Goal: Task Accomplishment & Management: Complete application form

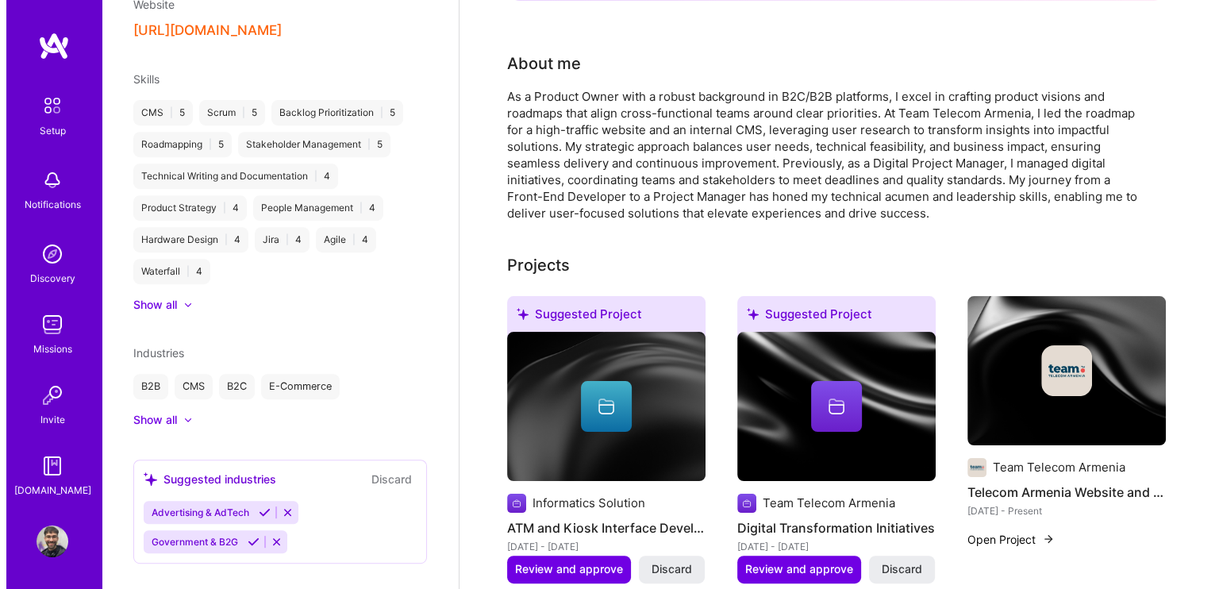
scroll to position [397, 0]
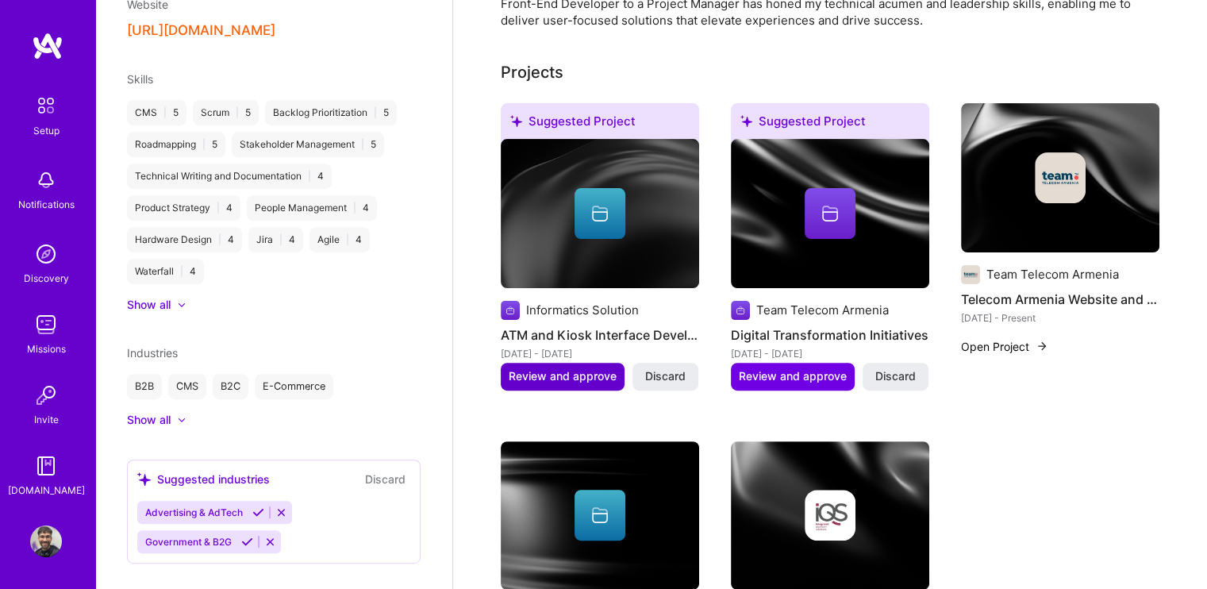
click at [570, 374] on span "Review and approve" at bounding box center [563, 376] width 108 height 16
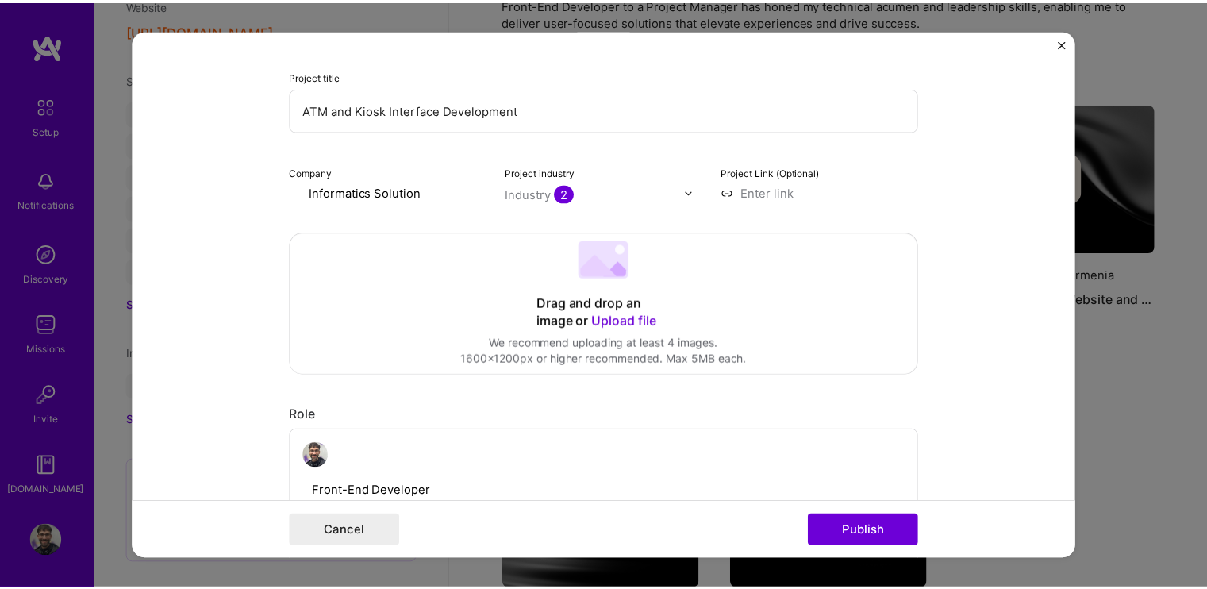
scroll to position [159, 0]
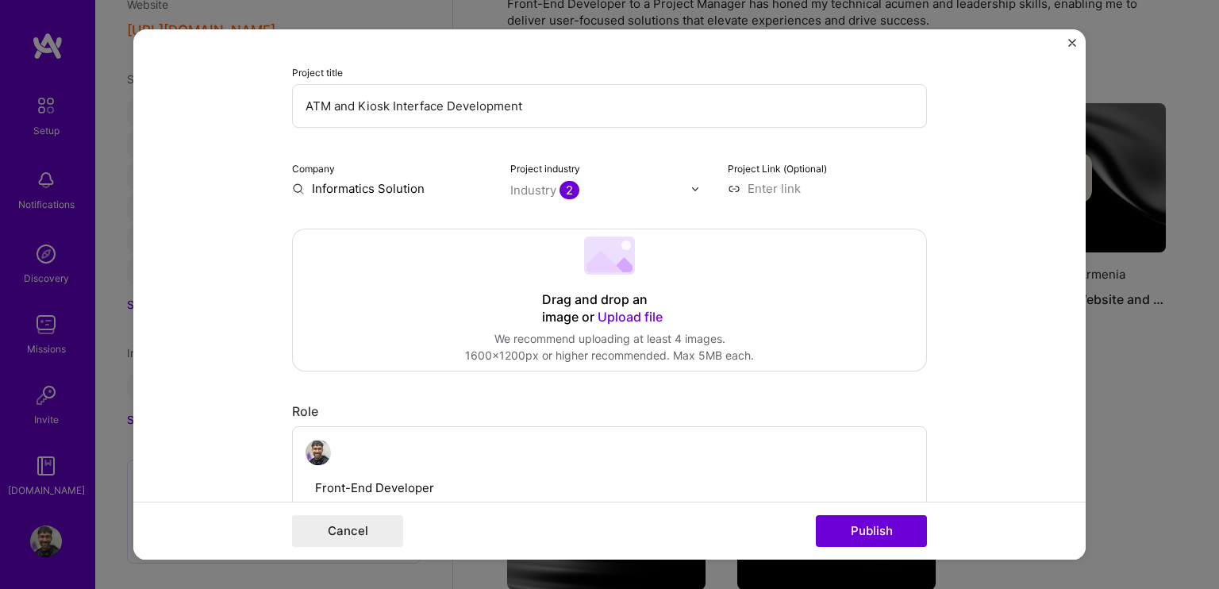
click at [1130, 7] on div "Editing suggested project This project is suggested based on your LinkedIn, res…" at bounding box center [609, 294] width 1219 height 589
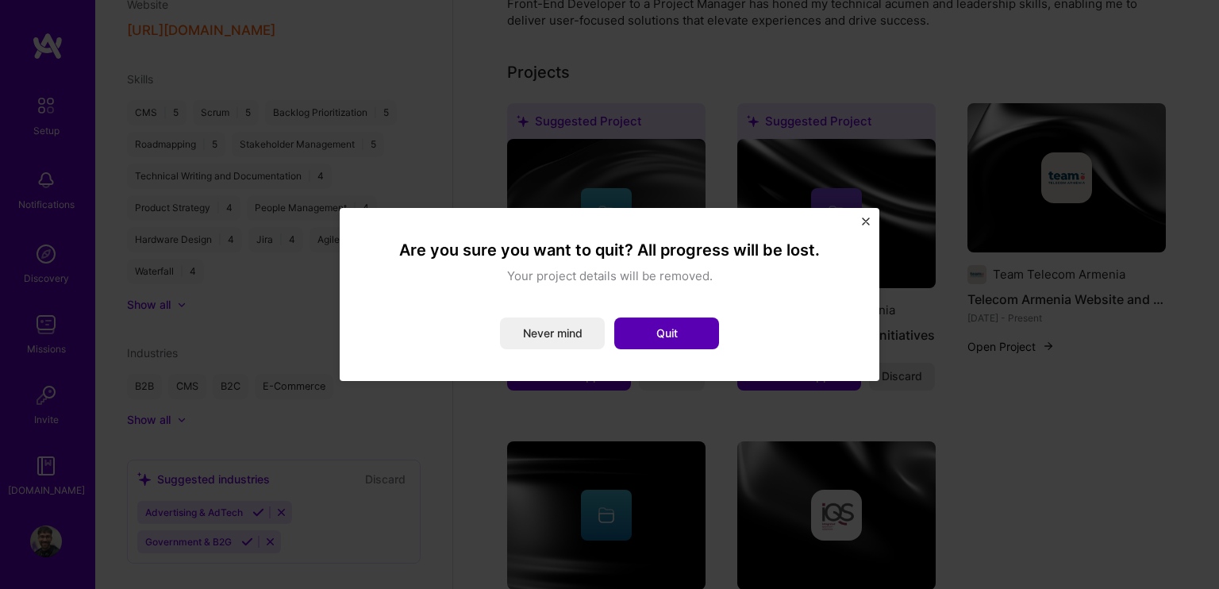
click at [629, 342] on button "Quit" at bounding box center [666, 333] width 105 height 32
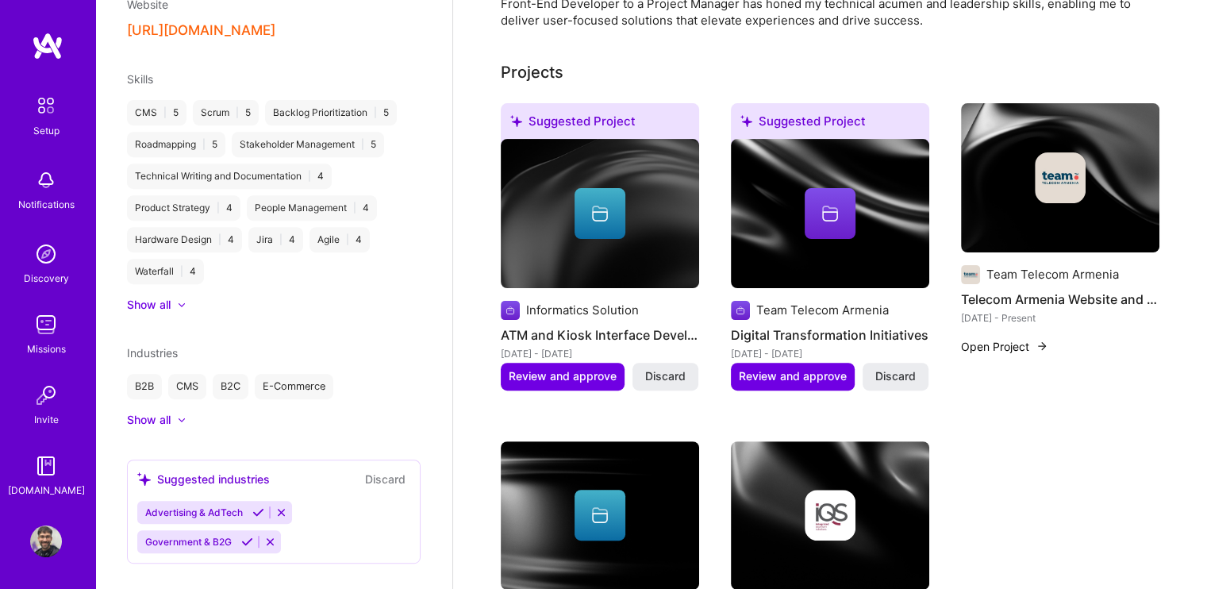
click at [641, 341] on h4 "ATM and Kiosk Interface Development" at bounding box center [600, 335] width 198 height 21
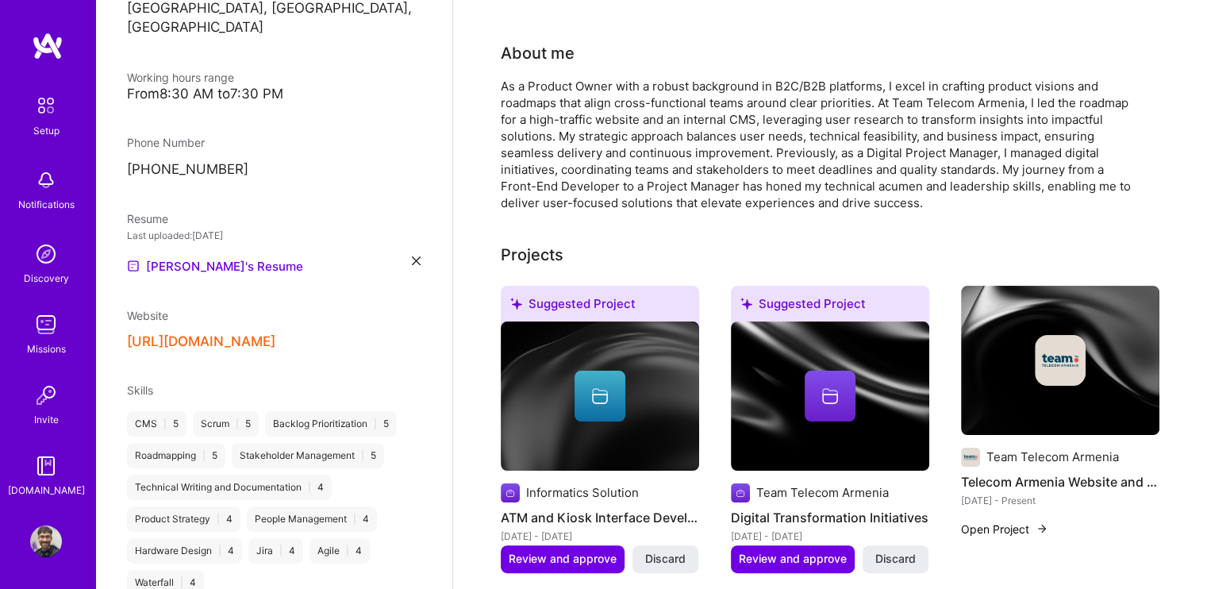
scroll to position [0, 0]
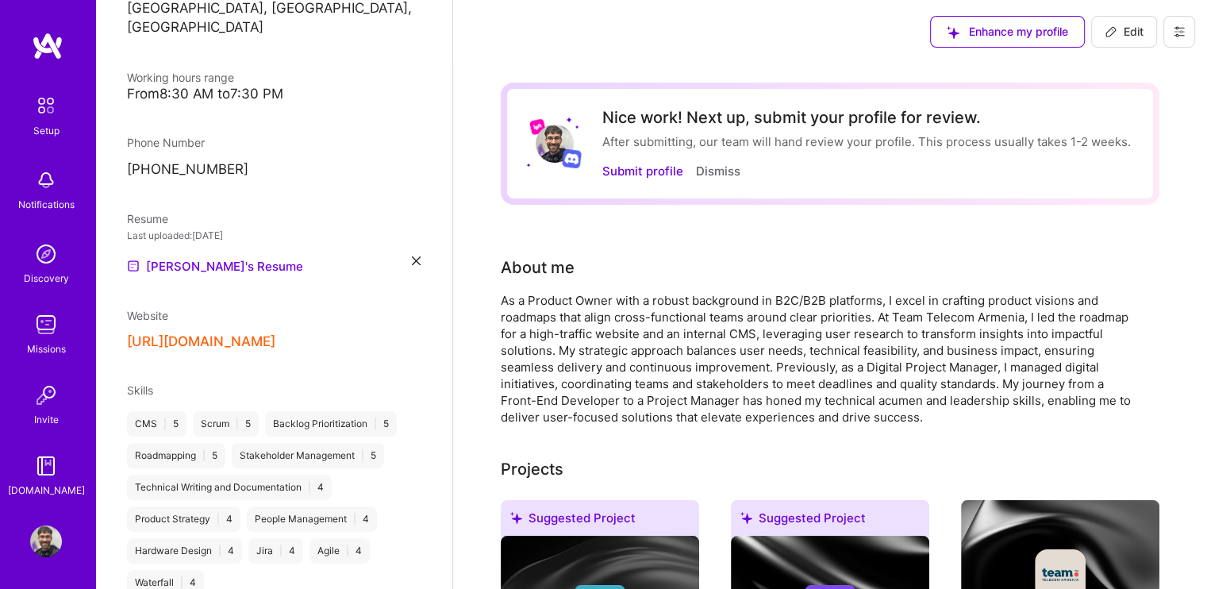
click at [37, 552] on img at bounding box center [46, 541] width 32 height 32
click at [1129, 28] on span "Edit" at bounding box center [1124, 32] width 39 height 16
select select "AM"
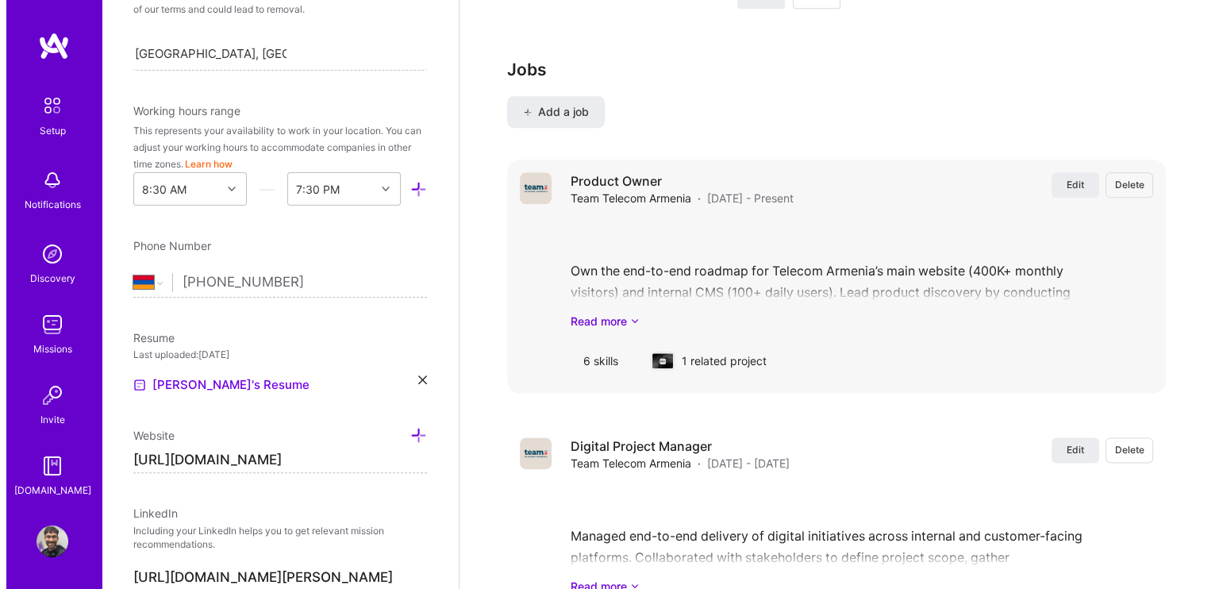
scroll to position [1718, 0]
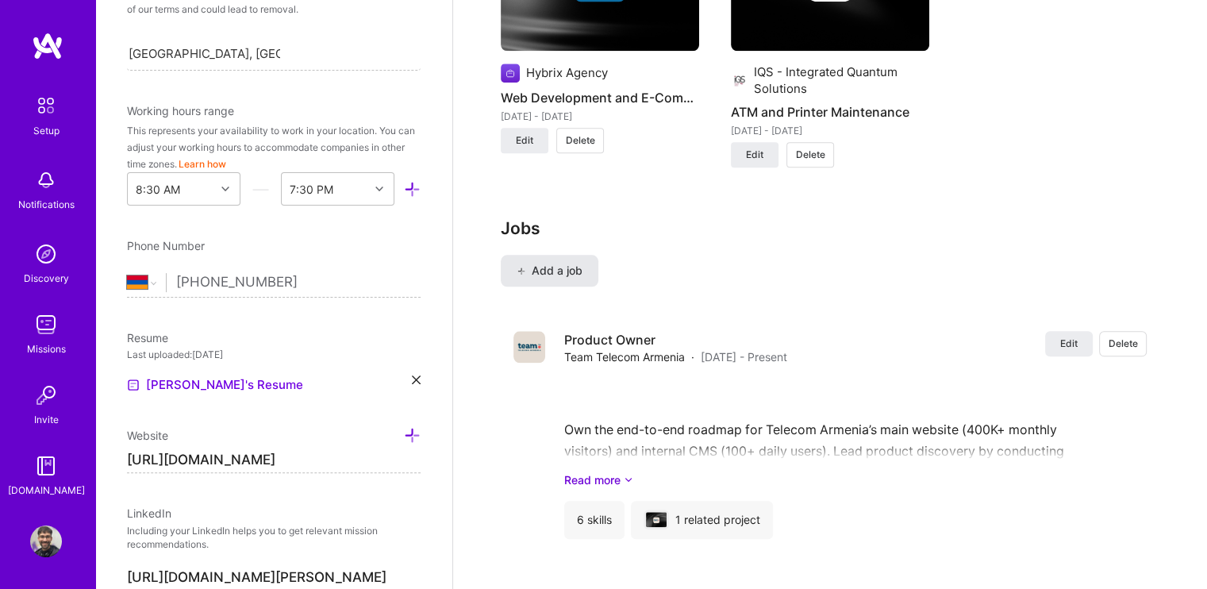
click at [536, 263] on span "Add a job" at bounding box center [550, 271] width 66 height 16
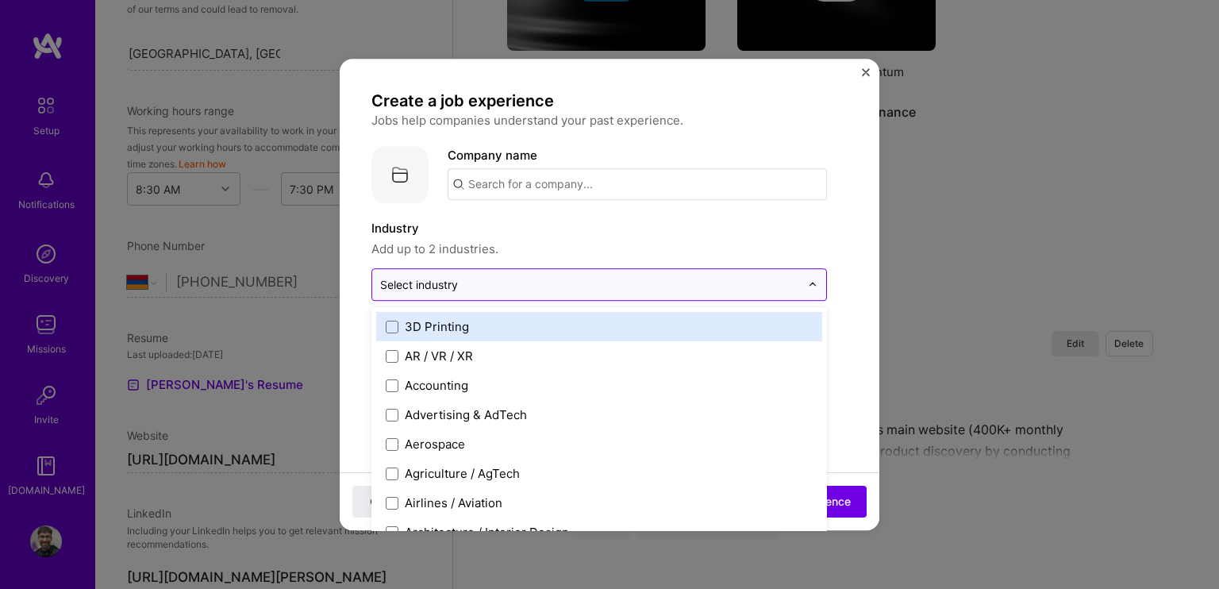
click at [514, 283] on input "text" at bounding box center [590, 284] width 420 height 17
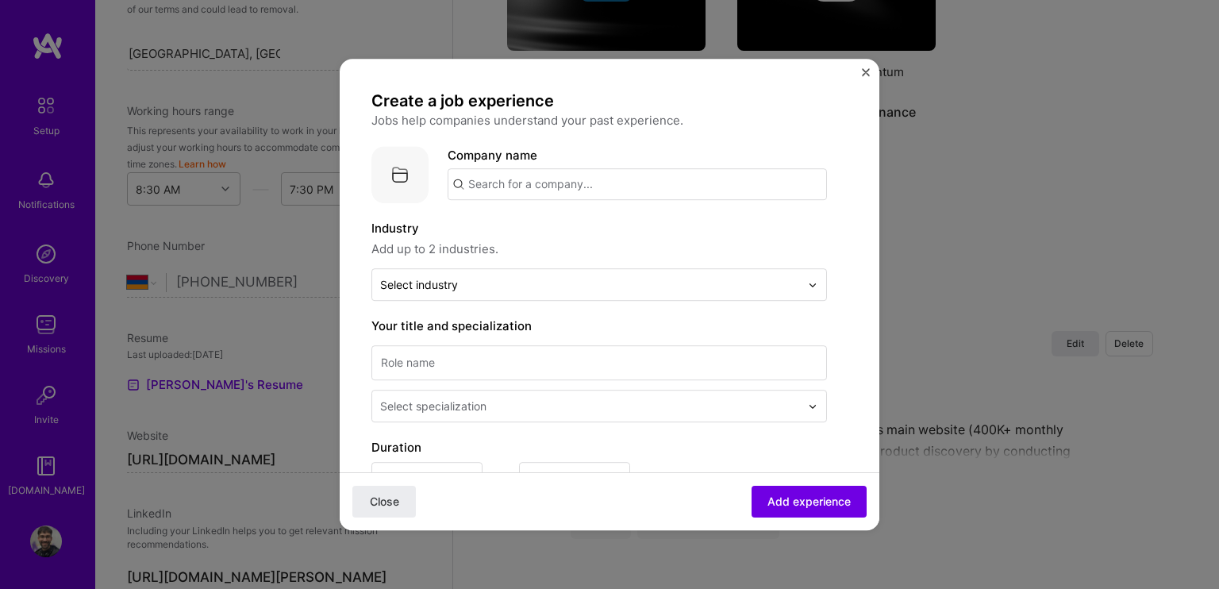
click at [537, 190] on input "text" at bounding box center [637, 184] width 379 height 32
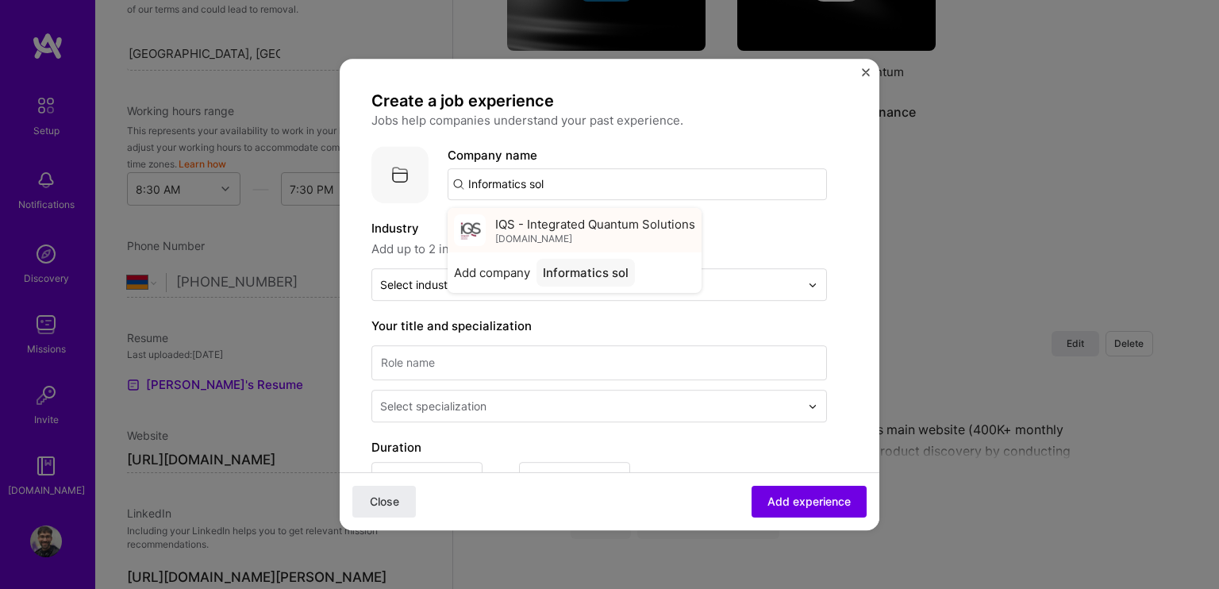
click at [575, 231] on span "IQS - Integrated Quantum Solutions" at bounding box center [595, 224] width 200 height 17
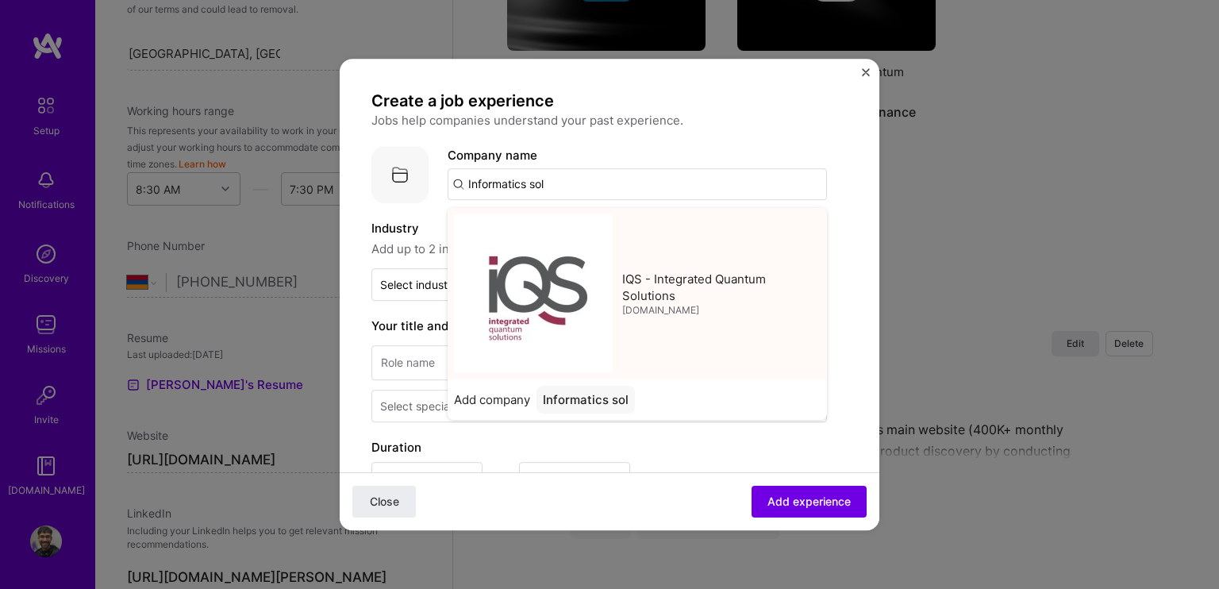
type input "IQS - Integrated Quantum Solutions"
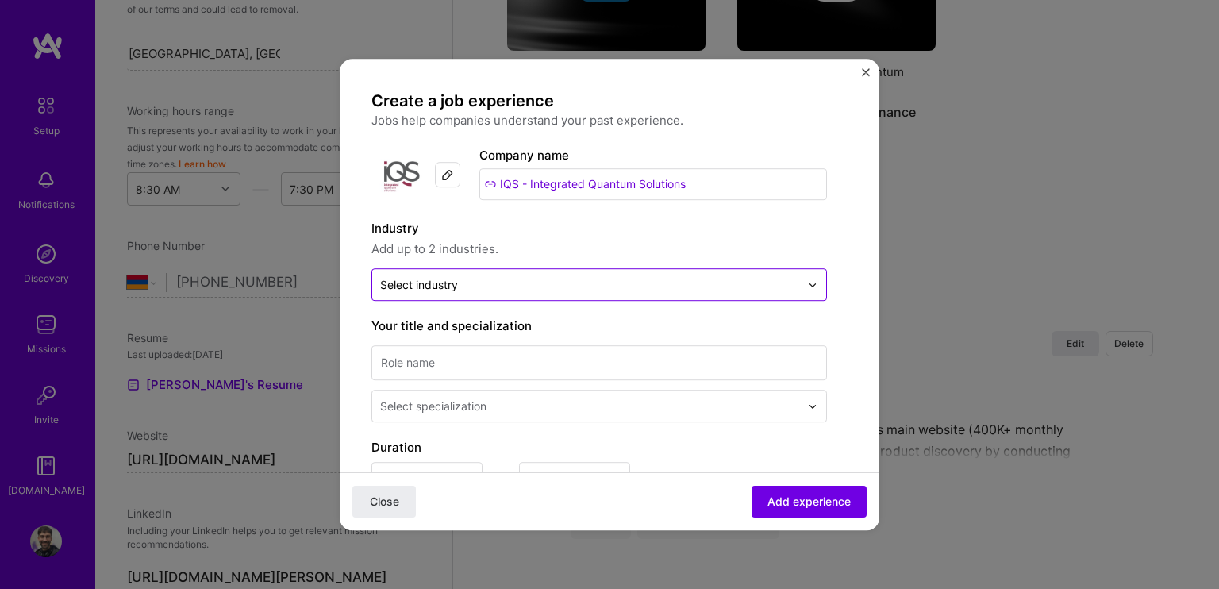
click at [508, 296] on div "Select industry 0" at bounding box center [590, 284] width 436 height 31
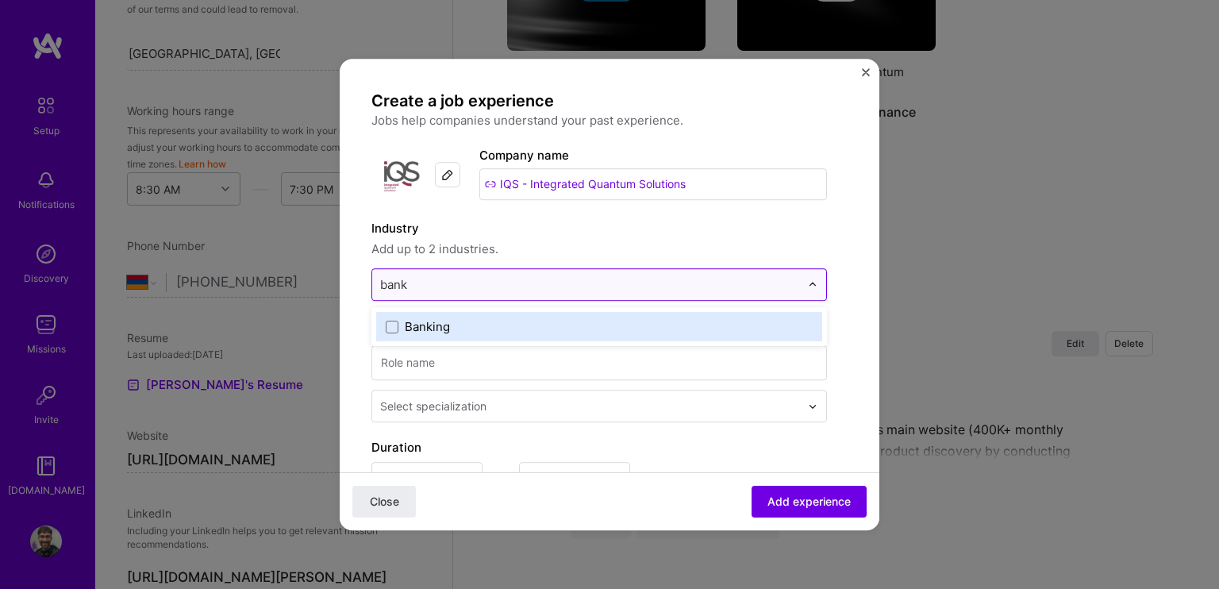
type input "banki"
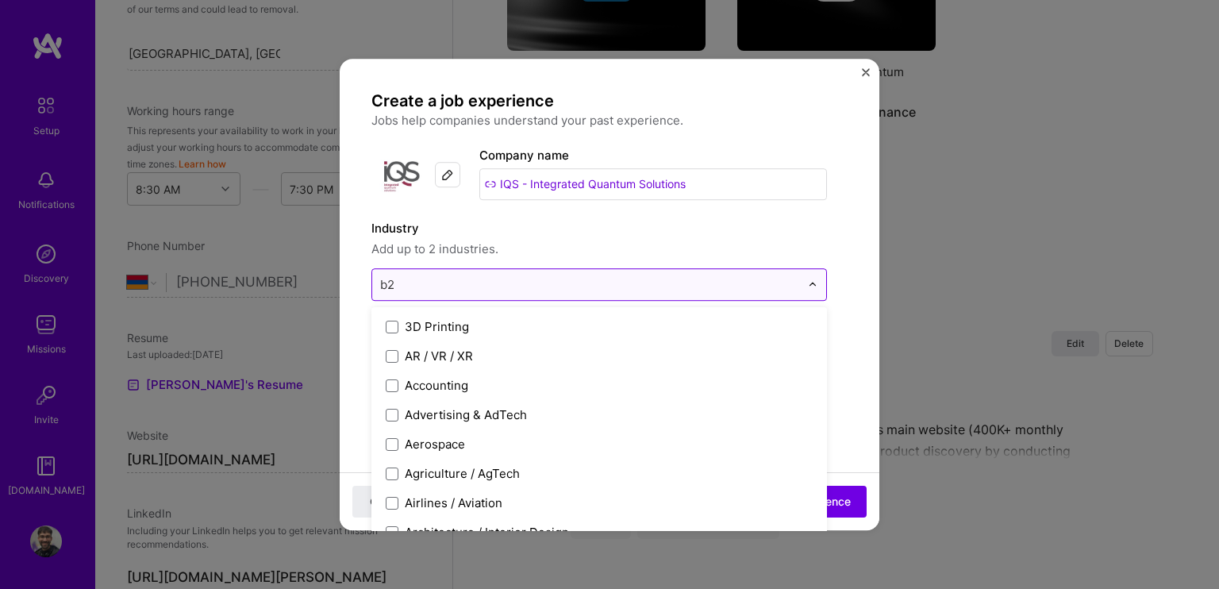
type input "b2b"
click at [578, 267] on div "Industry Add up to 2 industries. option B2B, selected. option B2B focused, 16 o…" at bounding box center [599, 260] width 456 height 82
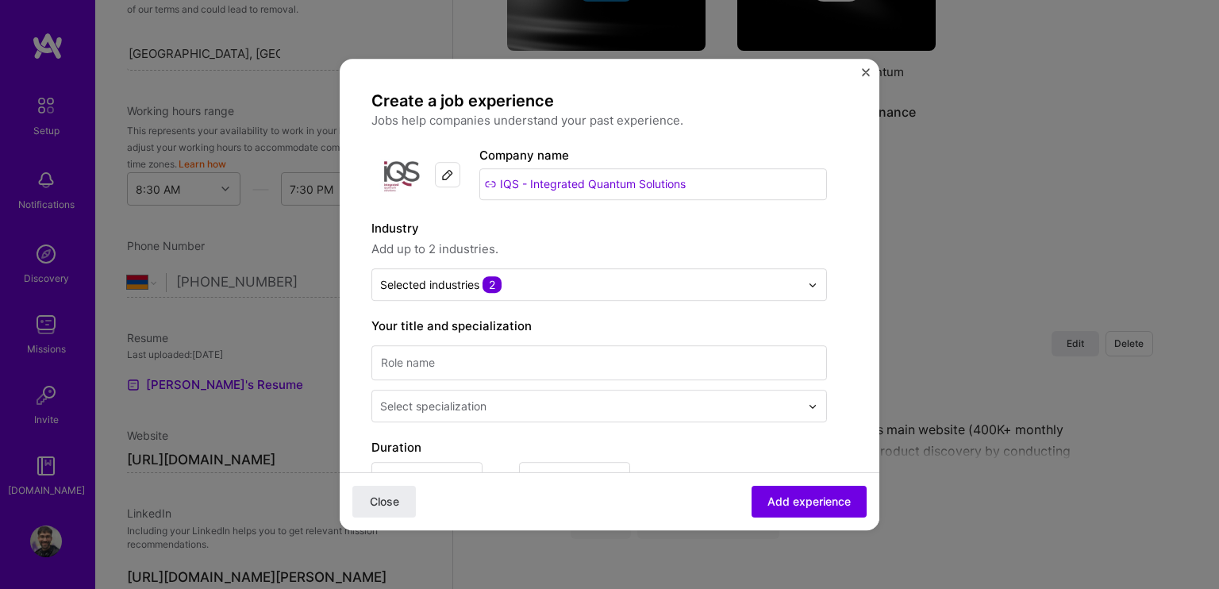
click at [574, 259] on span "Add up to 2 industries." at bounding box center [599, 249] width 456 height 19
click at [486, 370] on input at bounding box center [599, 362] width 456 height 35
type input "Front-end engineer"
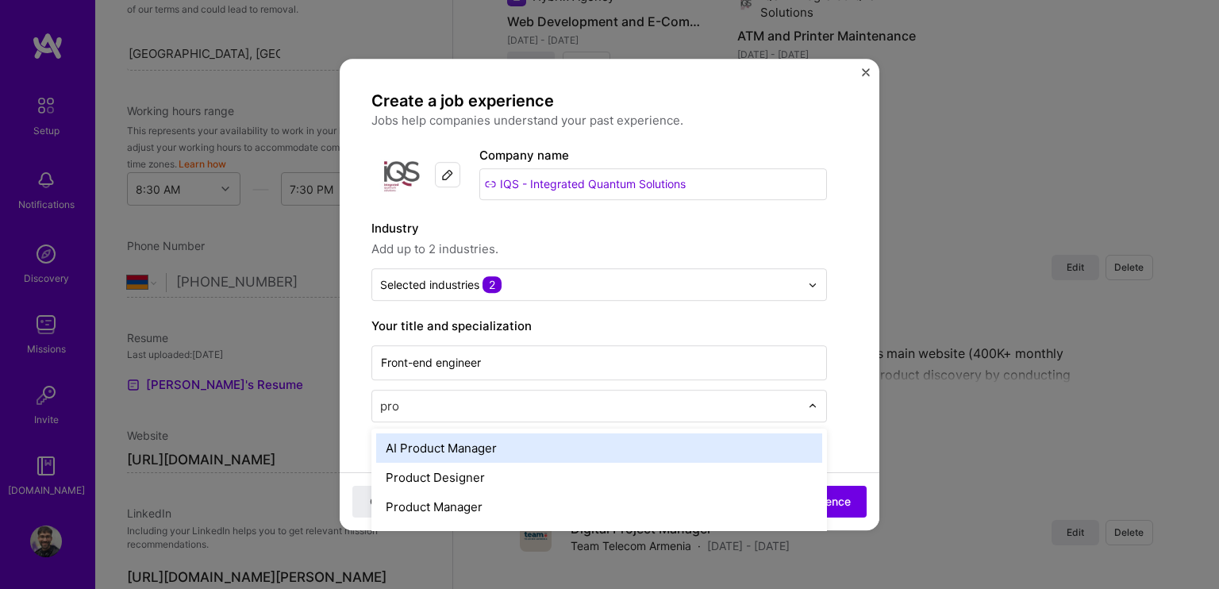
scroll to position [1802, 0]
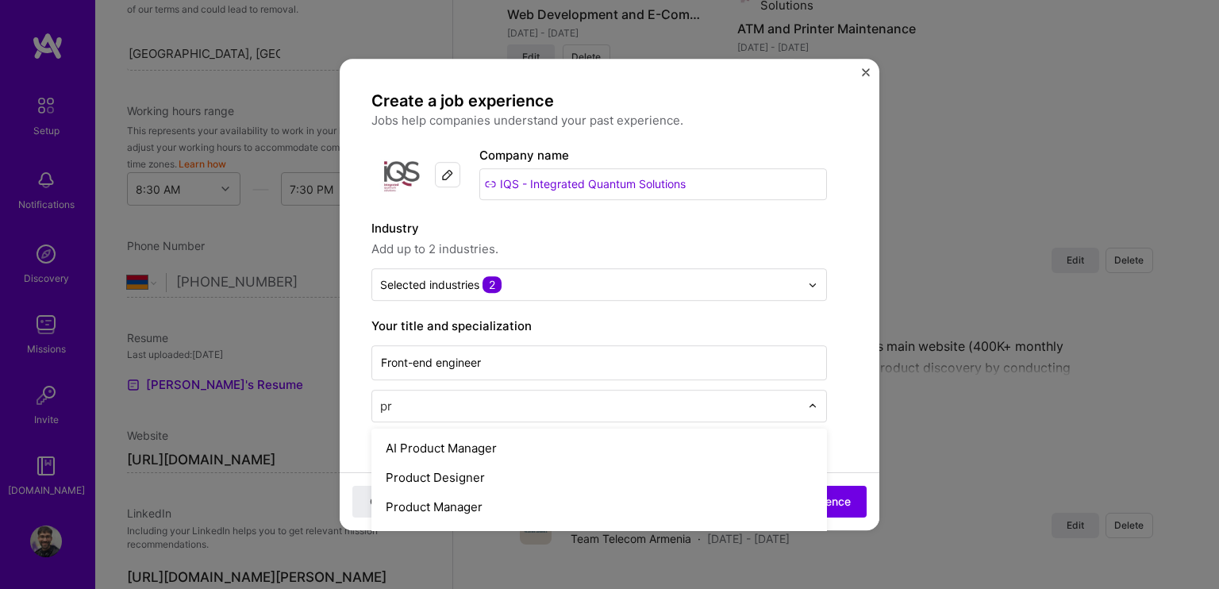
type input "p"
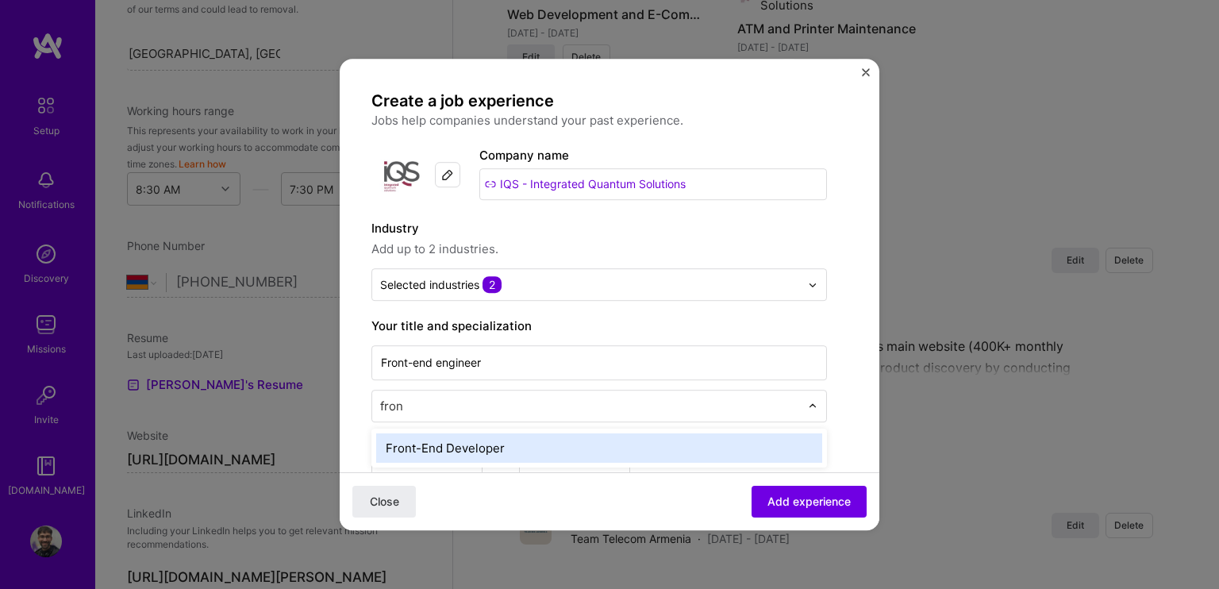
type input "front"
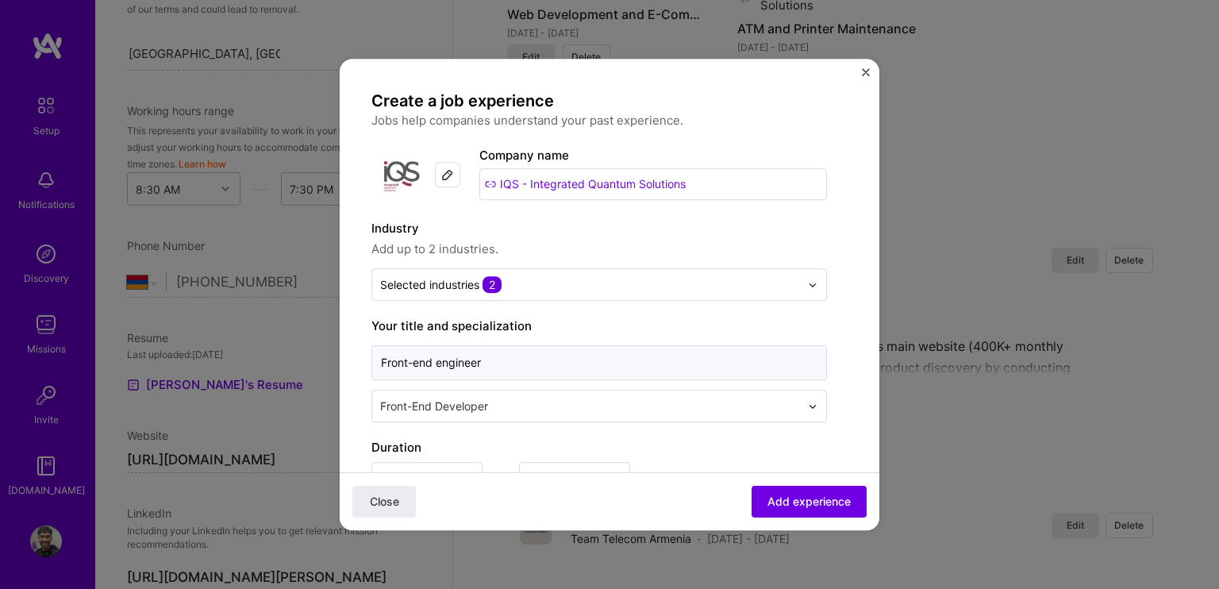
click at [483, 362] on input "Front-end engineer" at bounding box center [599, 362] width 456 height 35
drag, startPoint x: 492, startPoint y: 358, endPoint x: 440, endPoint y: 355, distance: 52.5
click at [440, 355] on input "Front-end engineer" at bounding box center [599, 362] width 456 height 35
click at [422, 361] on input "Front-end engineer" at bounding box center [599, 362] width 456 height 35
click at [435, 363] on input "Front-End engineer" at bounding box center [599, 362] width 456 height 35
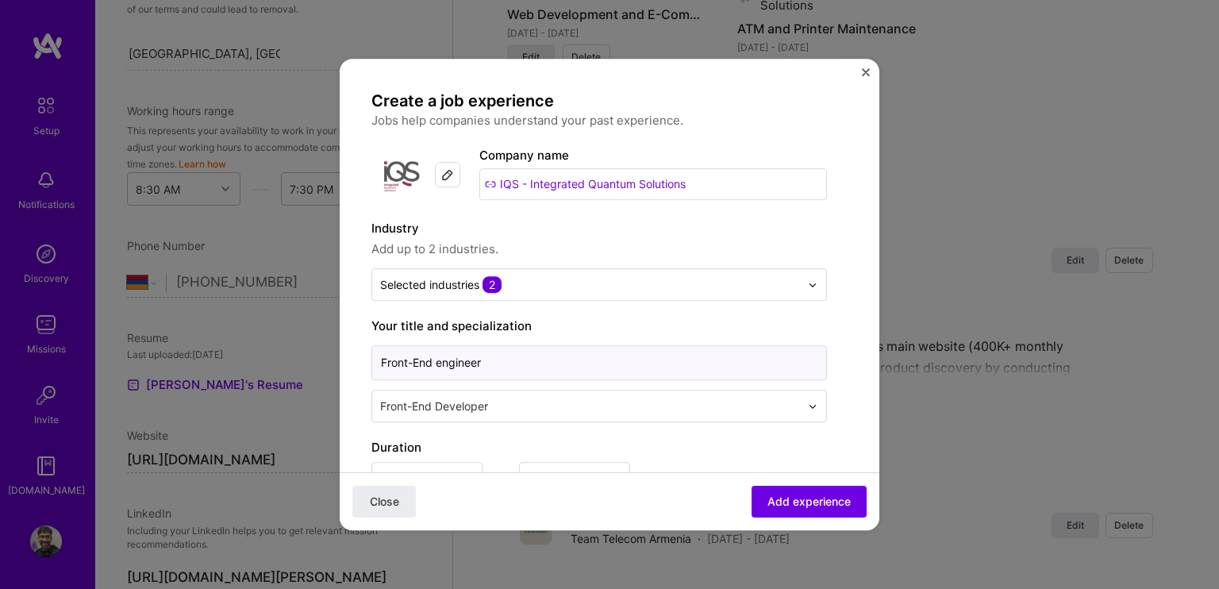
drag, startPoint x: 487, startPoint y: 363, endPoint x: 436, endPoint y: 361, distance: 50.8
click at [436, 361] on input "Front-End engineer" at bounding box center [599, 362] width 456 height 35
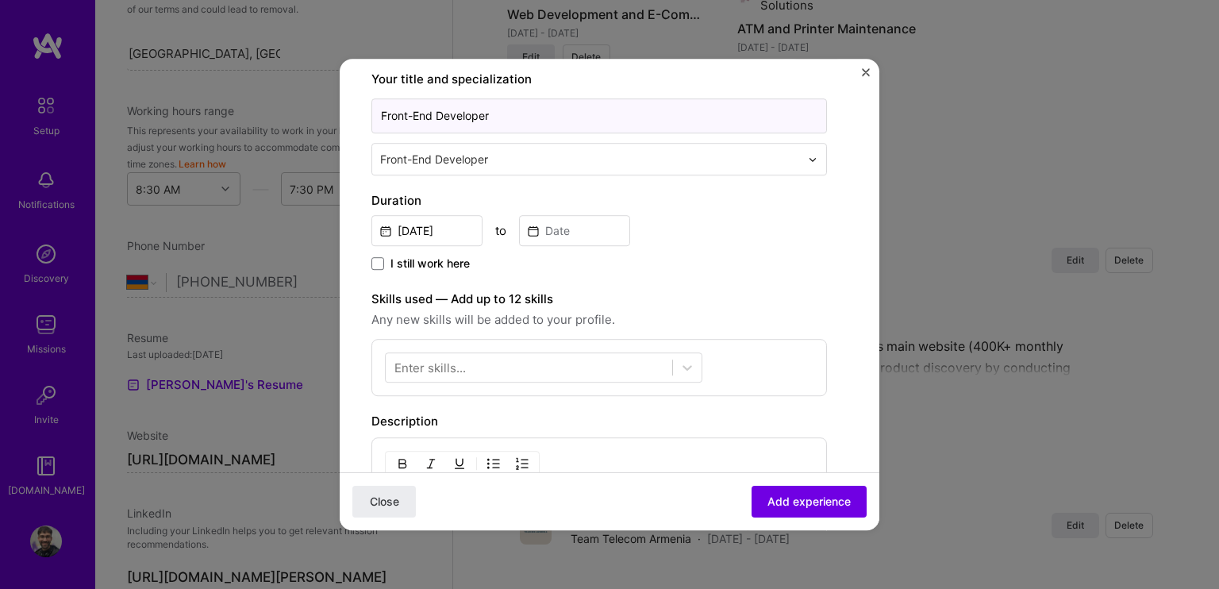
scroll to position [265, 0]
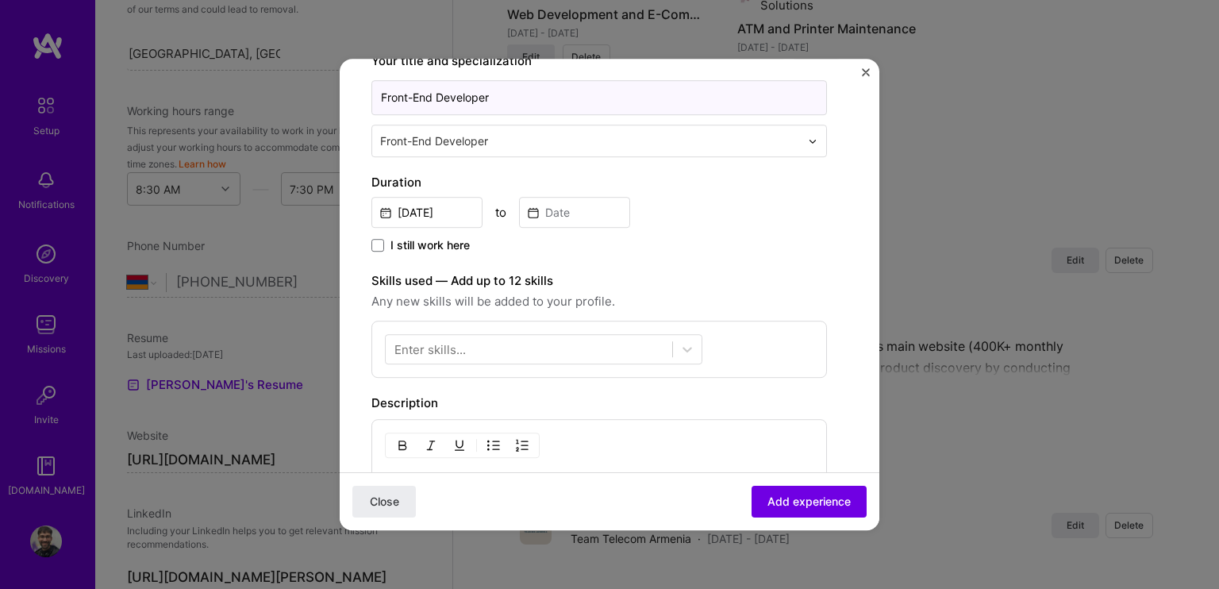
type input "Front-End Developer"
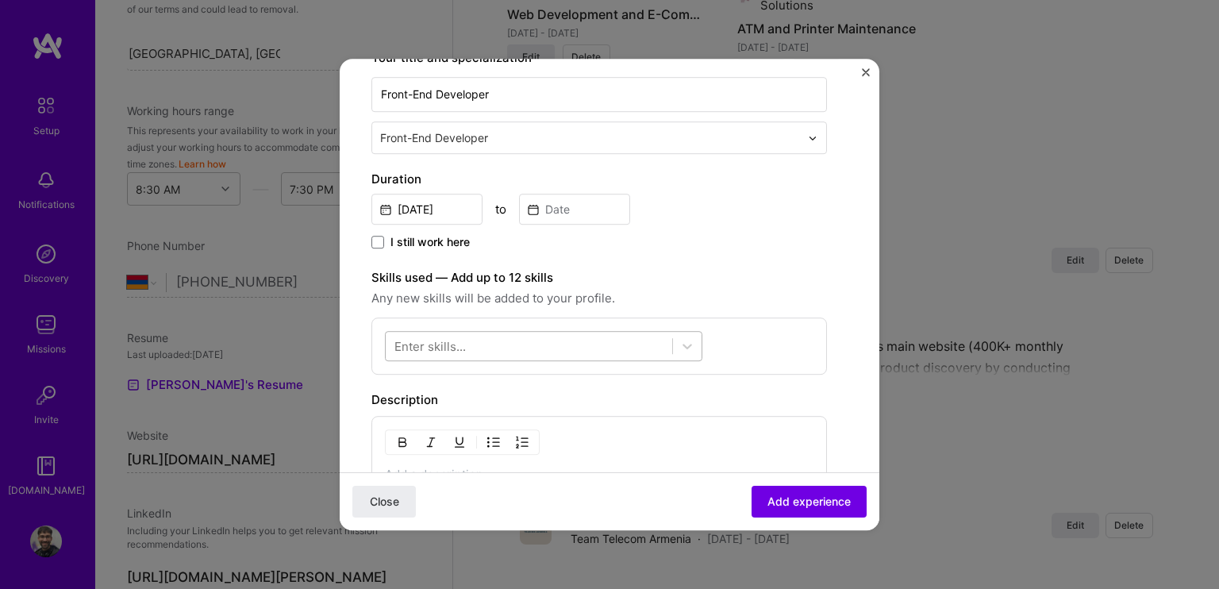
click at [626, 337] on div at bounding box center [529, 346] width 287 height 26
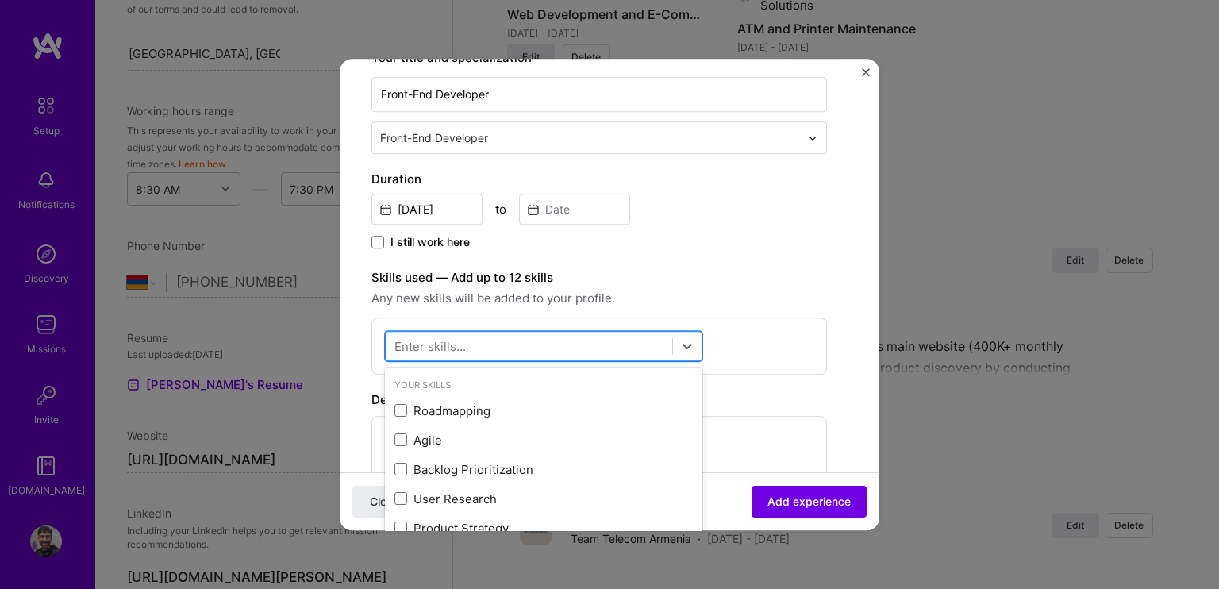
scroll to position [1824, 0]
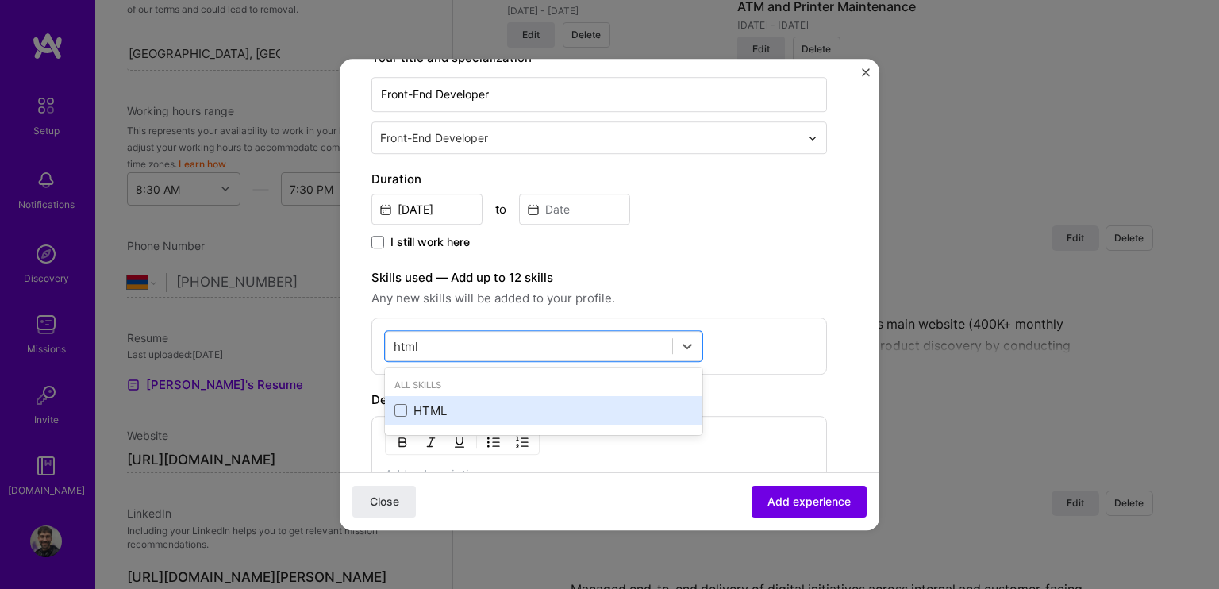
click at [458, 424] on div "All Skills HTML" at bounding box center [543, 401] width 317 height 61
click at [452, 419] on div "HTML" at bounding box center [543, 410] width 317 height 29
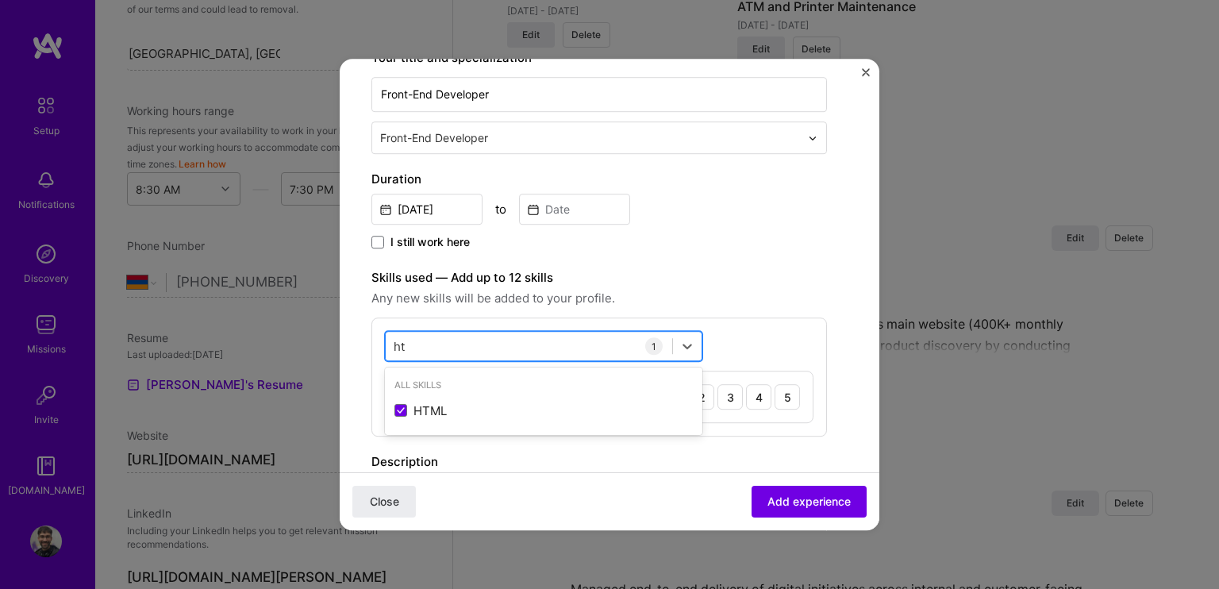
type input "h"
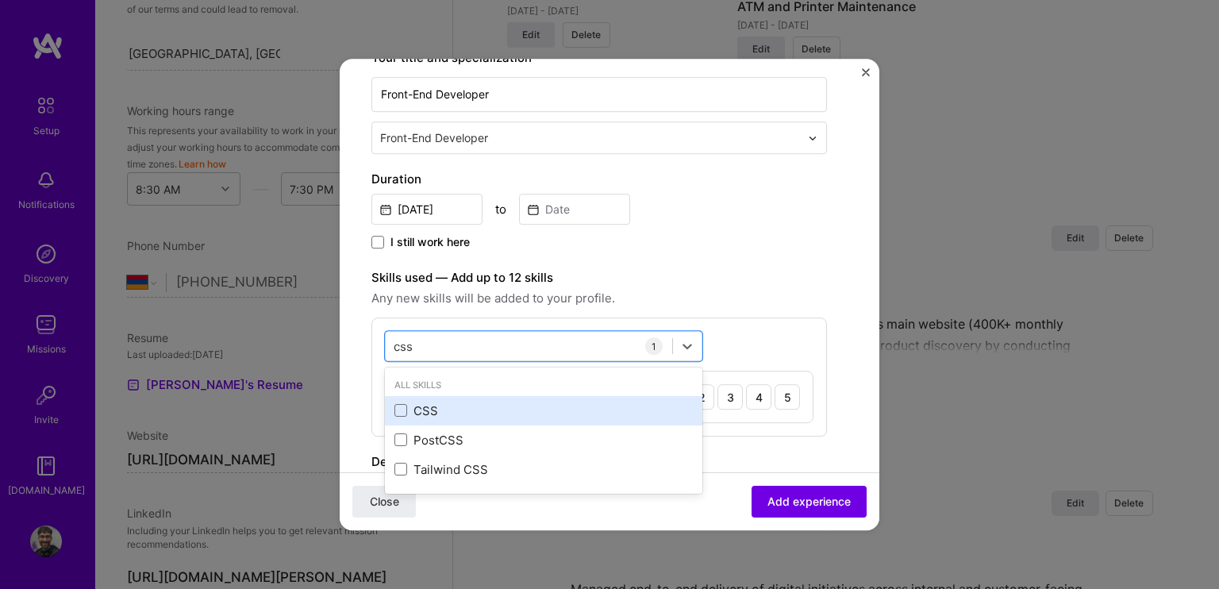
click at [443, 399] on div "CSS" at bounding box center [543, 410] width 317 height 29
click at [456, 341] on div "css css" at bounding box center [529, 346] width 287 height 26
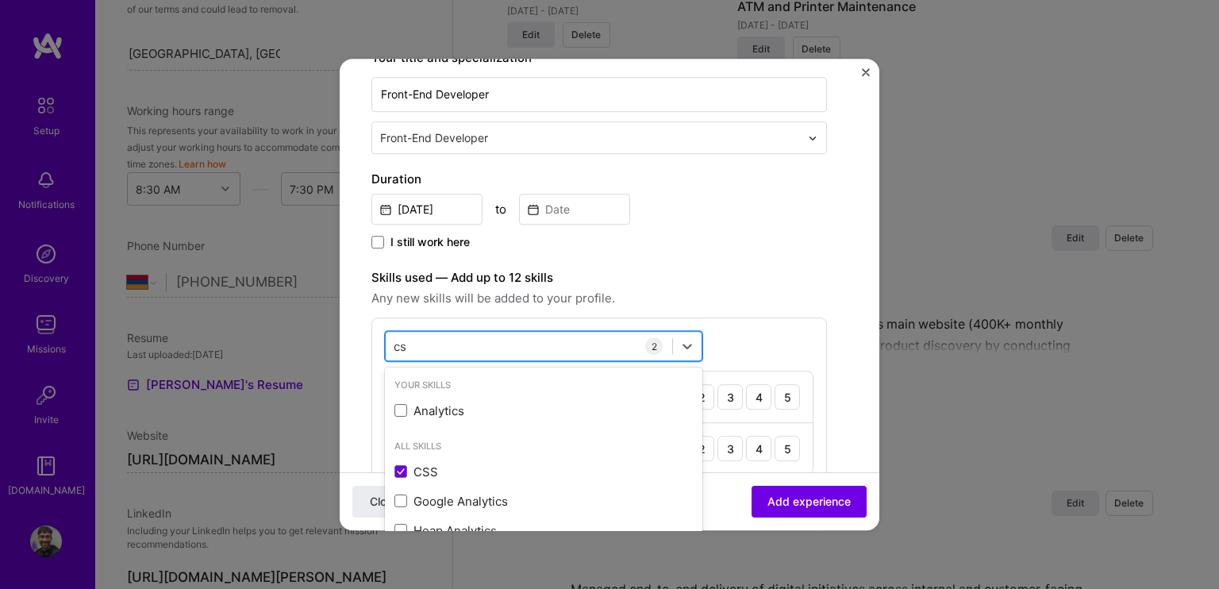
scroll to position [1846, 0]
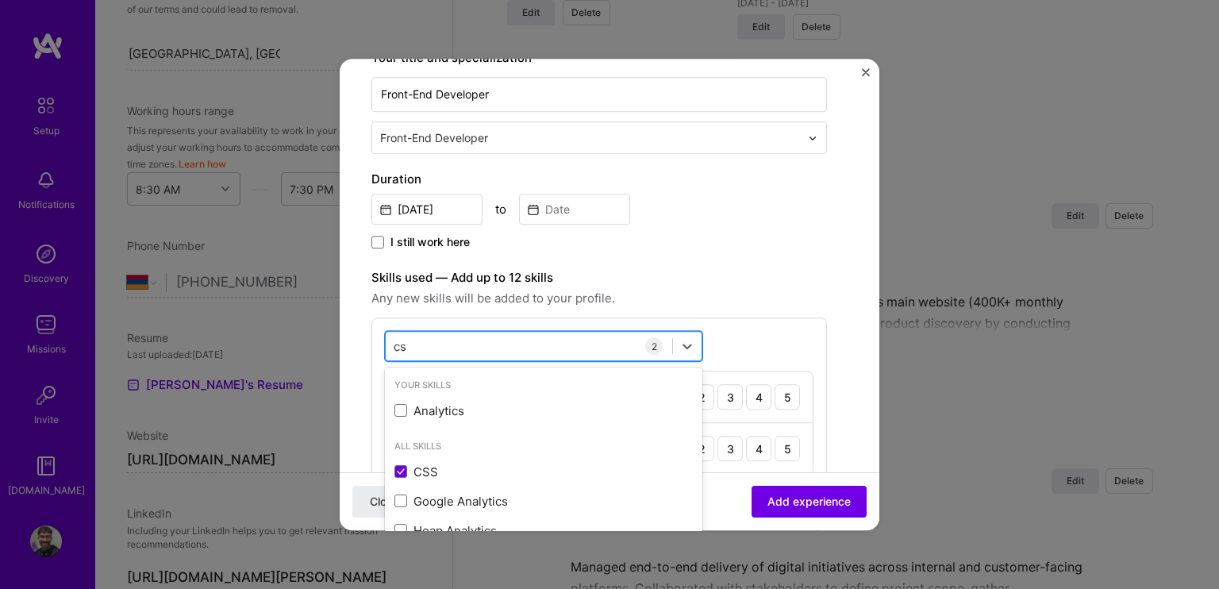
type input "c"
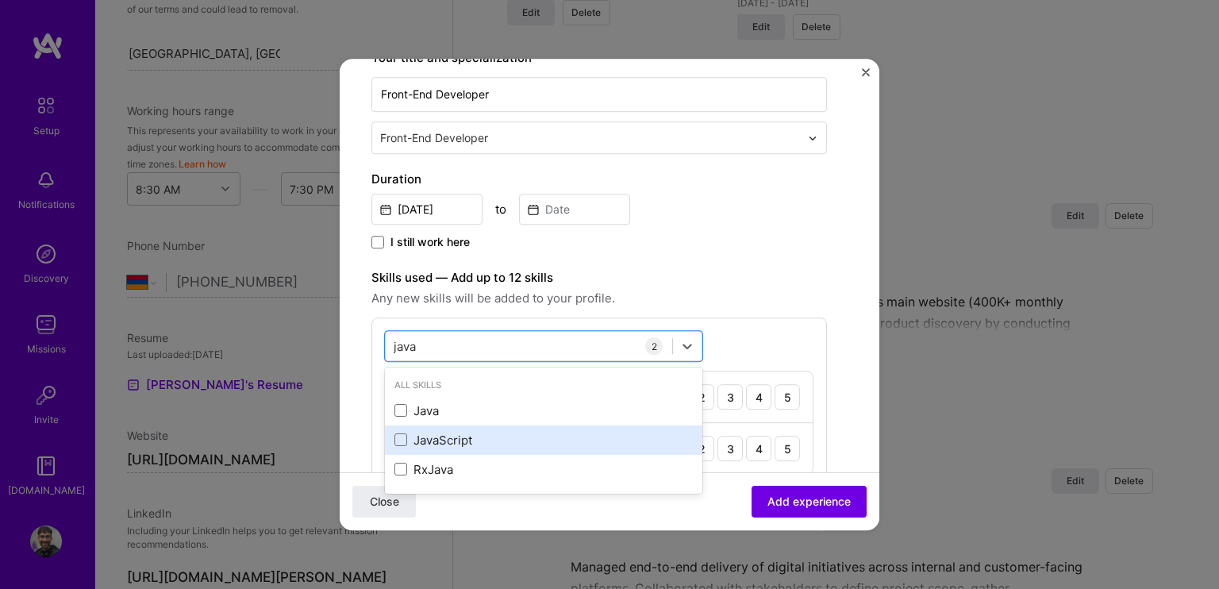
click at [441, 434] on div "JavaScript" at bounding box center [543, 440] width 298 height 17
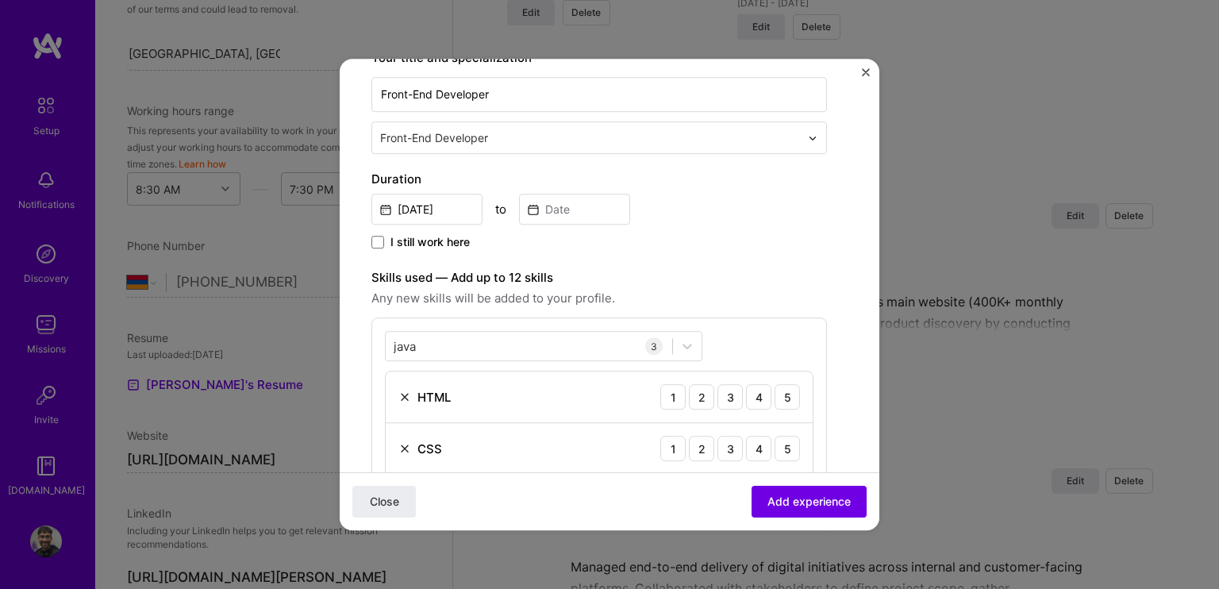
click at [559, 328] on div "java java 3 HTML 1 2 3 4 5 CSS 1 2 3 4 5 JavaScript 1 2 3 4 5" at bounding box center [599, 428] width 456 height 222
drag, startPoint x: 528, startPoint y: 338, endPoint x: 327, endPoint y: 350, distance: 201.2
click at [327, 350] on div "Create a job experience Jobs help companies understand your past experience. Co…" at bounding box center [609, 294] width 1219 height 589
type input "j"
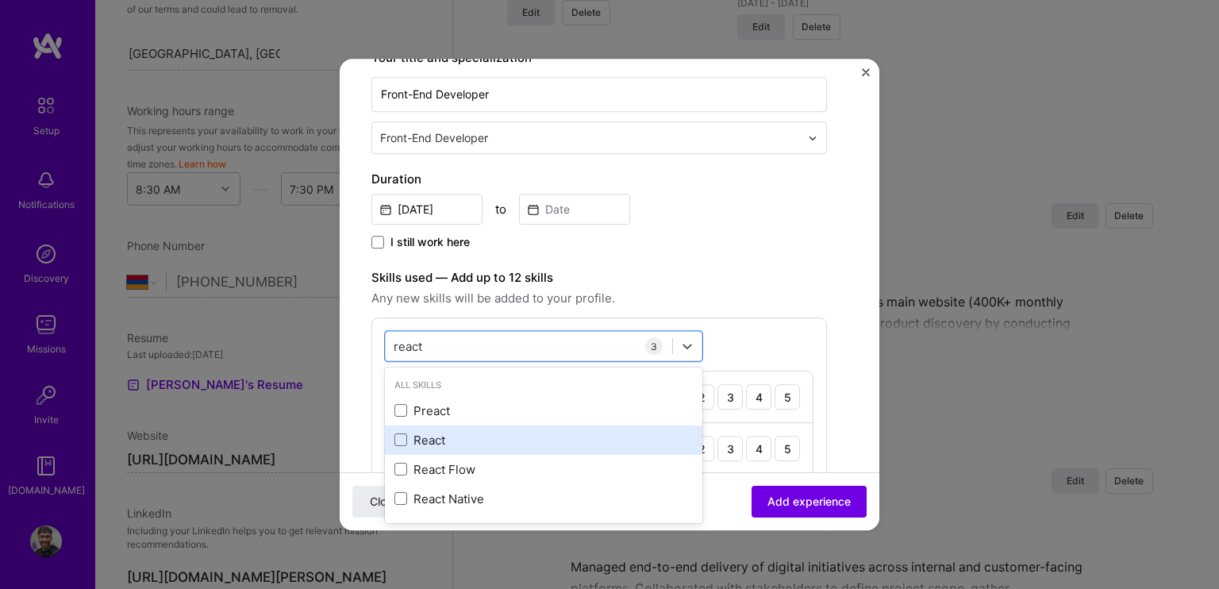
click at [452, 432] on div "React" at bounding box center [543, 440] width 298 height 17
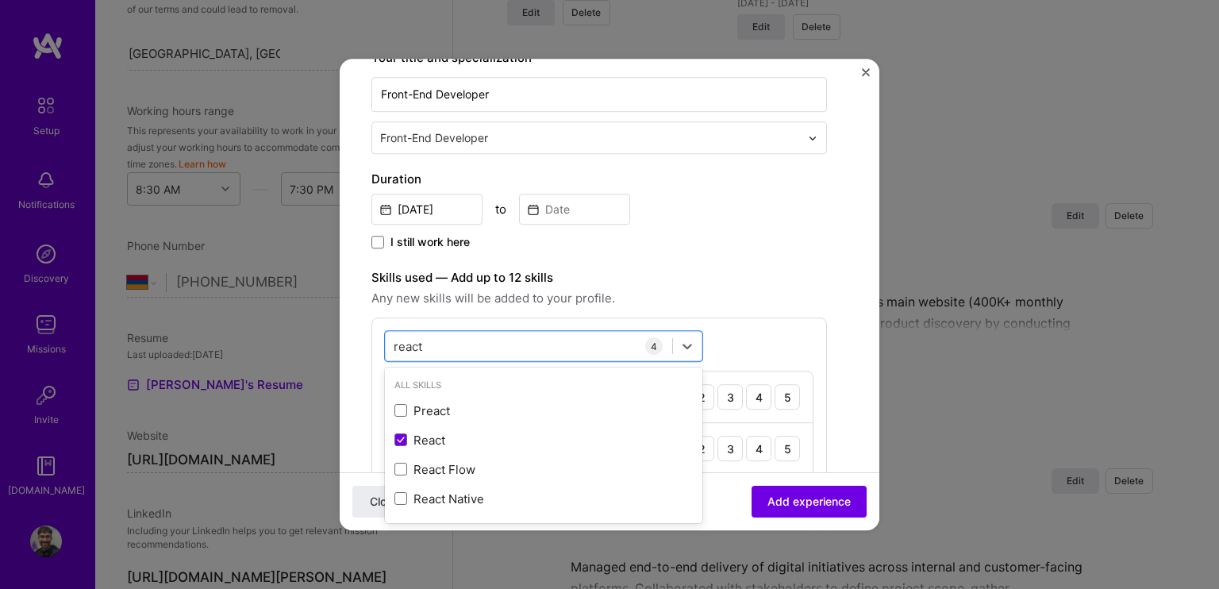
type input "react"
click at [725, 306] on span "Any new skills will be added to your profile." at bounding box center [599, 298] width 456 height 19
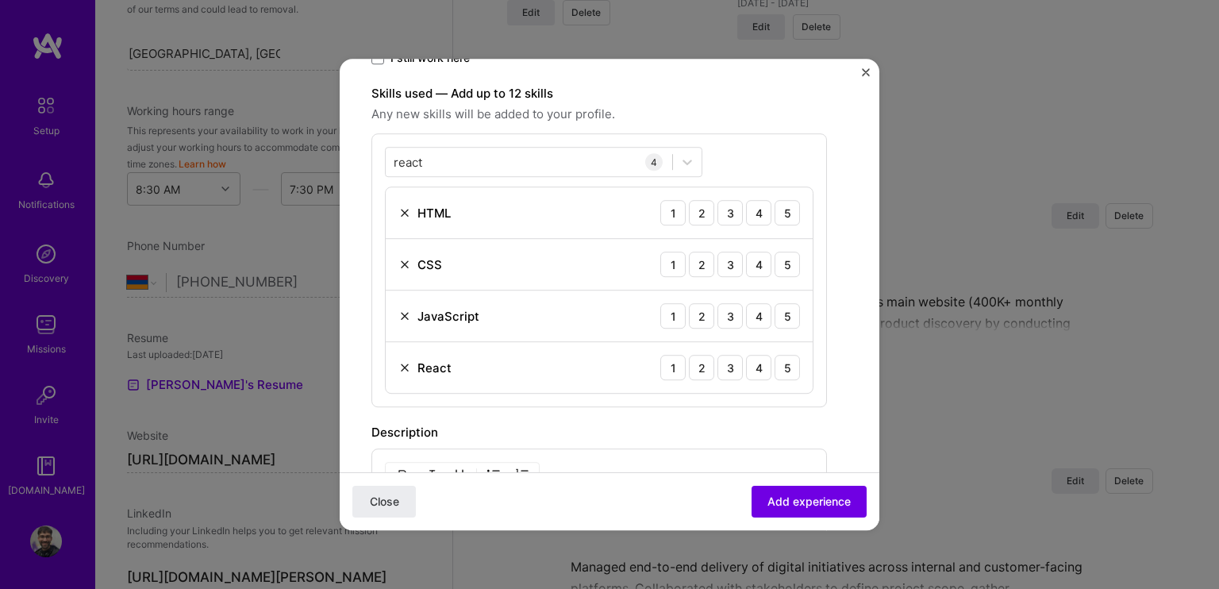
scroll to position [451, 0]
click at [729, 207] on div "3" at bounding box center [730, 214] width 25 height 25
click at [729, 260] on div "3" at bounding box center [730, 265] width 25 height 25
click at [726, 320] on div "3" at bounding box center [730, 317] width 25 height 25
click at [726, 360] on div "3" at bounding box center [730, 368] width 25 height 25
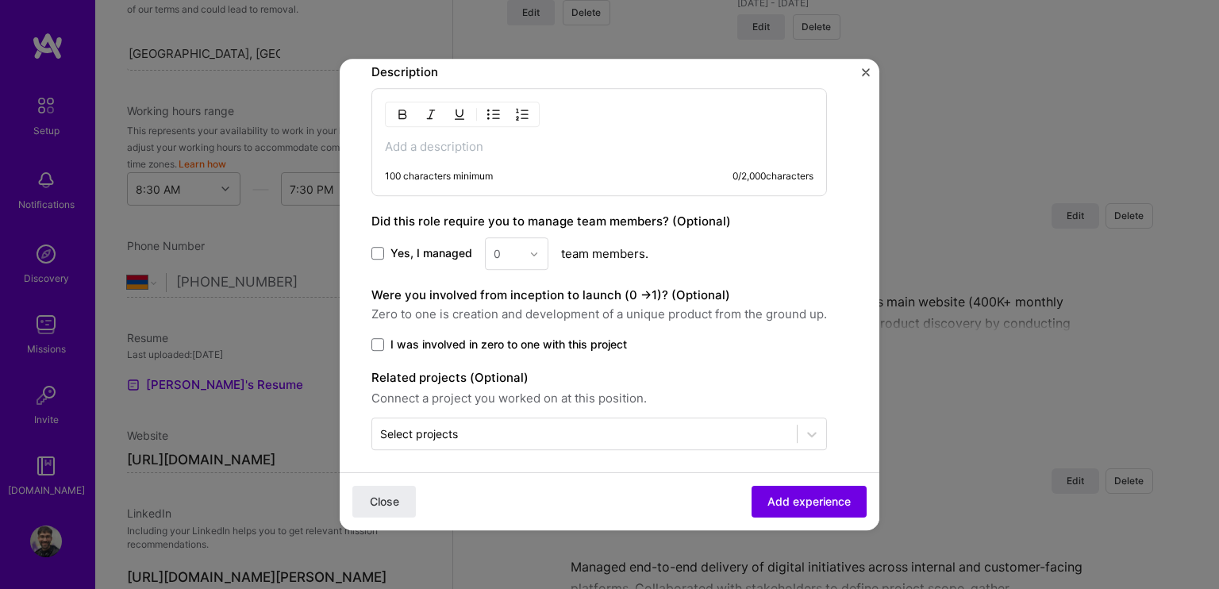
scroll to position [819, 0]
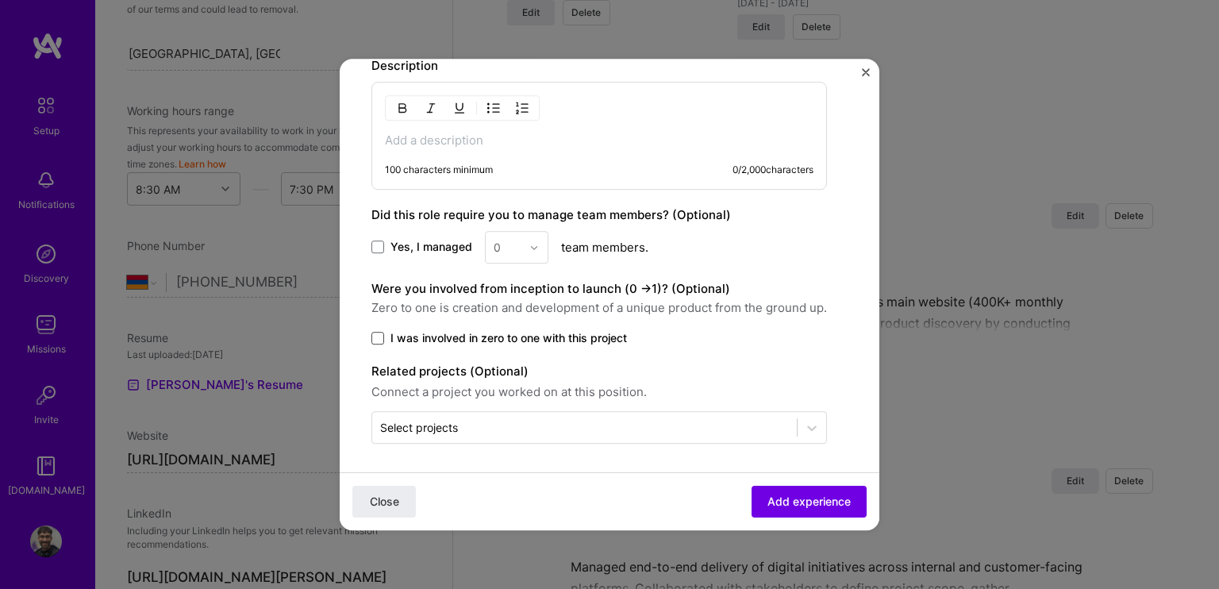
click at [372, 335] on span at bounding box center [377, 338] width 13 height 13
click at [0, 0] on input "I was involved in zero to one with this project" at bounding box center [0, 0] width 0 height 0
click at [420, 439] on div "Select projects" at bounding box center [584, 427] width 425 height 31
click at [627, 477] on div "Close Add experience" at bounding box center [610, 501] width 540 height 58
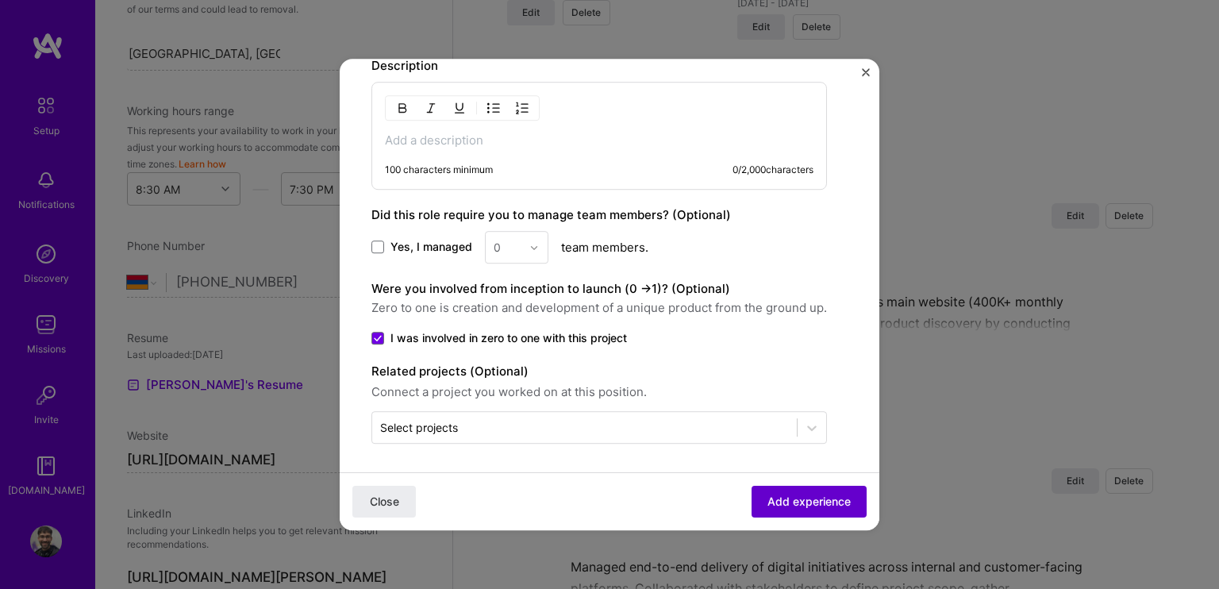
click at [797, 509] on span "Add experience" at bounding box center [809, 502] width 83 height 16
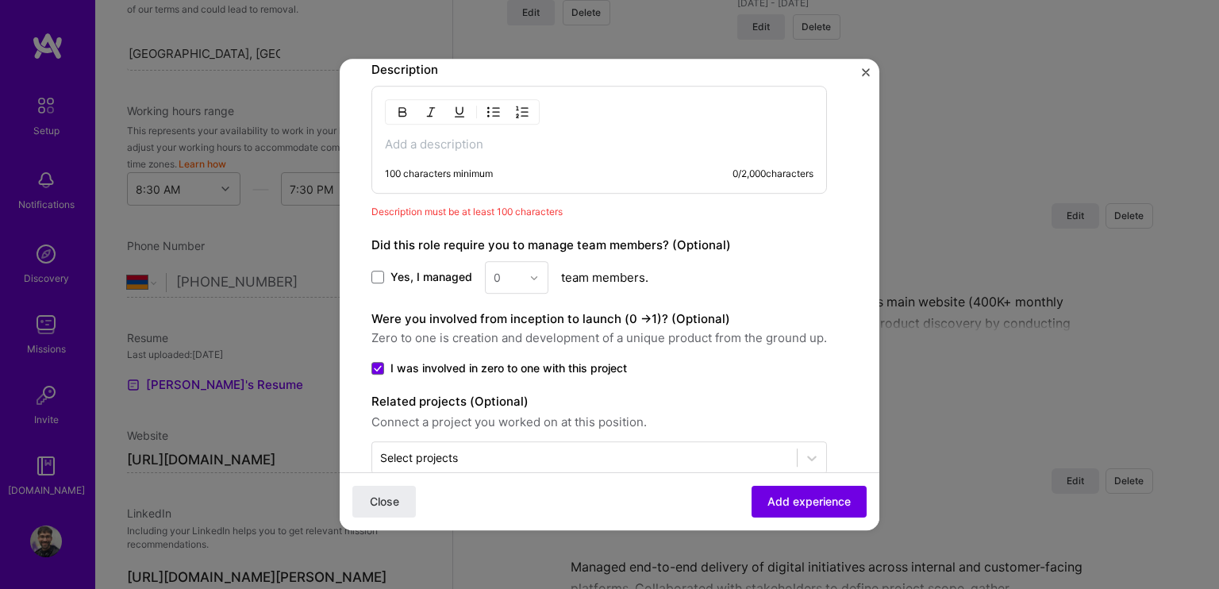
scroll to position [736, 0]
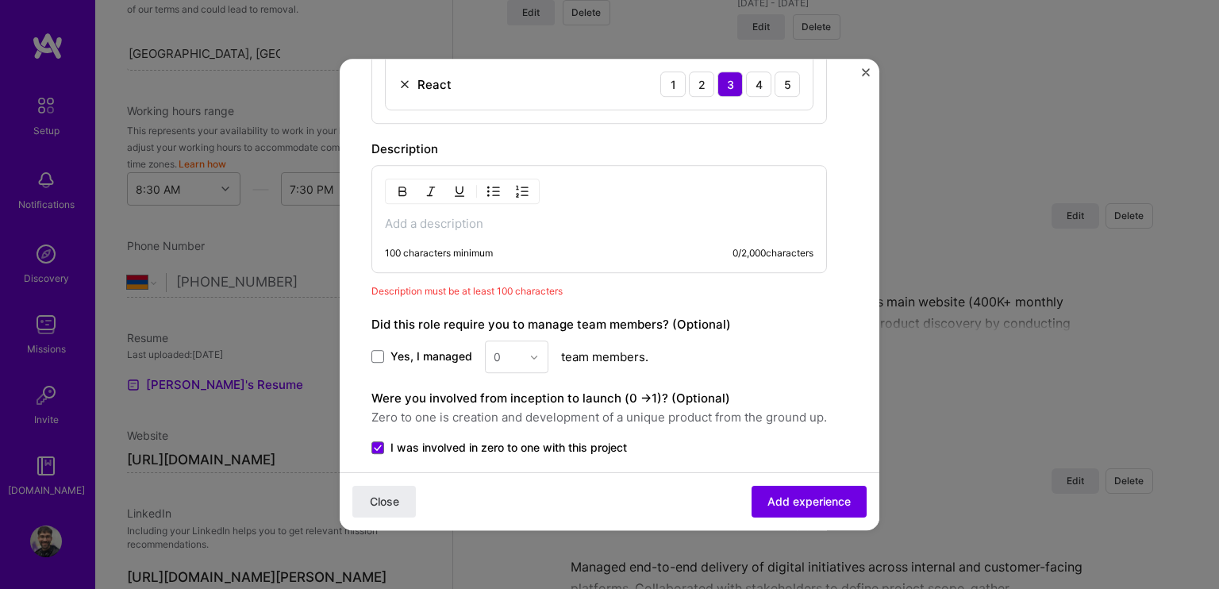
click at [438, 240] on div "100 characters minimum 0 / 2,000 characters" at bounding box center [599, 219] width 456 height 108
click at [432, 216] on p at bounding box center [599, 224] width 429 height 16
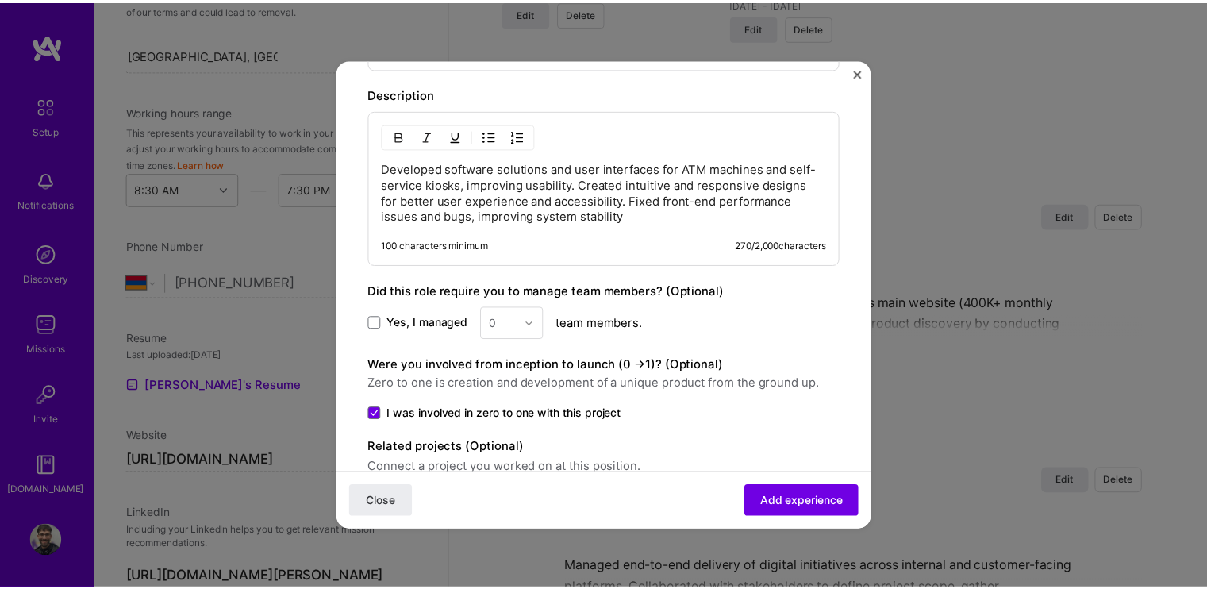
scroll to position [867, 0]
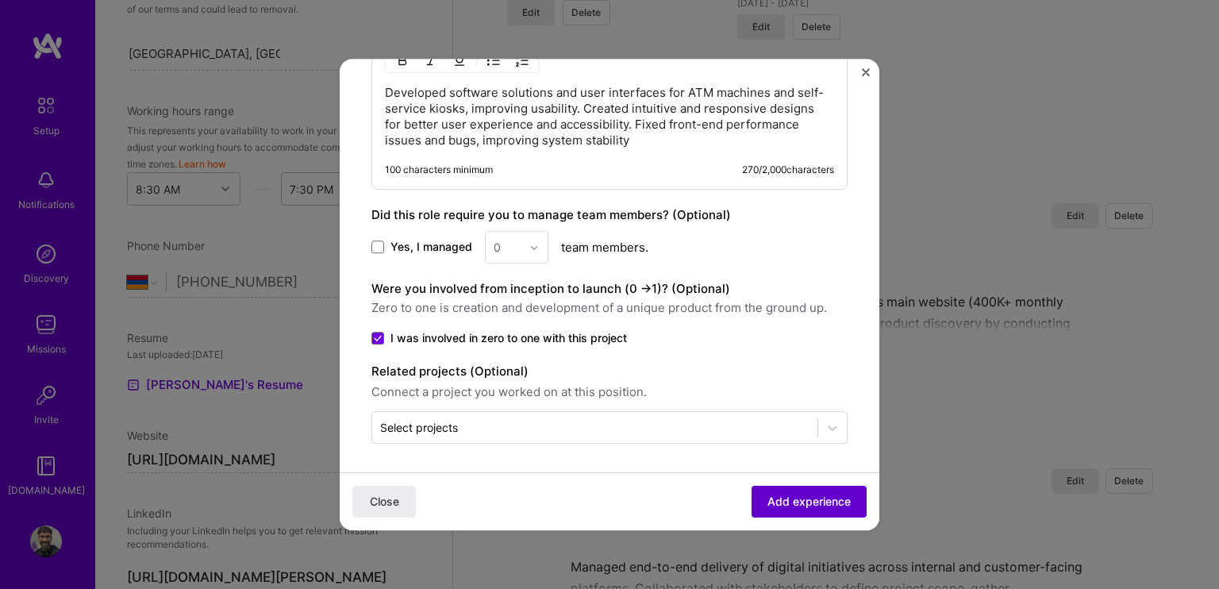
click at [789, 504] on span "Add experience" at bounding box center [809, 502] width 83 height 16
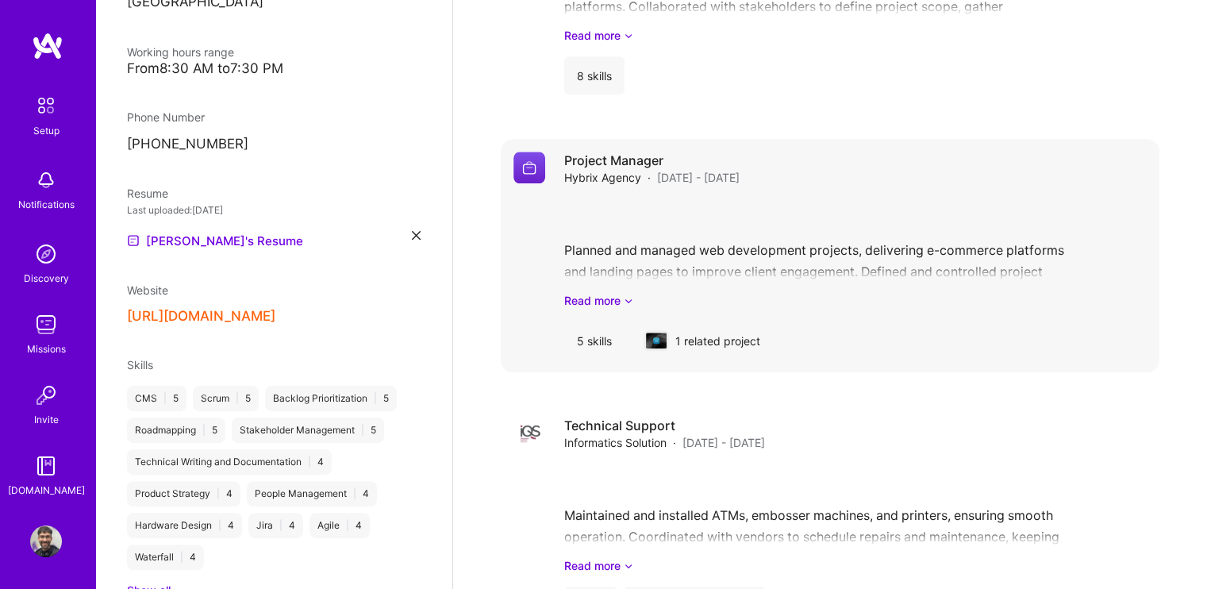
scroll to position [1933, 0]
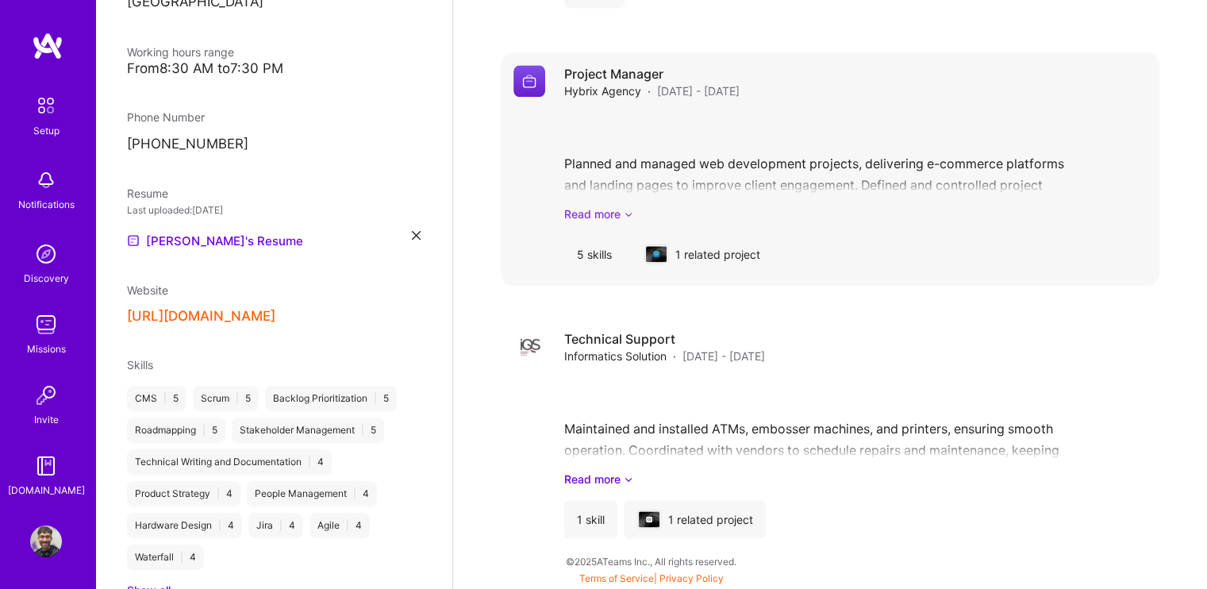
click at [596, 219] on link "Read more" at bounding box center [855, 214] width 583 height 17
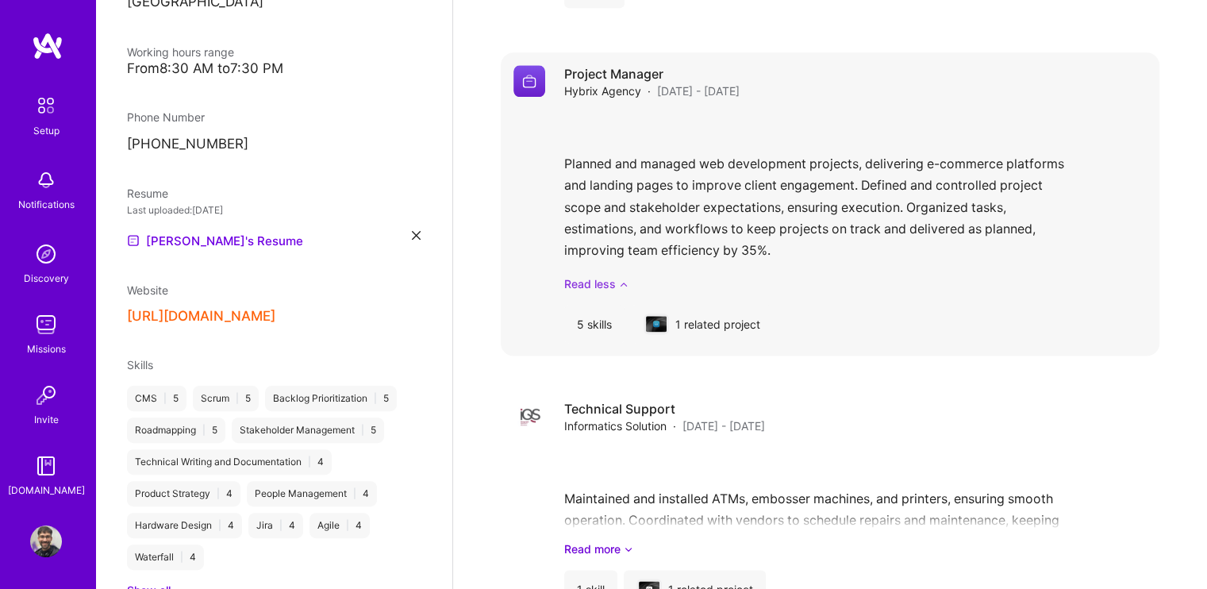
click at [597, 283] on link "Read less" at bounding box center [855, 283] width 583 height 17
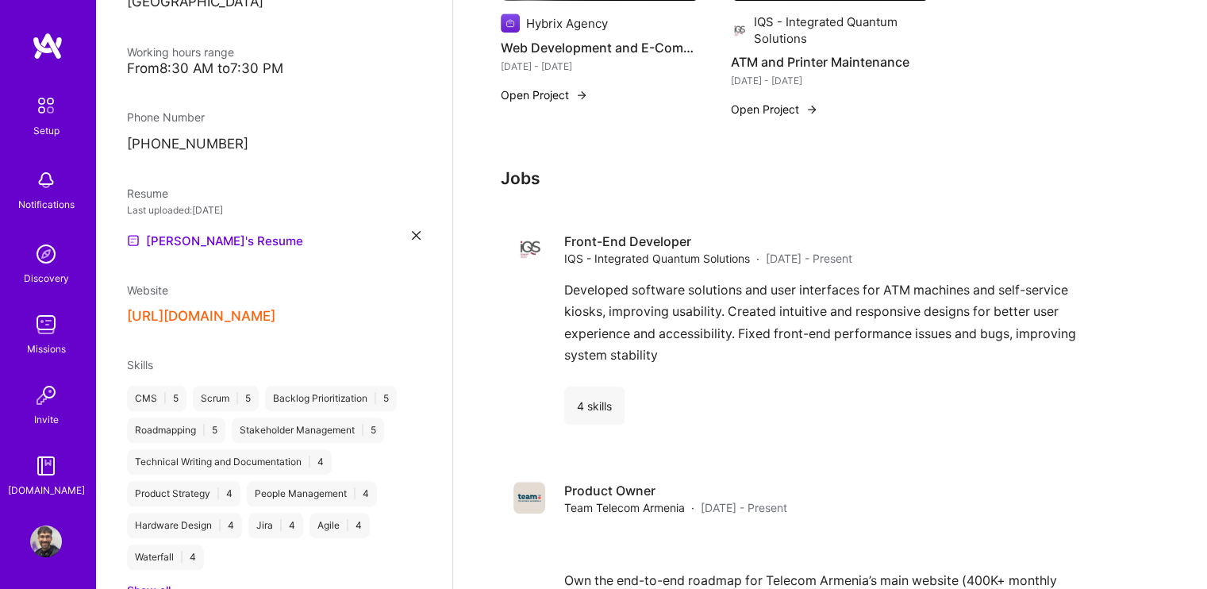
scroll to position [1027, 0]
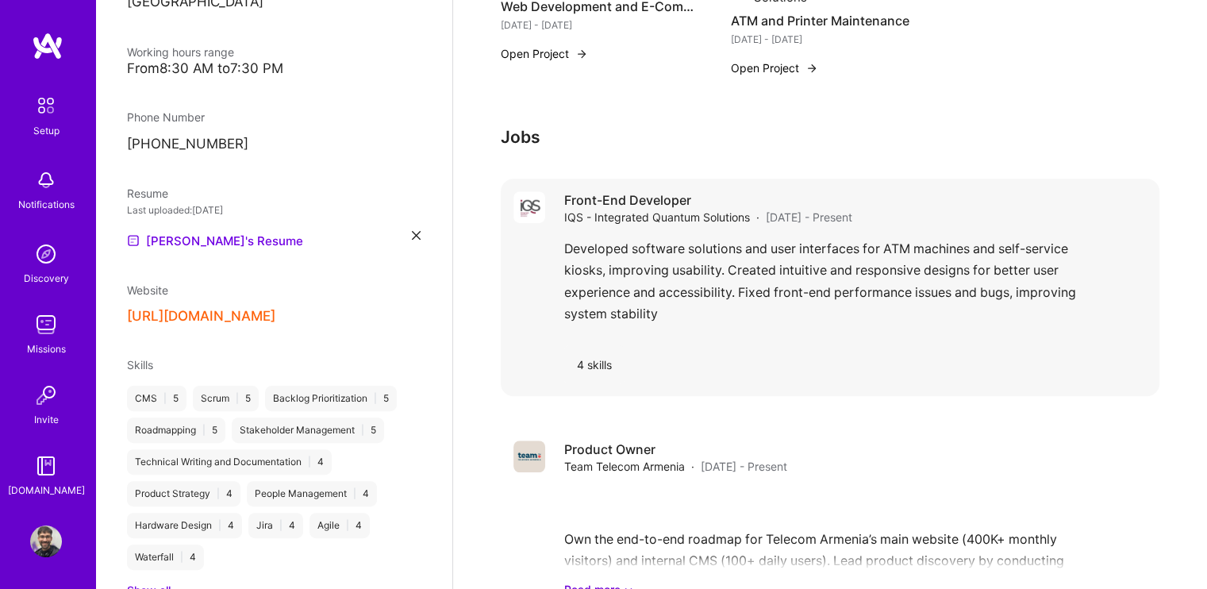
click at [802, 221] on span "[DATE] - Present" at bounding box center [809, 217] width 87 height 17
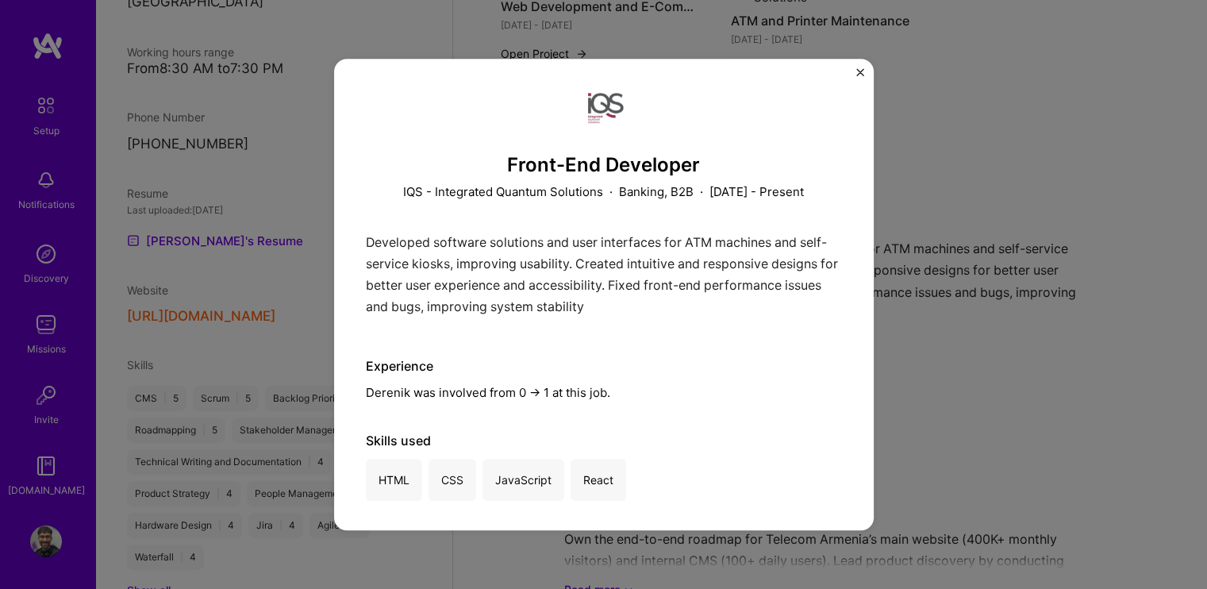
scroll to position [15, 0]
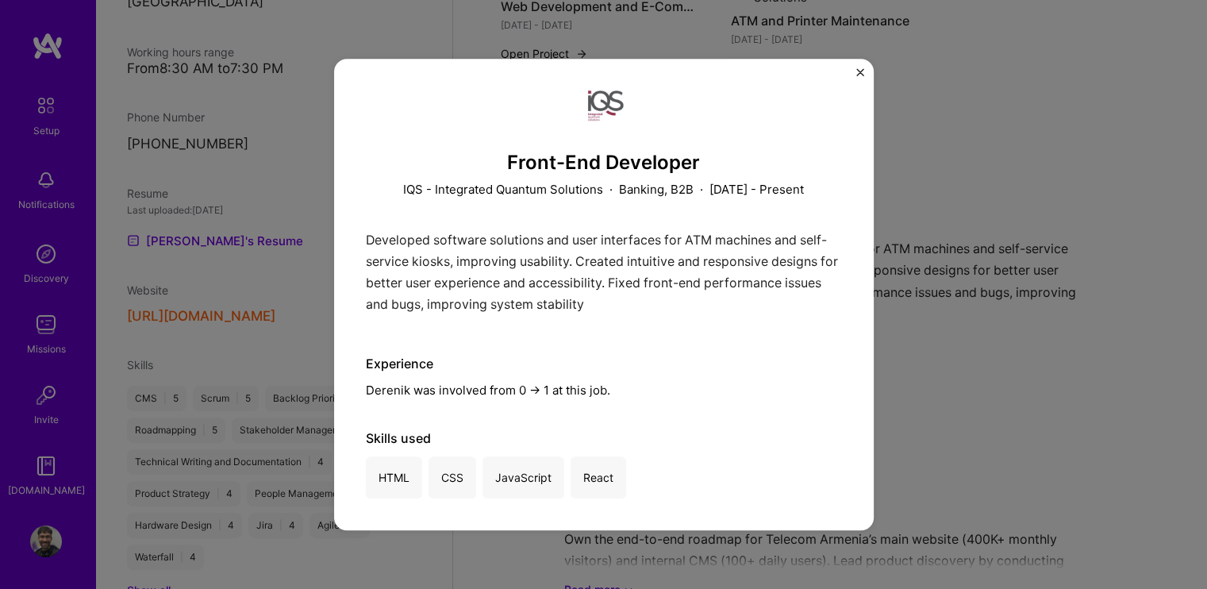
click at [1089, 217] on div "Front-End Developer IQS - Integrated Quantum Solutions · Banking, B2B · [DATE] …" at bounding box center [603, 294] width 1207 height 589
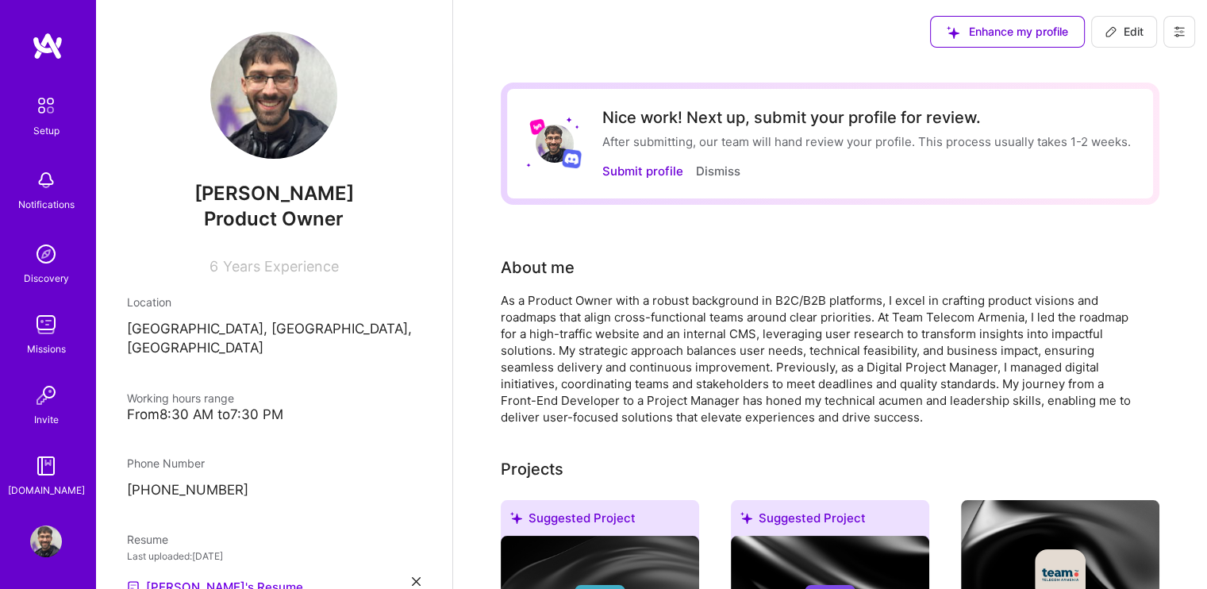
click at [1127, 32] on span "Edit" at bounding box center [1124, 32] width 39 height 16
select select "AM"
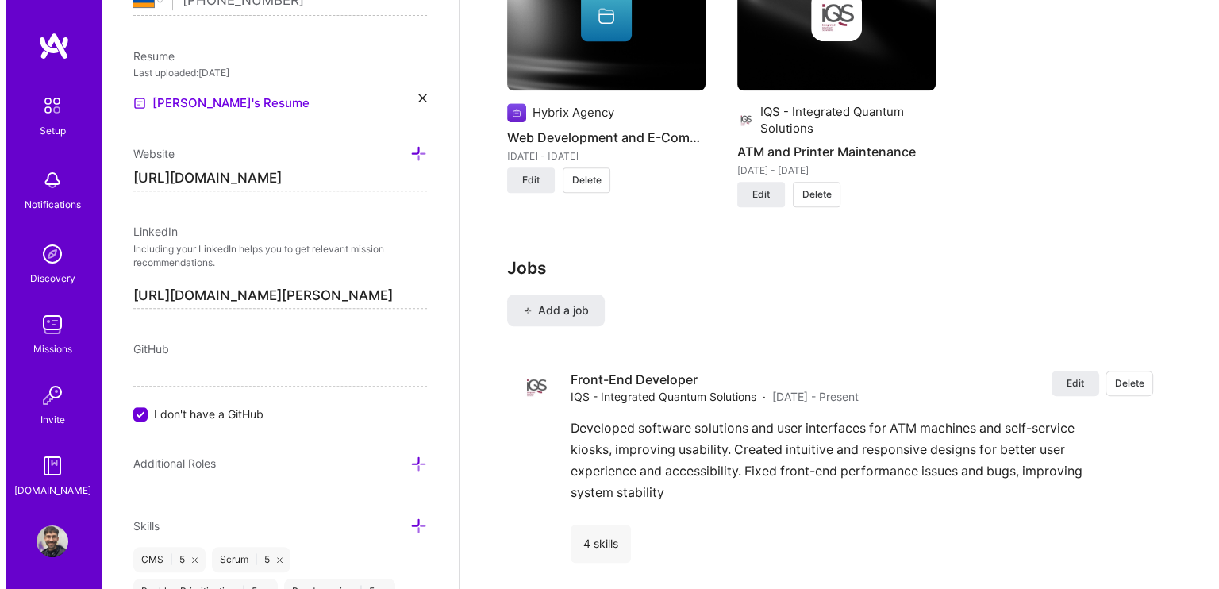
scroll to position [1826, 0]
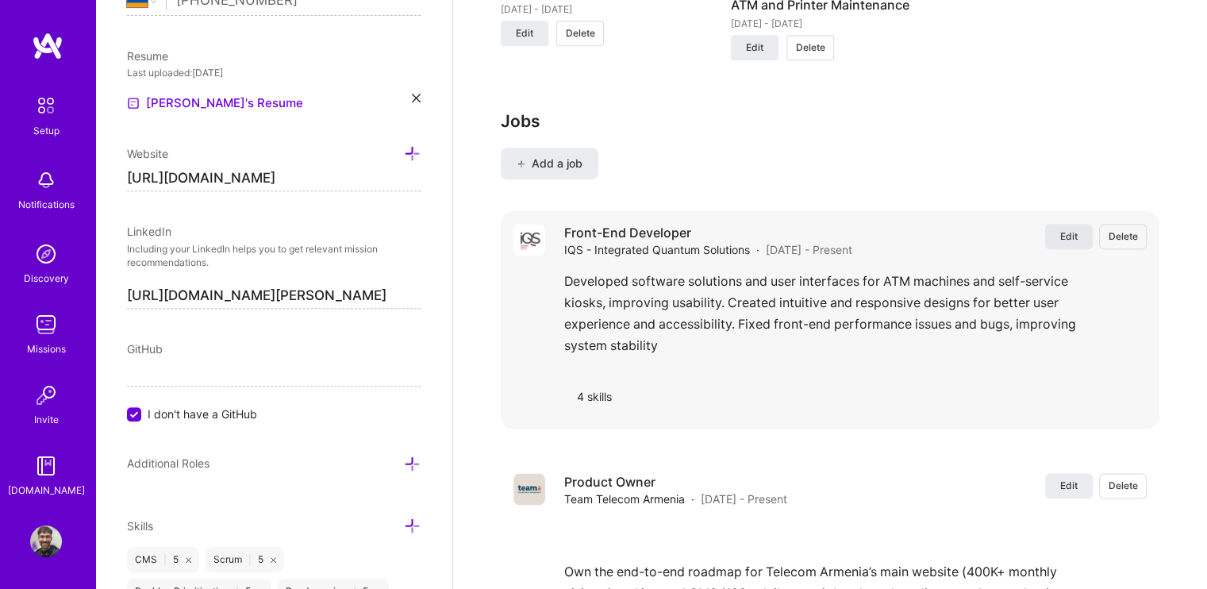
click at [1067, 233] on span "Edit" at bounding box center [1068, 235] width 17 height 13
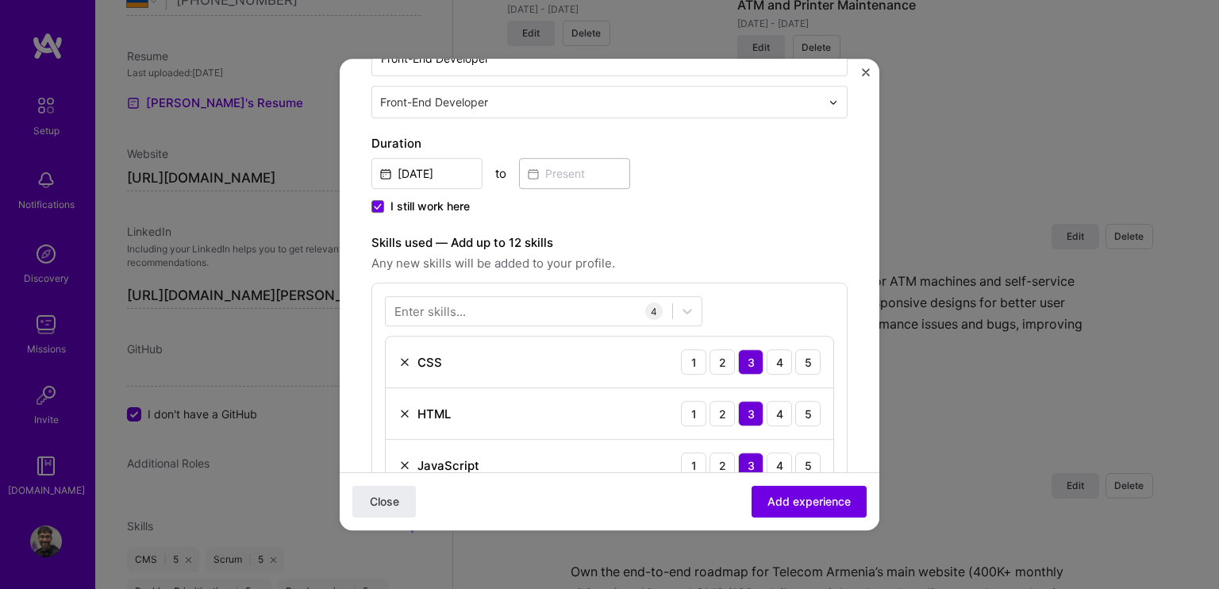
scroll to position [317, 0]
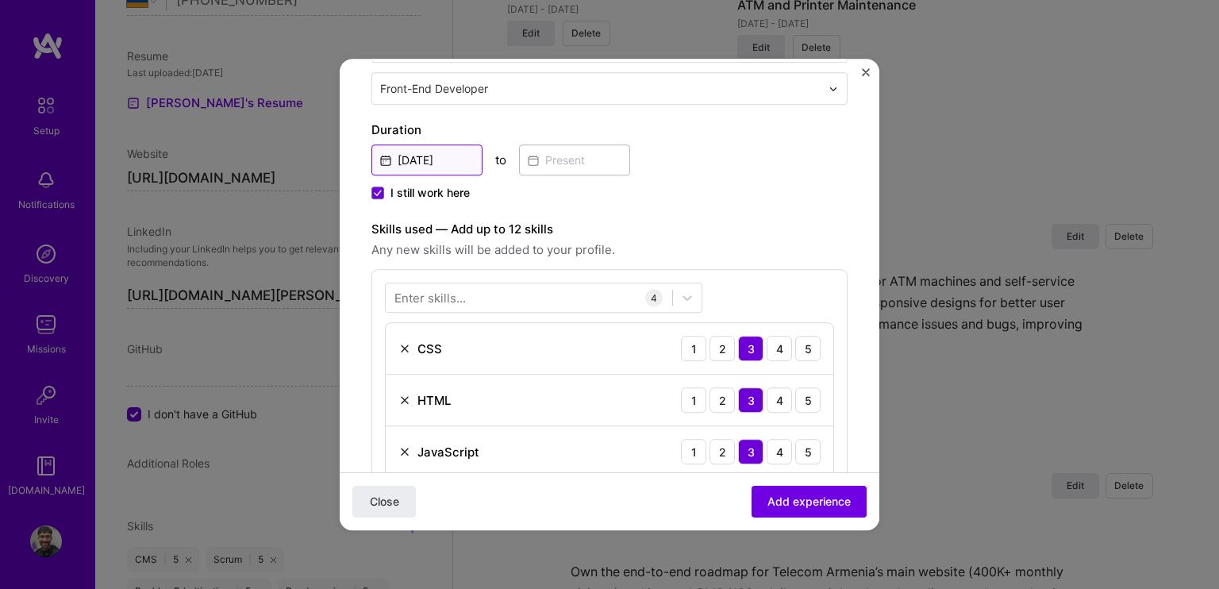
click at [431, 158] on input "[DATE]" at bounding box center [426, 159] width 111 height 31
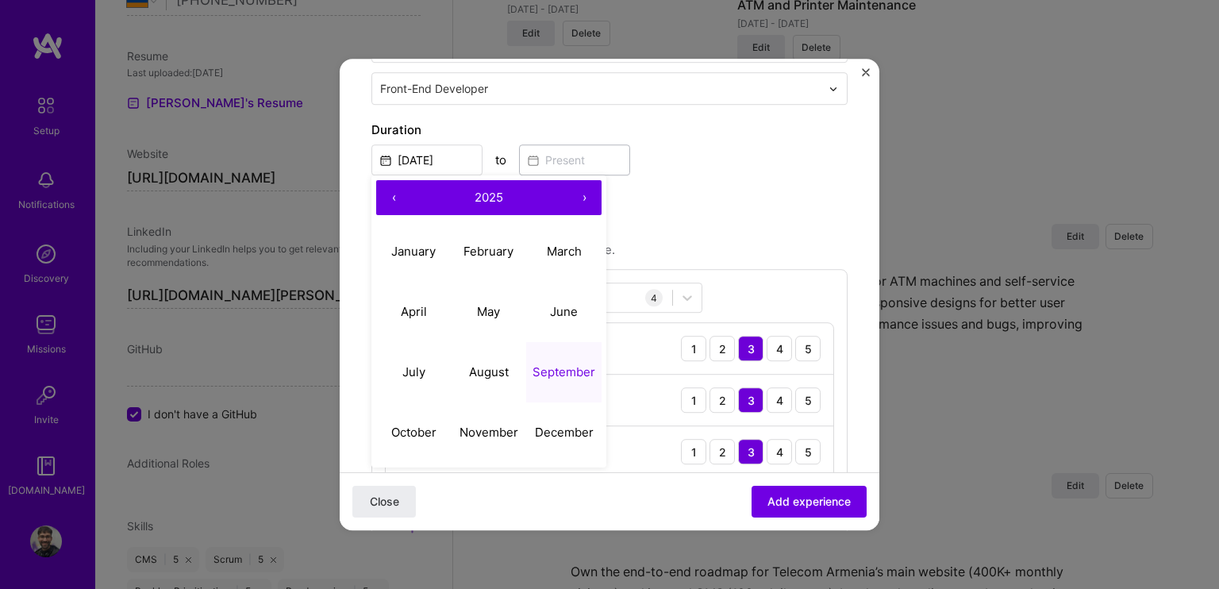
click at [396, 195] on button "‹" at bounding box center [393, 197] width 35 height 35
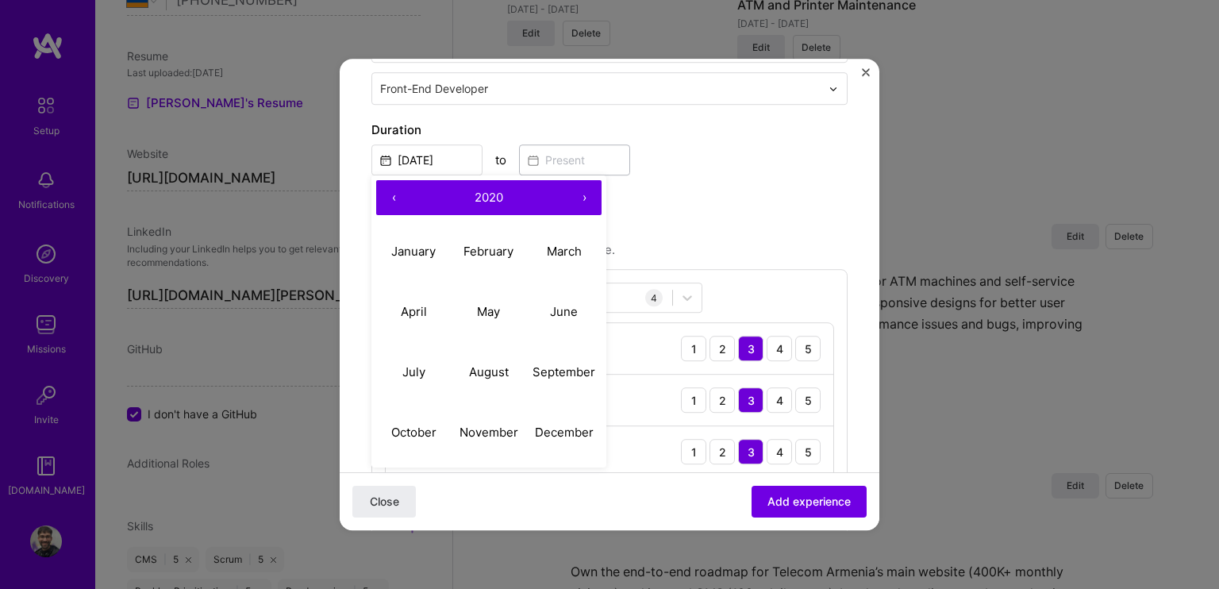
click at [396, 195] on button "‹" at bounding box center [393, 197] width 35 height 35
click at [595, 192] on button "›" at bounding box center [584, 197] width 35 height 35
click at [553, 433] on abbr "December" at bounding box center [564, 432] width 59 height 15
type input "[DATE]"
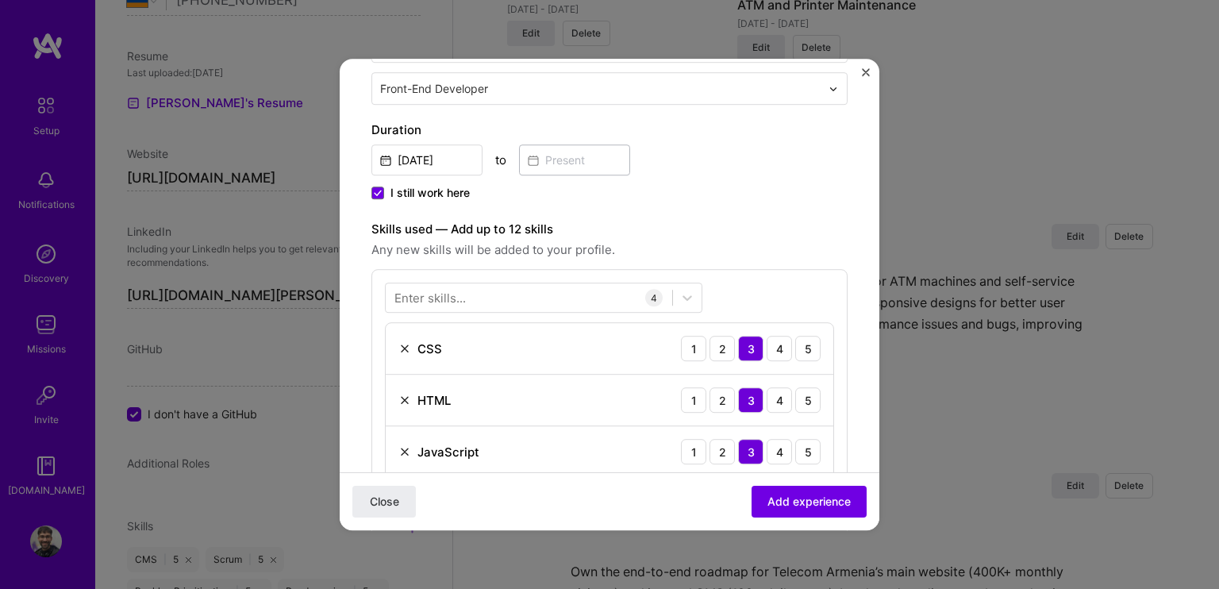
click at [421, 185] on span "I still work here" at bounding box center [430, 193] width 79 height 16
click at [0, 0] on input "I still work here" at bounding box center [0, 0] width 0 height 0
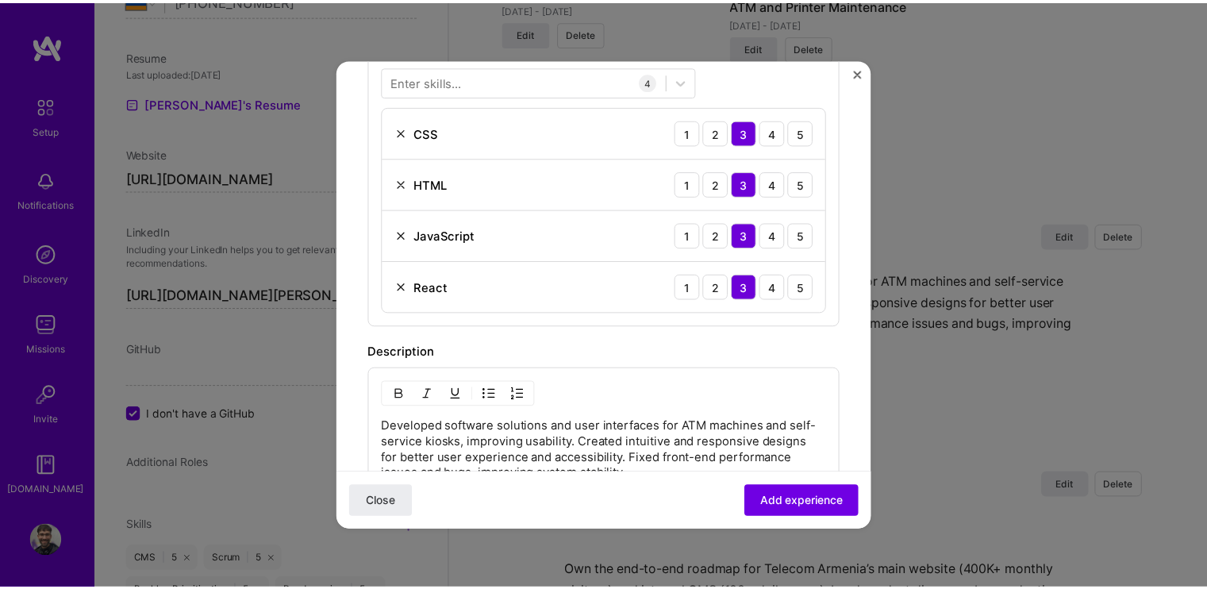
scroll to position [238, 0]
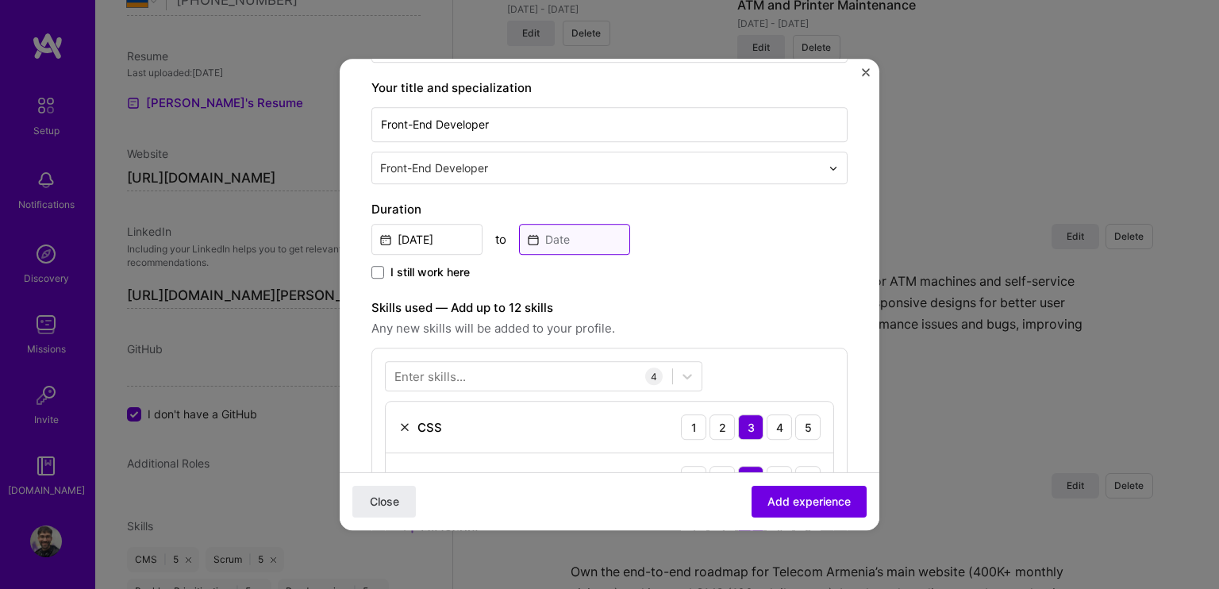
click at [552, 242] on input at bounding box center [574, 239] width 111 height 31
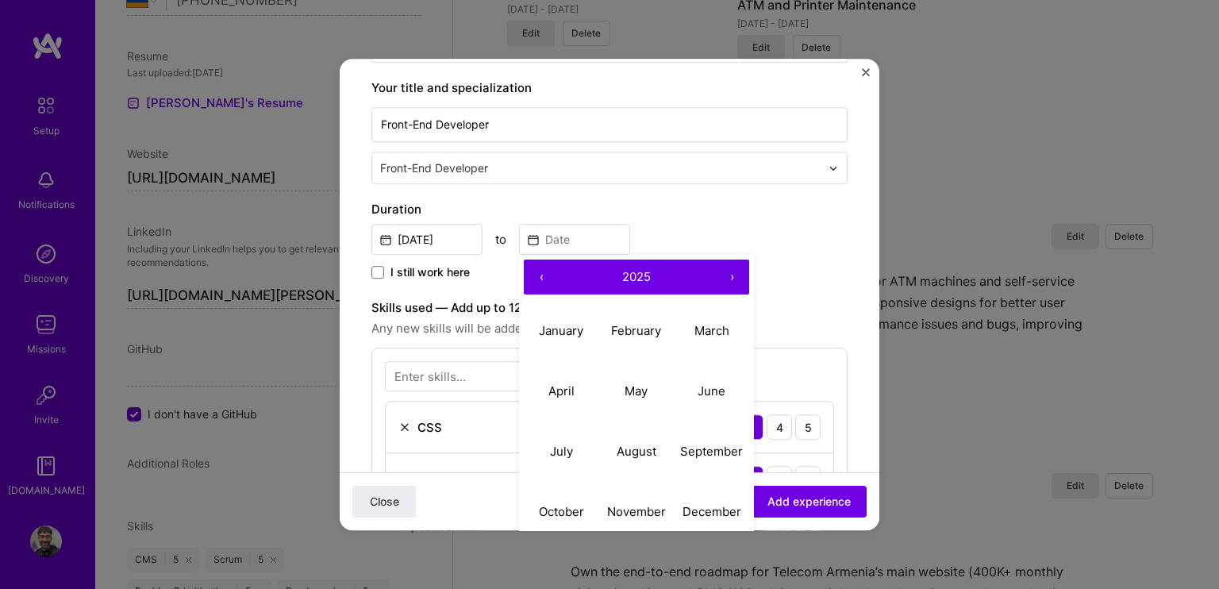
click at [543, 275] on button "‹" at bounding box center [541, 277] width 35 height 35
click at [657, 453] on button "August" at bounding box center [636, 451] width 75 height 60
type input "[DATE]"
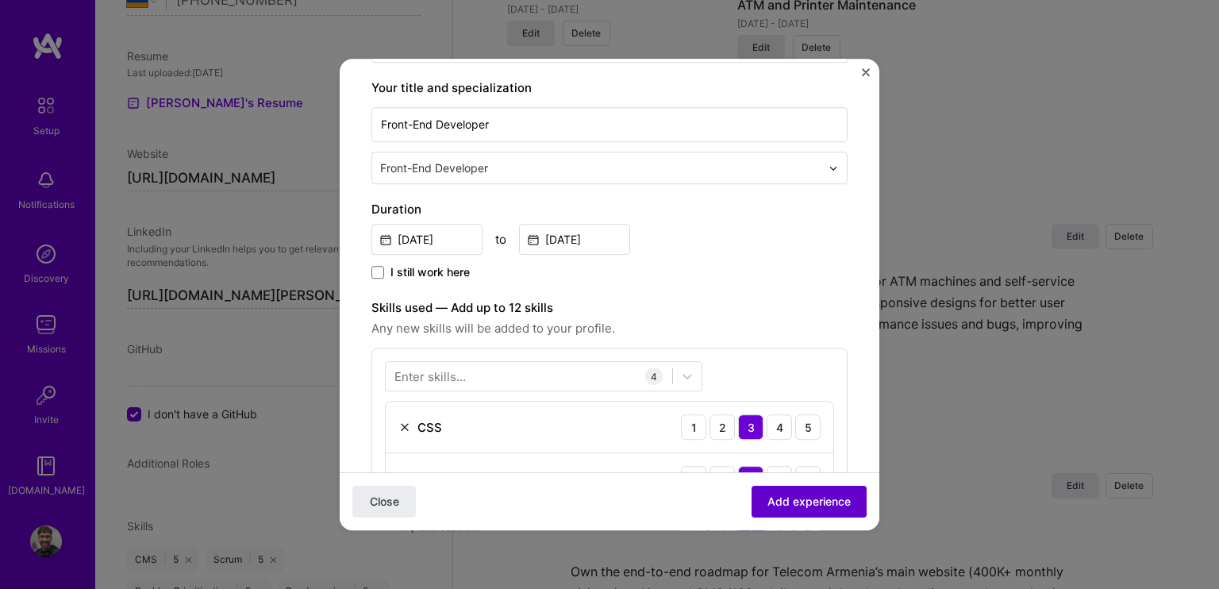
click at [780, 507] on span "Add experience" at bounding box center [809, 502] width 83 height 16
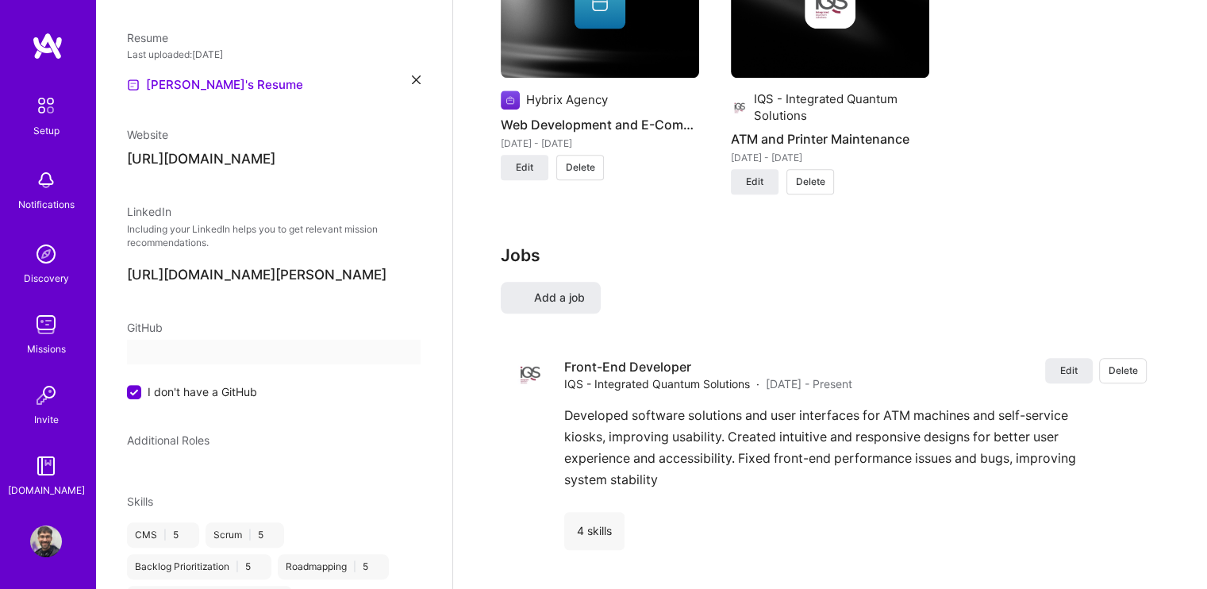
select select "AM"
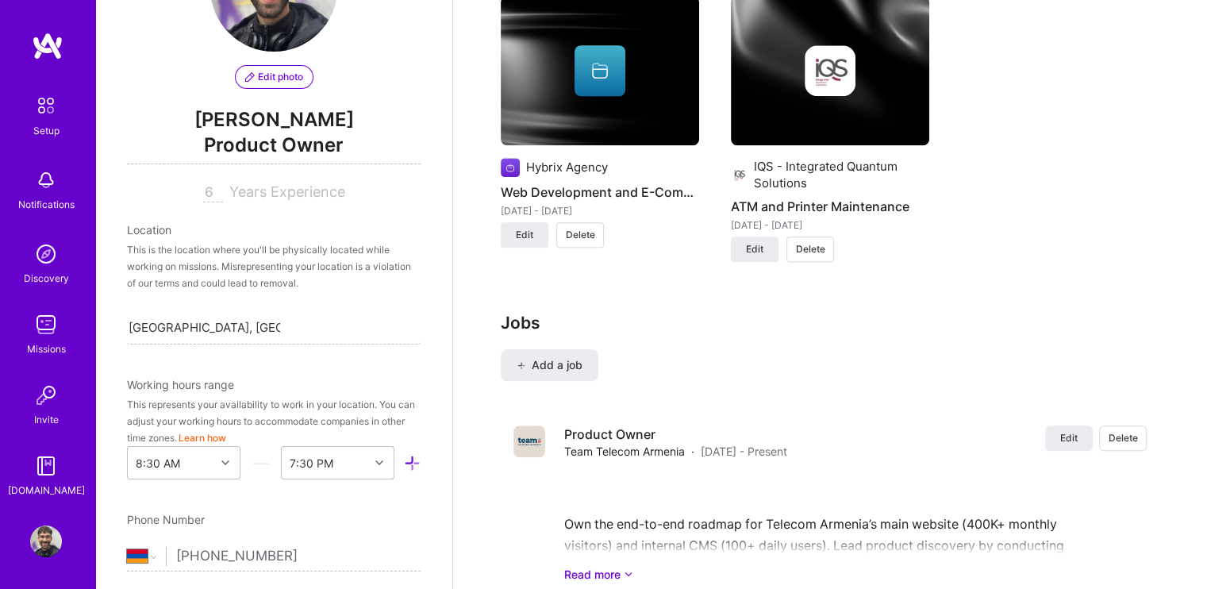
scroll to position [1491, 0]
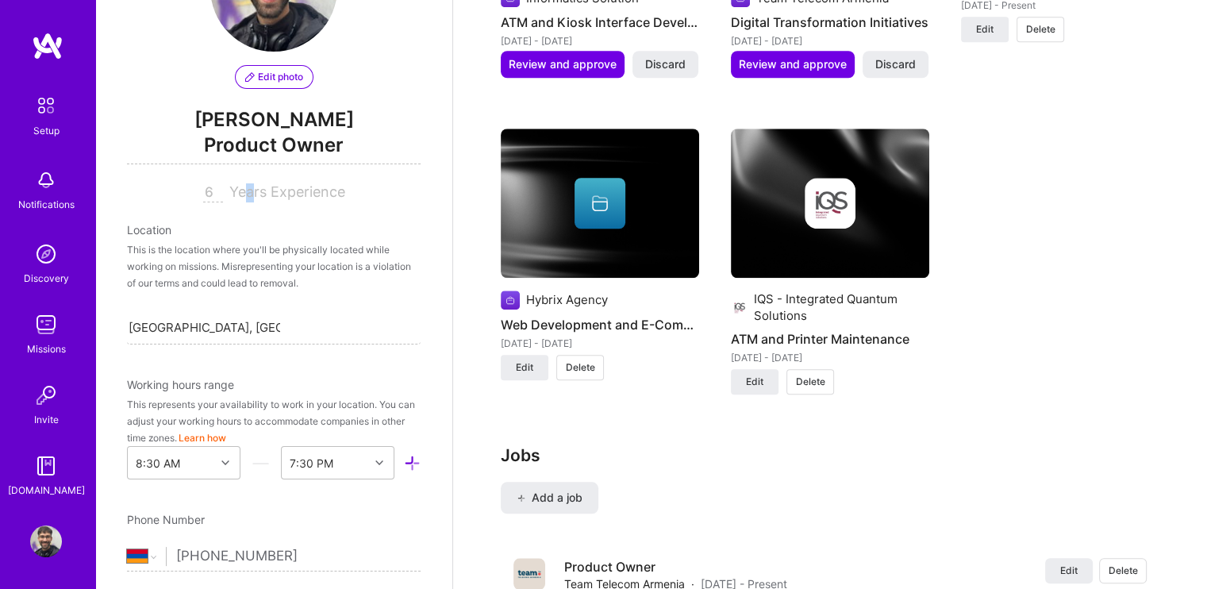
click at [241, 194] on span "Years Experience" at bounding box center [287, 191] width 116 height 17
click at [204, 196] on input "6" at bounding box center [213, 192] width 20 height 19
click at [203, 196] on input "6" at bounding box center [213, 192] width 20 height 19
drag, startPoint x: 208, startPoint y: 193, endPoint x: 198, endPoint y: 194, distance: 10.3
click at [203, 194] on input "6" at bounding box center [213, 192] width 20 height 19
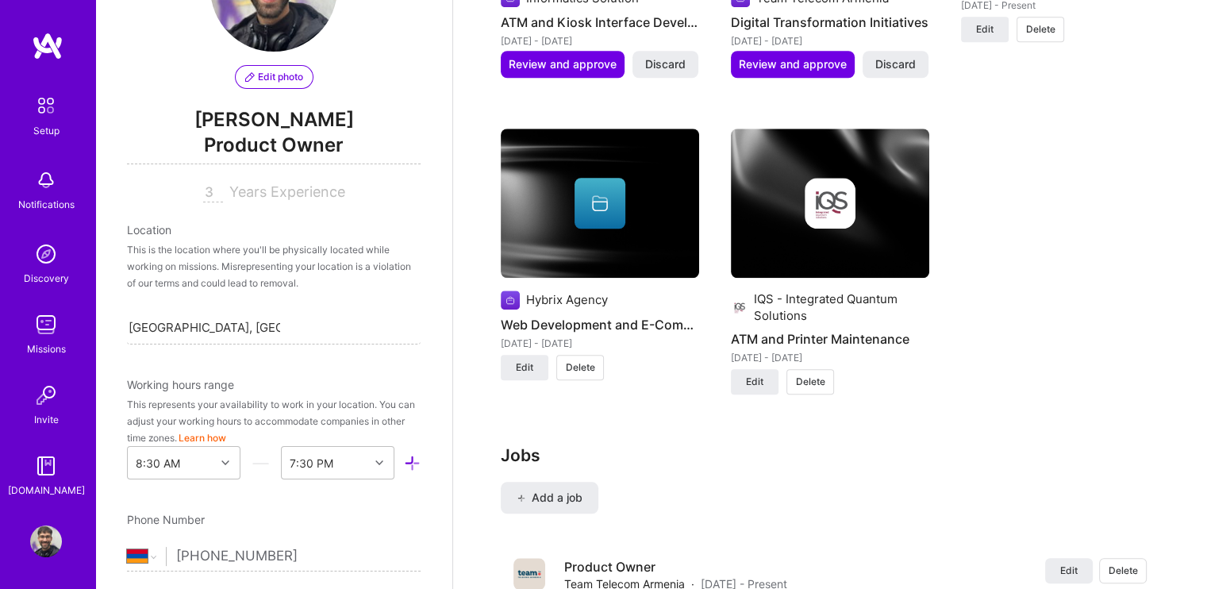
type input "3"
click at [291, 247] on div "This is the location where you'll be physically located while working on missio…" at bounding box center [274, 266] width 294 height 50
click at [367, 315] on div "[GEOGRAPHIC_DATA], [GEOGRAPHIC_DATA], [GEOGRAPHIC_DATA] [GEOGRAPHIC_DATA], [GEO…" at bounding box center [274, 326] width 294 height 33
click at [225, 250] on div "This is the location where you'll be physically located while working on missio…" at bounding box center [274, 266] width 294 height 50
click at [265, 278] on div "This is the location where you'll be physically located while working on missio…" at bounding box center [274, 266] width 294 height 50
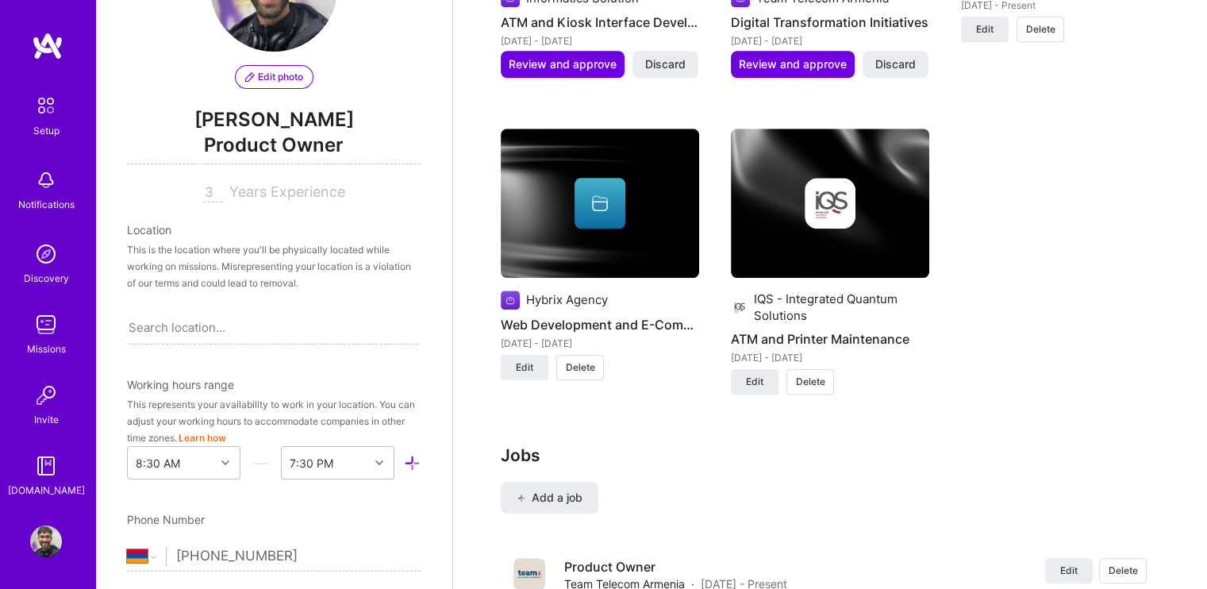
drag, startPoint x: 105, startPoint y: 245, endPoint x: 161, endPoint y: 241, distance: 56.5
click at [110, 248] on div "Edit photo [PERSON_NAME] Product Owner 3 Years Experience Location This is the …" at bounding box center [273, 294] width 357 height 589
drag, startPoint x: 167, startPoint y: 240, endPoint x: 295, endPoint y: 266, distance: 130.3
click at [280, 263] on div "This is the location where you'll be physically located while working on missio…" at bounding box center [274, 266] width 294 height 50
drag, startPoint x: 415, startPoint y: 291, endPoint x: 356, endPoint y: 275, distance: 61.8
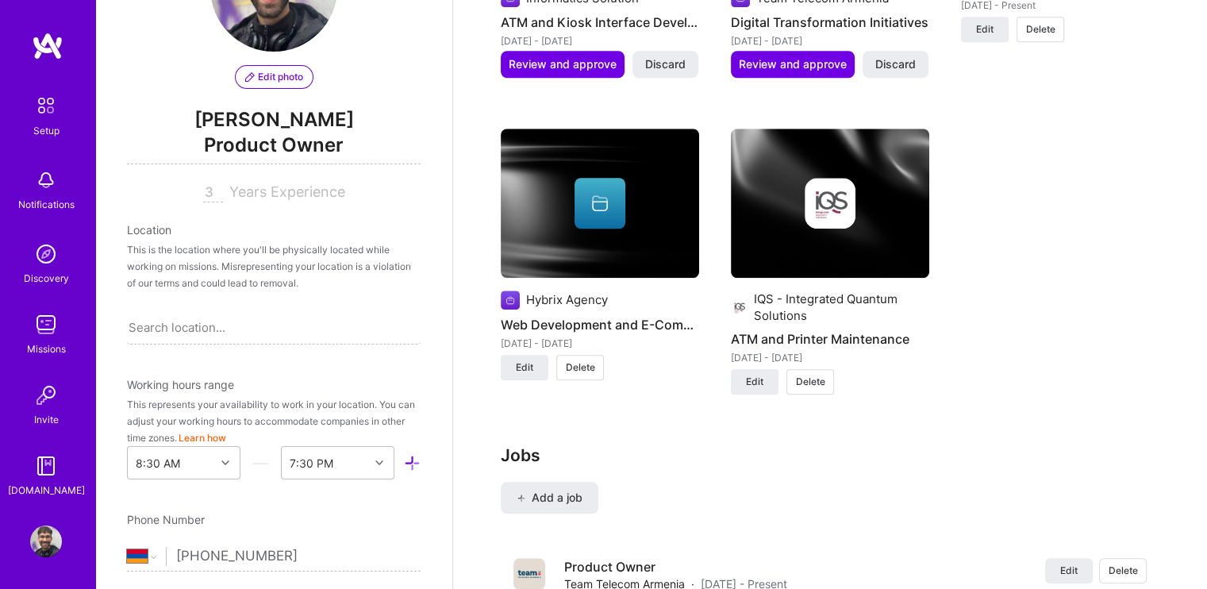
click at [412, 289] on div "Edit photo [PERSON_NAME] Product Owner 3 Years Experience Location This is the …" at bounding box center [273, 294] width 357 height 589
drag, startPoint x: 356, startPoint y: 275, endPoint x: 128, endPoint y: 238, distance: 230.7
click at [137, 240] on div "Location This is the location where you'll be physically located while working …" at bounding box center [274, 282] width 294 height 123
click at [121, 237] on div "Edit photo [PERSON_NAME] Product Owner 3 Years Experience Location This is the …" at bounding box center [273, 294] width 357 height 589
click at [128, 226] on div "Location" at bounding box center [274, 229] width 294 height 17
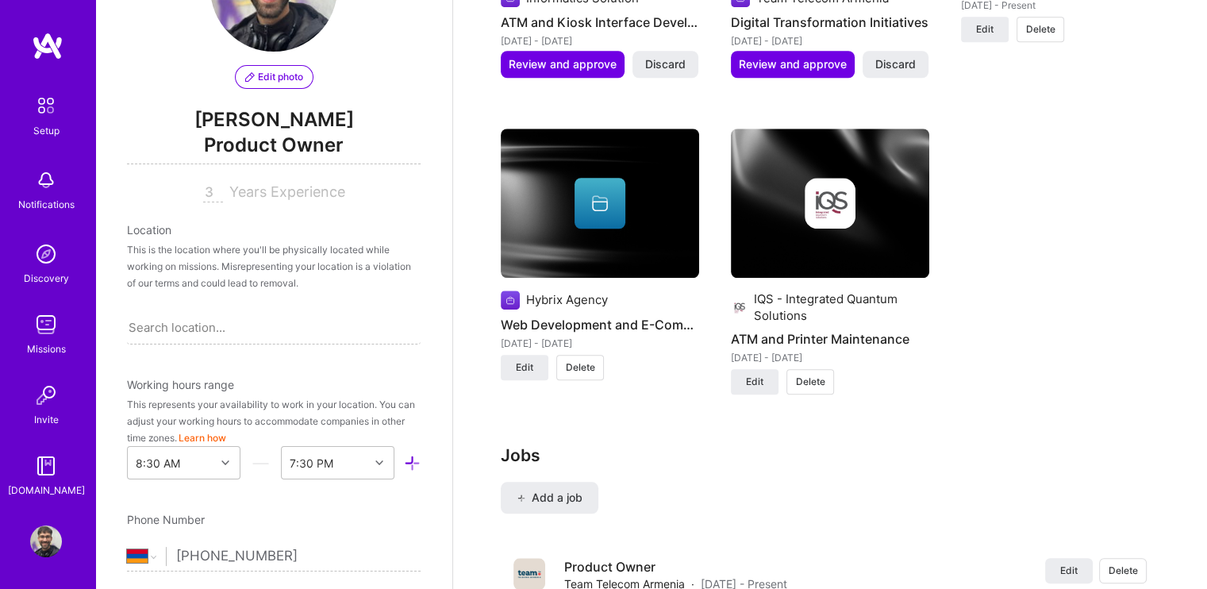
click at [133, 230] on div "Location" at bounding box center [274, 229] width 294 height 17
click at [178, 263] on div "This is the location where you'll be physically located while working on missio…" at bounding box center [274, 266] width 294 height 50
drag, startPoint x: 187, startPoint y: 310, endPoint x: 193, endPoint y: 323, distance: 14.2
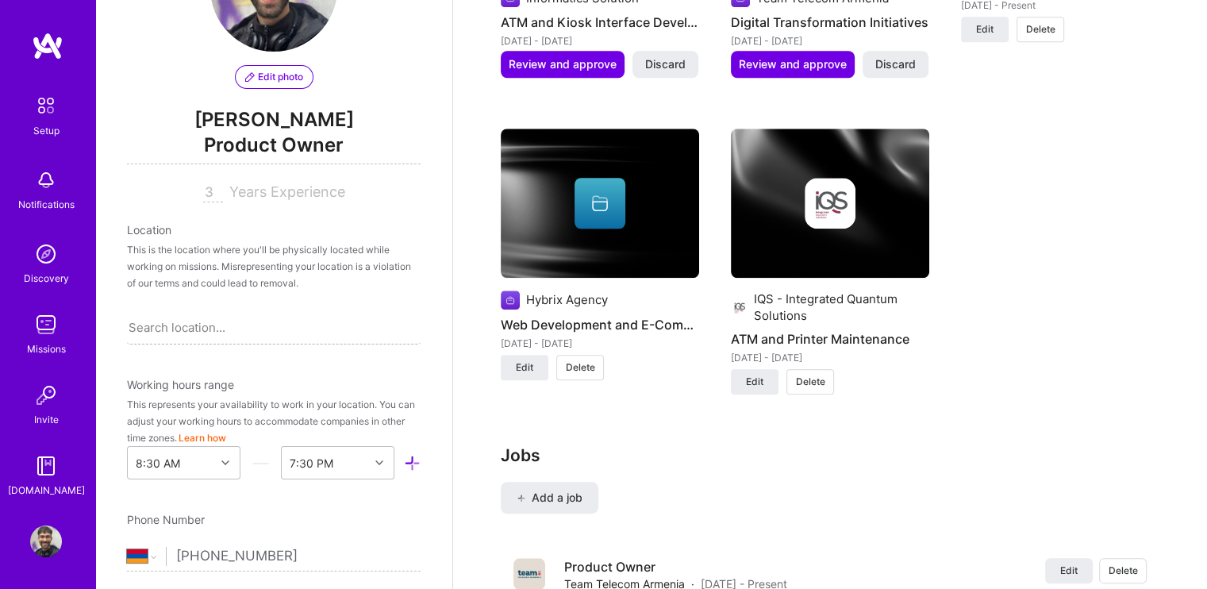
click at [188, 313] on div "Search location..." at bounding box center [274, 326] width 294 height 33
type input "[GEOGRAPHIC_DATA]"
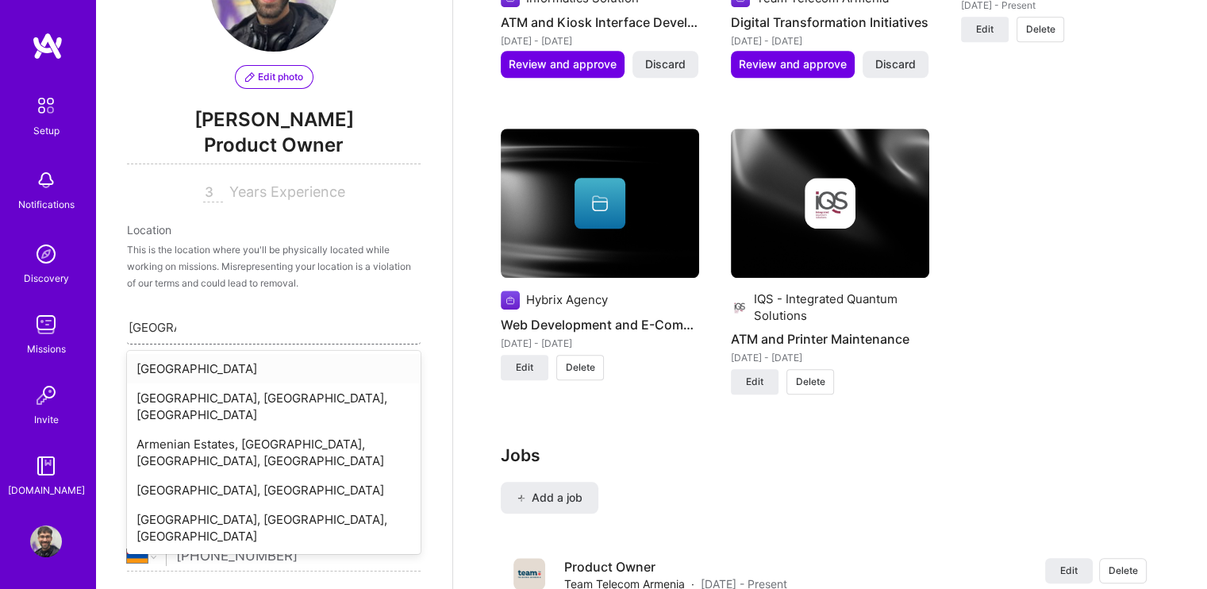
click at [168, 377] on div "[GEOGRAPHIC_DATA]" at bounding box center [274, 368] width 294 height 29
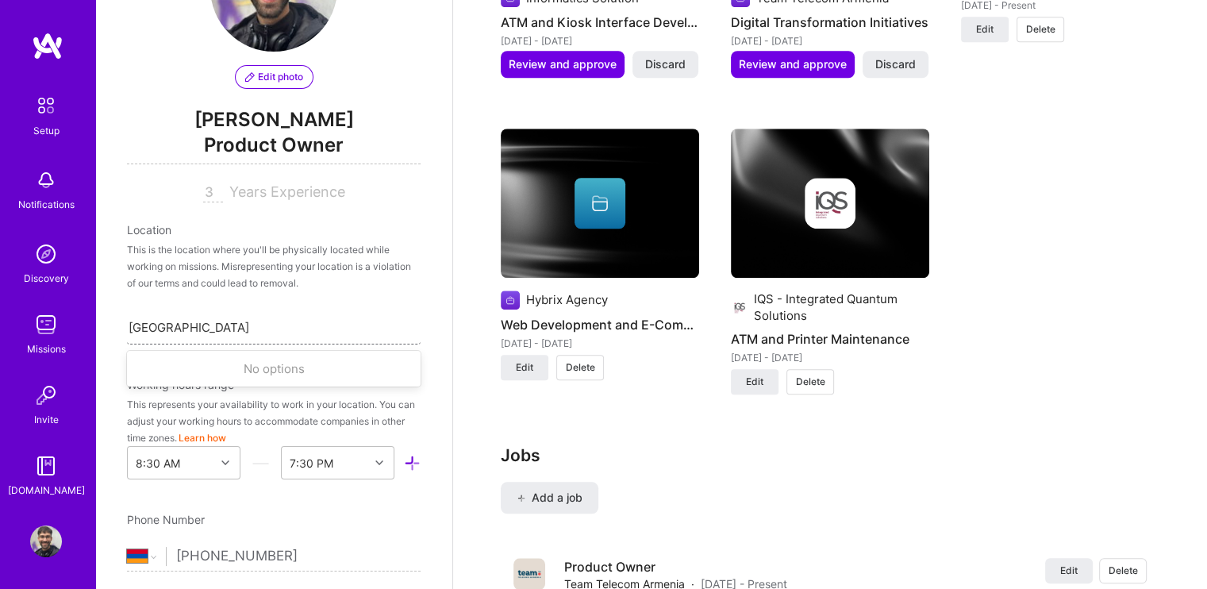
drag, startPoint x: 179, startPoint y: 339, endPoint x: 154, endPoint y: 323, distance: 29.3
click at [154, 323] on div "[GEOGRAPHIC_DATA]" at bounding box center [274, 326] width 294 height 33
drag, startPoint x: 201, startPoint y: 318, endPoint x: 73, endPoint y: 288, distance: 131.3
click at [73, 288] on div "Setup Notifications Discovery Missions Invite [DOMAIN_NAME] Profile Close Show …" at bounding box center [603, 181] width 1207 height 3345
click at [193, 329] on div "[GEOGRAPHIC_DATA]" at bounding box center [274, 326] width 294 height 33
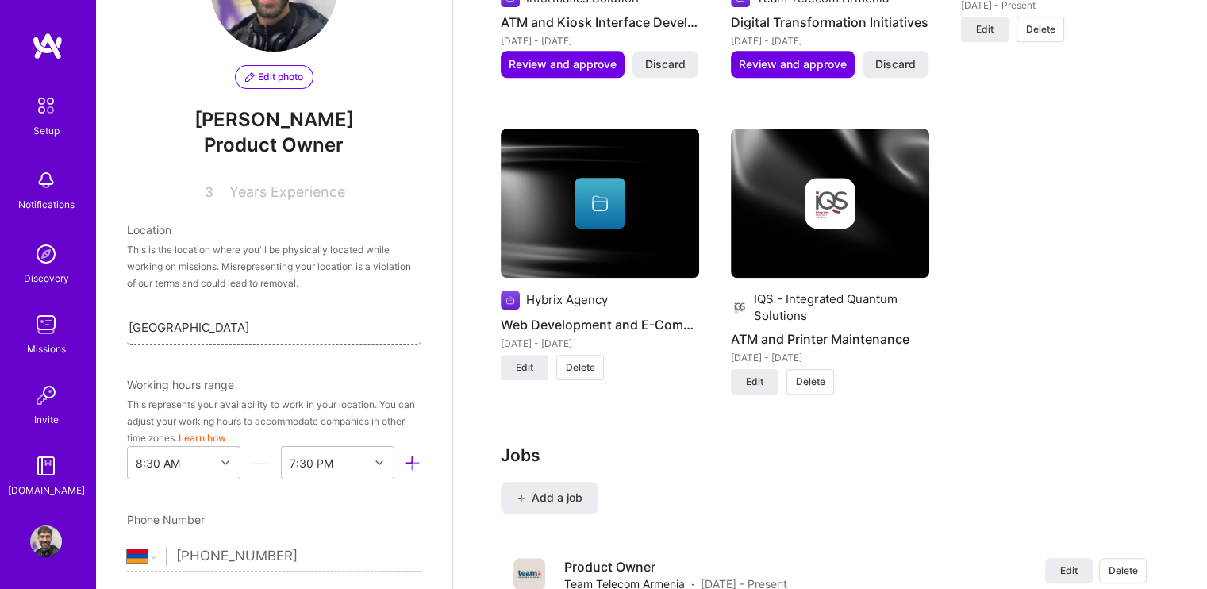
click at [225, 329] on div "[GEOGRAPHIC_DATA]" at bounding box center [274, 326] width 294 height 33
type input "Yerevan"
click at [187, 370] on div "[GEOGRAPHIC_DATA], [GEOGRAPHIC_DATA]" at bounding box center [274, 368] width 294 height 29
click at [367, 301] on div "Location This is the location where you'll be physically located while working …" at bounding box center [274, 282] width 294 height 123
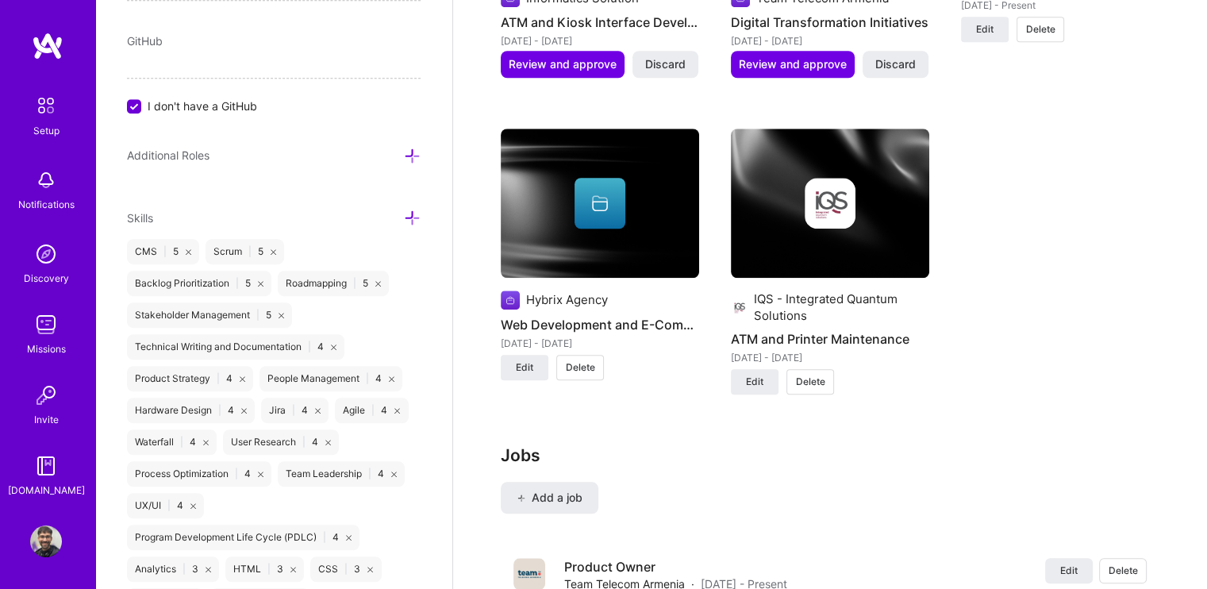
scroll to position [739, 0]
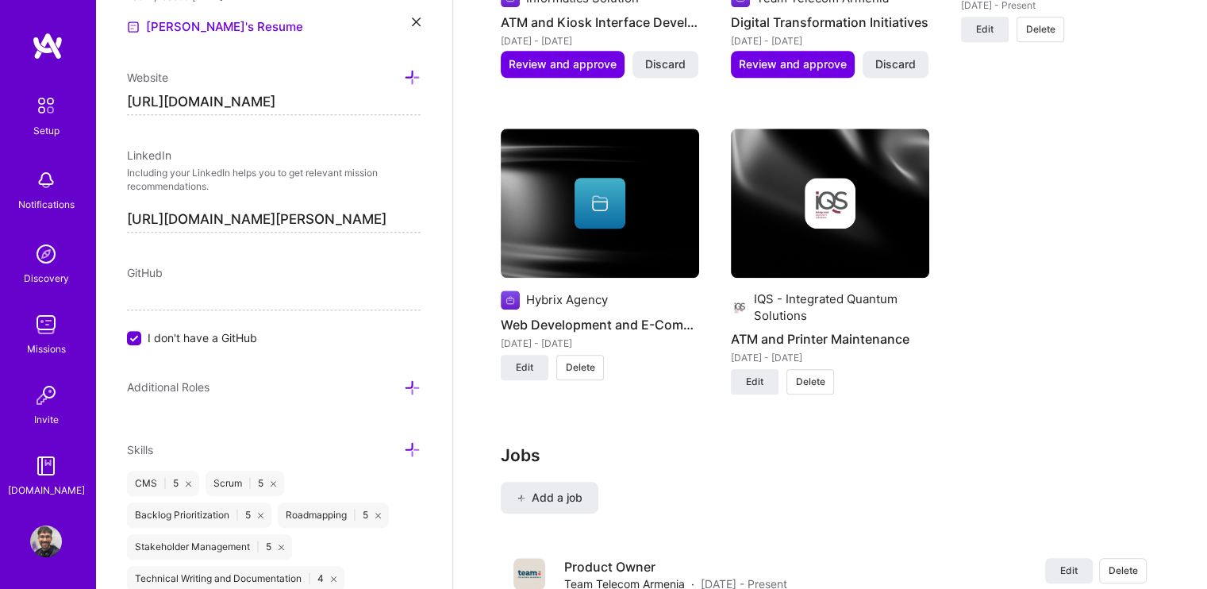
click at [132, 342] on input "I don't have a GitHub" at bounding box center [136, 339] width 14 height 14
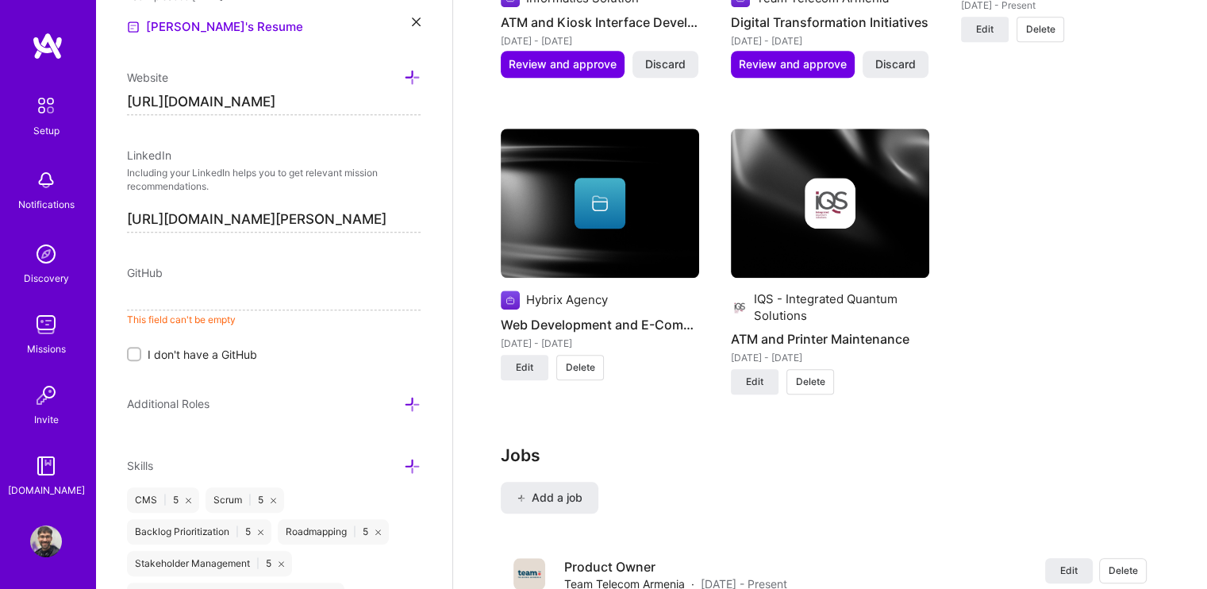
paste input "[URL][DOMAIN_NAME]"
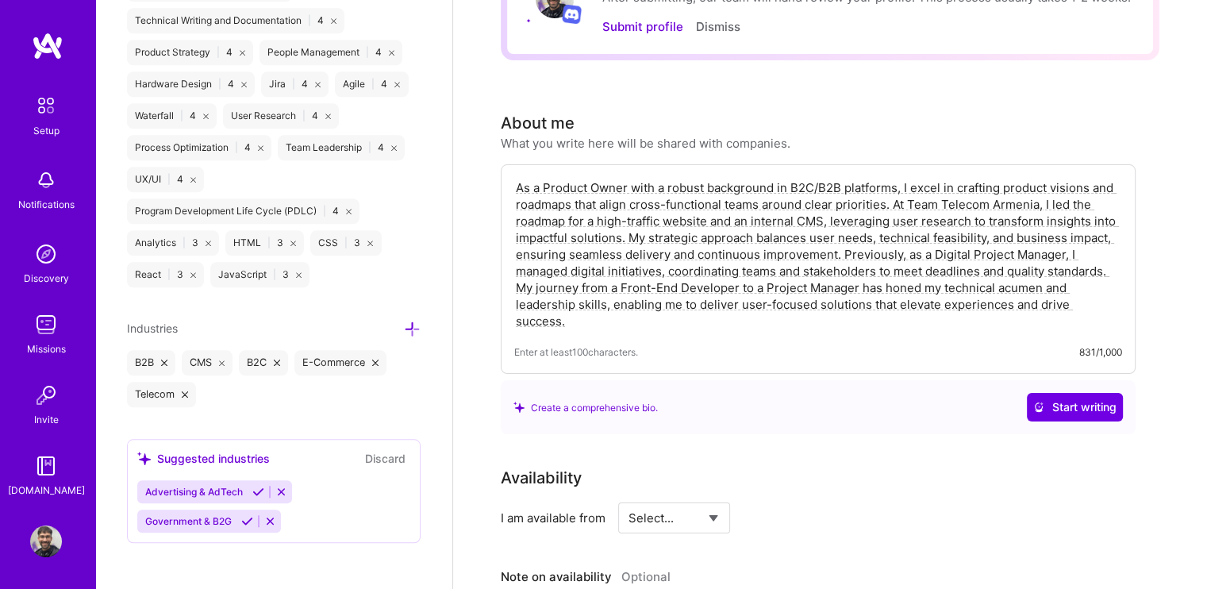
scroll to position [0, 0]
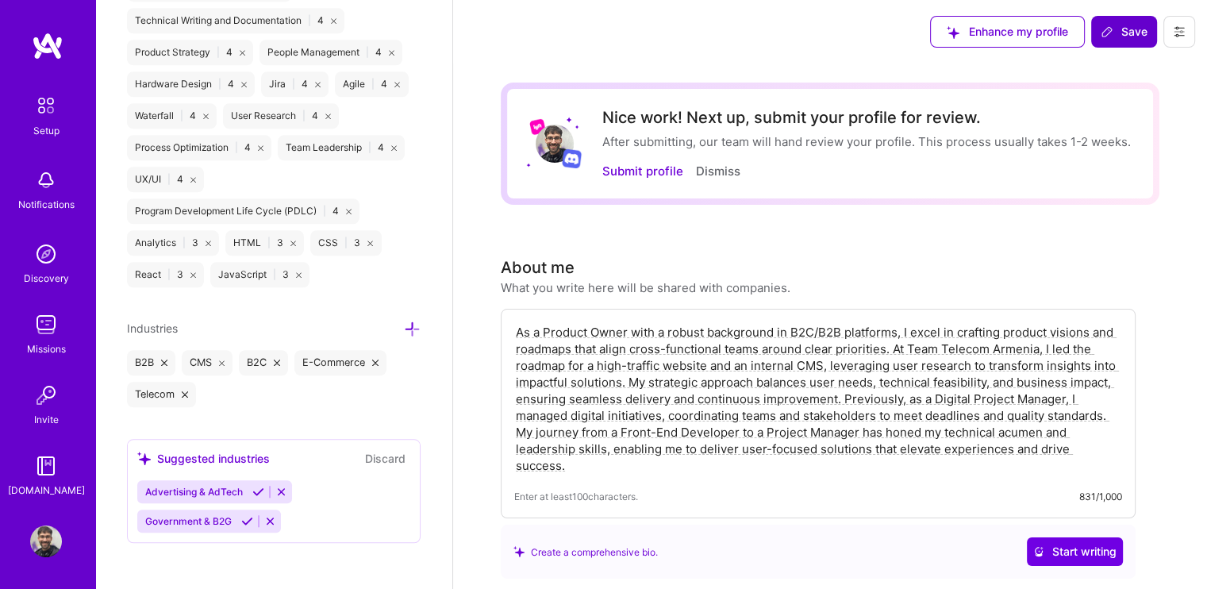
type input "[URL][DOMAIN_NAME]"
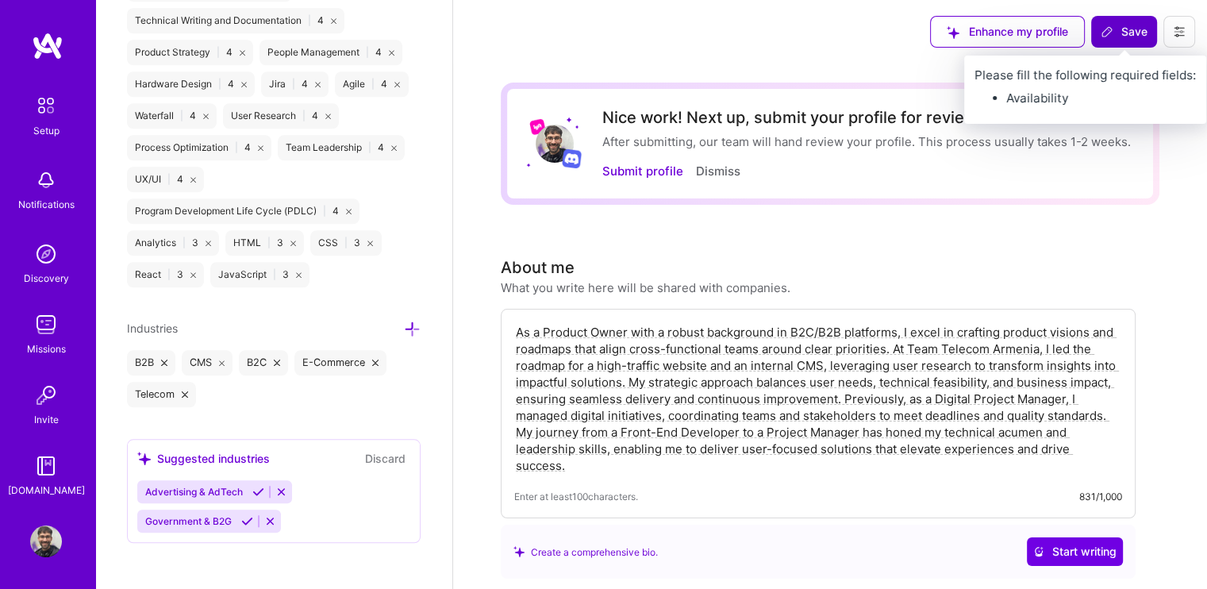
click at [1142, 31] on span "Save" at bounding box center [1124, 32] width 47 height 16
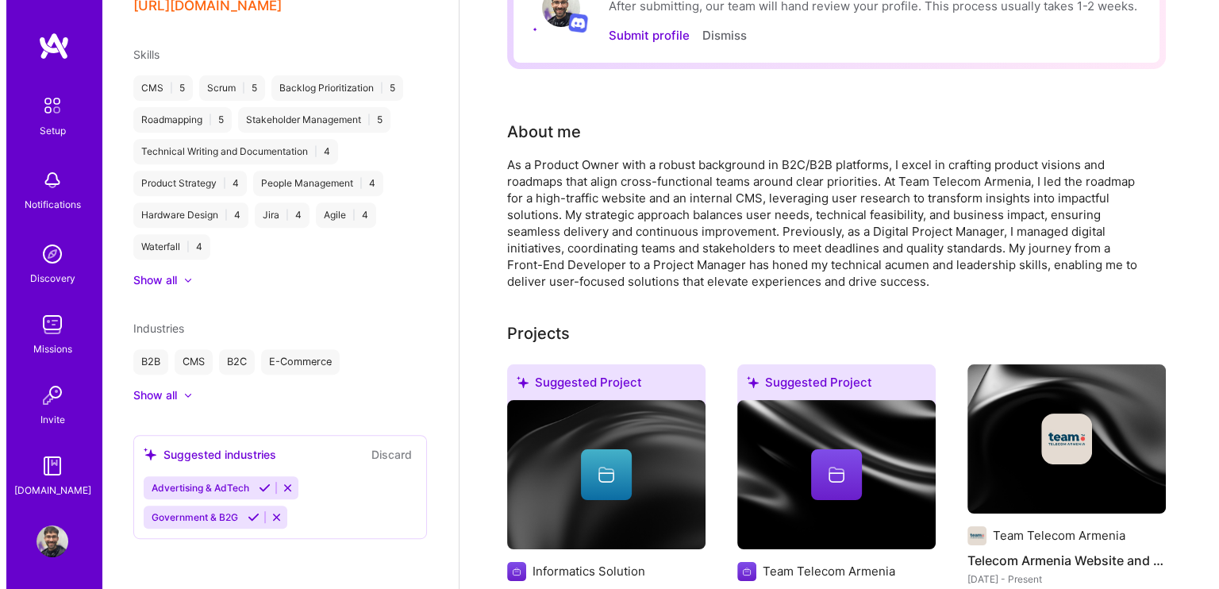
scroll to position [317, 0]
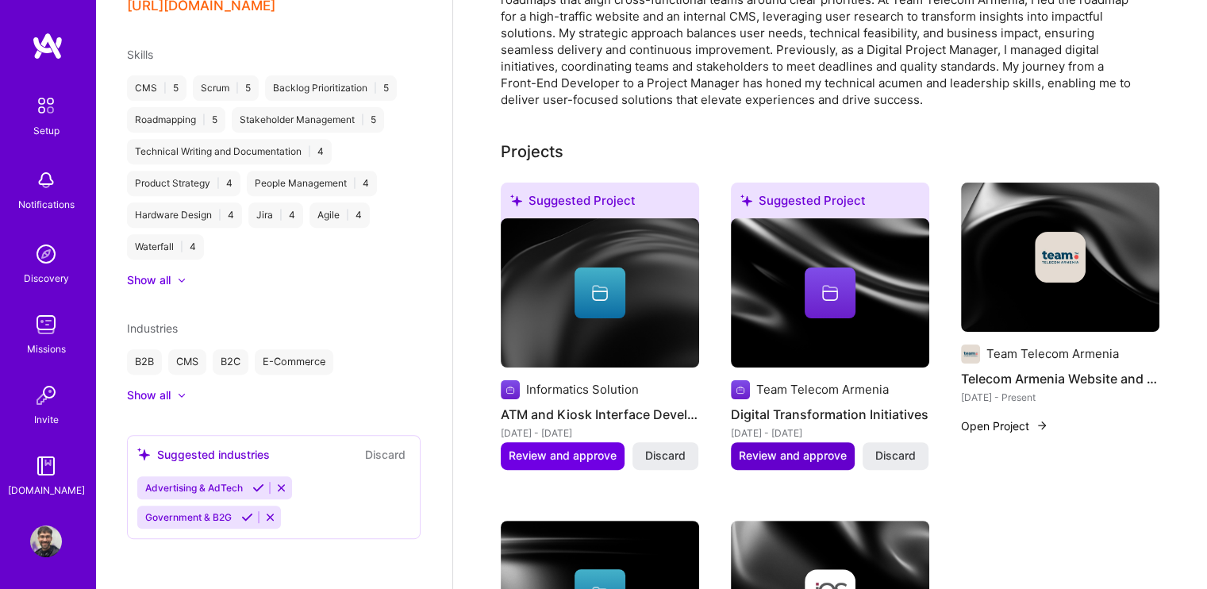
click at [775, 466] on button "Review and approve" at bounding box center [793, 455] width 124 height 27
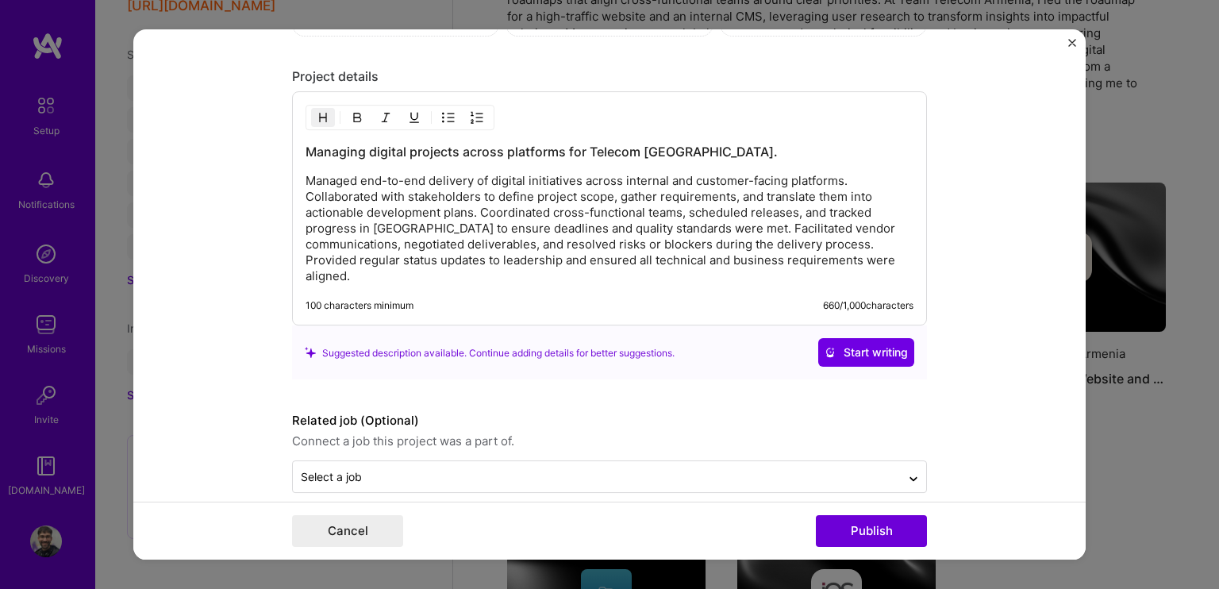
scroll to position [1356, 0]
click at [349, 175] on p "Managed end-to-end delivery of digital initiatives across internal and customer…" at bounding box center [610, 228] width 608 height 111
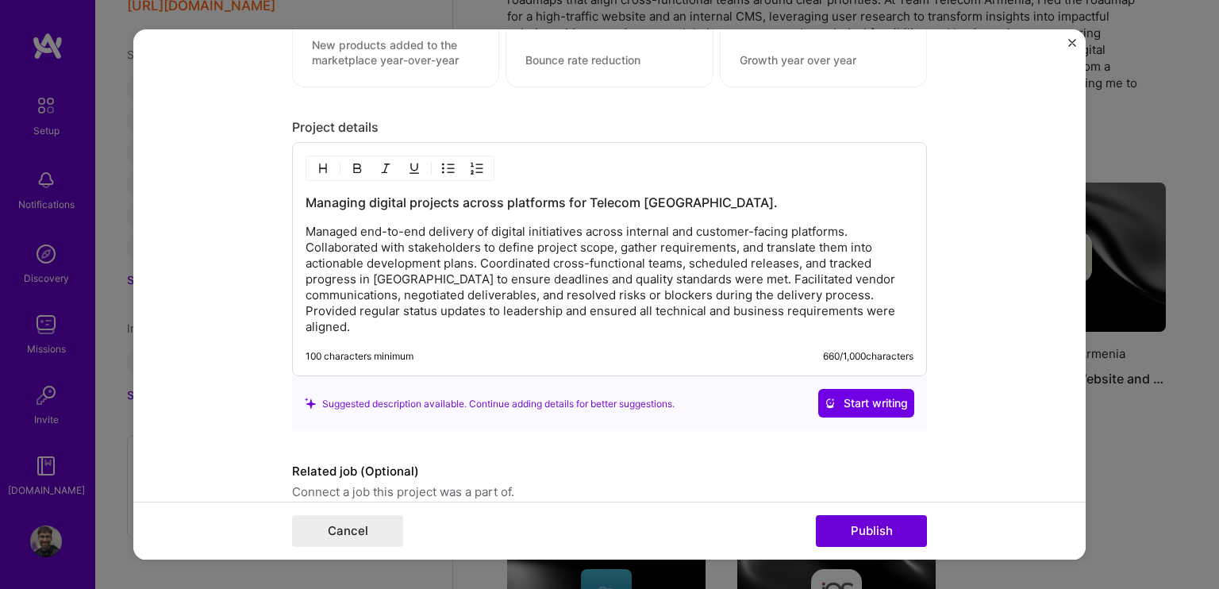
scroll to position [1277, 0]
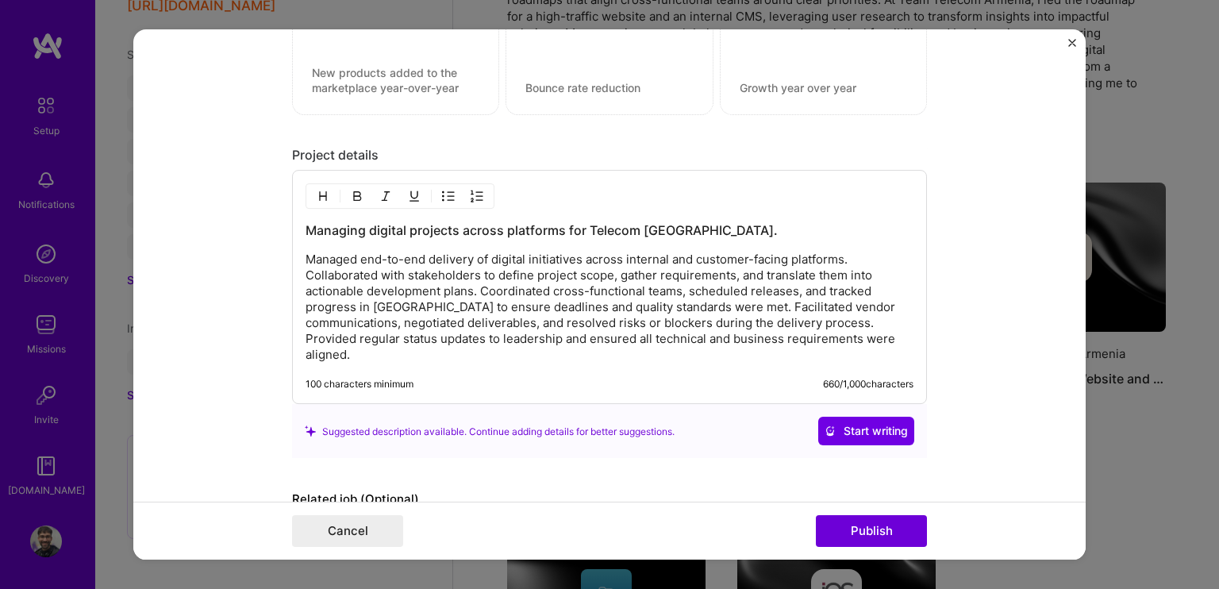
click at [693, 263] on p "Managed end-to-end delivery of digital initiatives across internal and customer…" at bounding box center [610, 307] width 608 height 111
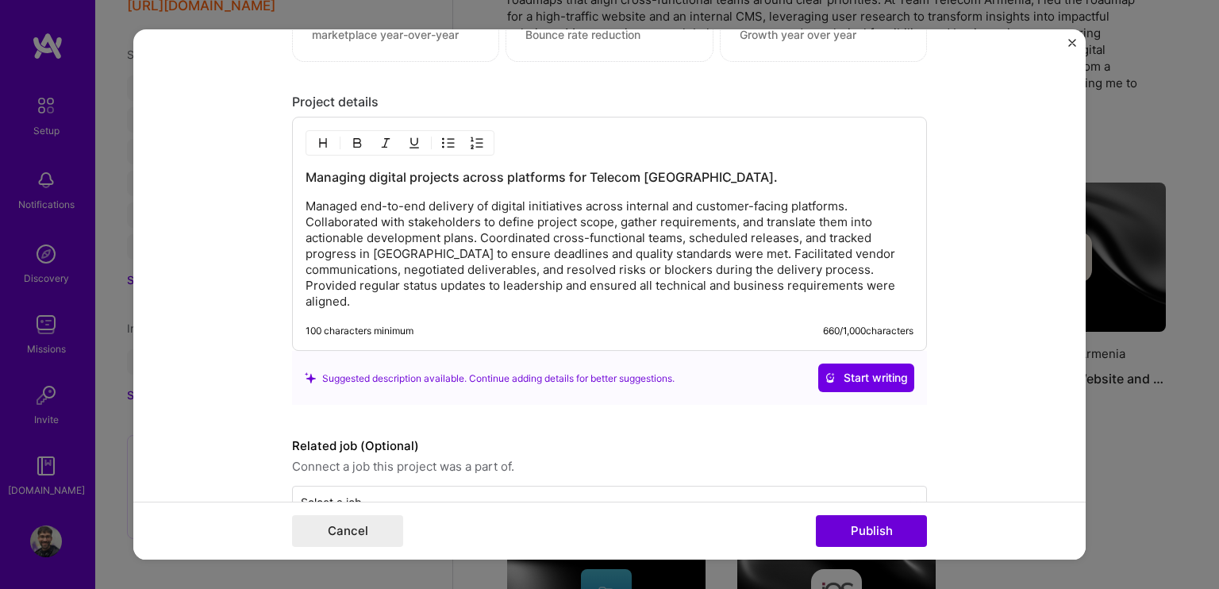
scroll to position [1356, 0]
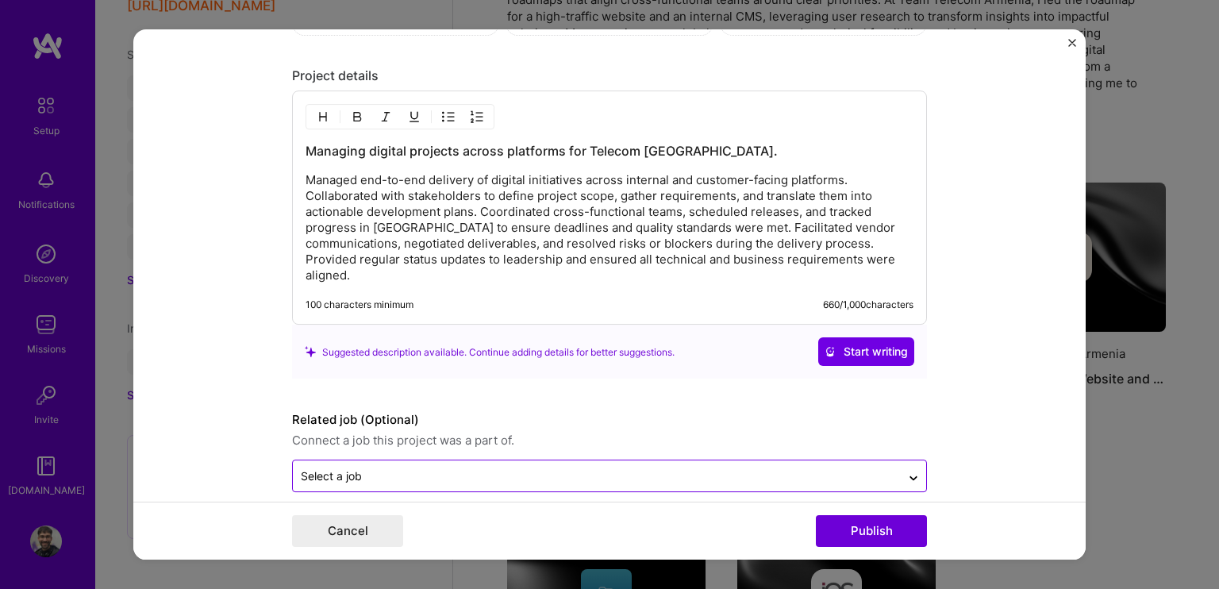
click at [403, 468] on input "text" at bounding box center [597, 476] width 592 height 17
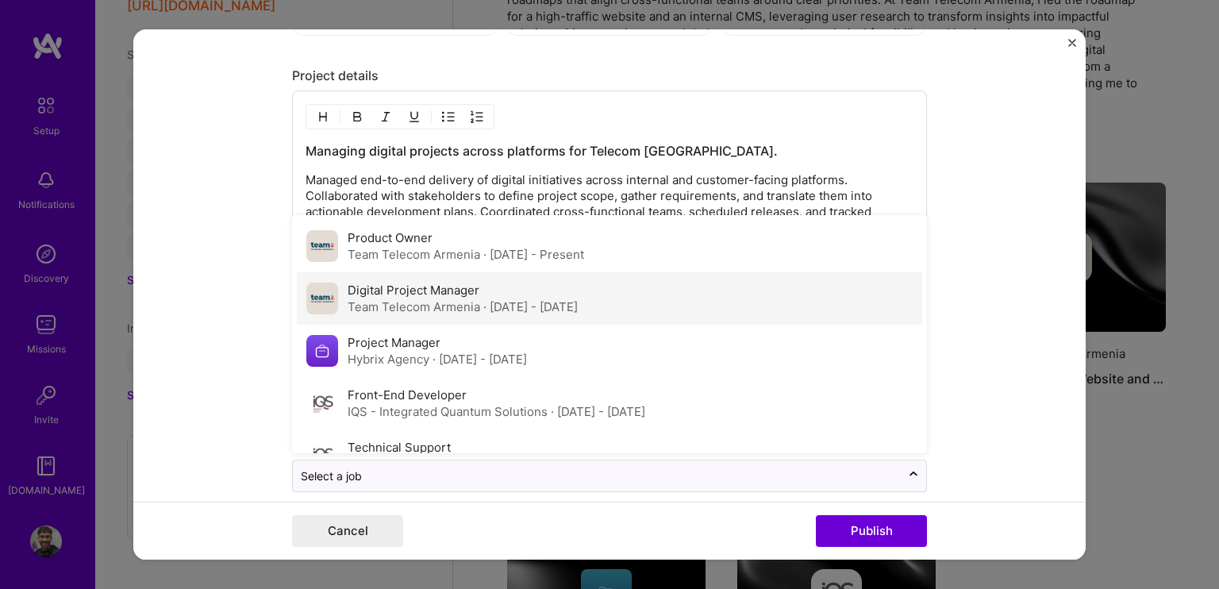
click at [395, 283] on label "Digital Project Manager" at bounding box center [414, 290] width 132 height 15
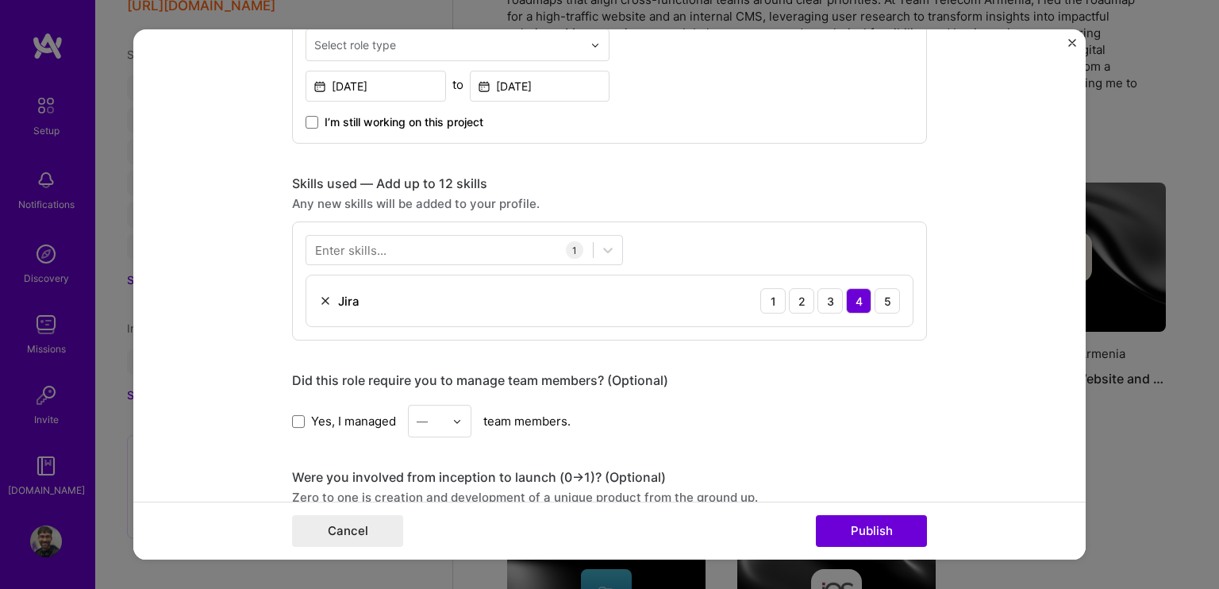
scroll to position [563, 0]
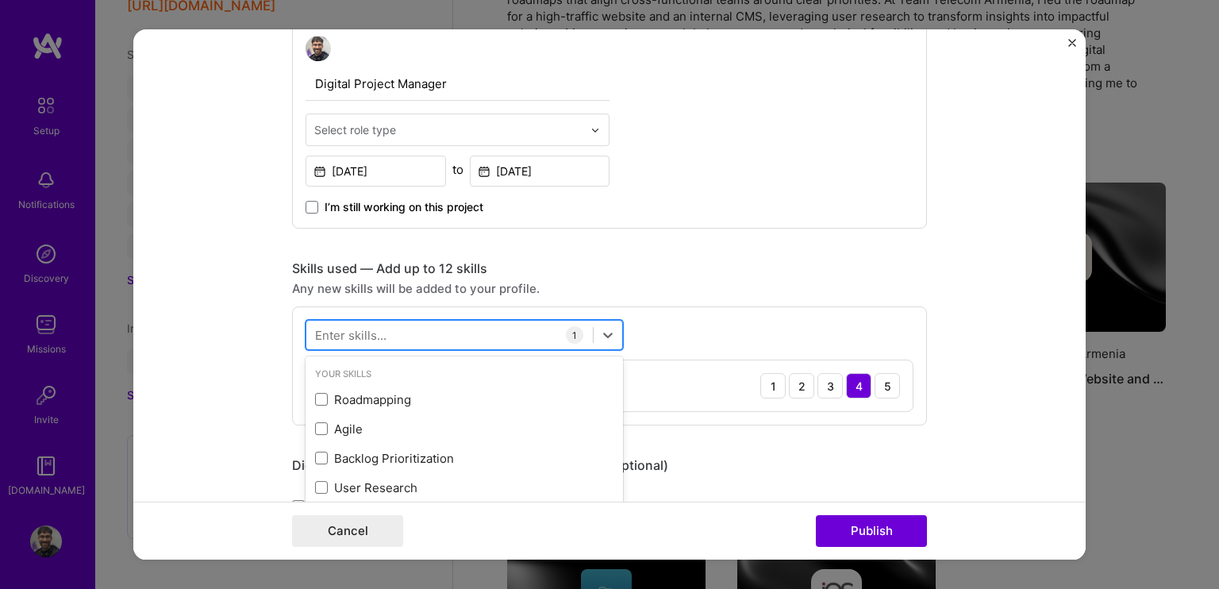
click at [429, 325] on div at bounding box center [449, 335] width 287 height 26
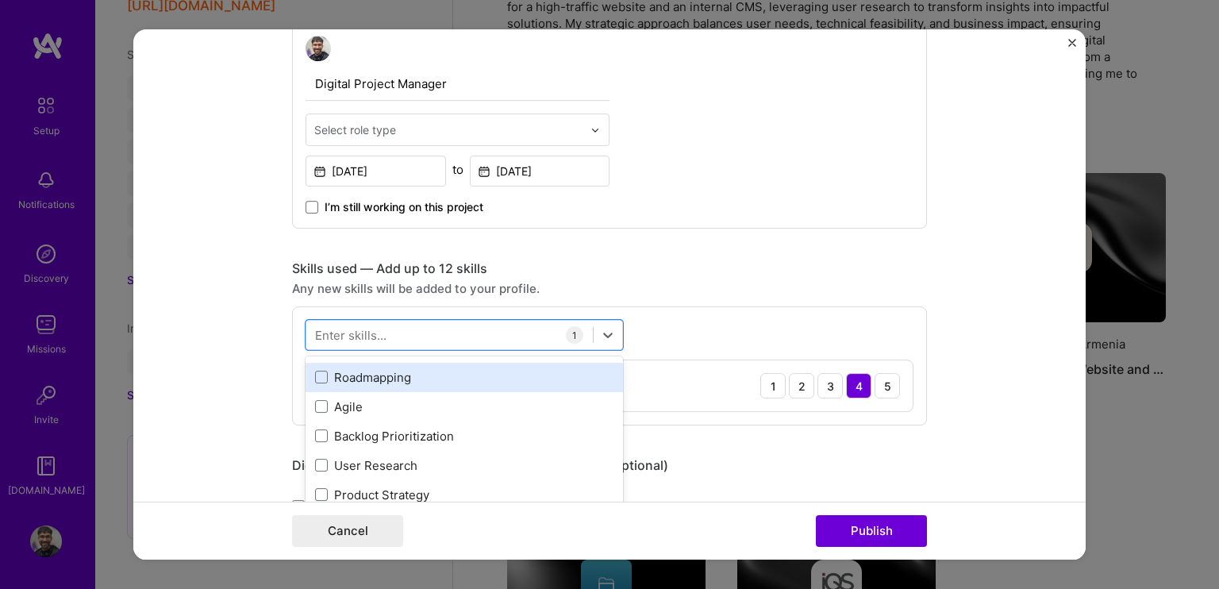
scroll to position [0, 0]
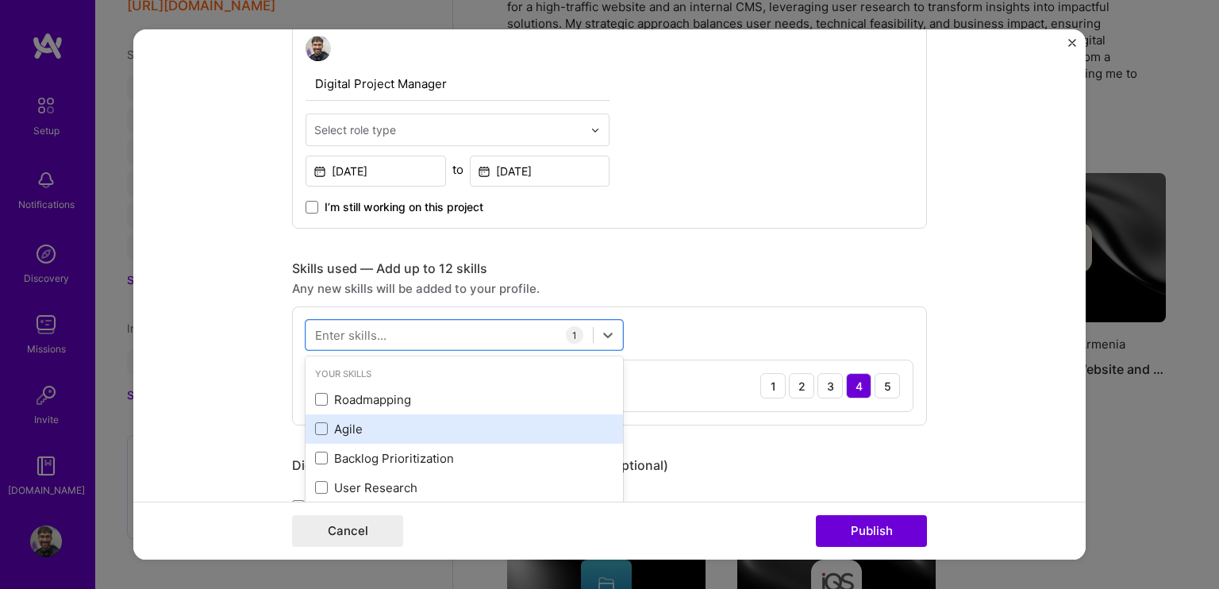
click at [322, 424] on div "Agile" at bounding box center [464, 429] width 298 height 17
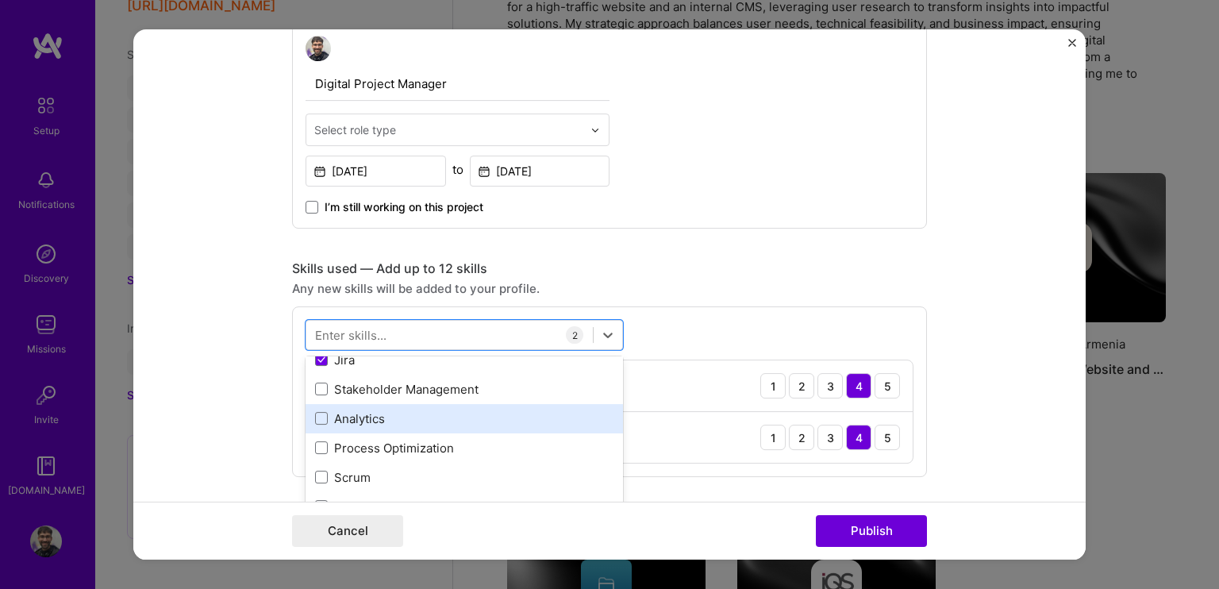
scroll to position [238, 0]
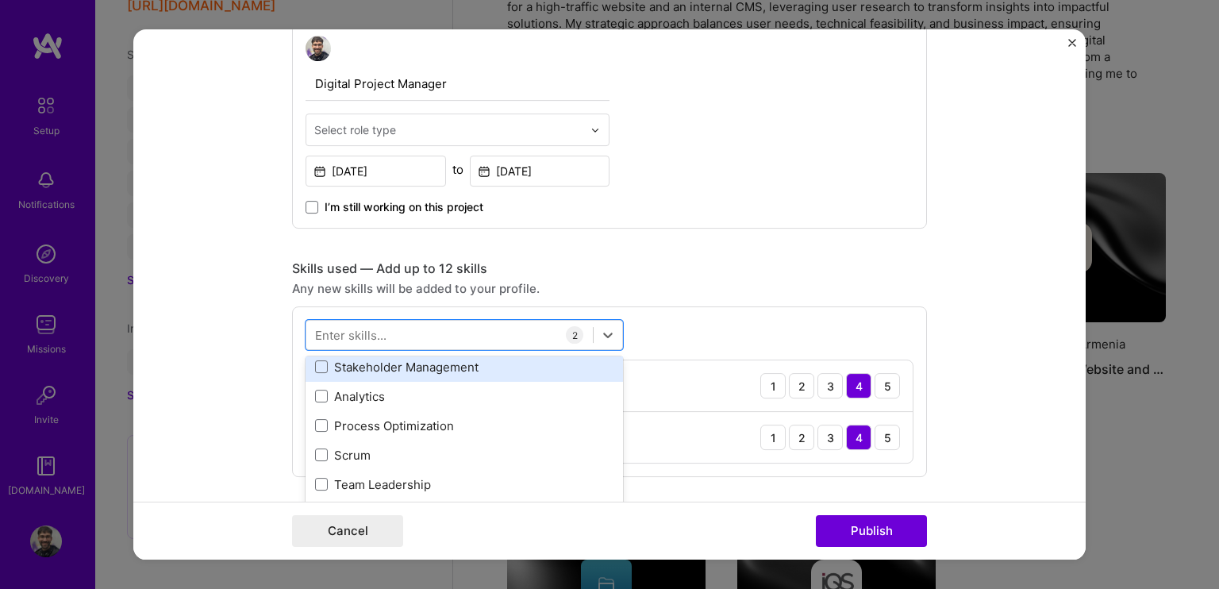
click at [330, 367] on div "Stakeholder Management" at bounding box center [464, 367] width 298 height 17
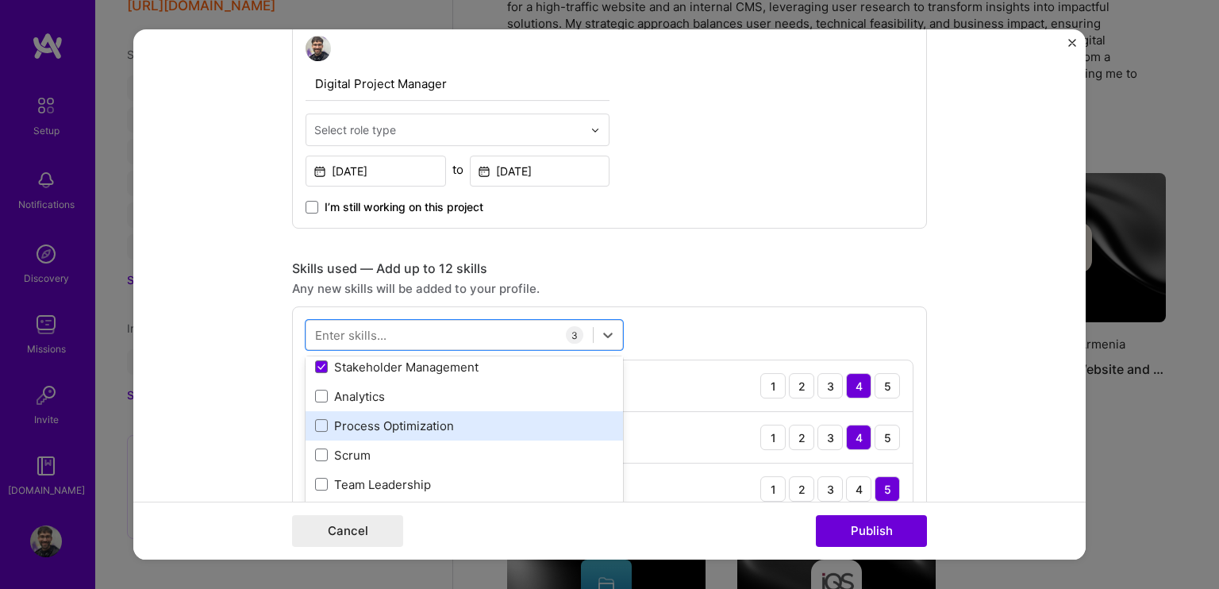
click at [335, 412] on div "Process Optimization" at bounding box center [464, 425] width 317 height 29
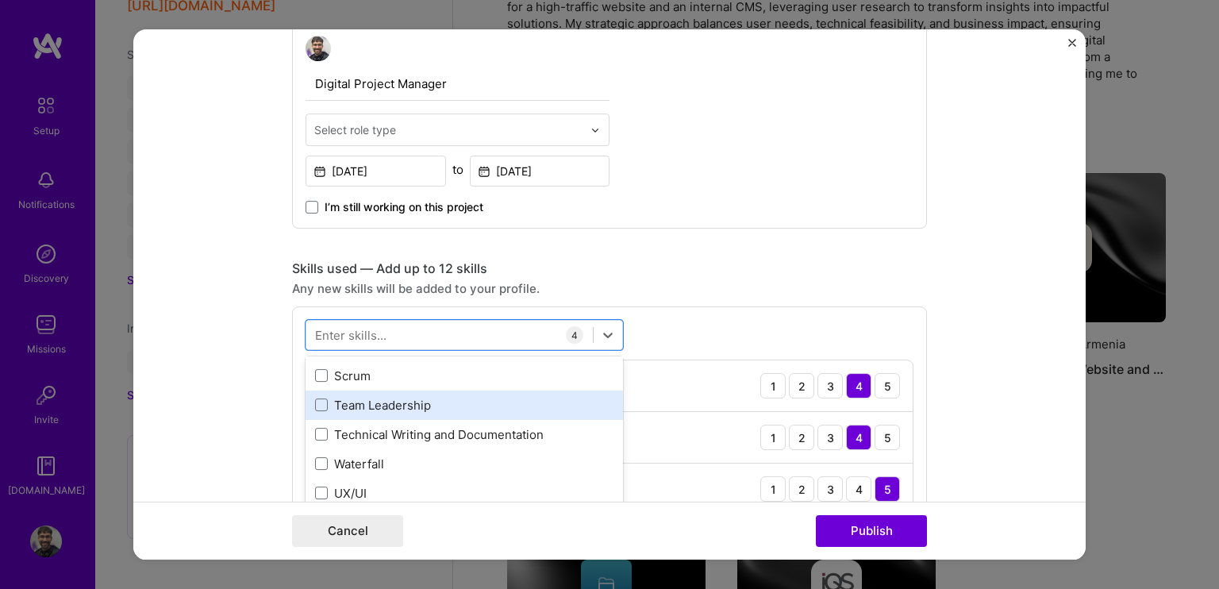
scroll to position [397, 0]
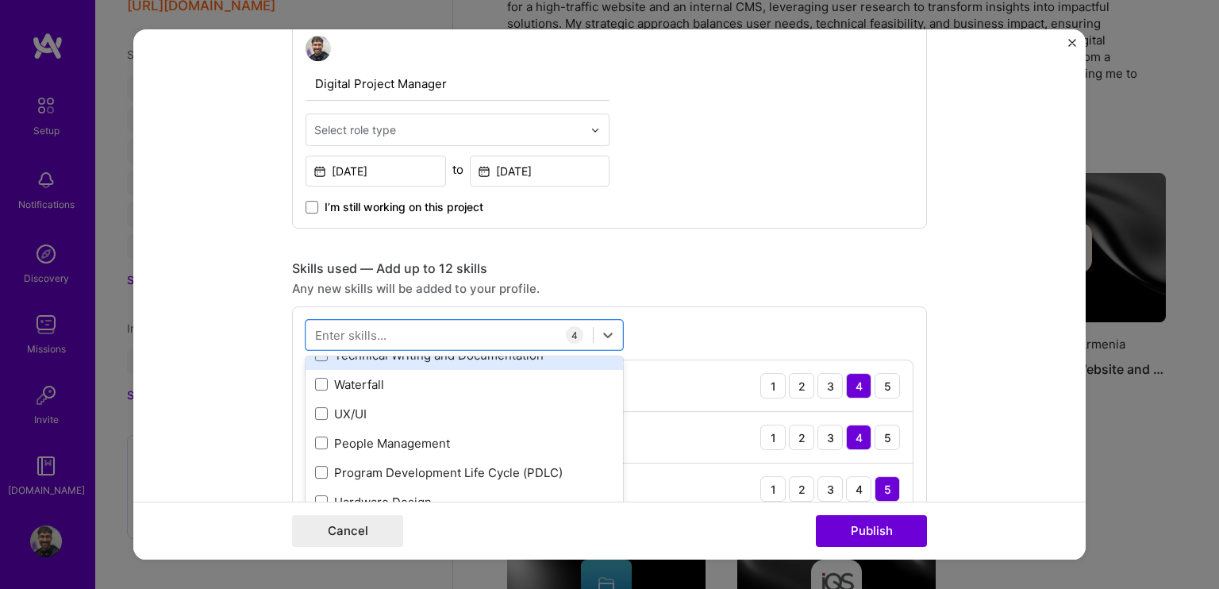
click at [353, 356] on div "Technical Writing and Documentation" at bounding box center [464, 355] width 298 height 17
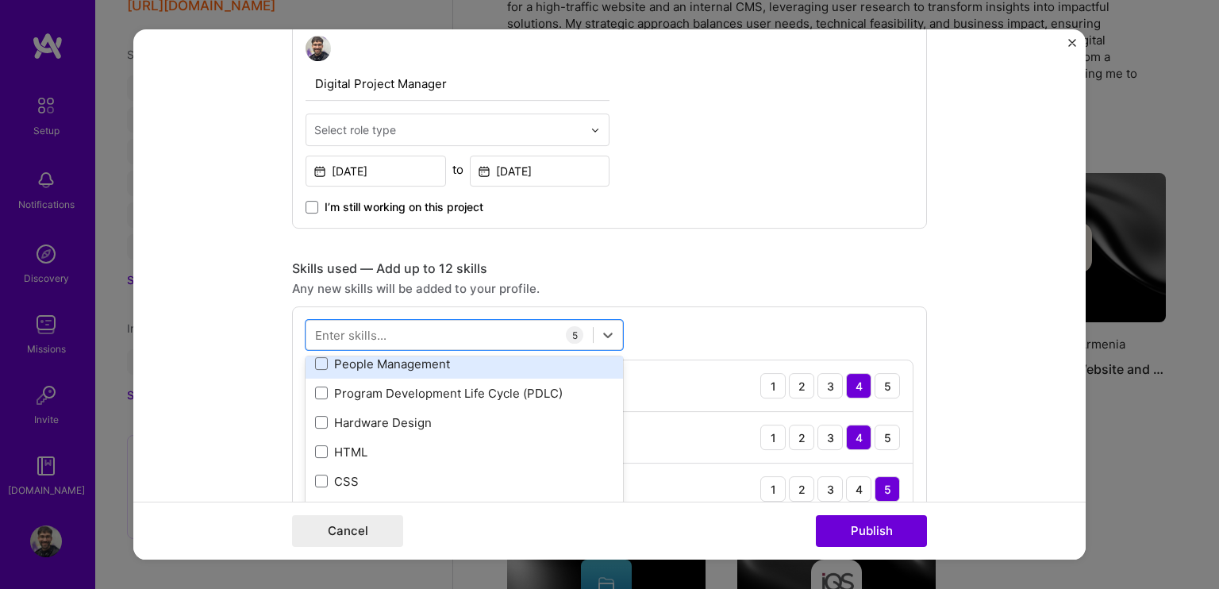
click at [356, 365] on div "People Management" at bounding box center [464, 364] width 298 height 17
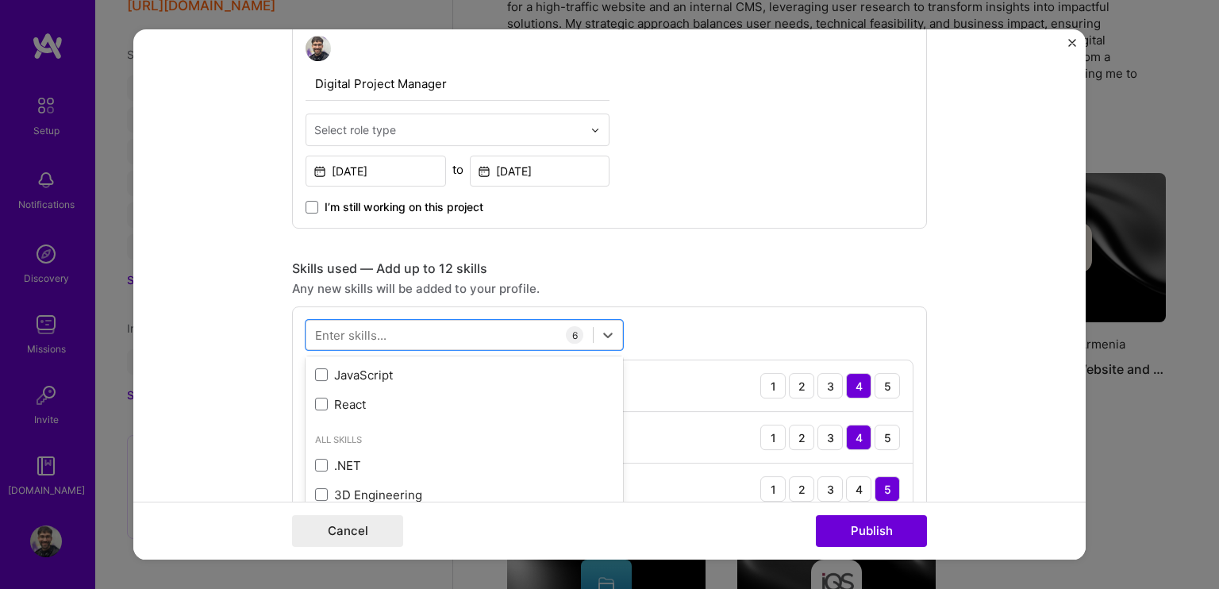
scroll to position [635, 0]
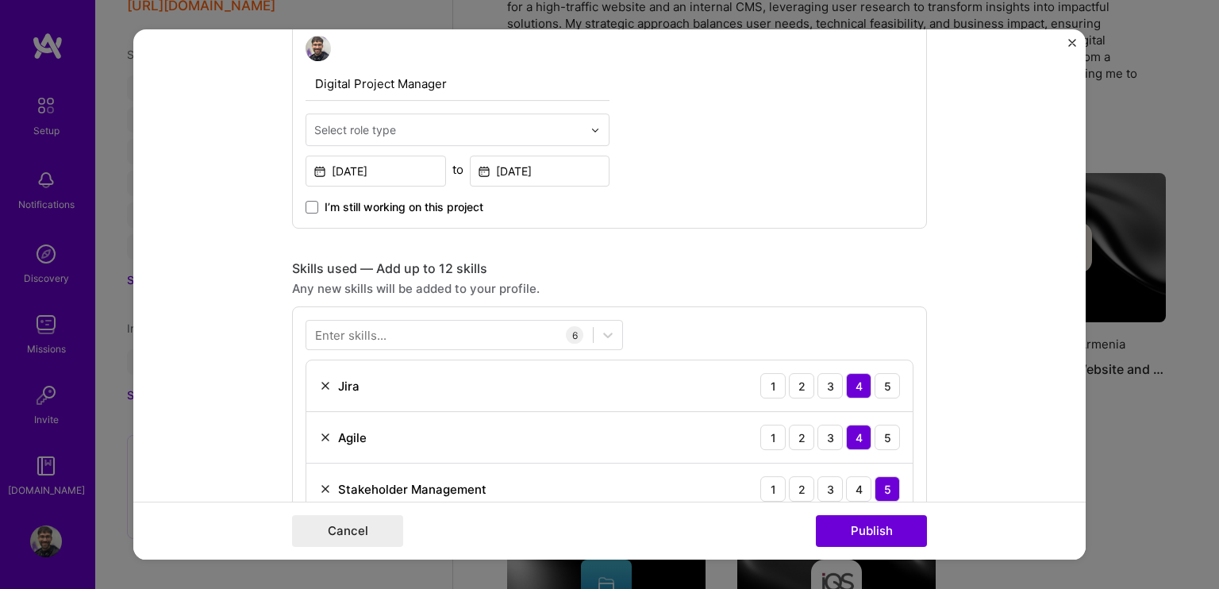
click at [746, 518] on div "Cancel Publish" at bounding box center [609, 531] width 635 height 32
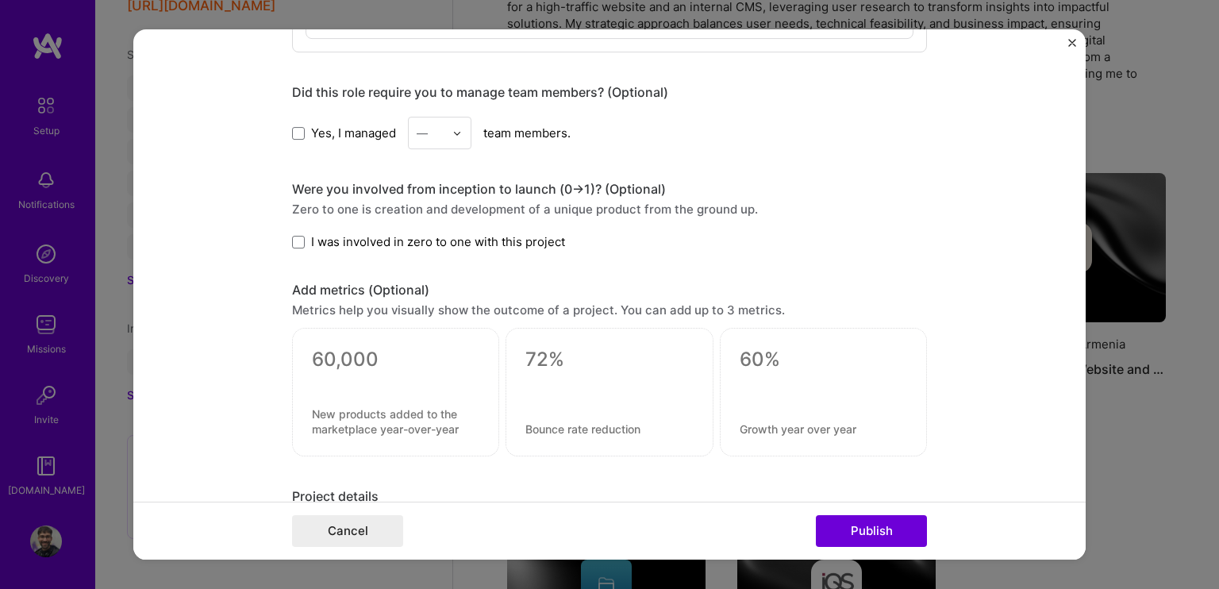
scroll to position [1198, 0]
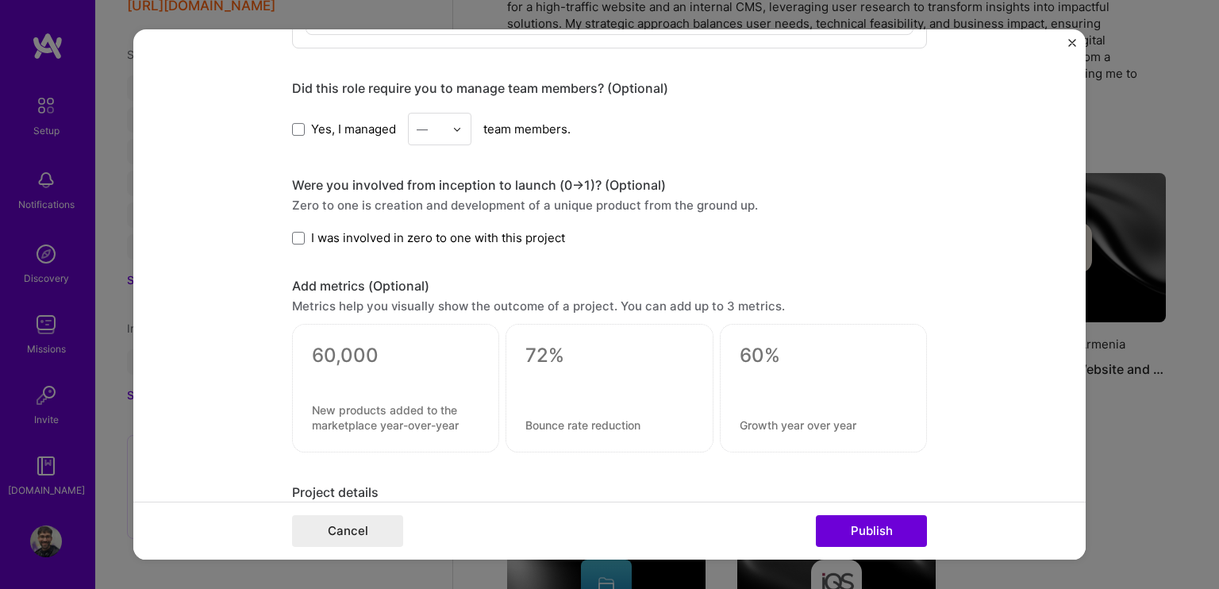
click at [320, 233] on span "I was involved in zero to one with this project" at bounding box center [438, 237] width 254 height 17
click at [0, 0] on input "I was involved in zero to one with this project" at bounding box center [0, 0] width 0 height 0
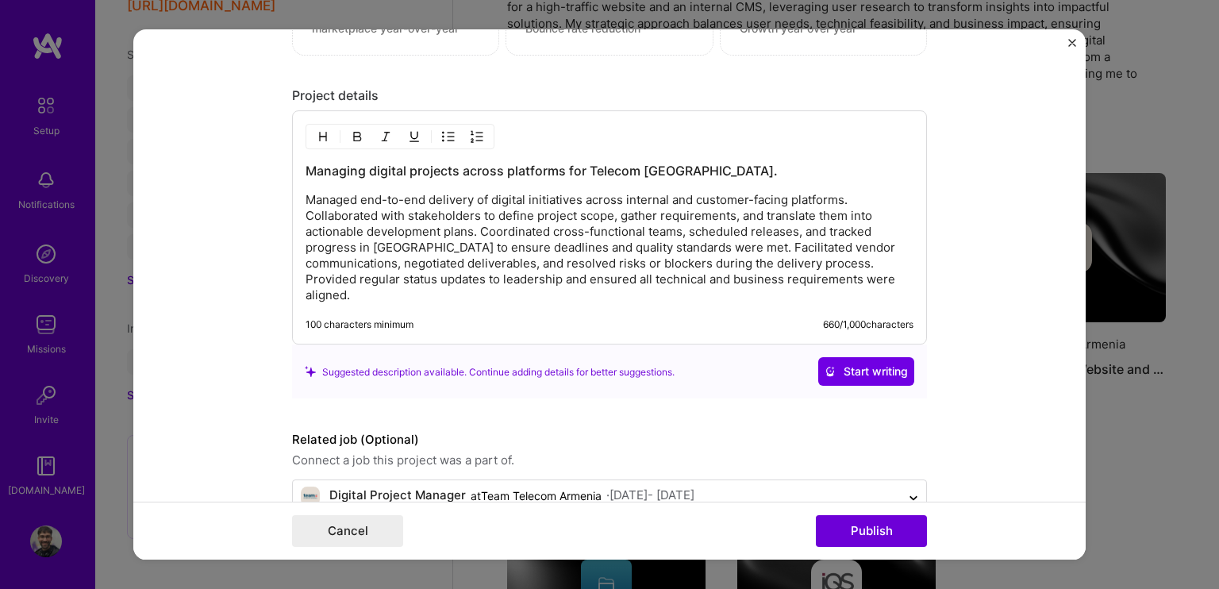
scroll to position [1614, 0]
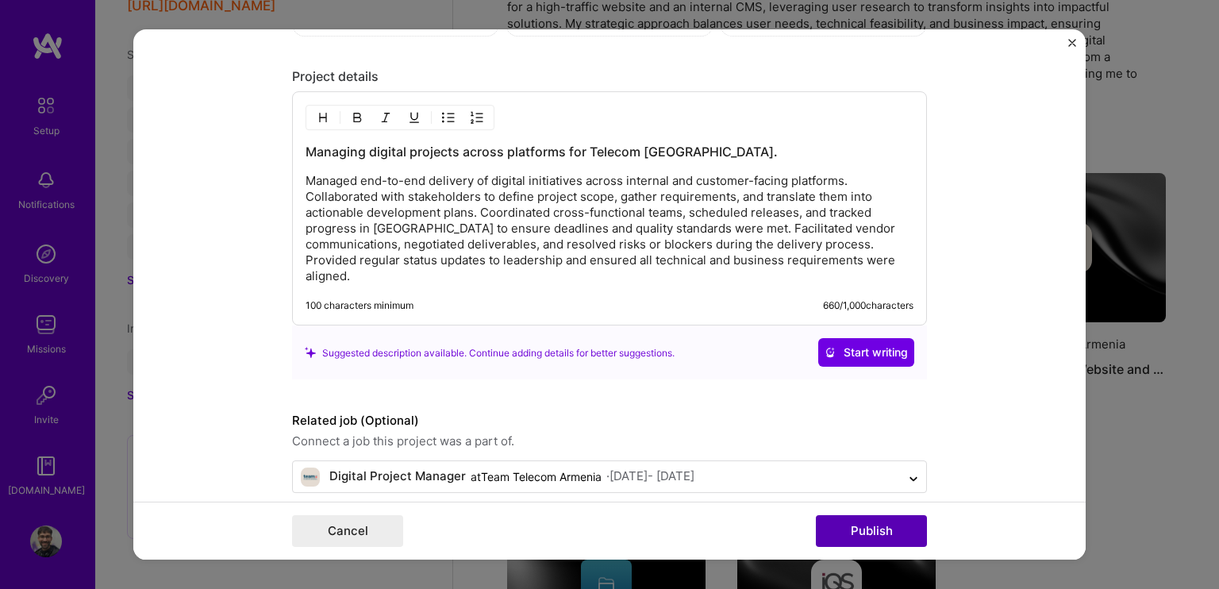
click at [838, 523] on button "Publish" at bounding box center [871, 531] width 111 height 32
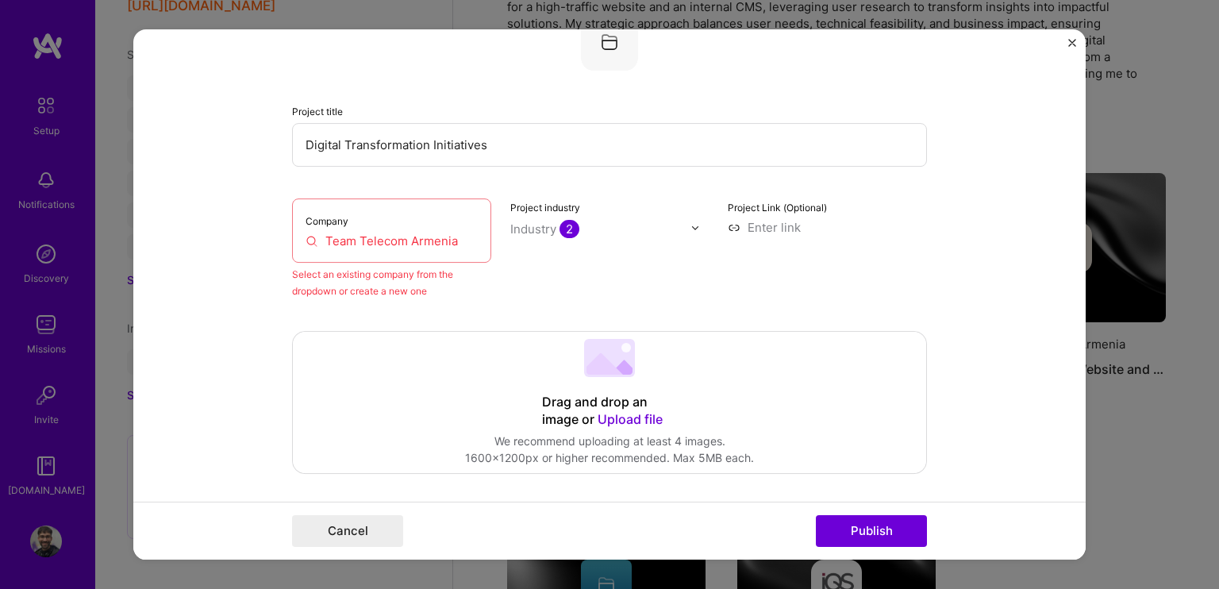
scroll to position [104, 0]
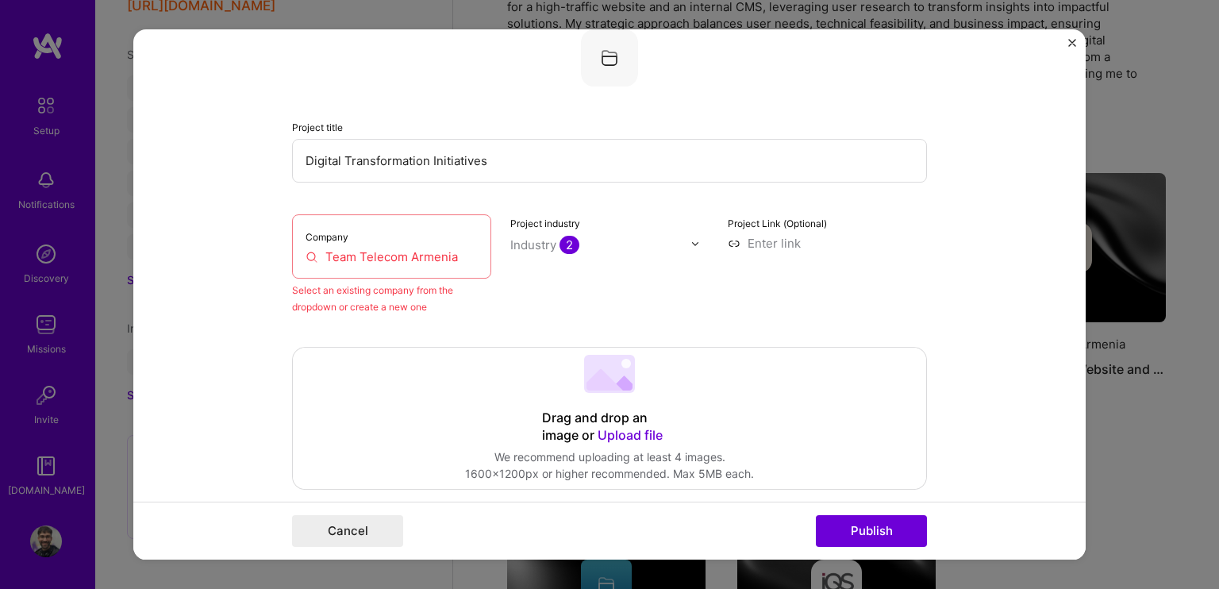
click at [365, 248] on input "Team Telecom Armenia" at bounding box center [392, 256] width 172 height 17
drag, startPoint x: 465, startPoint y: 254, endPoint x: 275, endPoint y: 260, distance: 189.8
click at [276, 260] on form "Editing suggested project This project is suggested based on your LinkedIn, res…" at bounding box center [609, 294] width 952 height 530
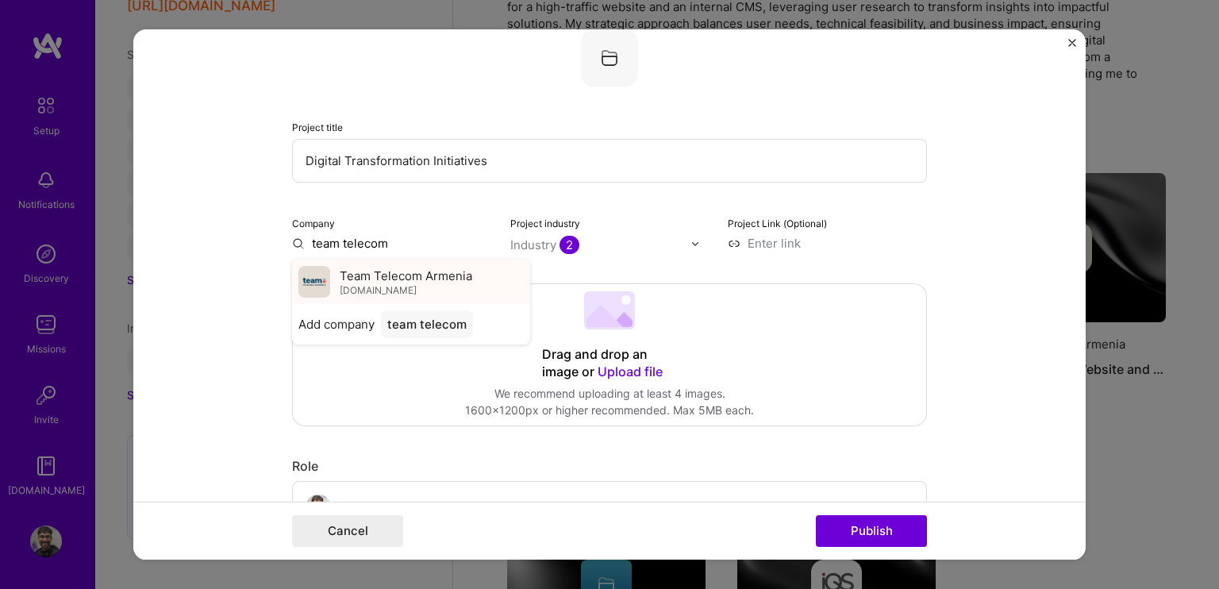
click at [353, 288] on span "[DOMAIN_NAME]" at bounding box center [378, 290] width 77 height 13
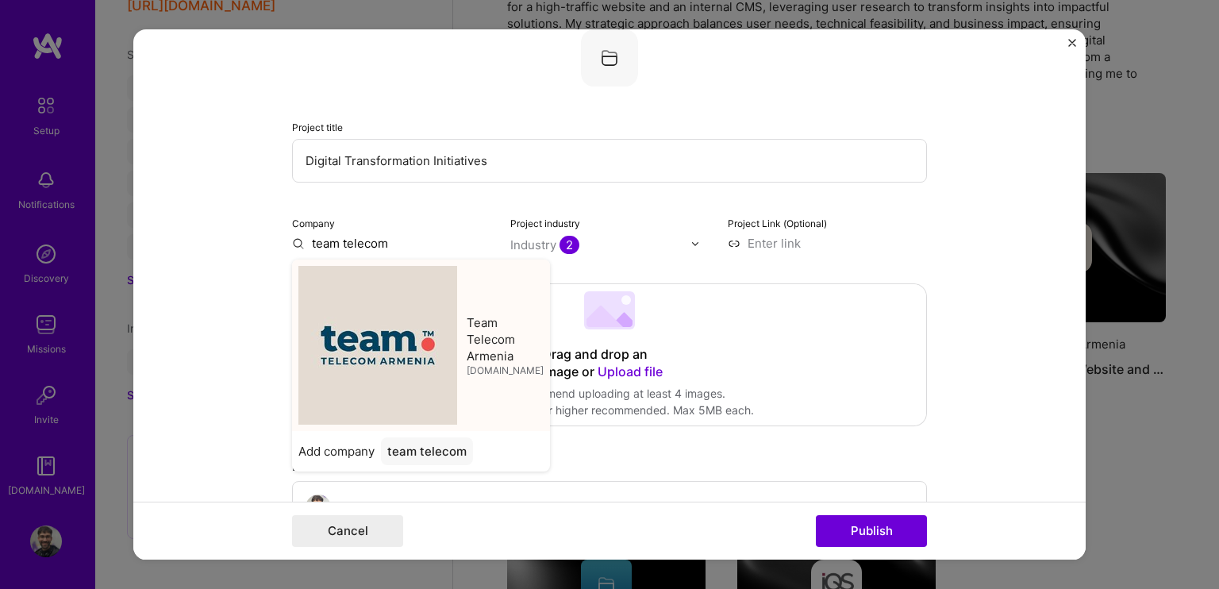
type input "Team Telecom Armenia"
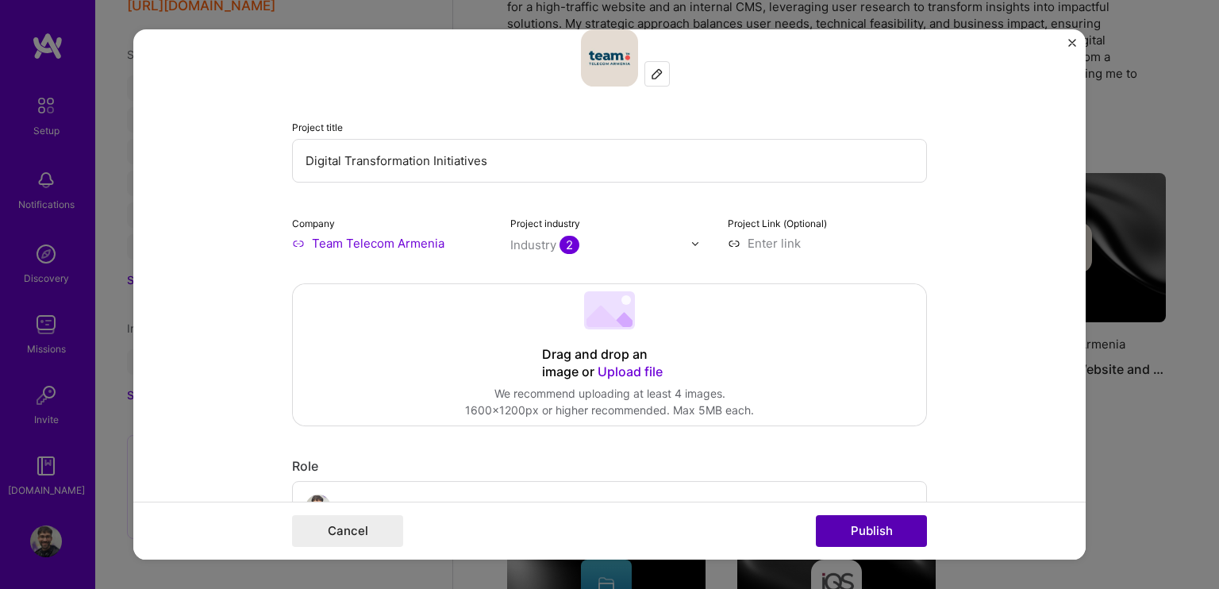
click at [871, 522] on button "Publish" at bounding box center [871, 531] width 111 height 32
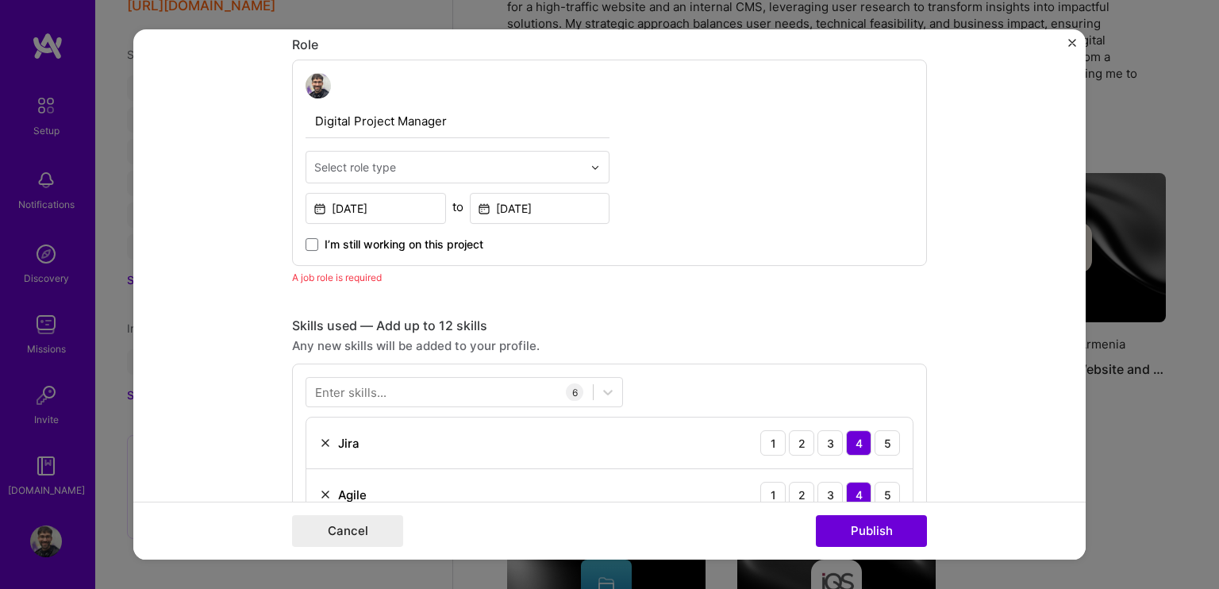
scroll to position [532, 0]
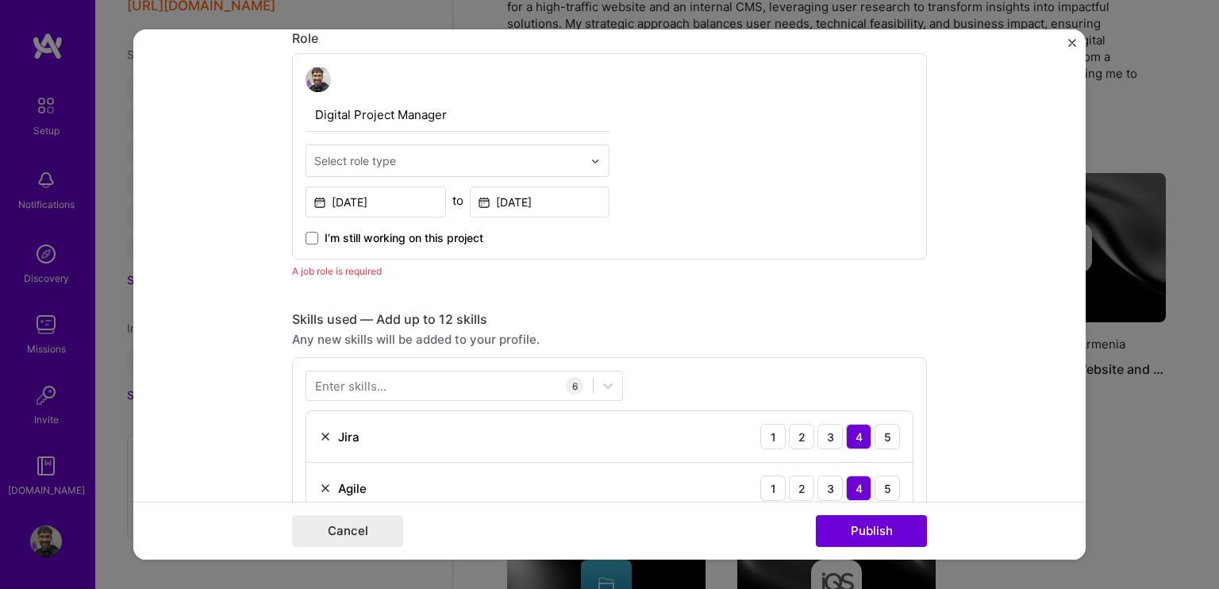
click at [363, 158] on div "Select role type" at bounding box center [355, 160] width 82 height 17
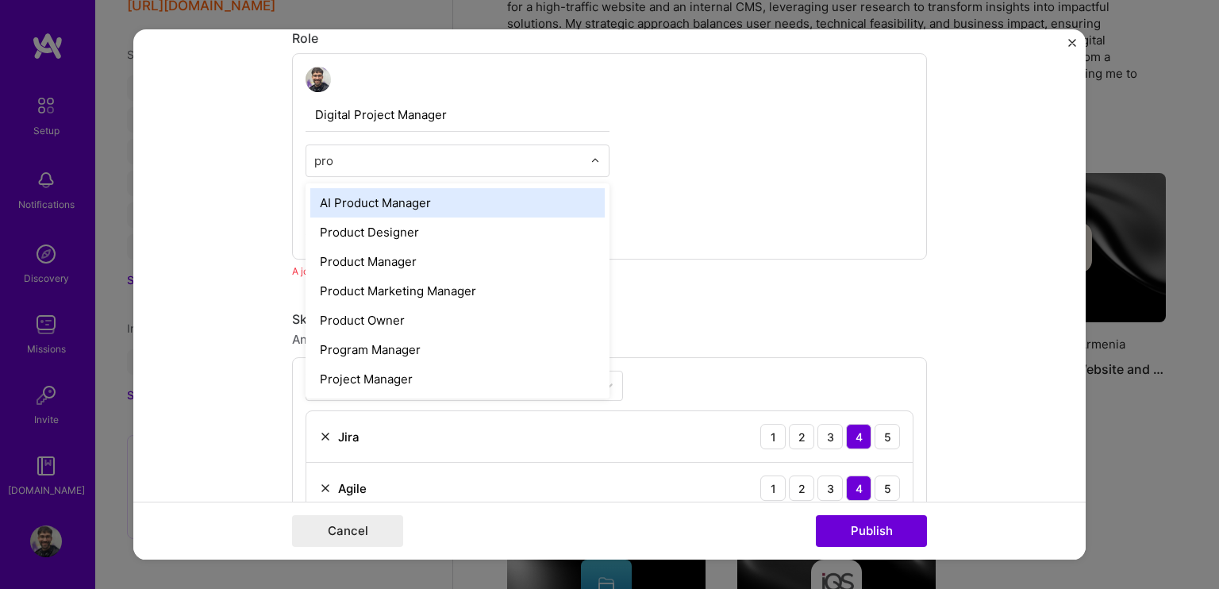
type input "proj"
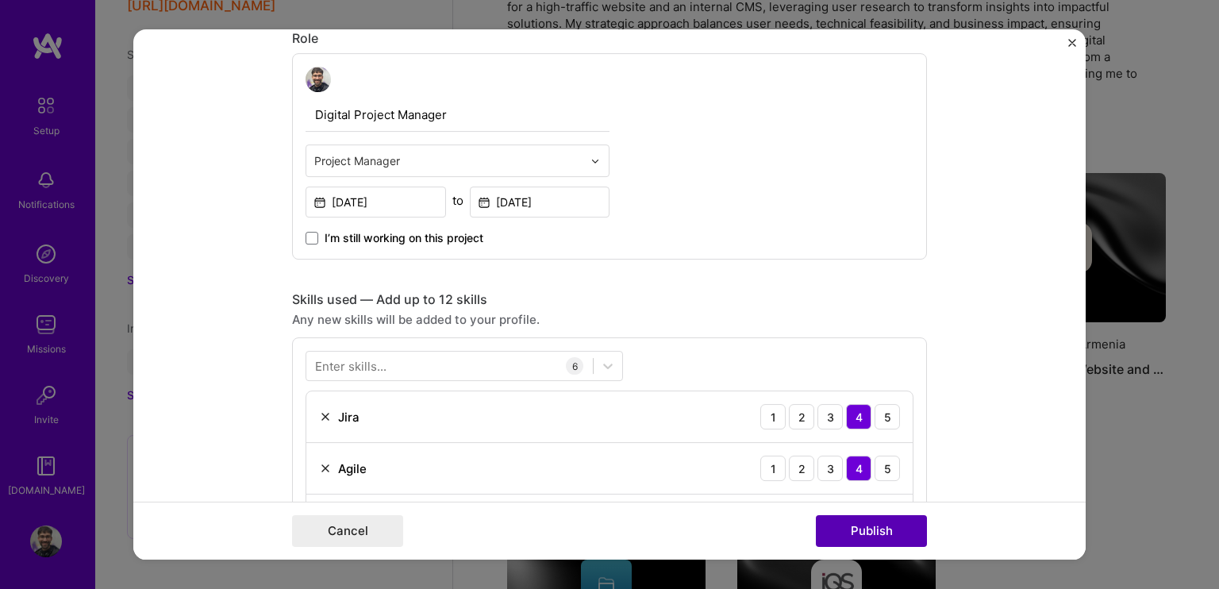
click at [868, 525] on button "Publish" at bounding box center [871, 531] width 111 height 32
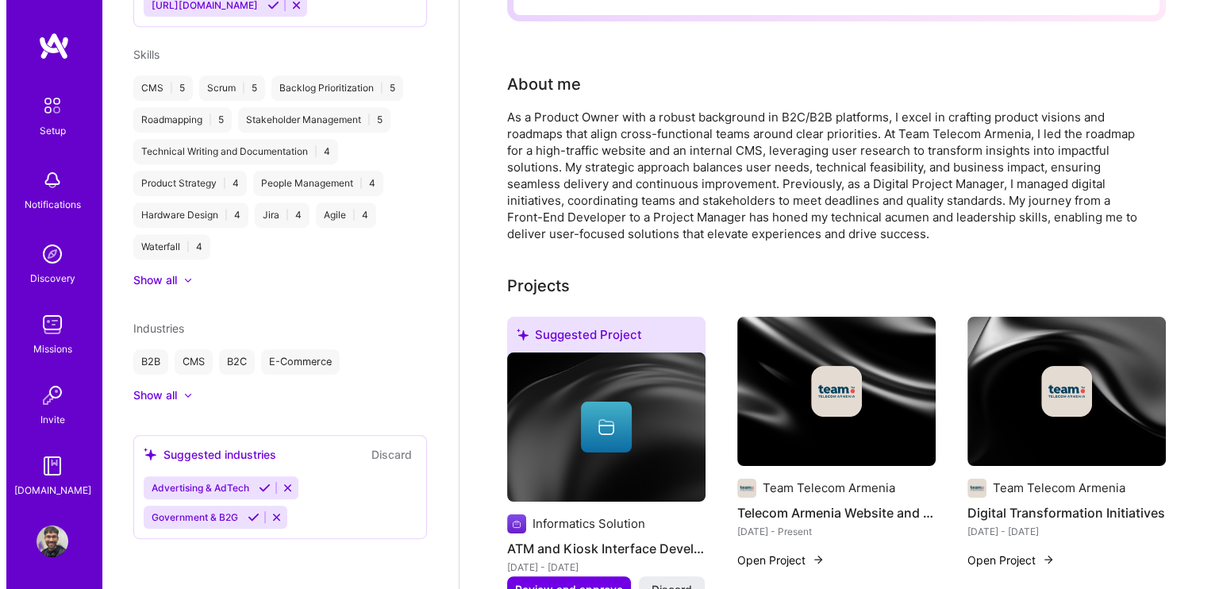
scroll to position [397, 0]
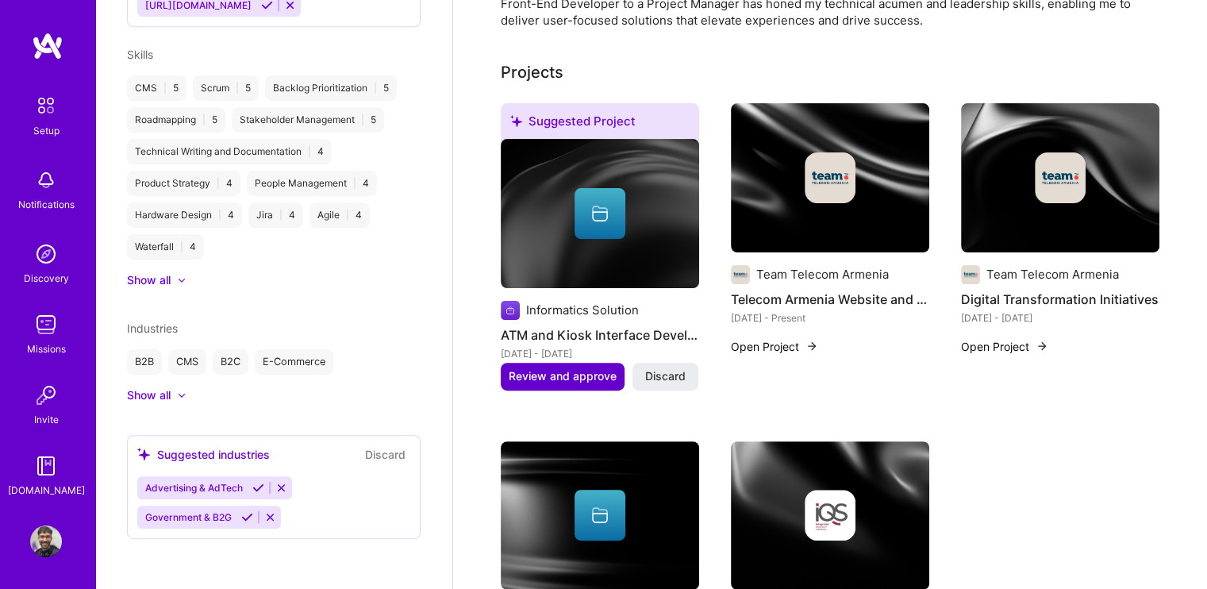
click at [571, 377] on span "Review and approve" at bounding box center [563, 376] width 108 height 16
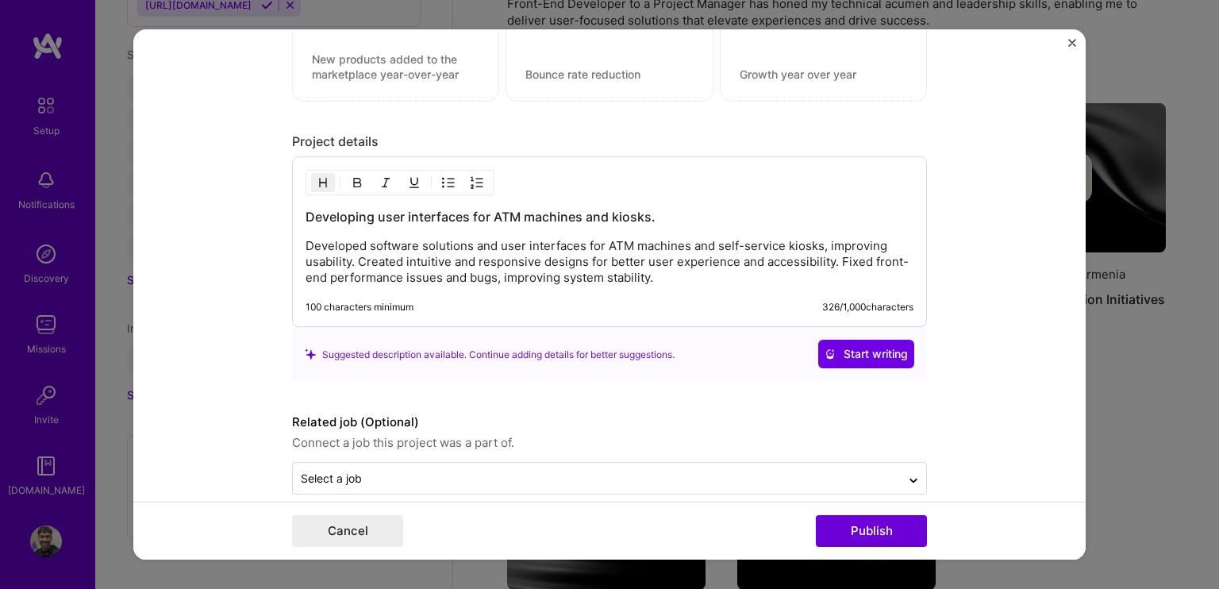
scroll to position [1248, 0]
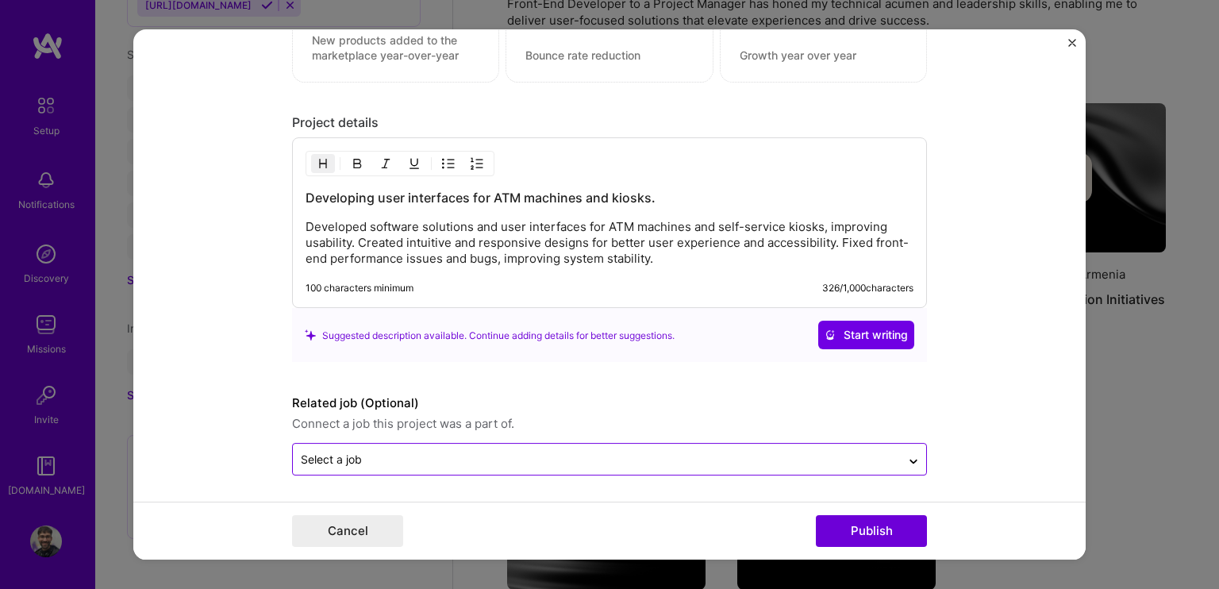
click at [371, 452] on input "text" at bounding box center [597, 460] width 592 height 17
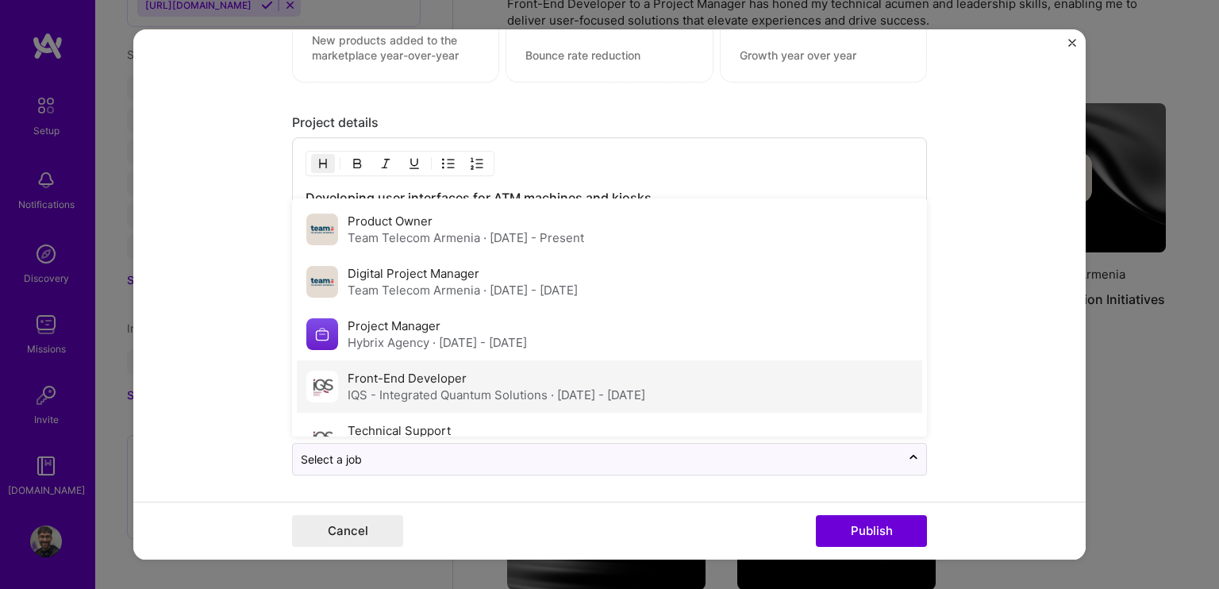
click at [388, 391] on div "IQS - Integrated Quantum Solutions · [DATE] - [DATE]" at bounding box center [497, 395] width 298 height 17
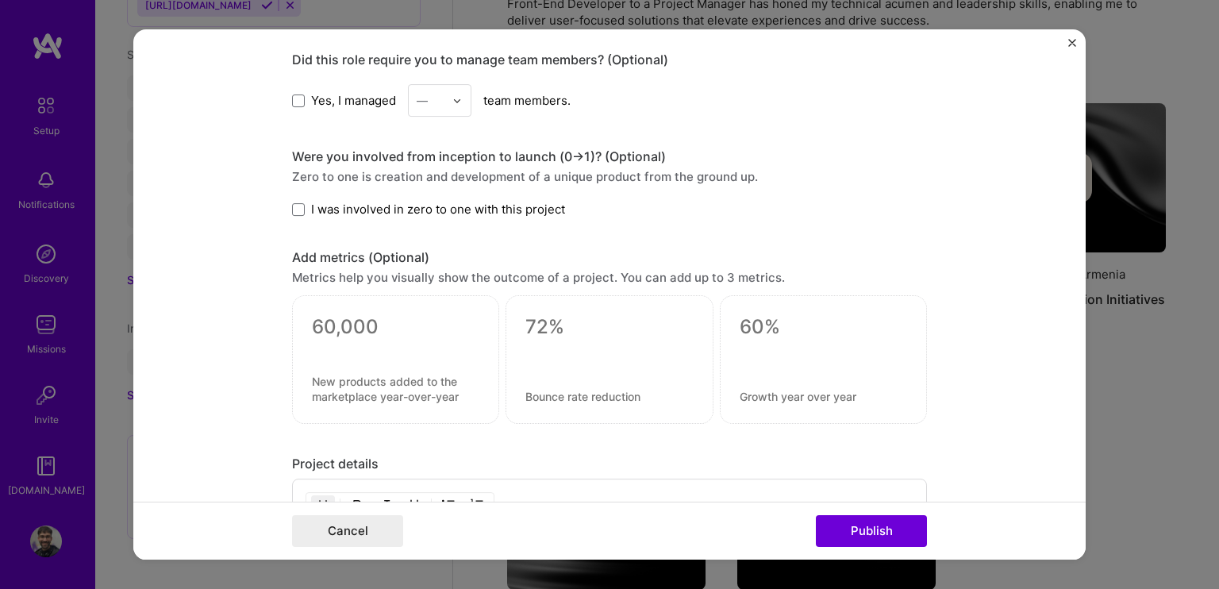
scroll to position [771, 0]
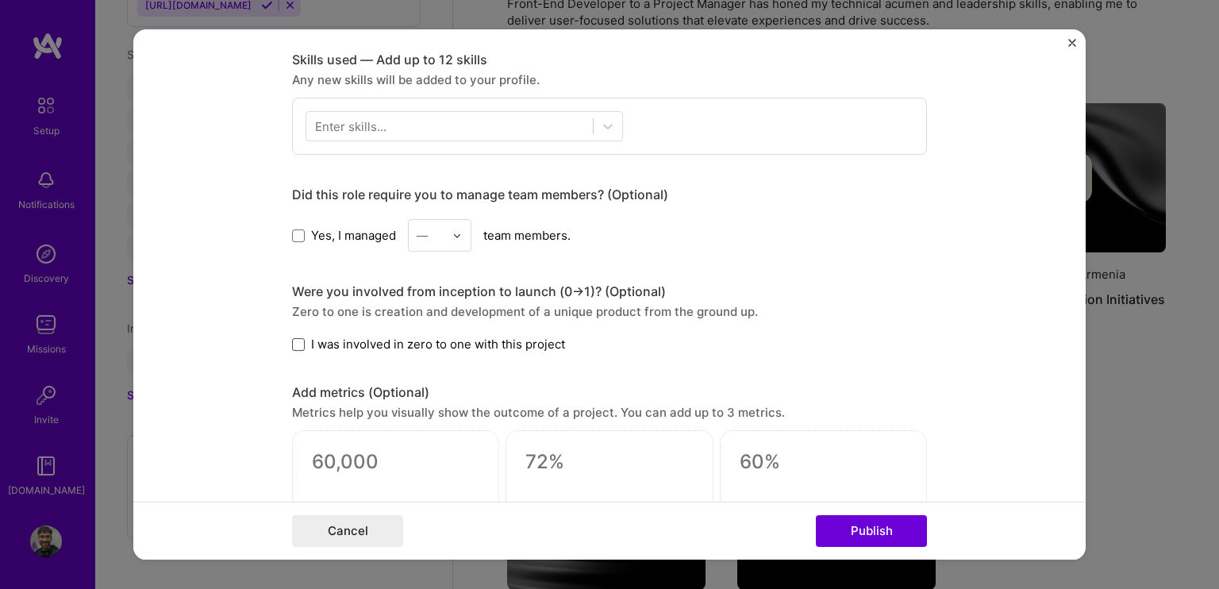
click at [295, 338] on span at bounding box center [298, 344] width 13 height 13
click at [0, 0] on input "I was involved in zero to one with this project" at bounding box center [0, 0] width 0 height 0
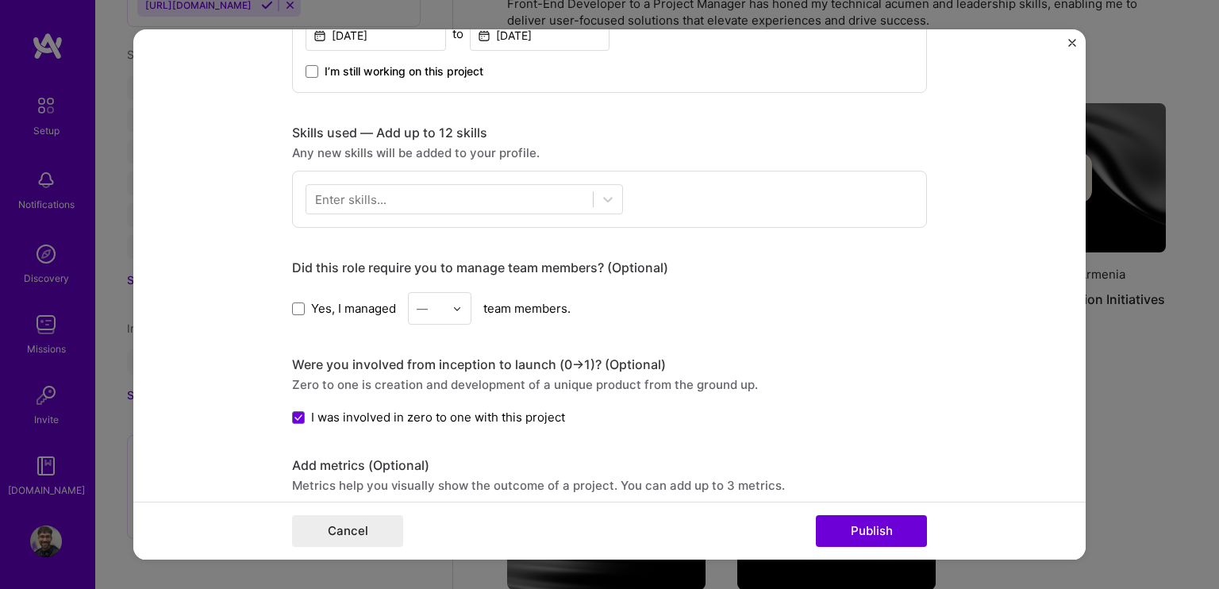
scroll to position [613, 0]
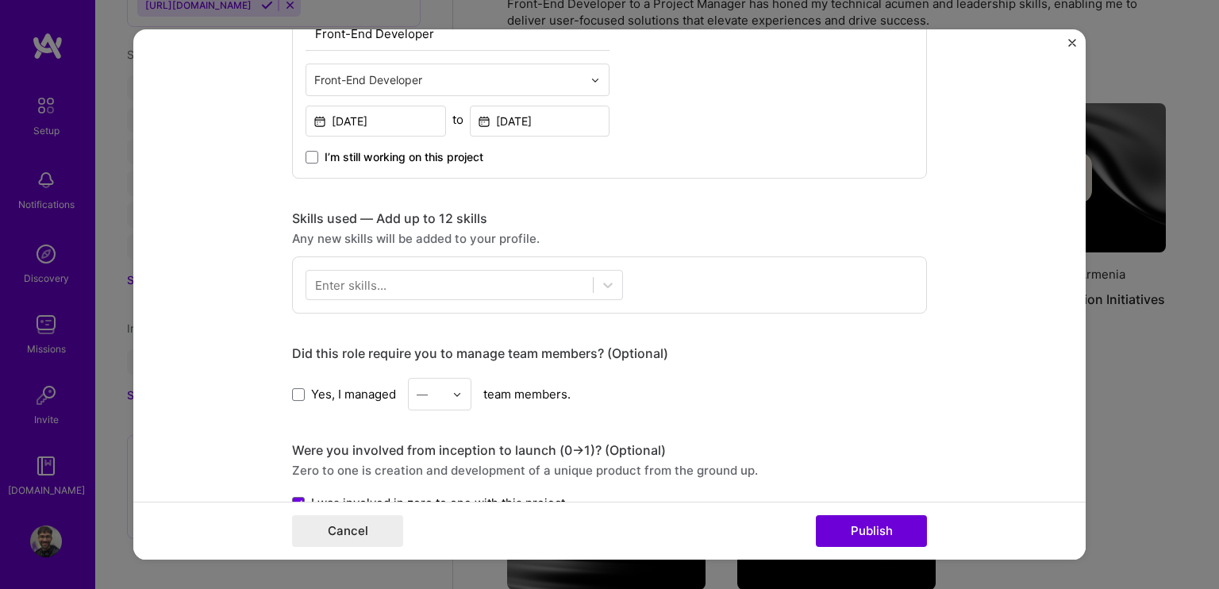
click at [364, 279] on div "Enter skills..." at bounding box center [350, 285] width 71 height 17
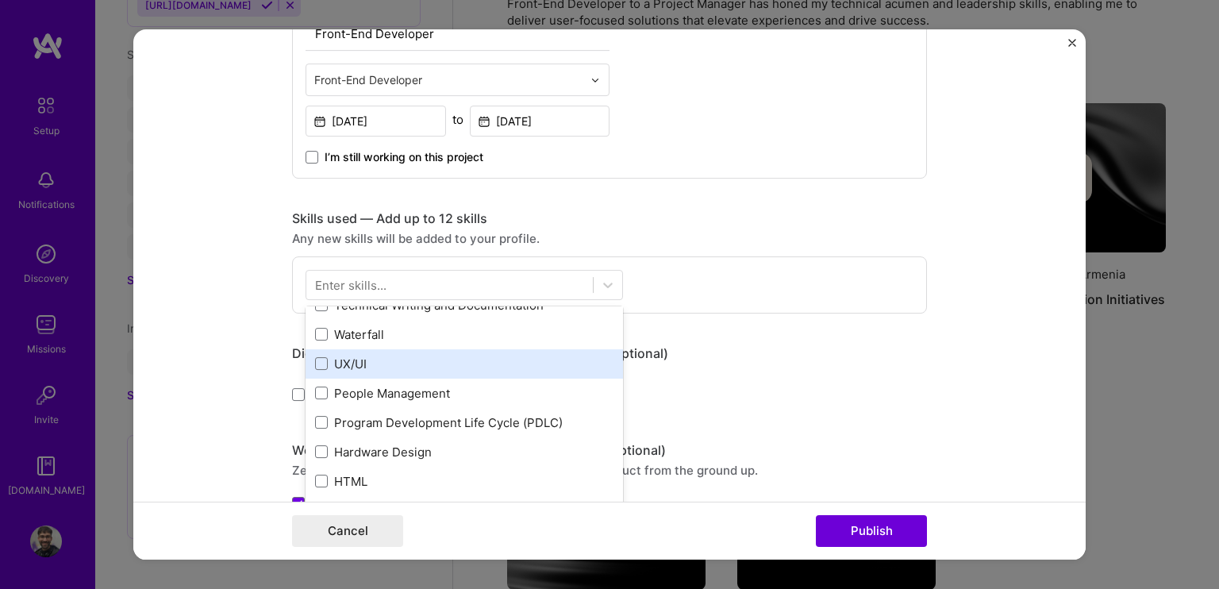
click at [333, 366] on div "Roadmapping Agile Backlog Prioritization User Research Product Strategy CMS Jir…" at bounding box center [464, 261] width 317 height 646
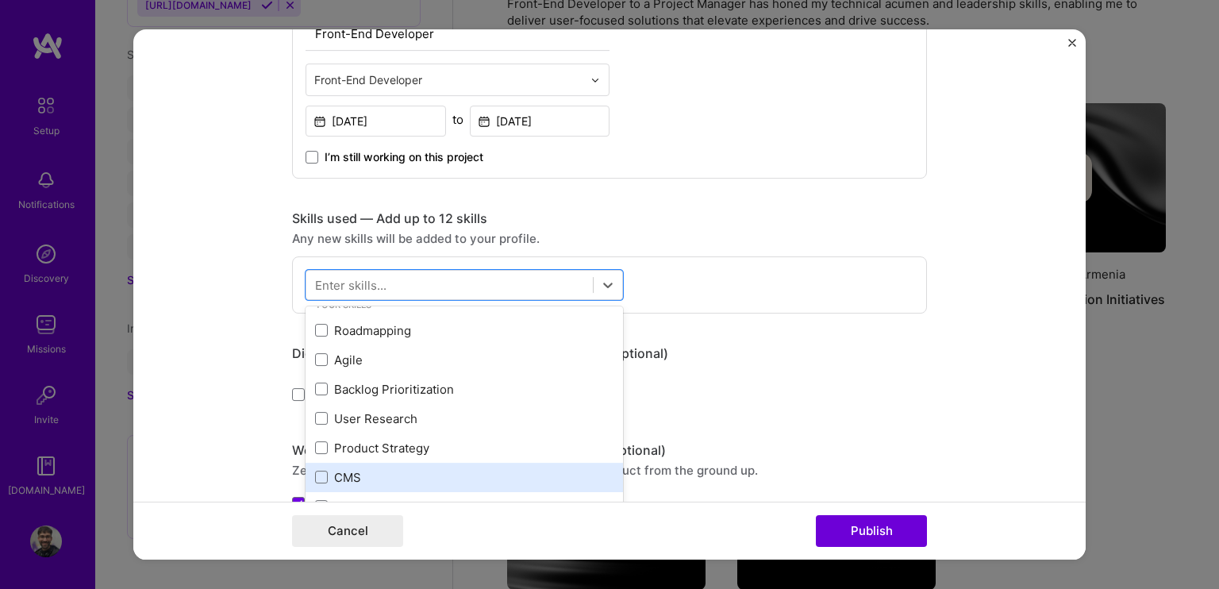
click at [365, 469] on div "CMS" at bounding box center [464, 477] width 298 height 17
click at [364, 469] on div "CMS" at bounding box center [464, 477] width 298 height 17
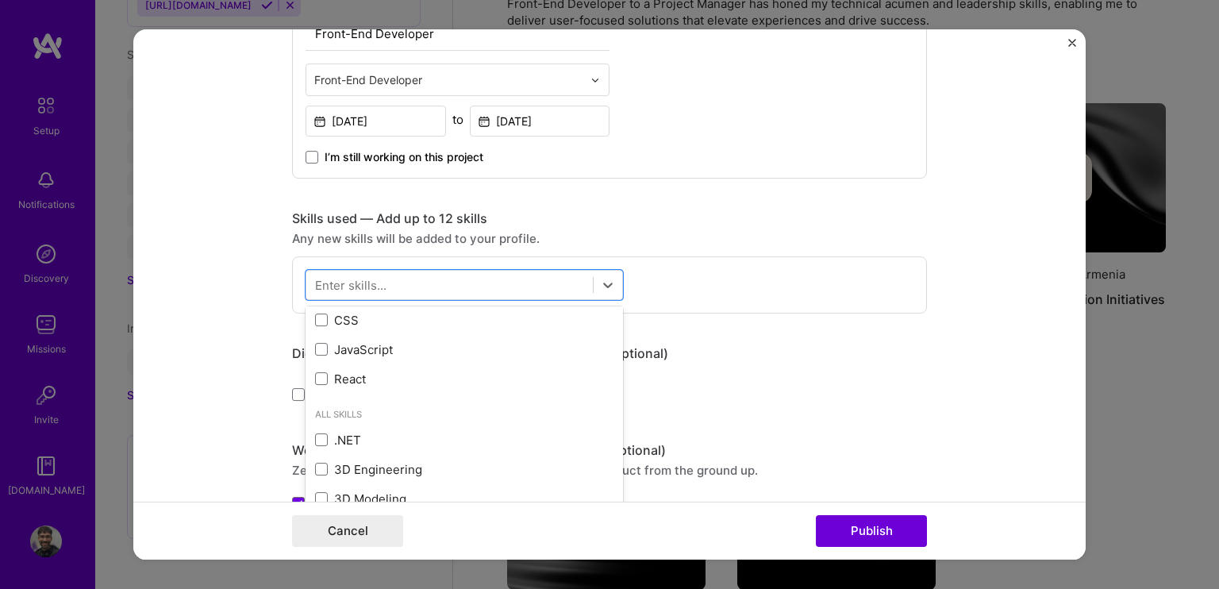
scroll to position [495, 0]
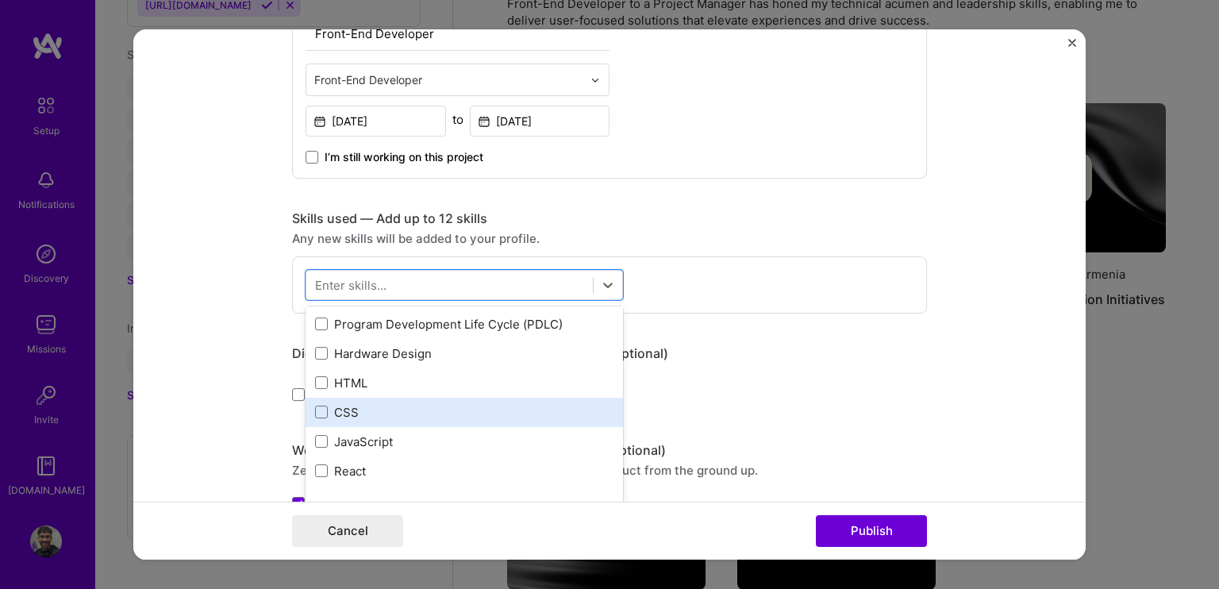
click at [350, 411] on div "CSS" at bounding box center [464, 412] width 298 height 17
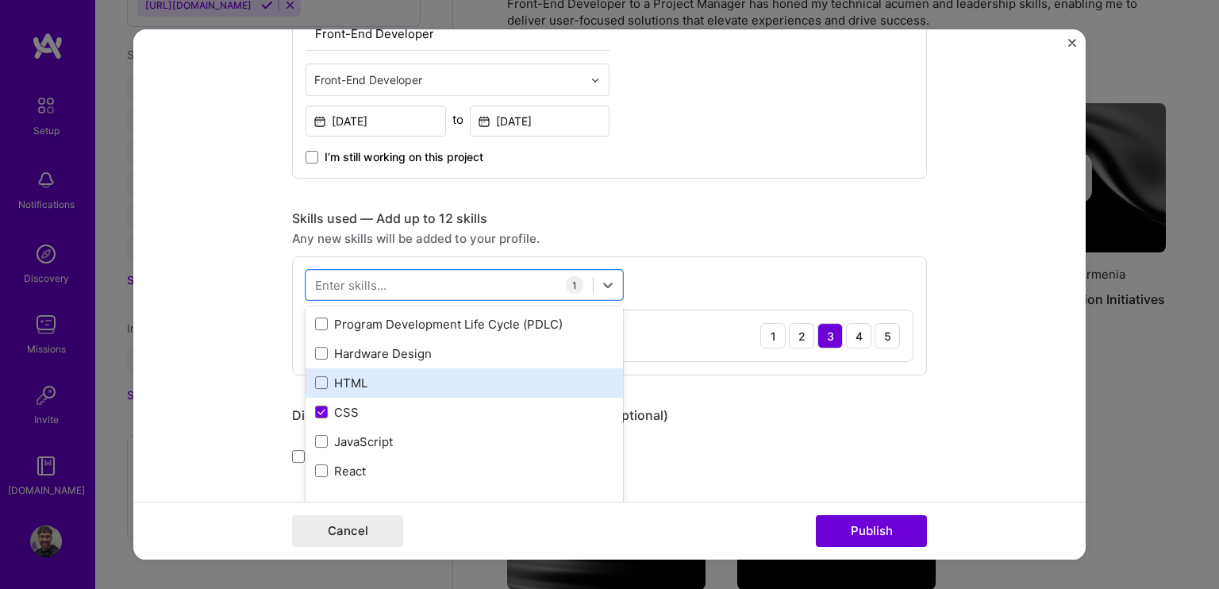
click at [337, 371] on div "HTML" at bounding box center [464, 382] width 317 height 29
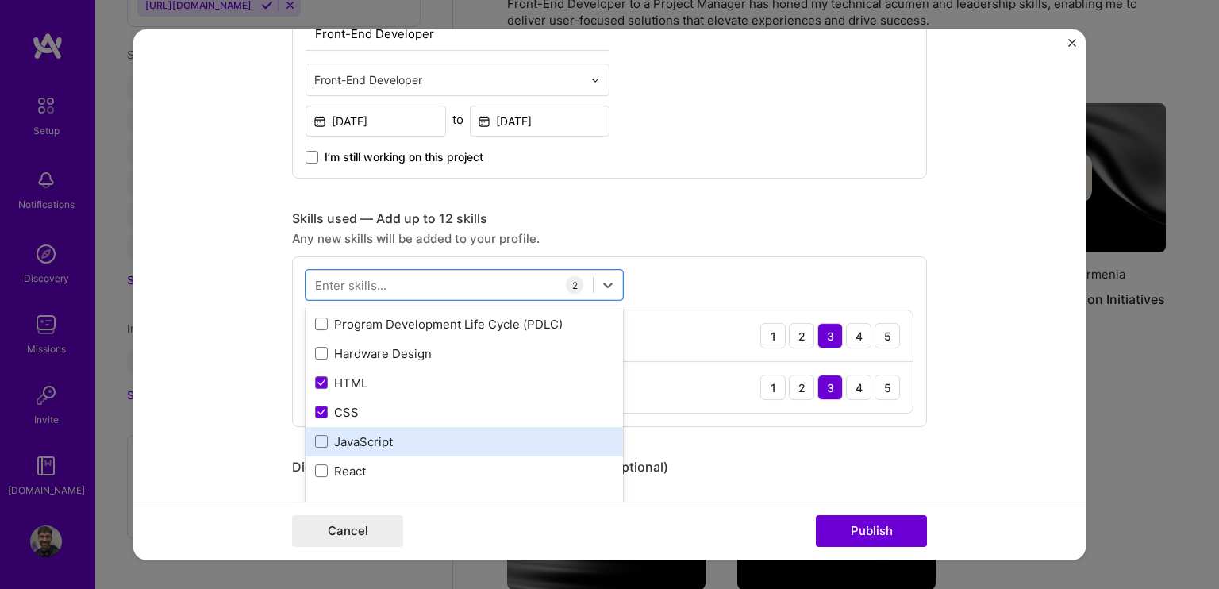
click at [363, 436] on div "JavaScript" at bounding box center [464, 441] width 298 height 17
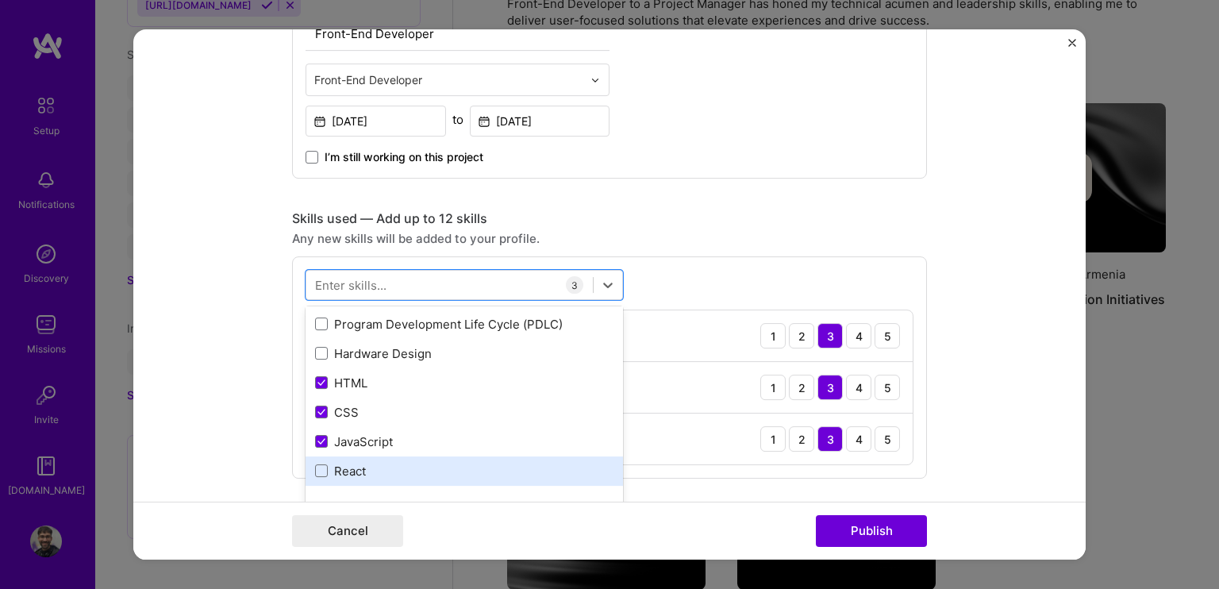
click at [368, 460] on div "React" at bounding box center [464, 470] width 317 height 29
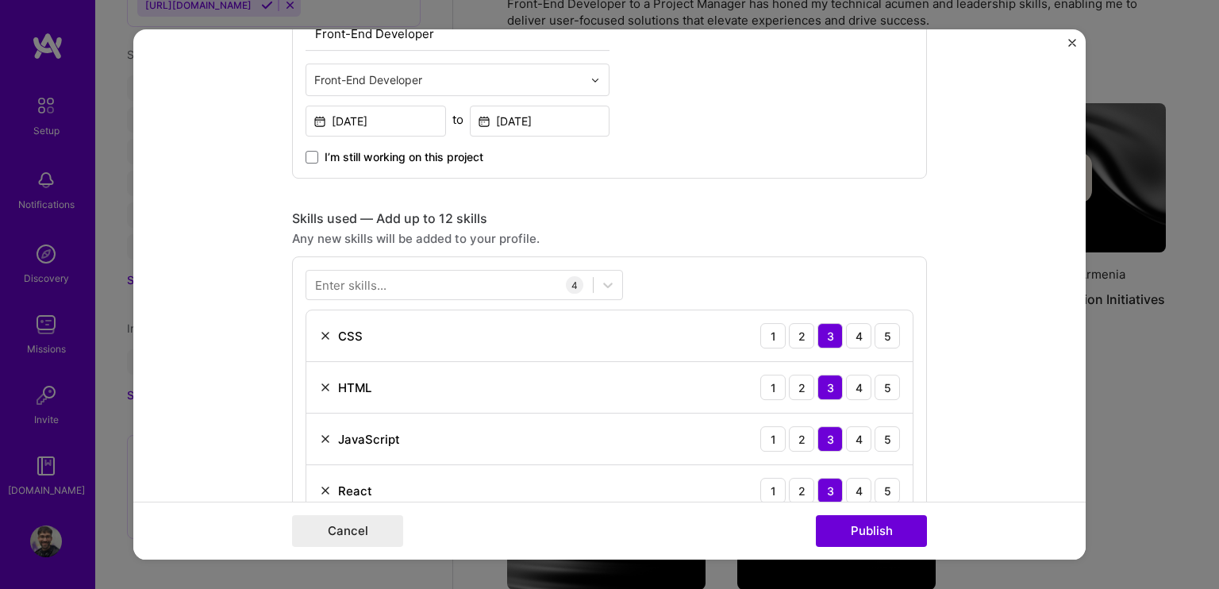
click at [239, 345] on form "Editing suggested project This project is suggested based on your LinkedIn, res…" at bounding box center [609, 294] width 952 height 530
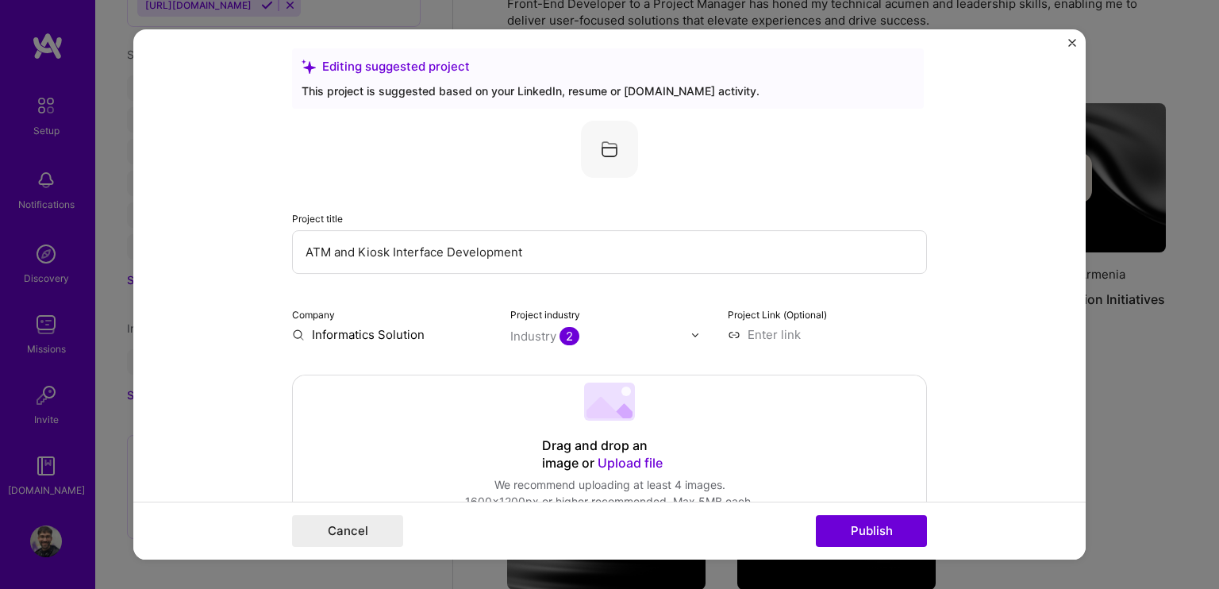
scroll to position [0, 0]
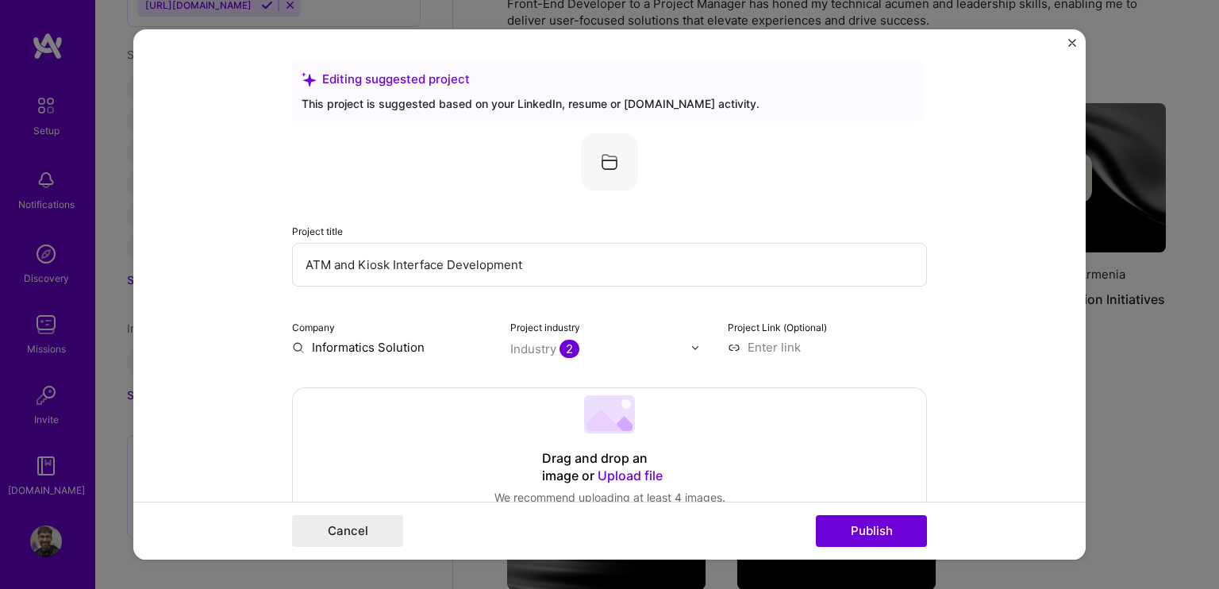
click at [620, 167] on img at bounding box center [609, 161] width 57 height 57
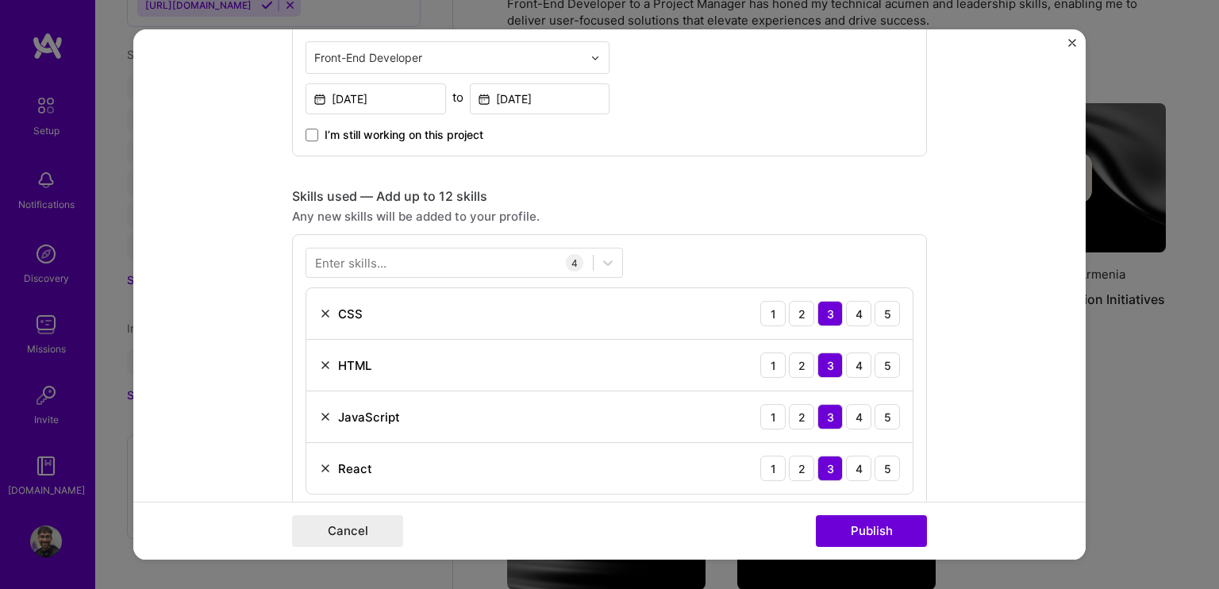
scroll to position [159, 0]
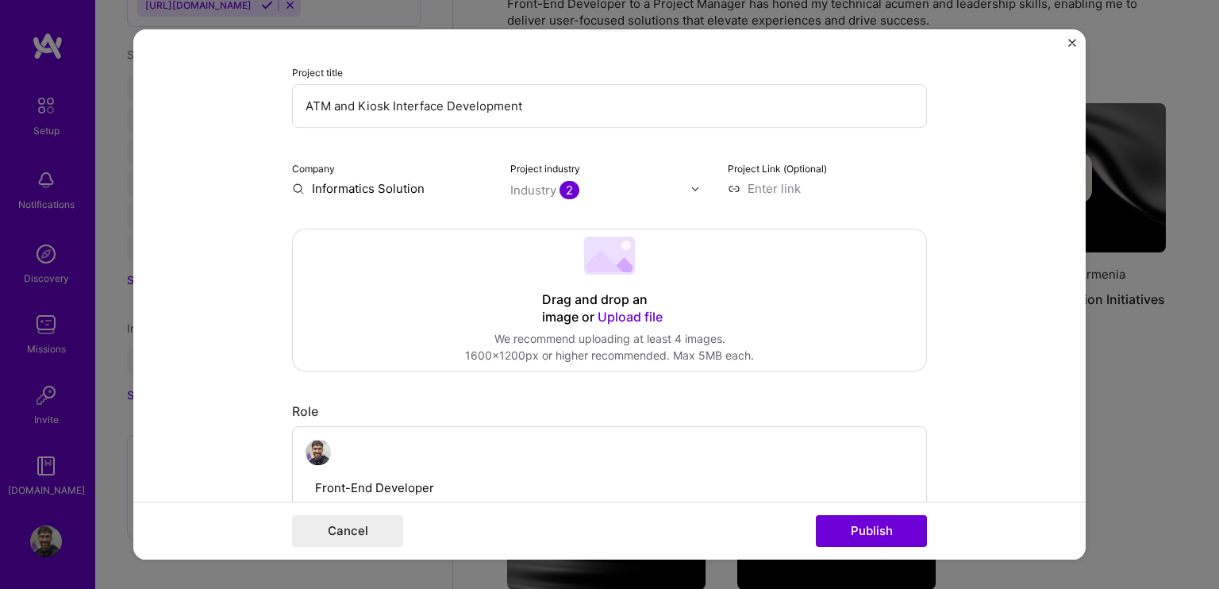
click at [352, 175] on div "Company Informatics Solution" at bounding box center [391, 178] width 199 height 37
click at [375, 192] on input "Informatics Solution" at bounding box center [391, 188] width 199 height 17
drag, startPoint x: 393, startPoint y: 195, endPoint x: 370, endPoint y: 190, distance: 23.7
click at [370, 190] on input "Informatics Solution" at bounding box center [391, 188] width 199 height 17
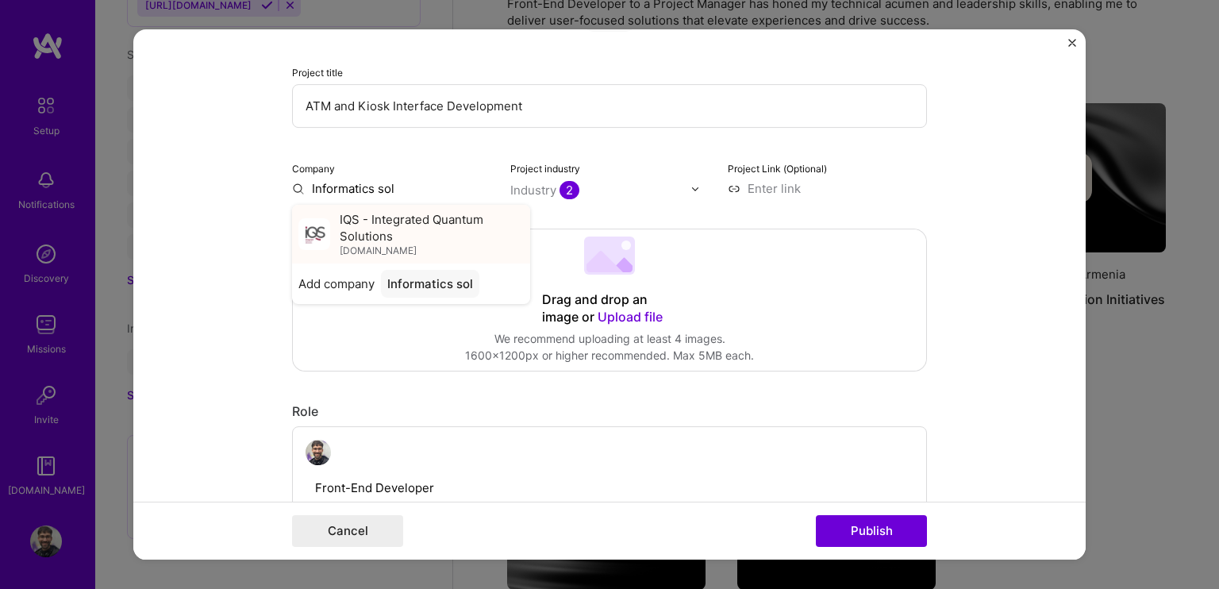
click at [390, 218] on span "IQS - Integrated Quantum Solutions" at bounding box center [432, 227] width 184 height 33
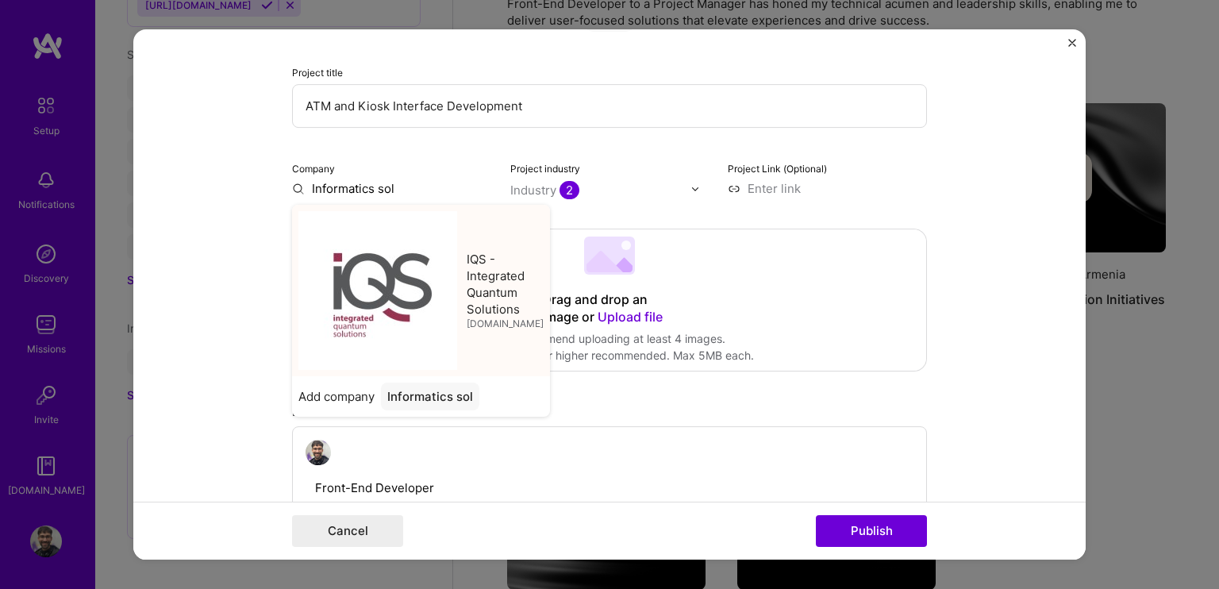
type input "IQS - Integrated Quantum Solutions"
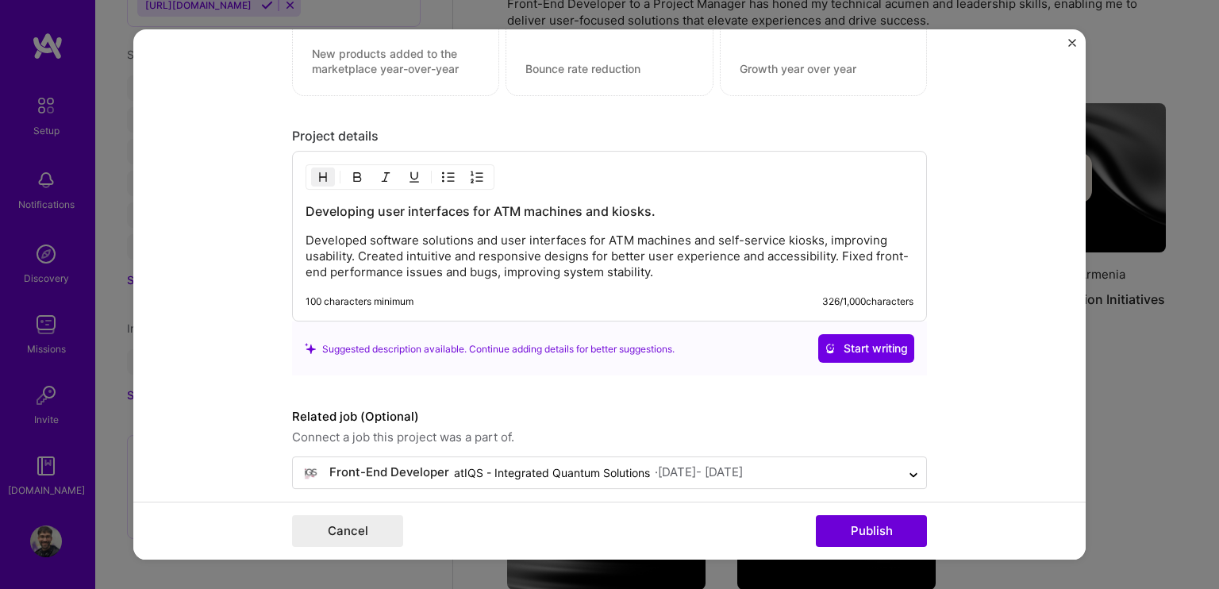
scroll to position [1464, 0]
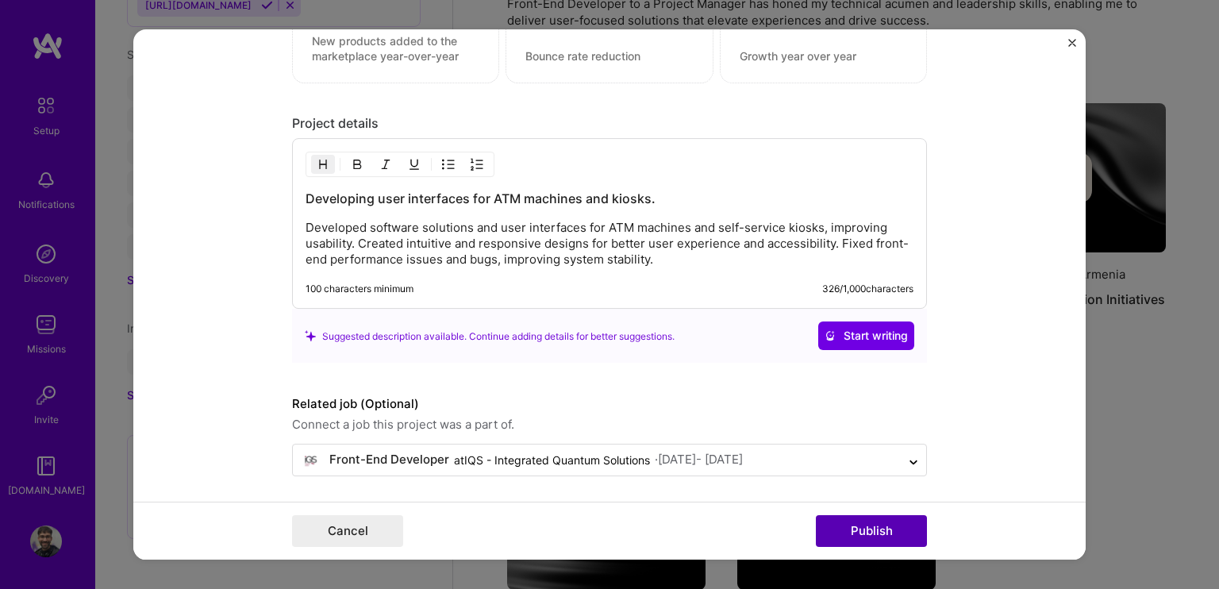
click at [872, 535] on button "Publish" at bounding box center [871, 531] width 111 height 32
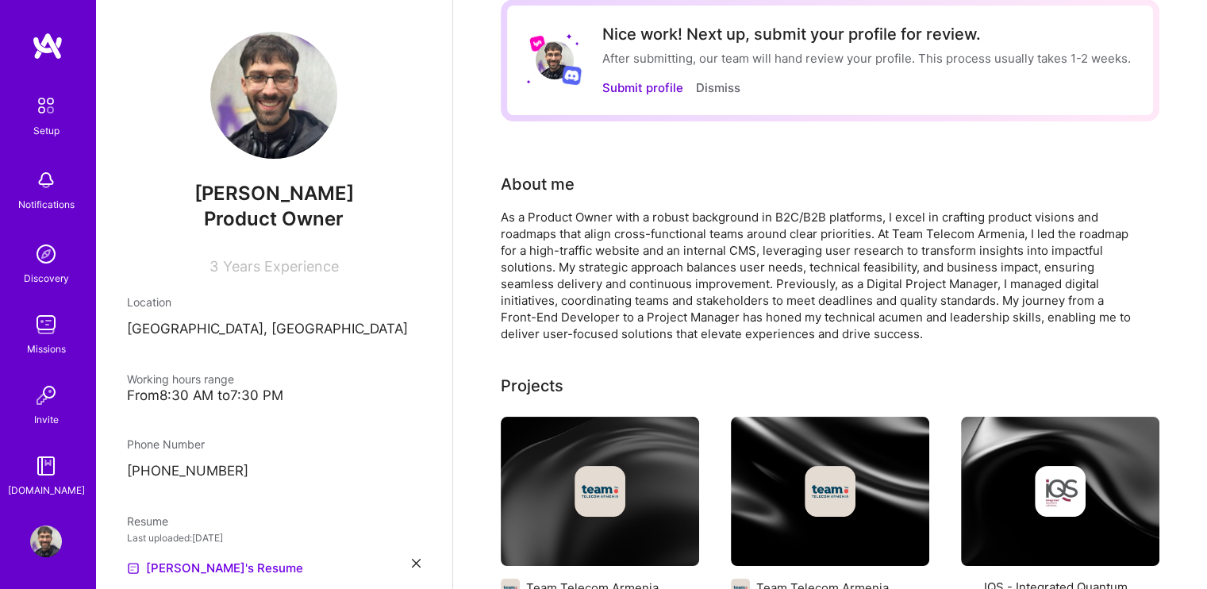
scroll to position [0, 0]
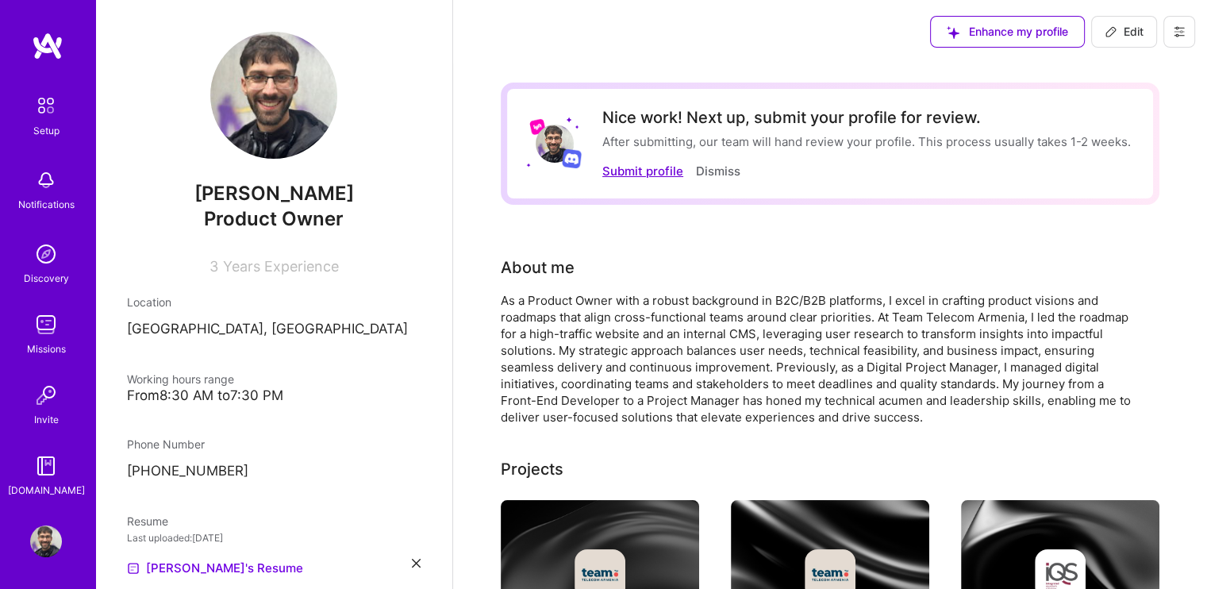
click at [625, 167] on button "Submit profile" at bounding box center [642, 171] width 81 height 17
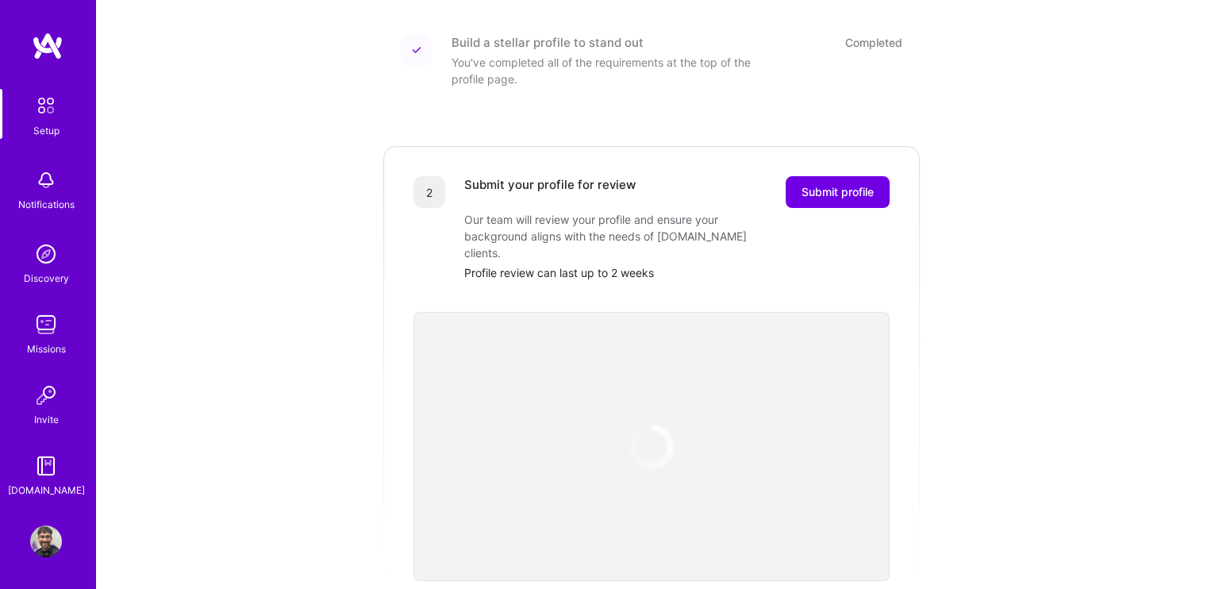
scroll to position [317, 0]
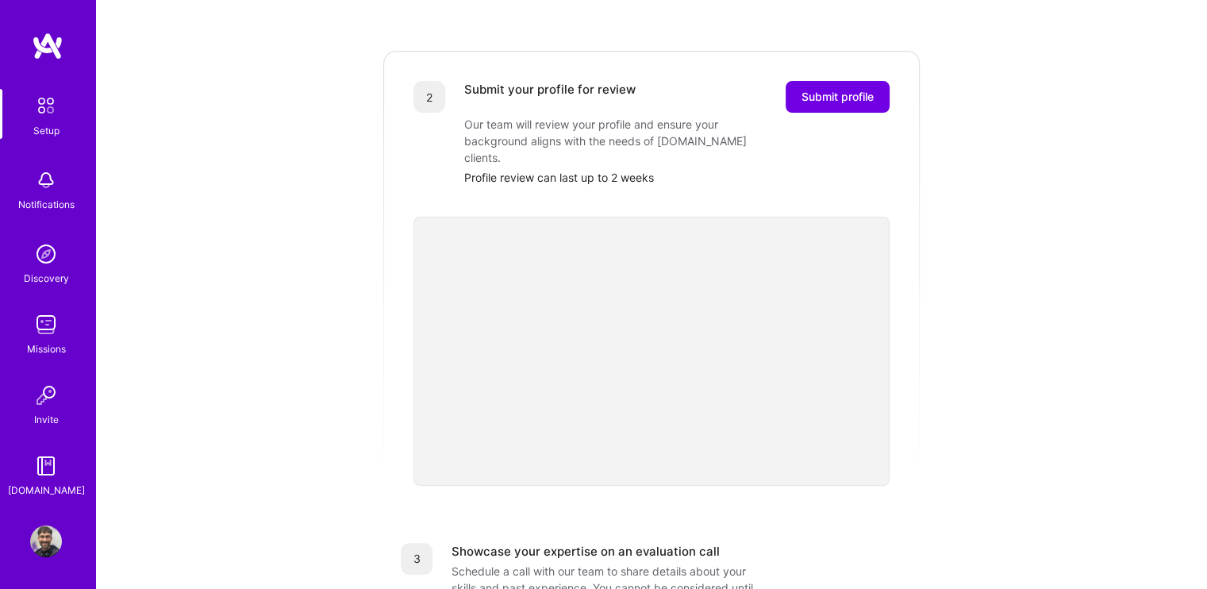
click at [319, 305] on div "Getting started as an [DOMAIN_NAME] Builder Complete the steps below to request…" at bounding box center [652, 283] width 984 height 1179
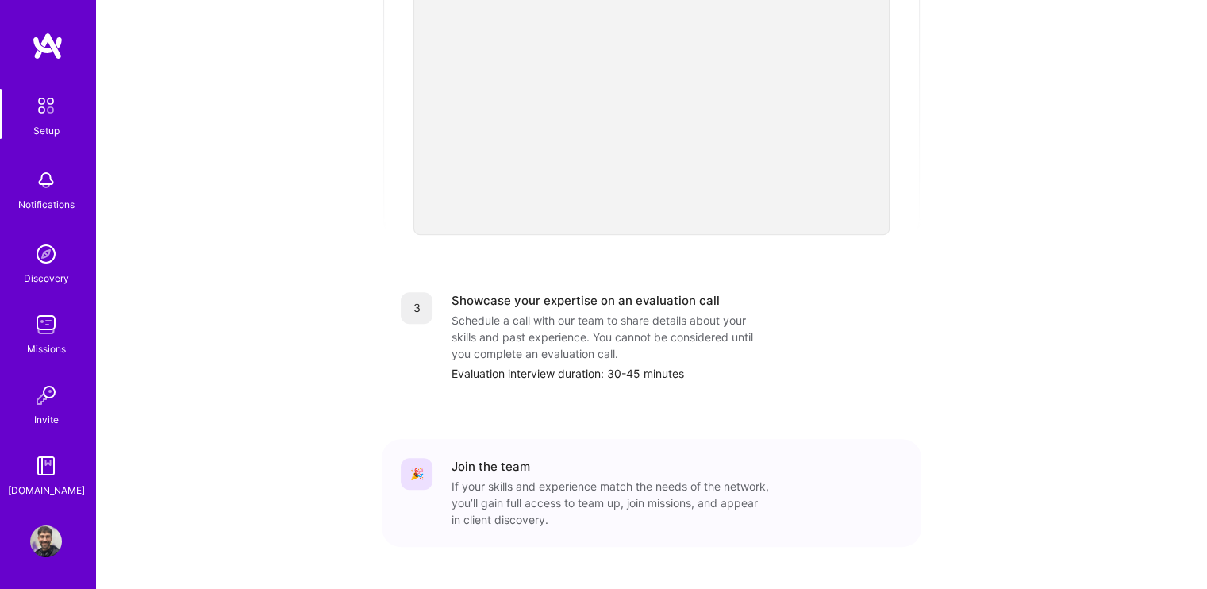
scroll to position [579, 0]
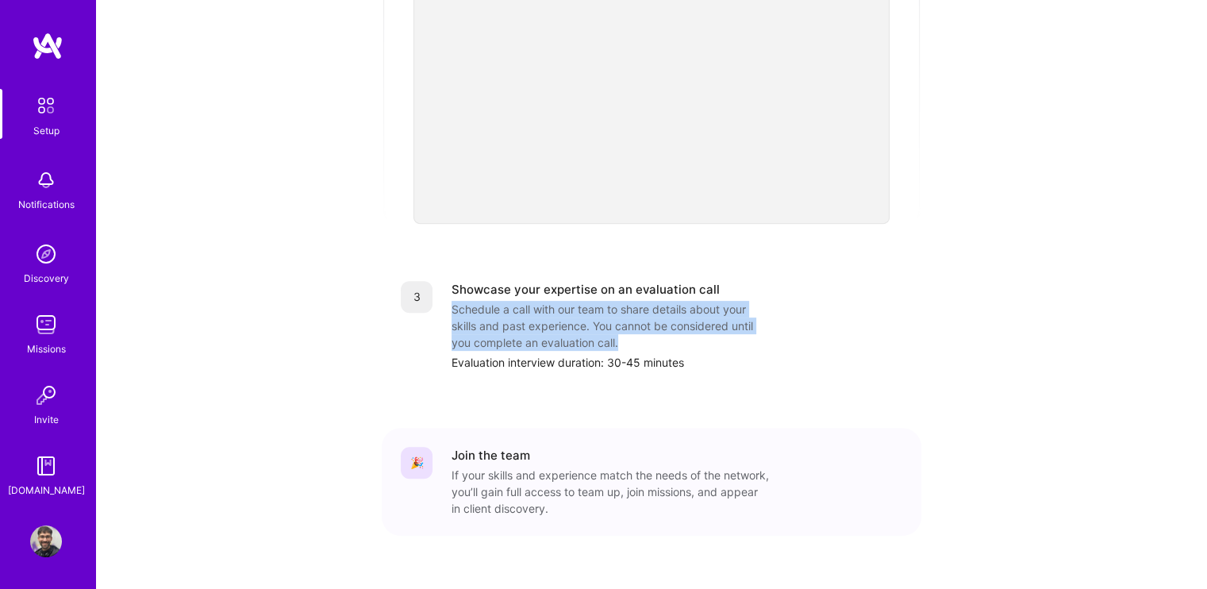
drag, startPoint x: 444, startPoint y: 274, endPoint x: 665, endPoint y: 312, distance: 223.9
click at [665, 312] on div "3 Showcase your expertise on an evaluation call Schedule a call with our team t…" at bounding box center [652, 326] width 502 height 90
click at [665, 312] on div "Schedule a call with our team to share details about your skills and past exper…" at bounding box center [610, 326] width 317 height 50
drag, startPoint x: 644, startPoint y: 317, endPoint x: 444, endPoint y: 276, distance: 203.3
click at [444, 281] on div "3 Showcase your expertise on an evaluation call Schedule a call with our team t…" at bounding box center [652, 326] width 502 height 90
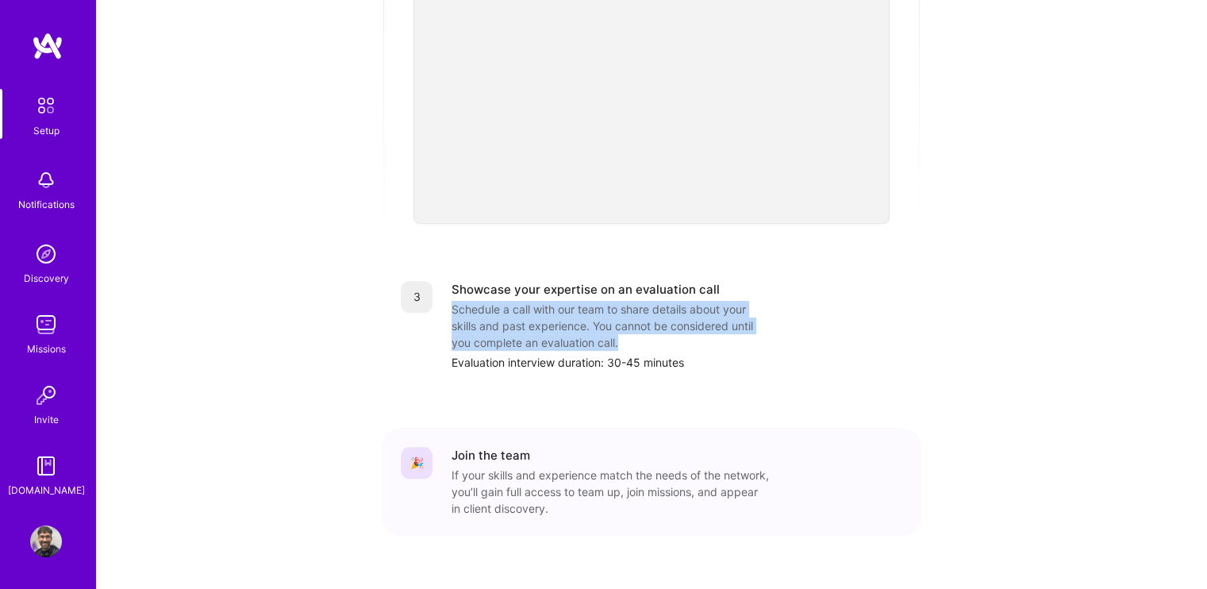
click at [444, 281] on div "3 Showcase your expertise on an evaluation call Schedule a call with our team t…" at bounding box center [652, 326] width 502 height 90
drag, startPoint x: 451, startPoint y: 273, endPoint x: 675, endPoint y: 316, distance: 227.9
click at [675, 316] on div "3 Showcase your expertise on an evaluation call Schedule a call with our team t…" at bounding box center [652, 326] width 502 height 90
click at [675, 316] on div "Schedule a call with our team to share details about your skills and past exper…" at bounding box center [610, 326] width 317 height 50
drag, startPoint x: 652, startPoint y: 313, endPoint x: 452, endPoint y: 270, distance: 203.8
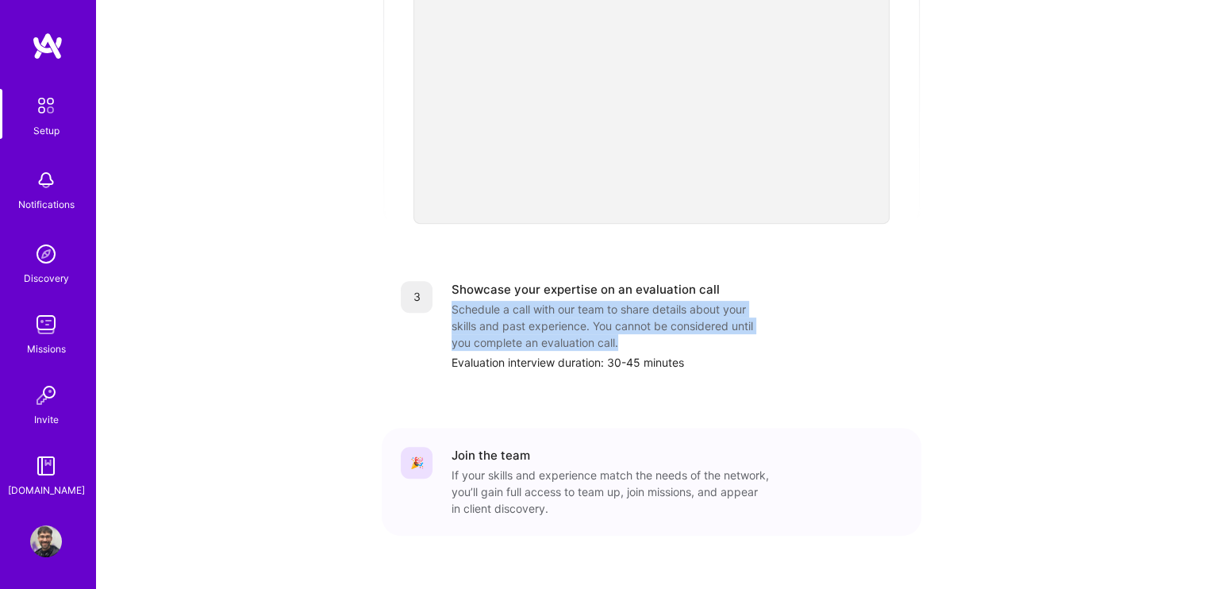
click at [452, 301] on div "Schedule a call with our team to share details about your skills and past exper…" at bounding box center [610, 326] width 317 height 50
drag, startPoint x: 448, startPoint y: 270, endPoint x: 658, endPoint y: 311, distance: 214.3
click at [658, 311] on div "3 Showcase your expertise on an evaluation call Schedule a call with our team t…" at bounding box center [652, 326] width 502 height 90
click at [658, 311] on div "Schedule a call with our team to share details about your skills and past exper…" at bounding box center [610, 326] width 317 height 50
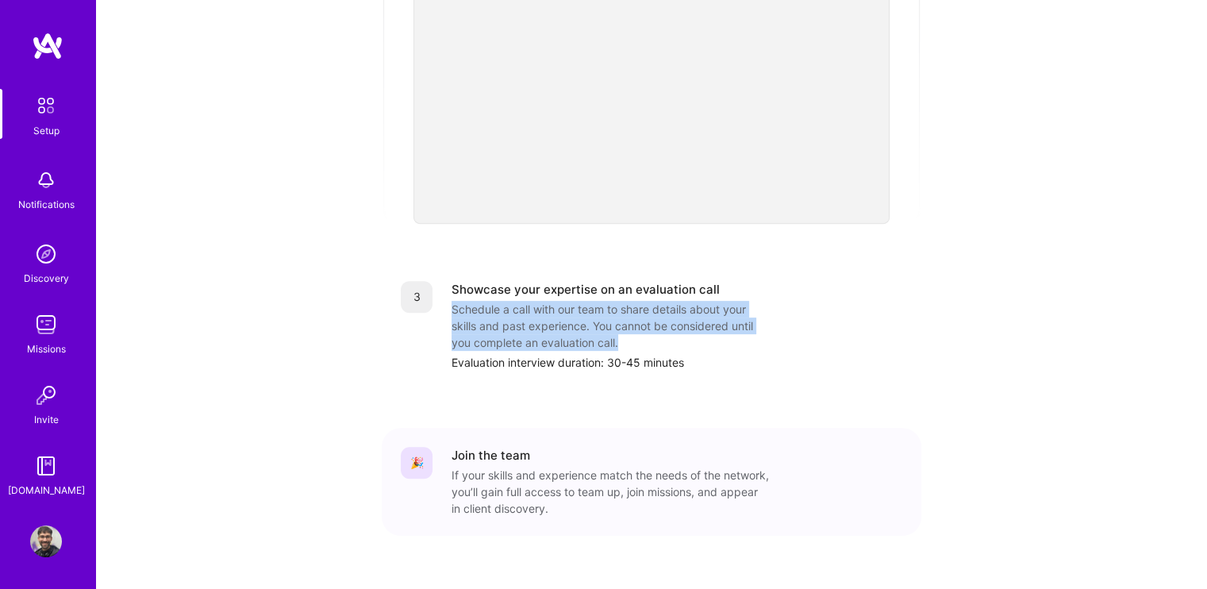
drag, startPoint x: 616, startPoint y: 309, endPoint x: 450, endPoint y: 272, distance: 169.9
click at [450, 281] on div "3 Showcase your expertise on an evaluation call Schedule a call with our team t…" at bounding box center [652, 326] width 502 height 90
drag, startPoint x: 450, startPoint y: 272, endPoint x: 645, endPoint y: 306, distance: 198.1
click at [645, 306] on div "3 Showcase your expertise on an evaluation call Schedule a call with our team t…" at bounding box center [652, 326] width 502 height 90
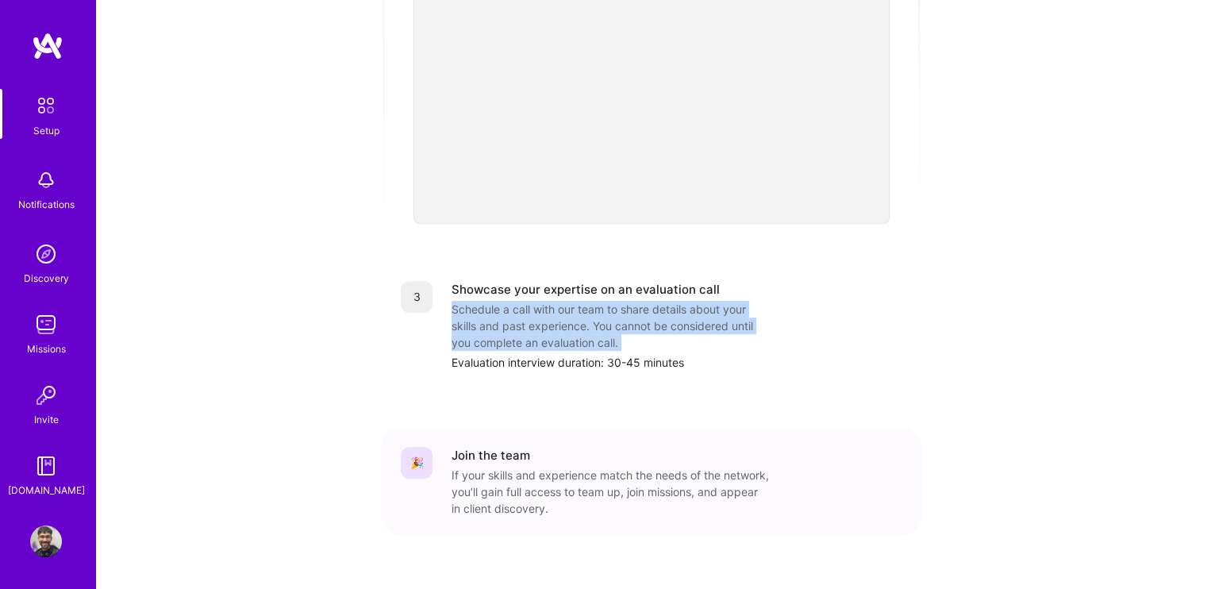
click at [645, 306] on div "Schedule a call with our team to share details about your skills and past exper…" at bounding box center [610, 326] width 317 height 50
drag, startPoint x: 645, startPoint y: 306, endPoint x: 462, endPoint y: 266, distance: 187.8
click at [462, 301] on div "Schedule a call with our team to share details about your skills and past exper…" at bounding box center [610, 326] width 317 height 50
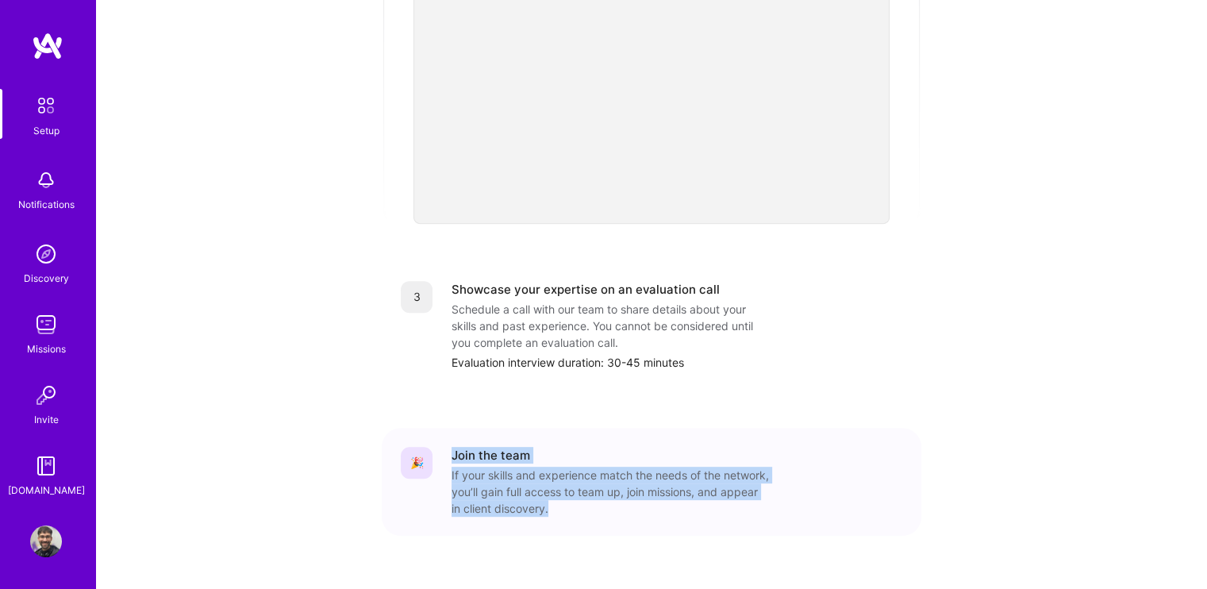
drag, startPoint x: 439, startPoint y: 446, endPoint x: 654, endPoint y: 467, distance: 216.1
click at [654, 467] on div "🎉 Join the team If your skills and experience match the needs of the network, y…" at bounding box center [652, 482] width 502 height 70
click at [665, 475] on div "If your skills and experience match the needs of the network, you’ll gain full …" at bounding box center [610, 492] width 317 height 50
drag, startPoint x: 665, startPoint y: 475, endPoint x: 440, endPoint y: 417, distance: 232.5
click at [440, 447] on div "🎉 Join the team If your skills and experience match the needs of the network, y…" at bounding box center [652, 482] width 502 height 70
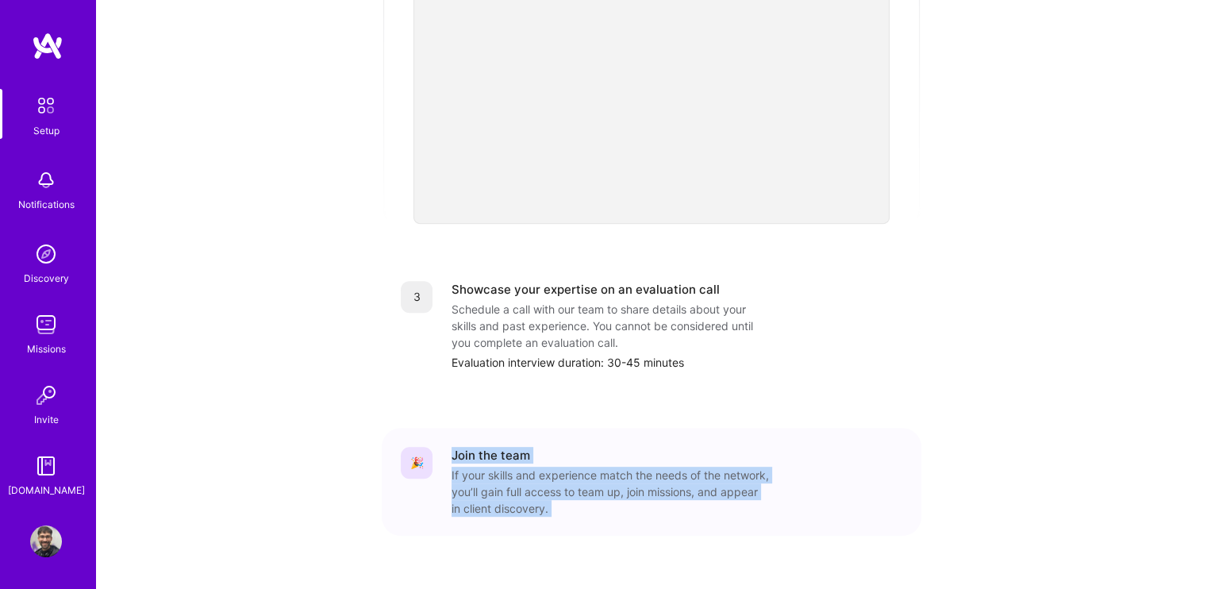
click at [454, 447] on div "Join the team" at bounding box center [491, 455] width 79 height 17
drag, startPoint x: 454, startPoint y: 415, endPoint x: 632, endPoint y: 464, distance: 184.3
click at [625, 462] on div "Join the team If your skills and experience match the needs of the network, you…" at bounding box center [677, 482] width 451 height 70
drag, startPoint x: 644, startPoint y: 479, endPoint x: 448, endPoint y: 416, distance: 205.8
click at [448, 447] on div "🎉 Join the team If your skills and experience match the needs of the network, y…" at bounding box center [652, 482] width 502 height 70
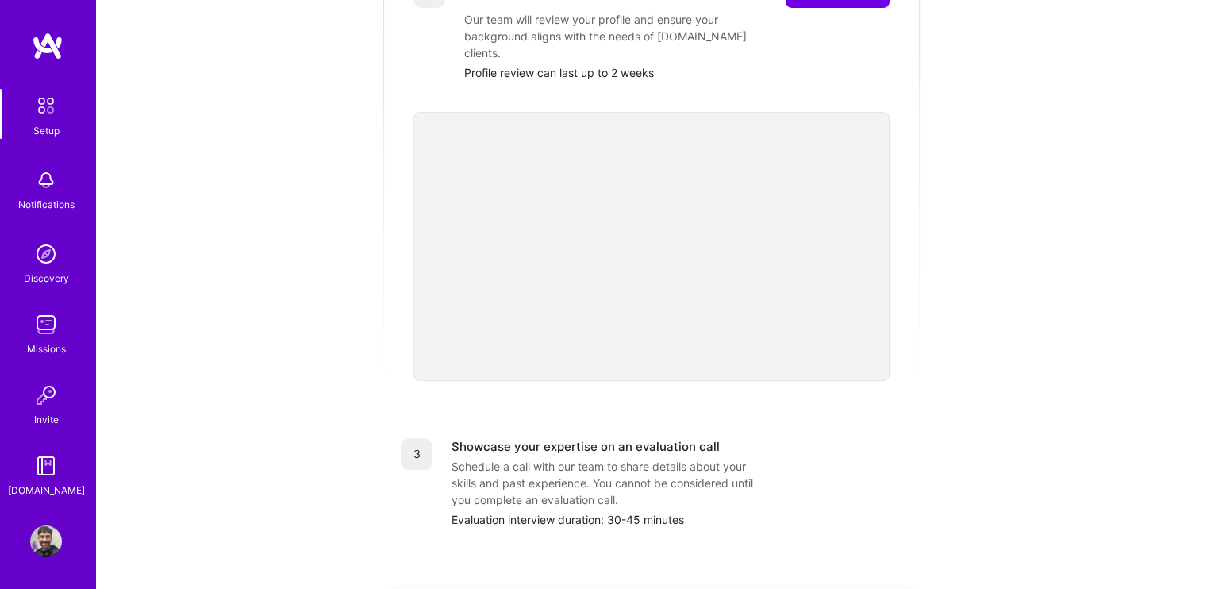
scroll to position [397, 0]
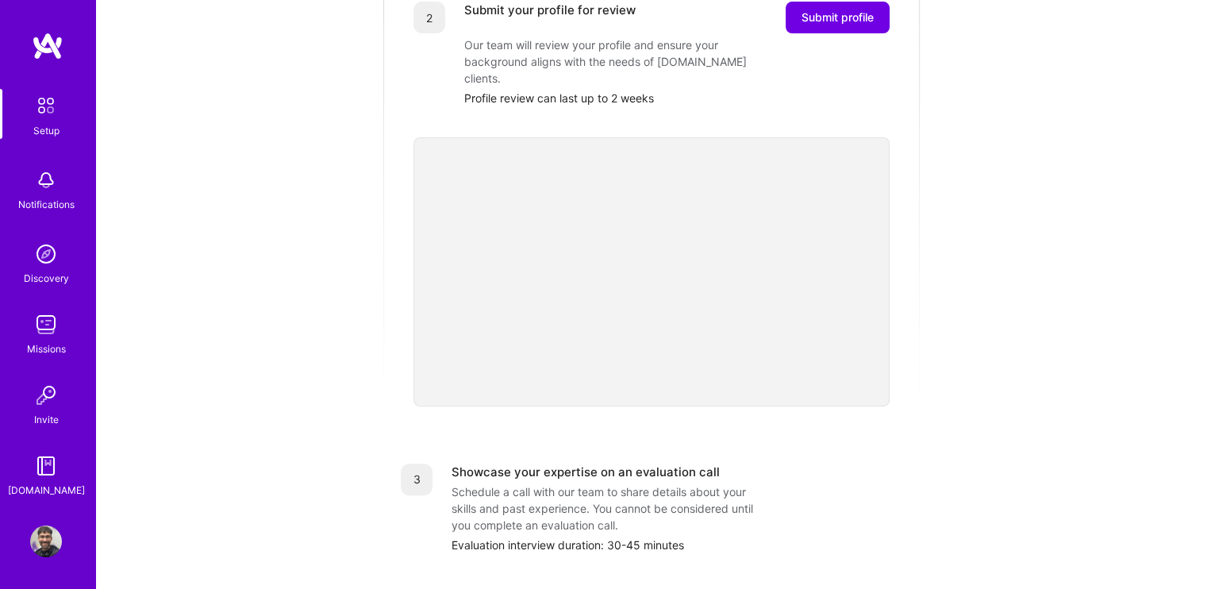
click at [330, 149] on div "Getting started as an [DOMAIN_NAME] Builder Complete the steps below to request…" at bounding box center [652, 204] width 984 height 1179
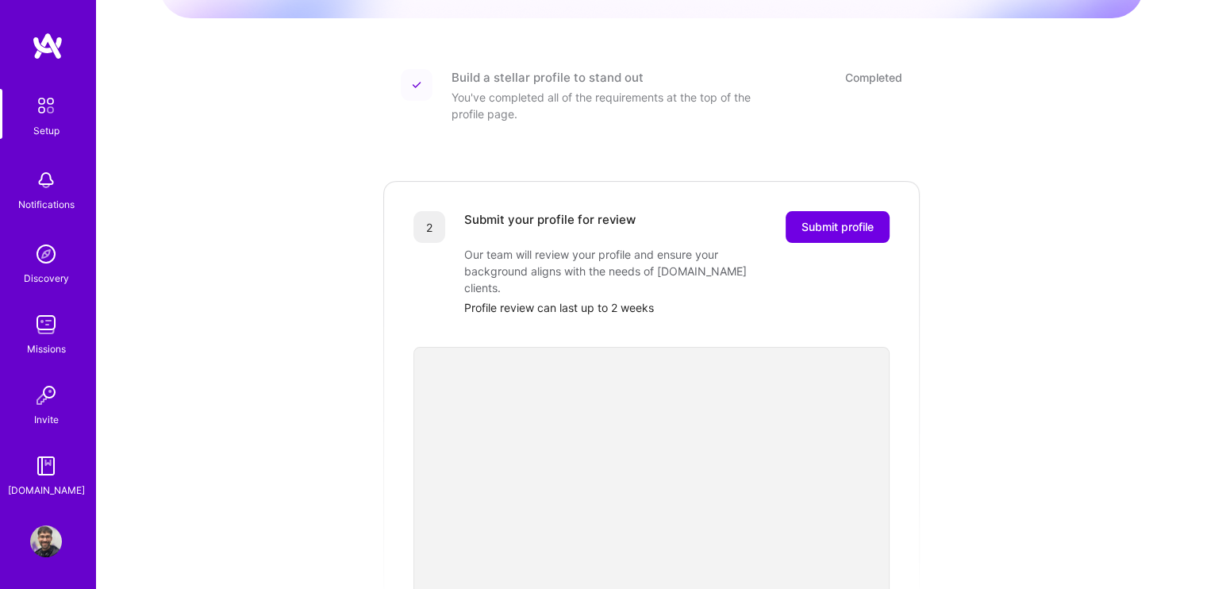
scroll to position [159, 0]
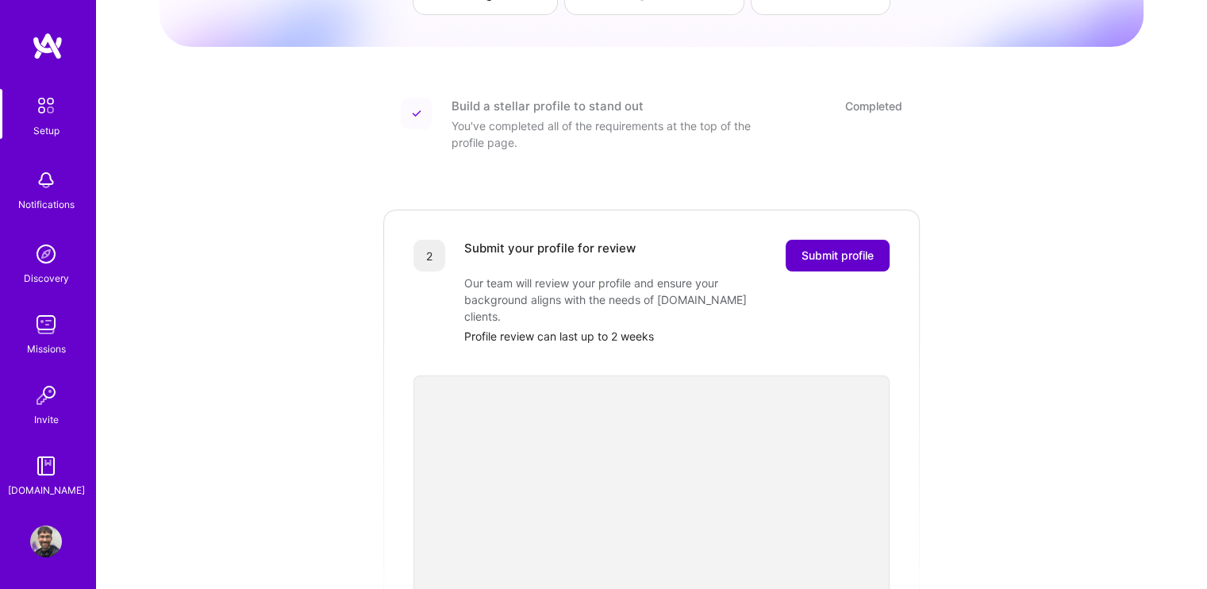
click at [817, 248] on span "Submit profile" at bounding box center [838, 256] width 72 height 16
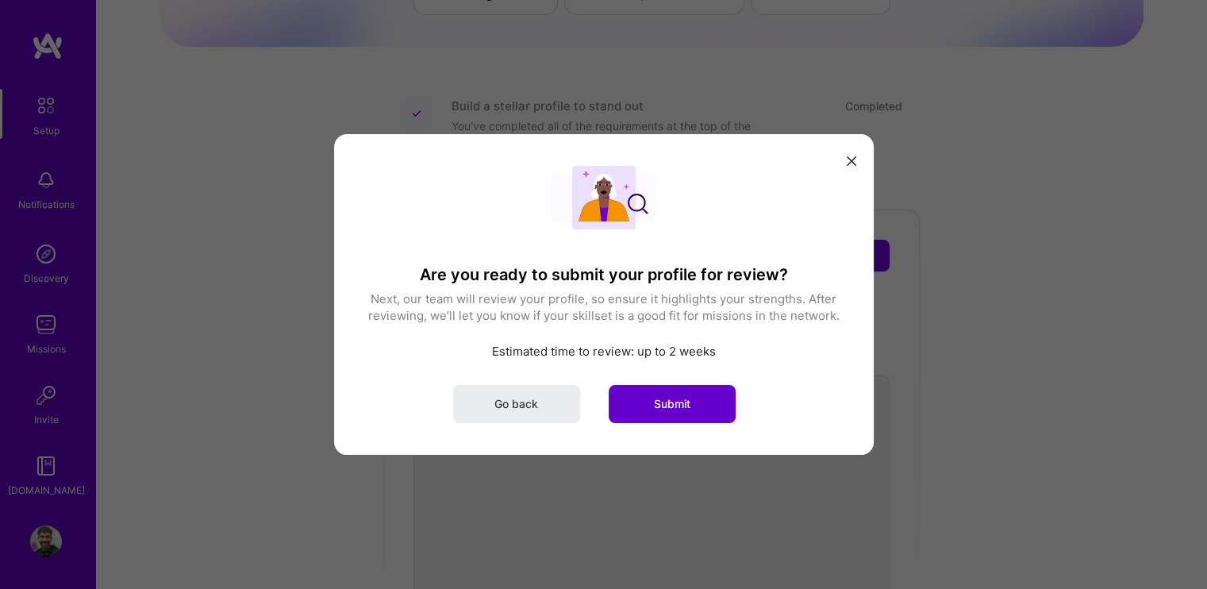
click at [643, 399] on button "Submit" at bounding box center [672, 404] width 127 height 38
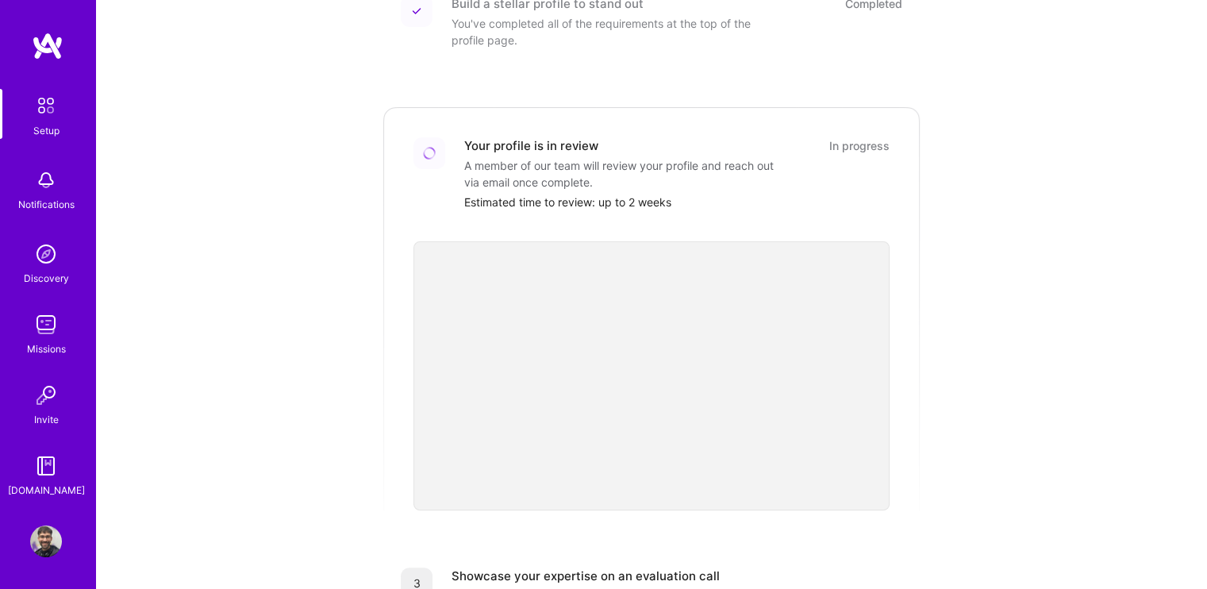
scroll to position [238, 0]
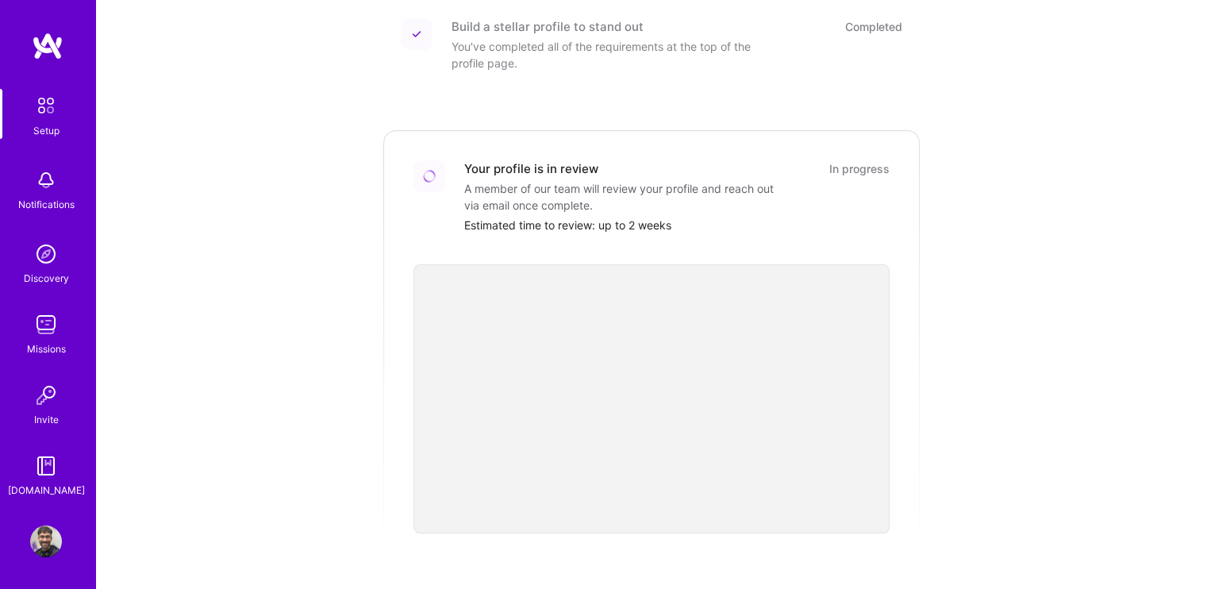
click at [344, 267] on div "Getting started as an [DOMAIN_NAME] Builder Complete the steps below to request…" at bounding box center [652, 348] width 984 height 1148
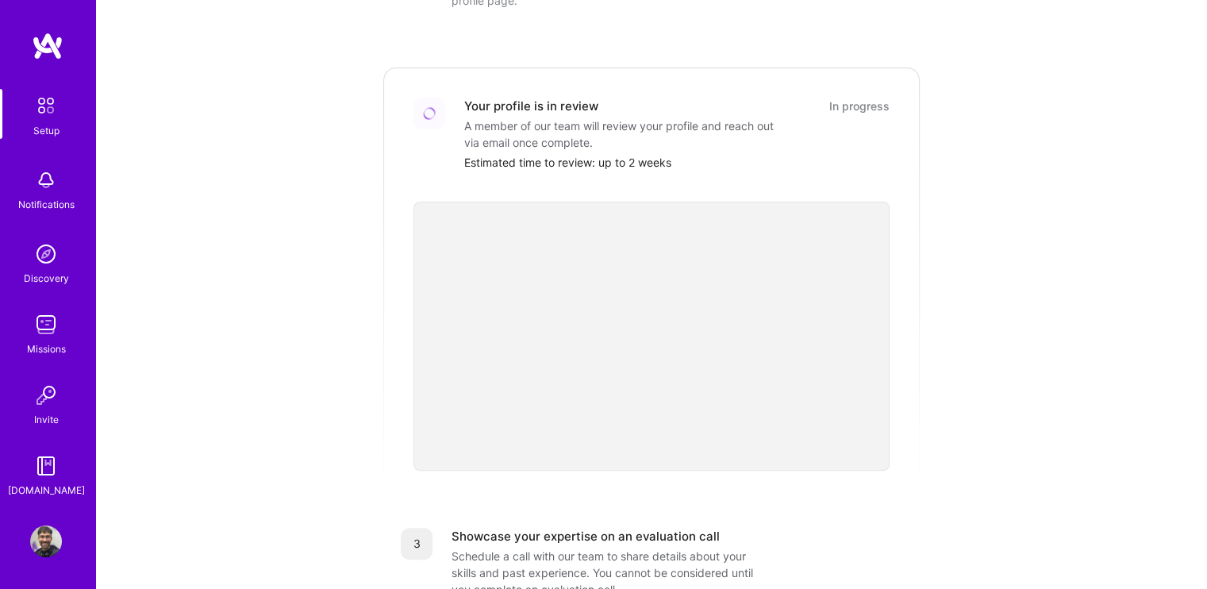
scroll to position [397, 0]
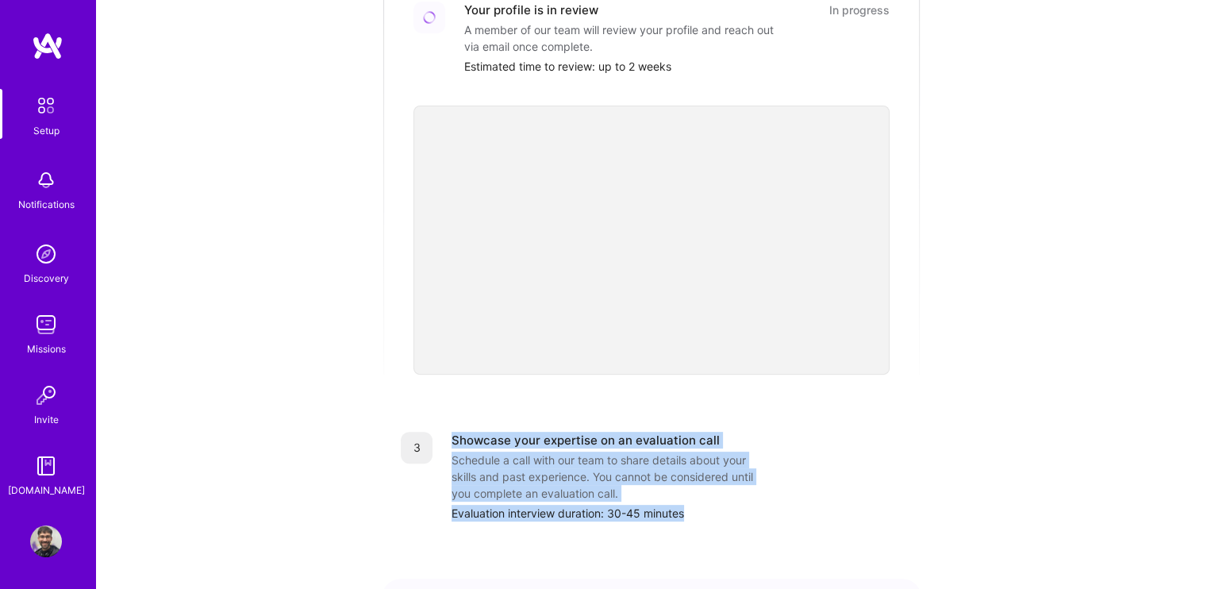
drag, startPoint x: 700, startPoint y: 500, endPoint x: 438, endPoint y: 429, distance: 271.5
click at [438, 432] on div "3 Showcase your expertise on an evaluation call Schedule a call with our team t…" at bounding box center [652, 477] width 502 height 90
click at [442, 432] on div "3 Showcase your expertise on an evaluation call Schedule a call with our team t…" at bounding box center [652, 477] width 502 height 90
drag, startPoint x: 438, startPoint y: 414, endPoint x: 730, endPoint y: 497, distance: 303.5
click at [730, 497] on div "3 Showcase your expertise on an evaluation call Schedule a call with our team t…" at bounding box center [652, 477] width 502 height 90
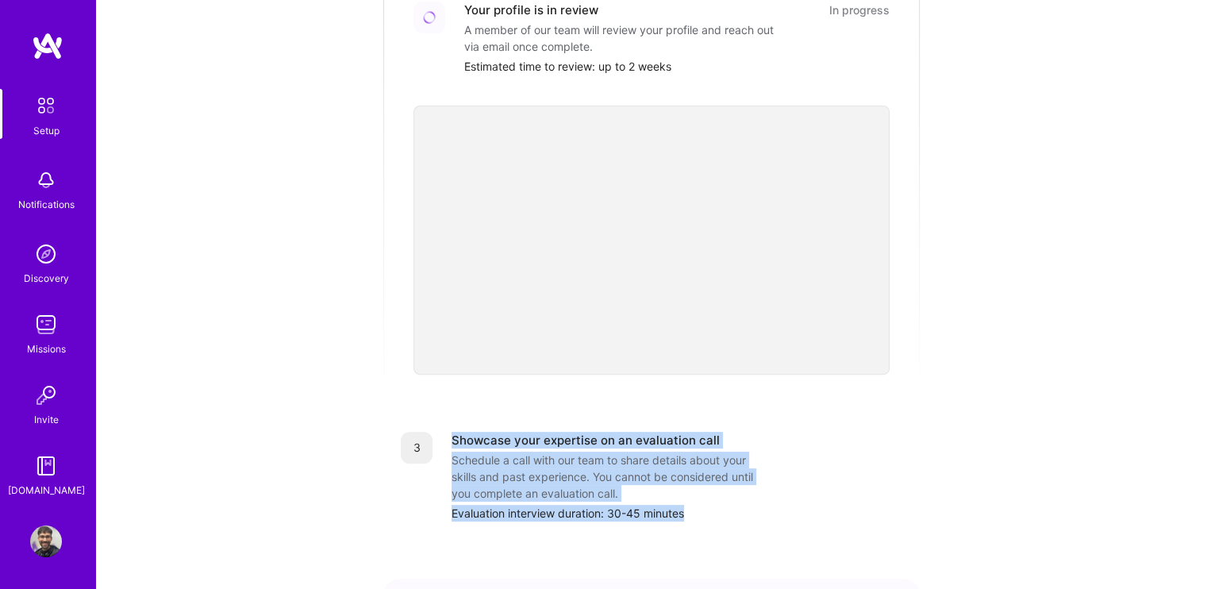
click at [730, 505] on div "Evaluation interview duration: 30-45 minutes" at bounding box center [677, 513] width 451 height 17
drag, startPoint x: 730, startPoint y: 497, endPoint x: 432, endPoint y: 429, distance: 306.0
click at [432, 432] on div "3 Showcase your expertise on an evaluation call Schedule a call with our team t…" at bounding box center [652, 477] width 502 height 90
click at [456, 413] on div "3 Showcase your expertise on an evaluation call Schedule a call with our team t…" at bounding box center [652, 477] width 540 height 128
drag, startPoint x: 447, startPoint y: 407, endPoint x: 736, endPoint y: 501, distance: 303.7
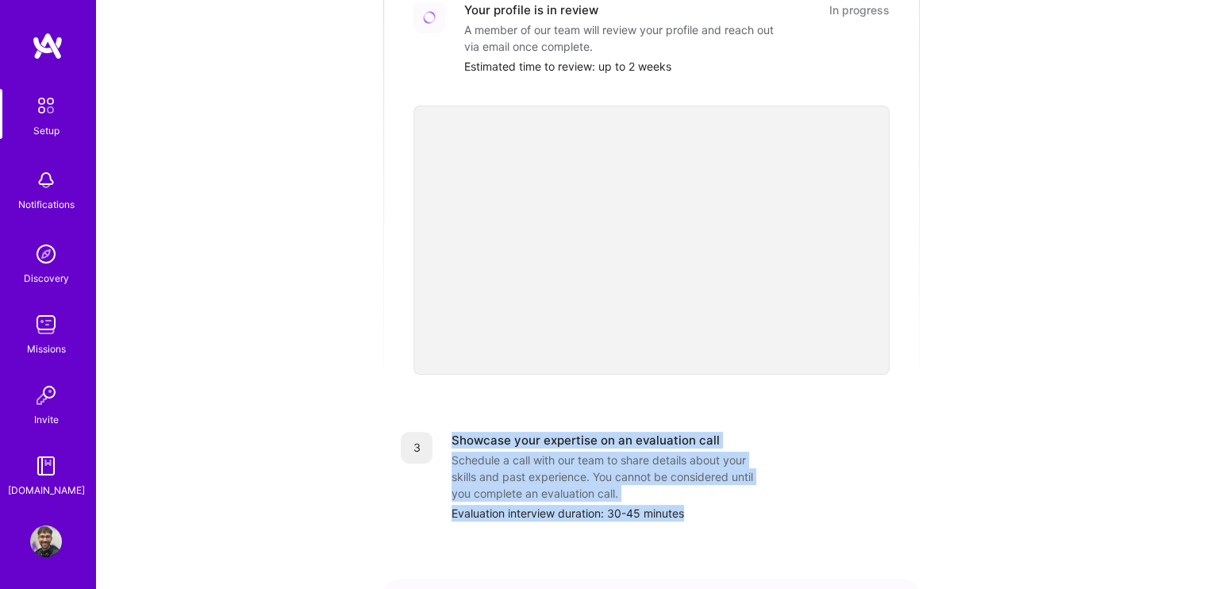
click at [736, 501] on div "3 Showcase your expertise on an evaluation call Schedule a call with our team t…" at bounding box center [652, 477] width 540 height 128
click at [736, 505] on div "Evaluation interview duration: 30-45 minutes" at bounding box center [677, 513] width 451 height 17
drag, startPoint x: 736, startPoint y: 501, endPoint x: 433, endPoint y: 422, distance: 312.4
click at [433, 432] on div "3 Showcase your expertise on an evaluation call Schedule a call with our team t…" at bounding box center [652, 477] width 502 height 90
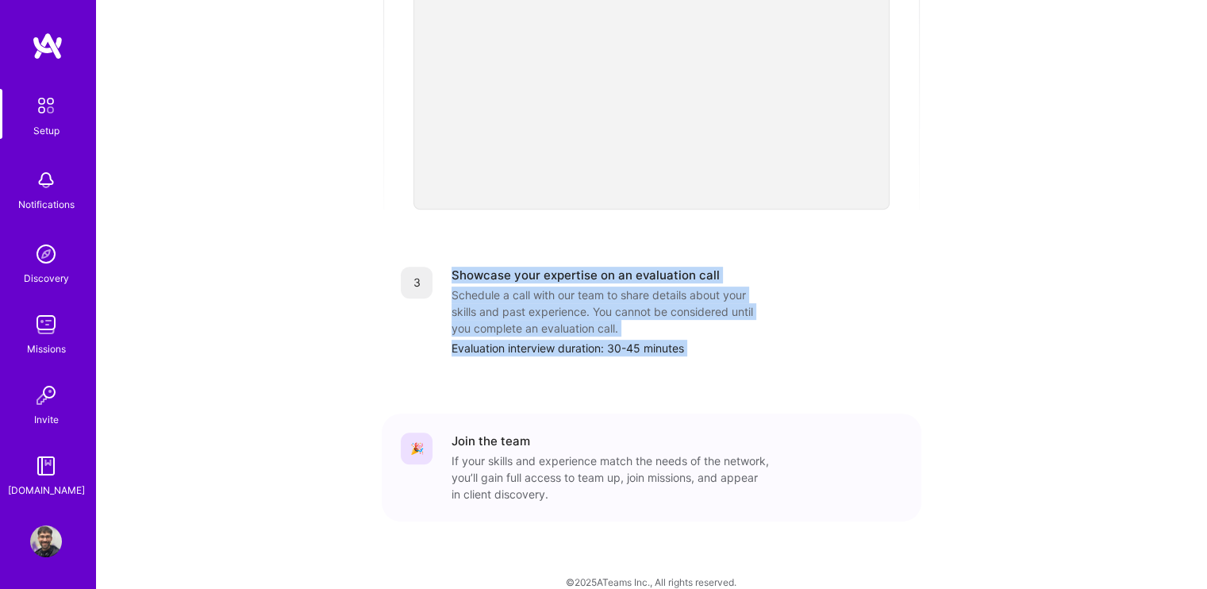
scroll to position [565, 0]
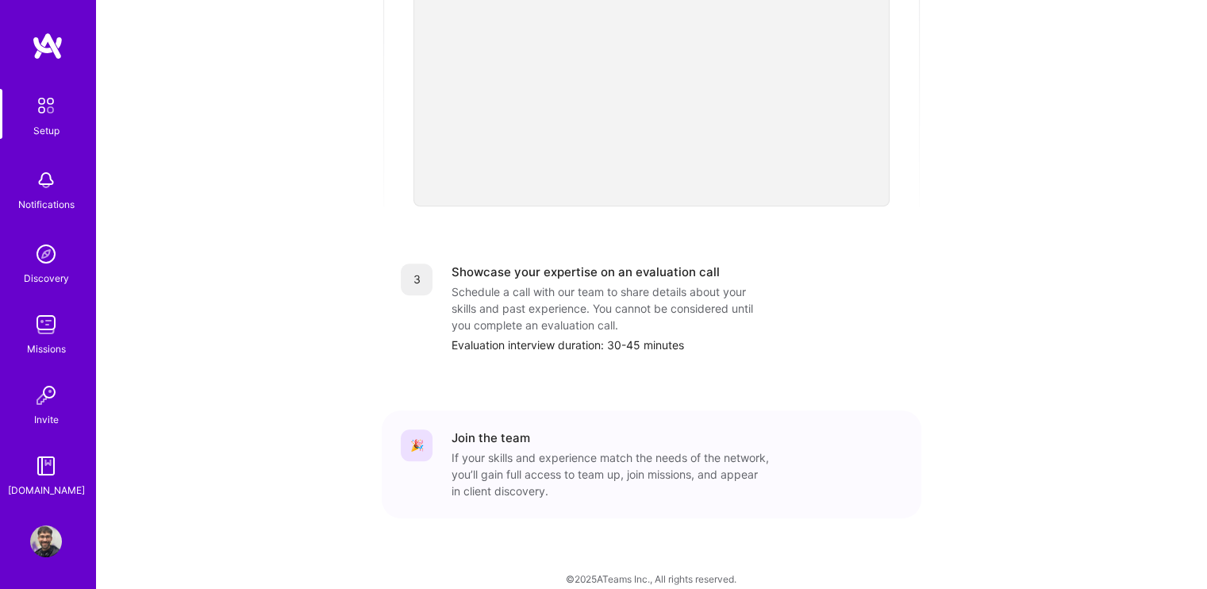
click at [365, 318] on div "Getting started as an [DOMAIN_NAME] Builder Complete the steps below to request…" at bounding box center [652, 21] width 984 height 1148
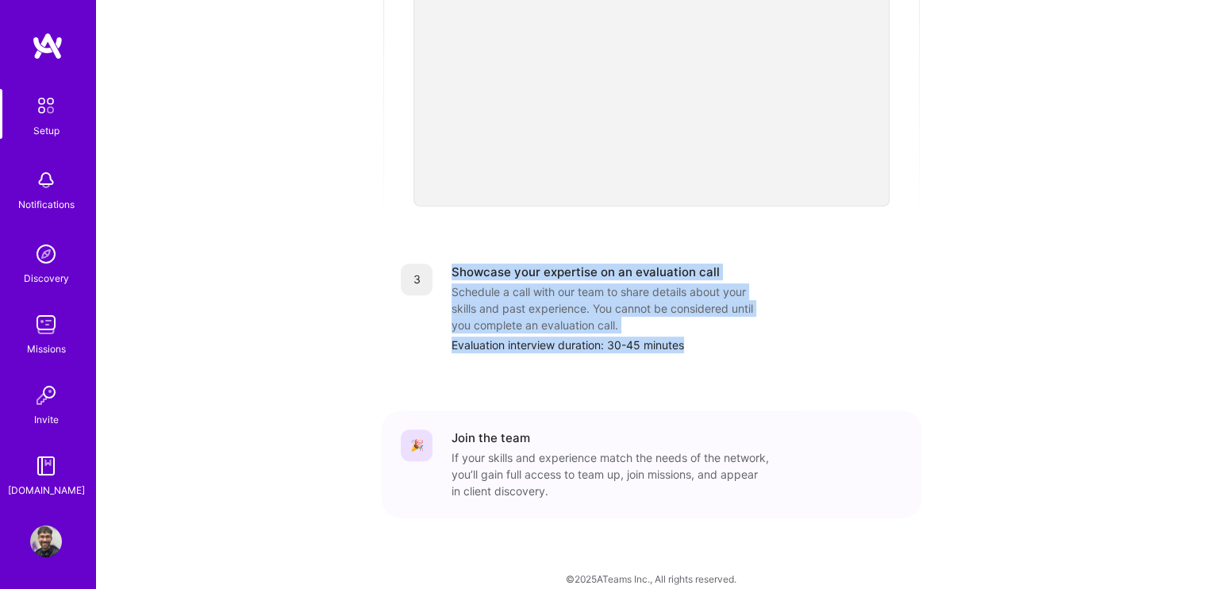
drag, startPoint x: 432, startPoint y: 247, endPoint x: 705, endPoint y: 335, distance: 286.9
click at [702, 335] on div "3 Showcase your expertise on an evaluation call Schedule a call with our team t…" at bounding box center [652, 308] width 540 height 128
click at [705, 337] on div "Evaluation interview duration: 30-45 minutes" at bounding box center [677, 345] width 451 height 17
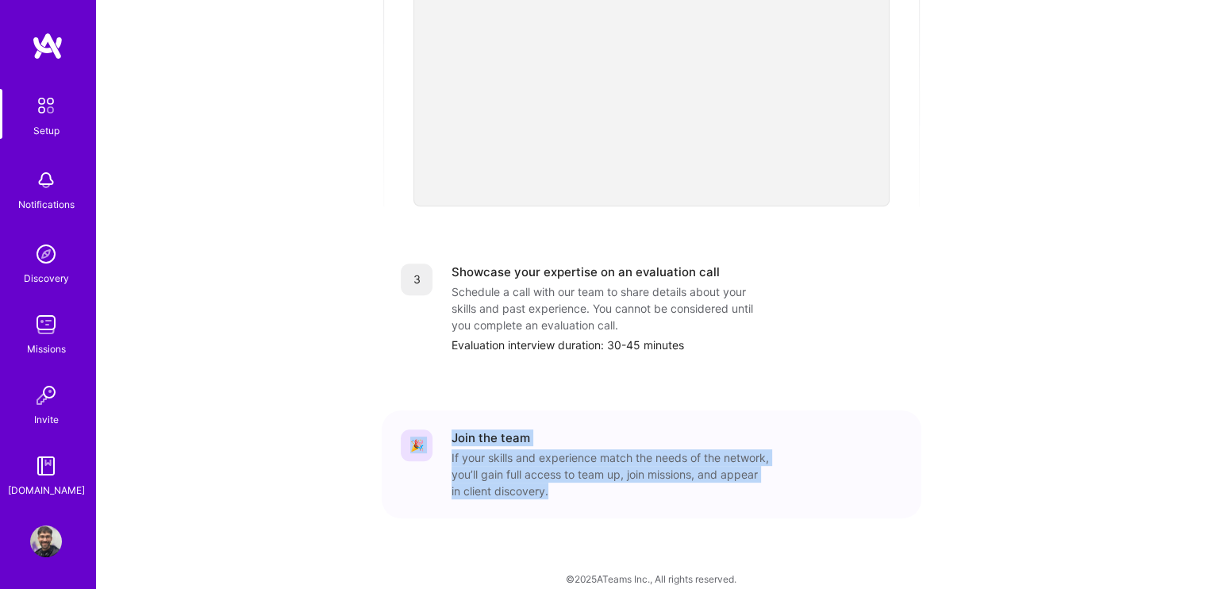
drag, startPoint x: 391, startPoint y: 421, endPoint x: 685, endPoint y: 489, distance: 301.3
click at [683, 489] on div "🎉 Join the team If your skills and experience match the needs of the network, y…" at bounding box center [652, 464] width 540 height 108
click at [685, 489] on div "🎉 Join the team If your skills and experience match the needs of the network, y…" at bounding box center [652, 464] width 540 height 108
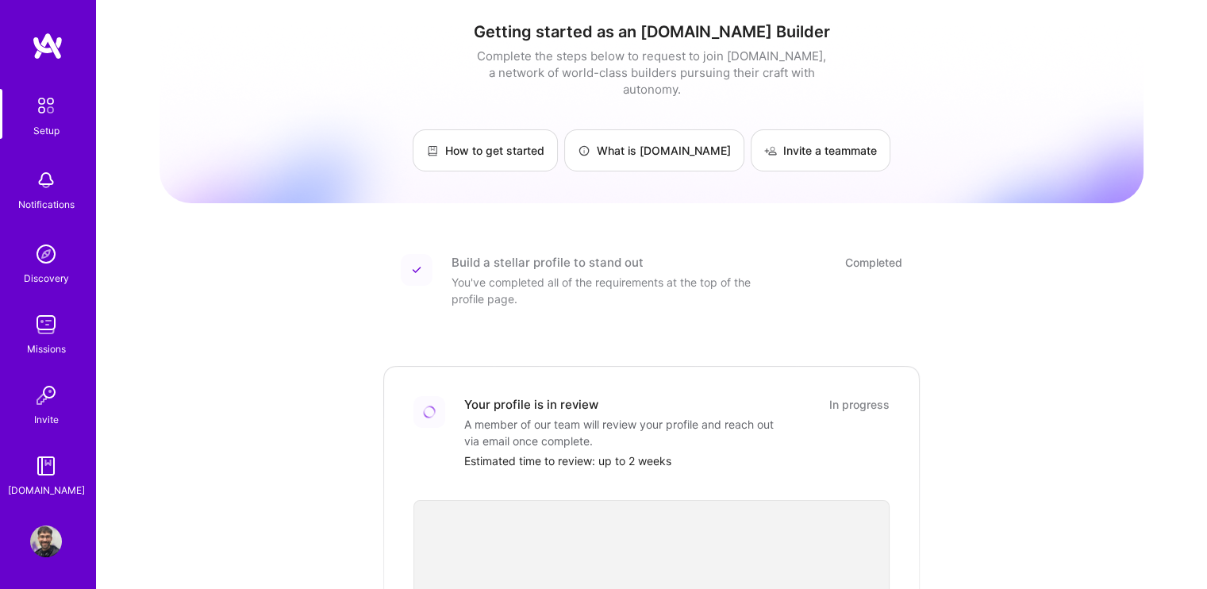
scroll to position [0, 0]
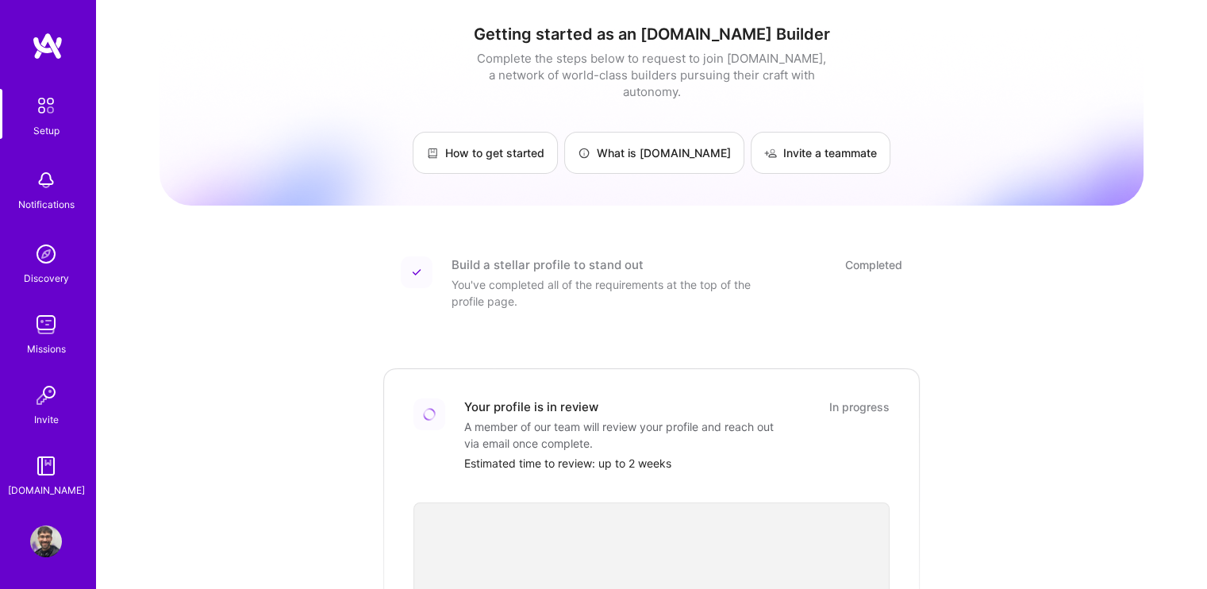
click at [54, 338] on img at bounding box center [46, 325] width 32 height 32
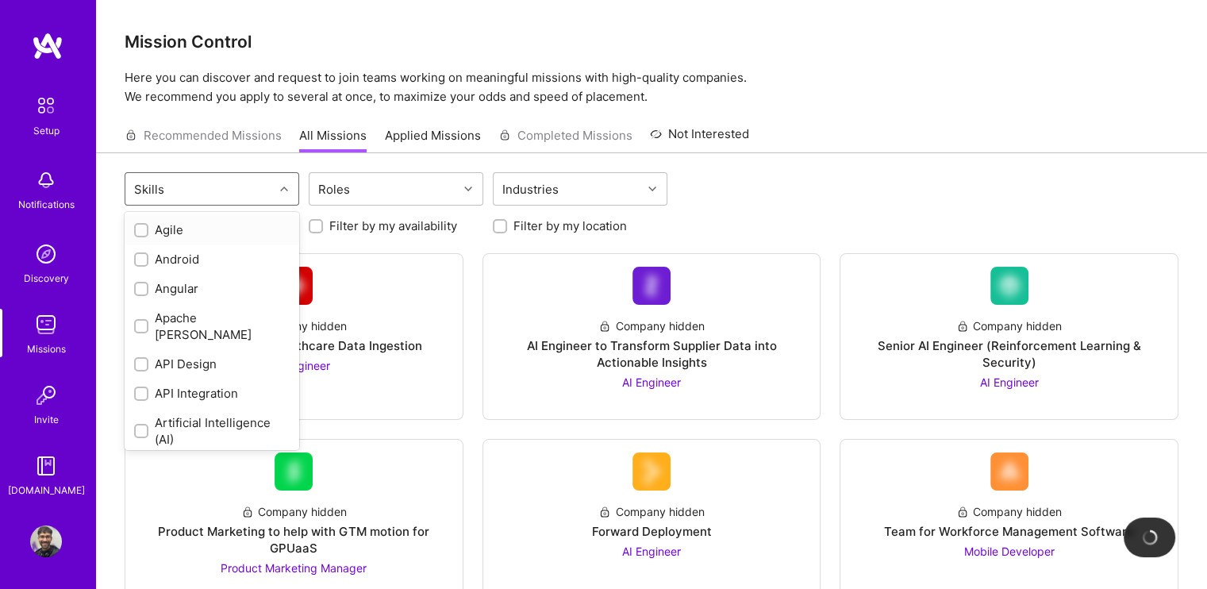
click at [219, 176] on div "Skills" at bounding box center [199, 189] width 148 height 32
click at [392, 198] on div "Roles" at bounding box center [384, 189] width 148 height 32
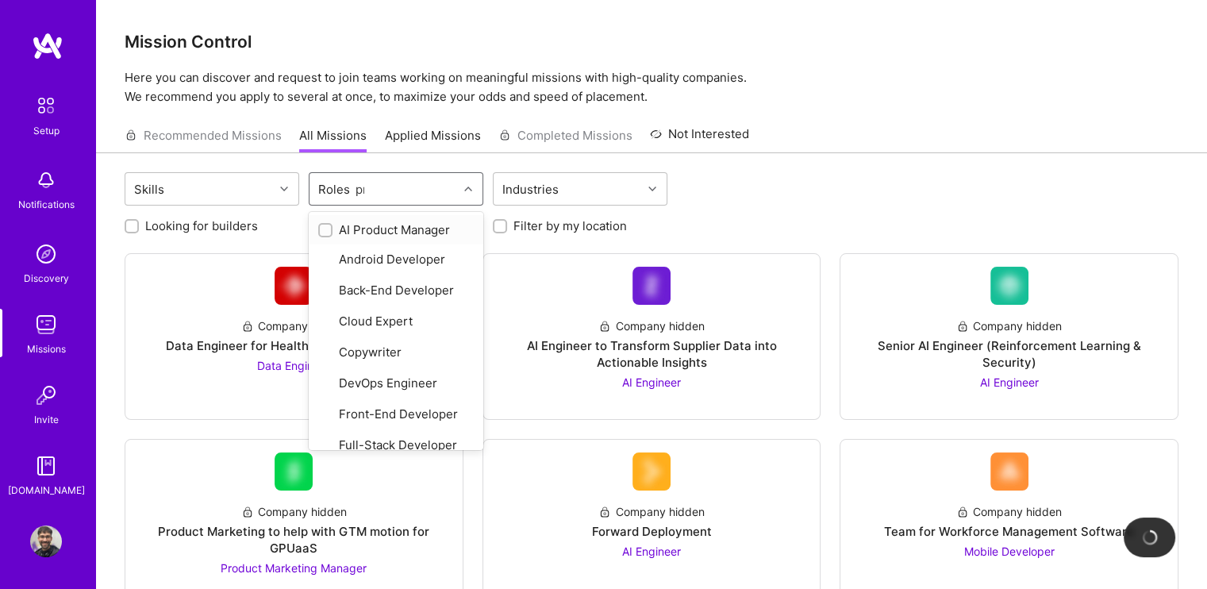
type input "pro"
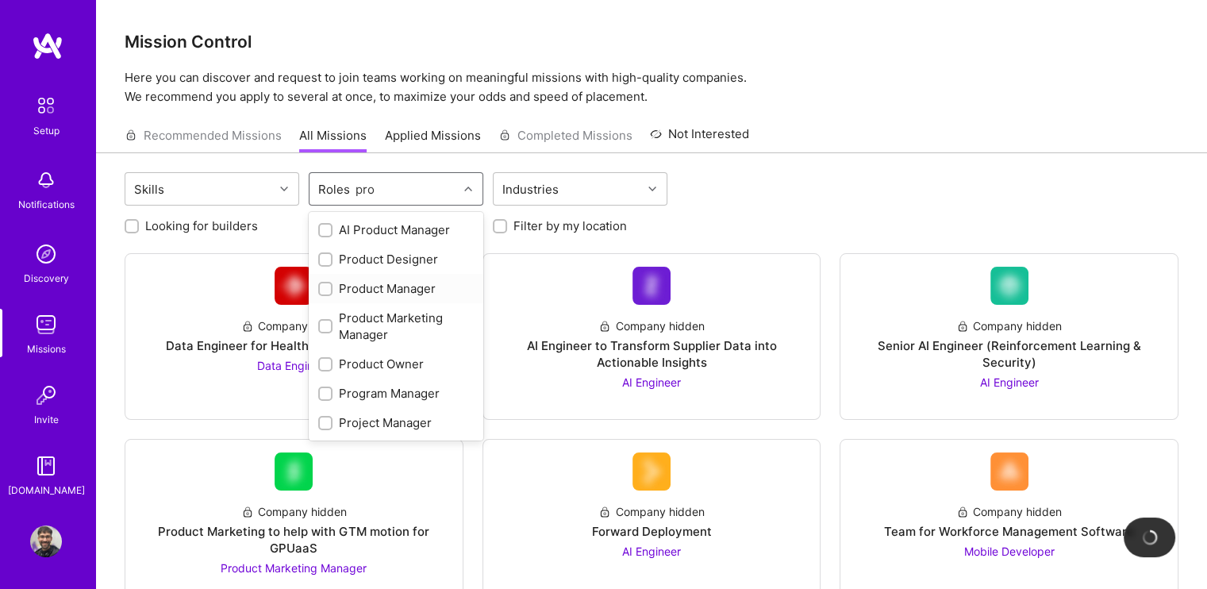
click at [385, 289] on div "Product Manager" at bounding box center [396, 288] width 156 height 17
checkbox input "true"
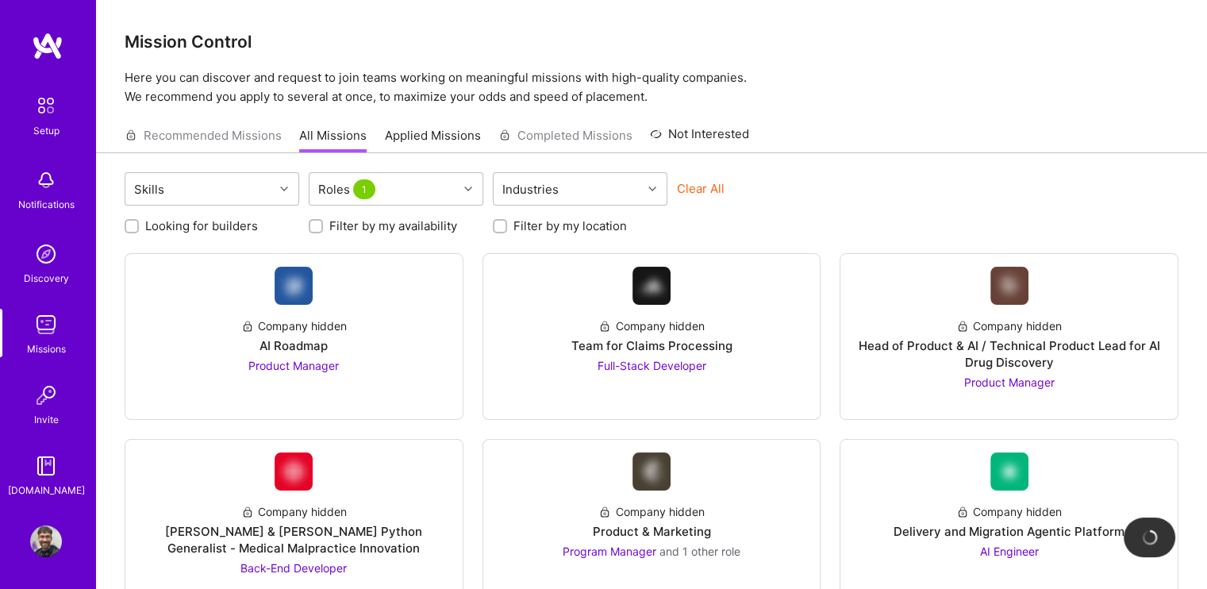
click at [832, 202] on div "Clear All" at bounding box center [764, 194] width 175 height 29
click at [556, 187] on div "Industries" at bounding box center [530, 189] width 64 height 23
click at [519, 180] on div "Industries" at bounding box center [530, 189] width 64 height 23
click at [298, 196] on div "Skills Roles 1 Select is focused ,type to refine list, press Down to open the m…" at bounding box center [652, 190] width 1054 height 37
click at [267, 190] on div "Skills" at bounding box center [199, 189] width 148 height 32
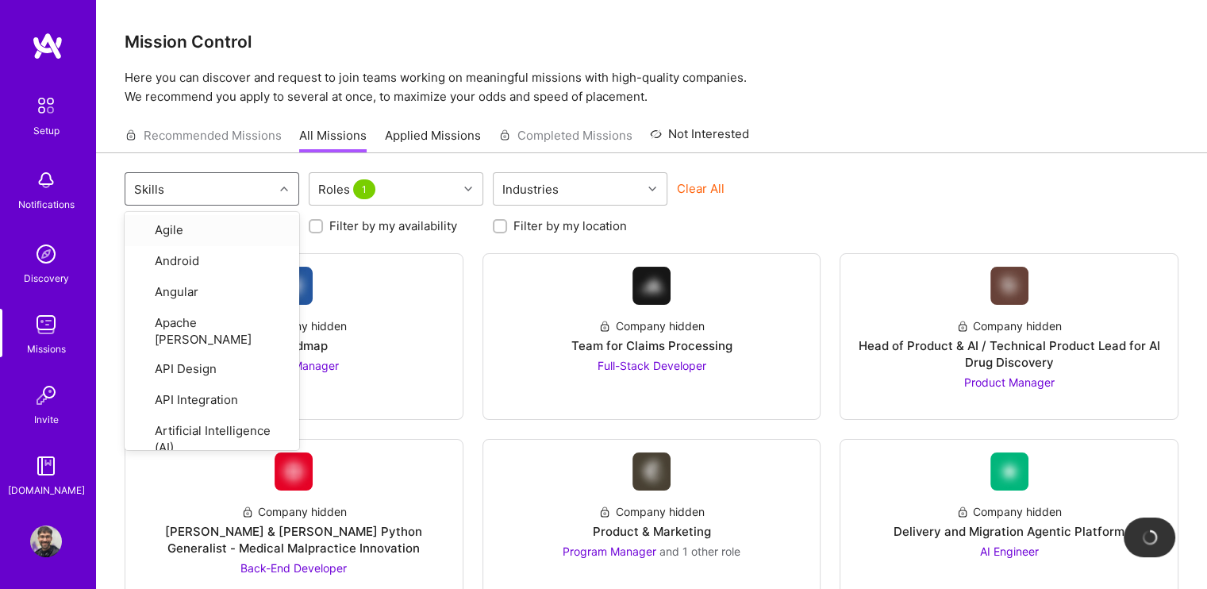
click at [423, 145] on link "Applied Missions" at bounding box center [433, 140] width 96 height 26
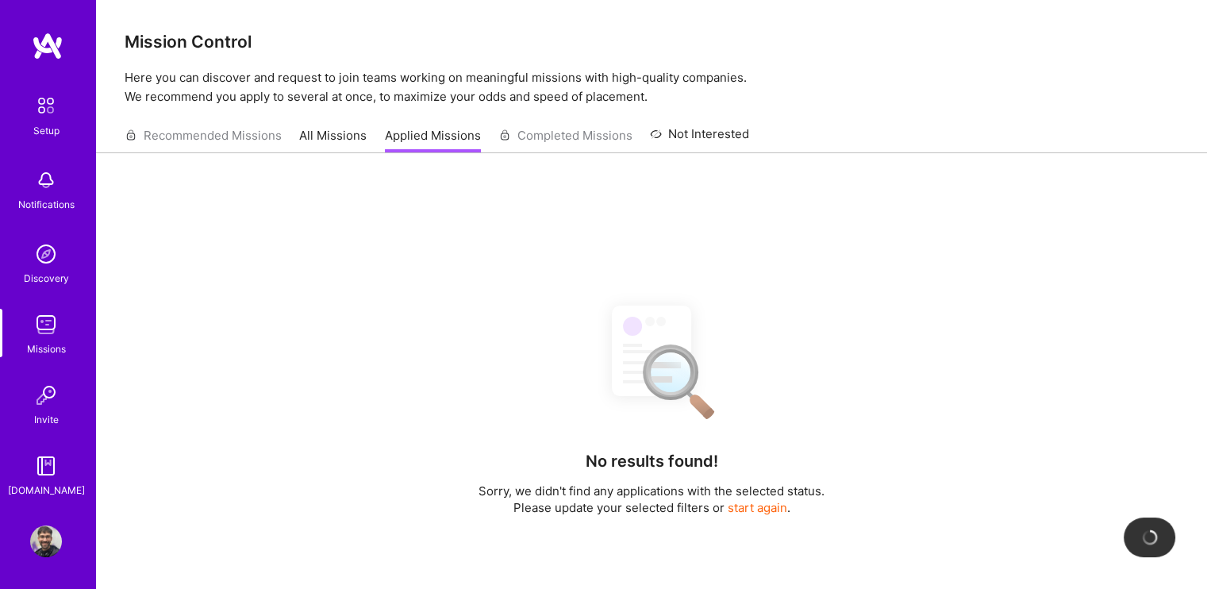
click at [349, 134] on link "All Missions" at bounding box center [332, 140] width 67 height 26
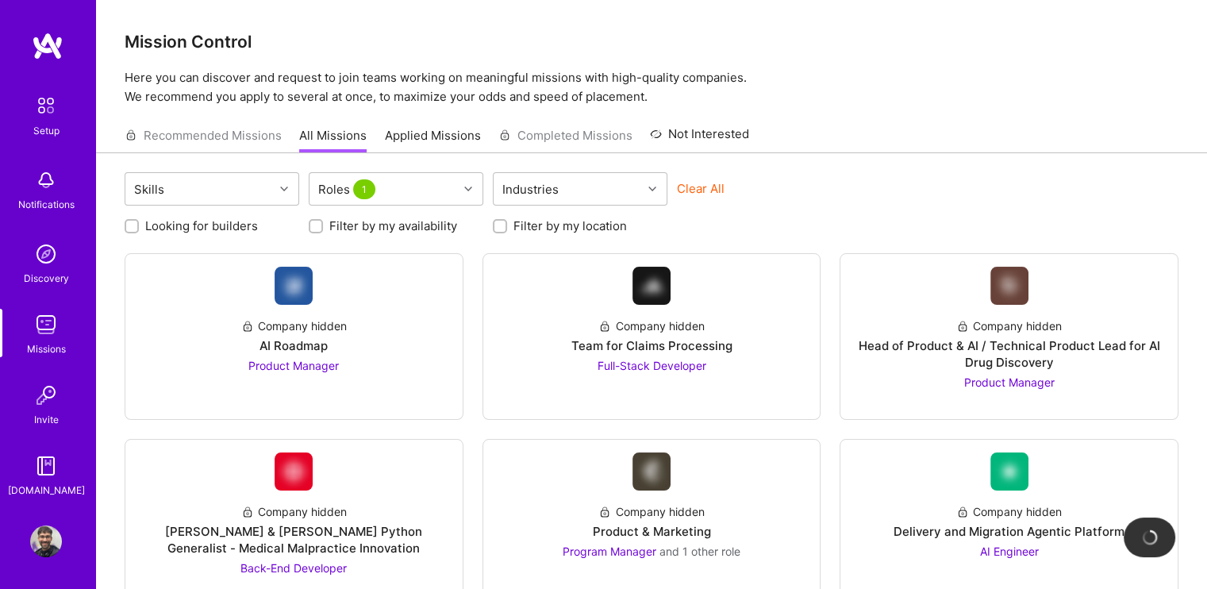
click at [35, 260] on img at bounding box center [46, 254] width 32 height 32
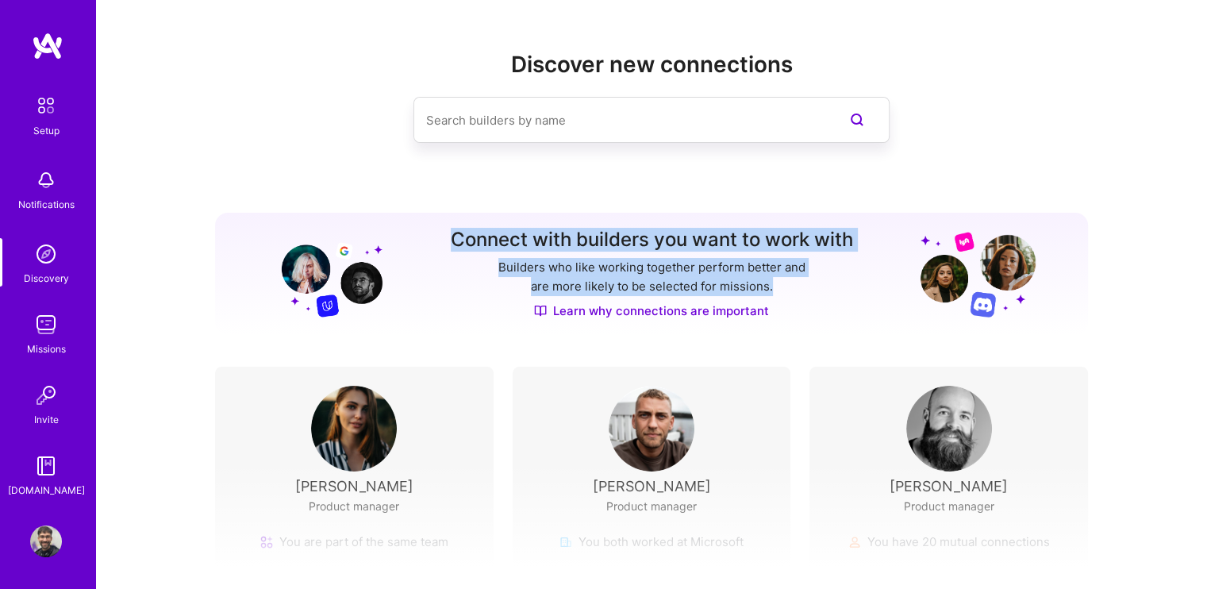
drag, startPoint x: 449, startPoint y: 251, endPoint x: 814, endPoint y: 291, distance: 366.6
click at [814, 291] on div "Connect with builders you want to work with Builders who like working together …" at bounding box center [651, 274] width 873 height 122
click at [817, 296] on div "Connect with builders you want to work with Builders who like working together …" at bounding box center [652, 274] width 402 height 90
drag, startPoint x: 743, startPoint y: 288, endPoint x: 452, endPoint y: 233, distance: 296.4
click at [452, 233] on div "Connect with builders you want to work with Builders who like working together …" at bounding box center [652, 274] width 402 height 90
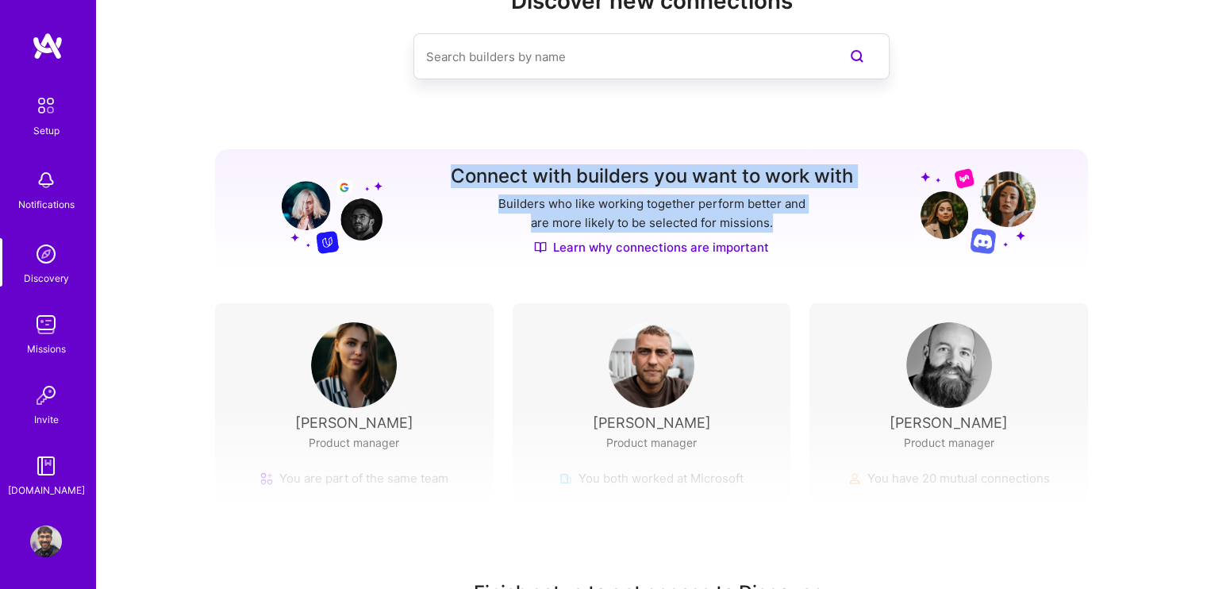
scroll to position [169, 0]
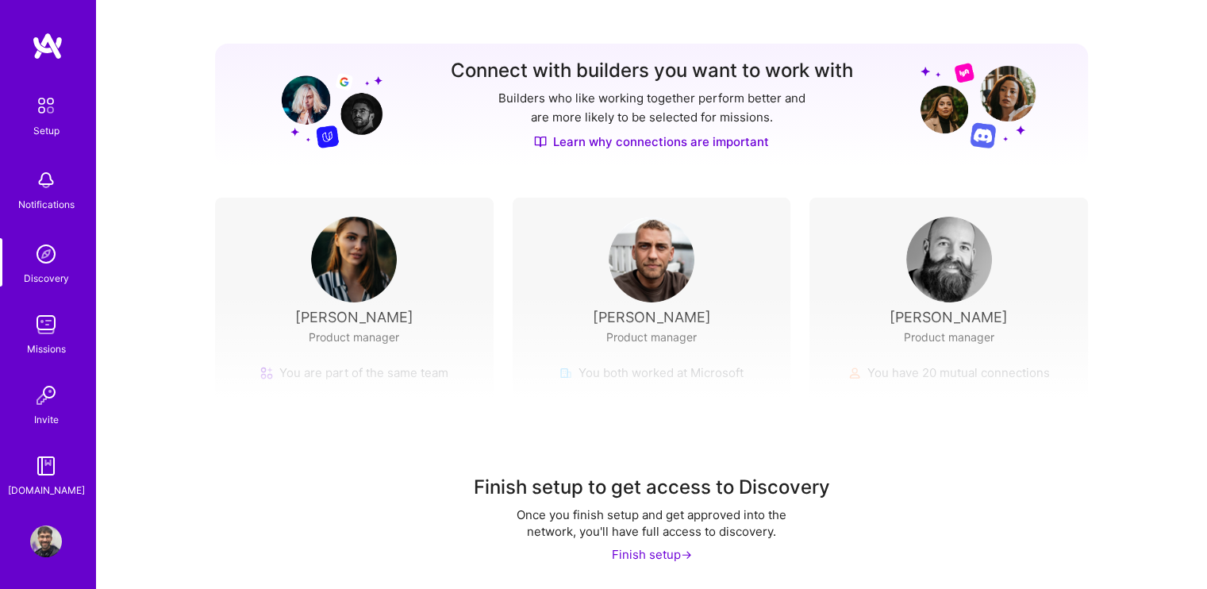
drag, startPoint x: 873, startPoint y: 323, endPoint x: 1010, endPoint y: 333, distance: 137.6
click at [1016, 320] on div "Finish setup to get access to Discovery Once you finish setup and get approved …" at bounding box center [651, 442] width 1111 height 296
click at [633, 551] on div "Finish setup ->" at bounding box center [652, 554] width 80 height 17
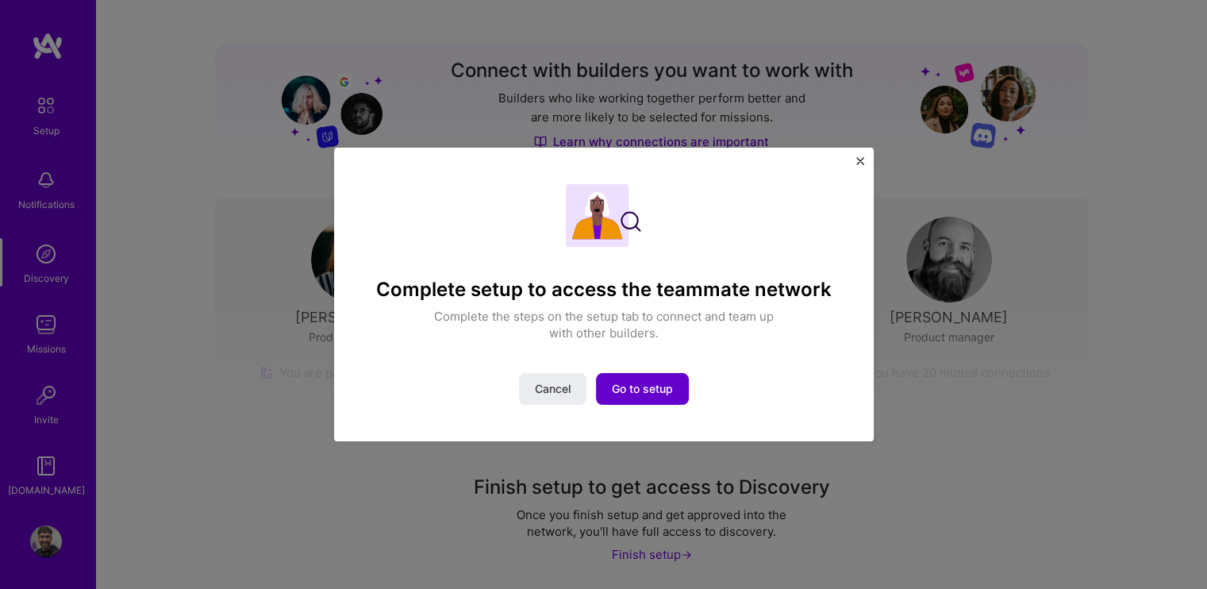
click at [651, 395] on span "Go to setup" at bounding box center [642, 389] width 61 height 16
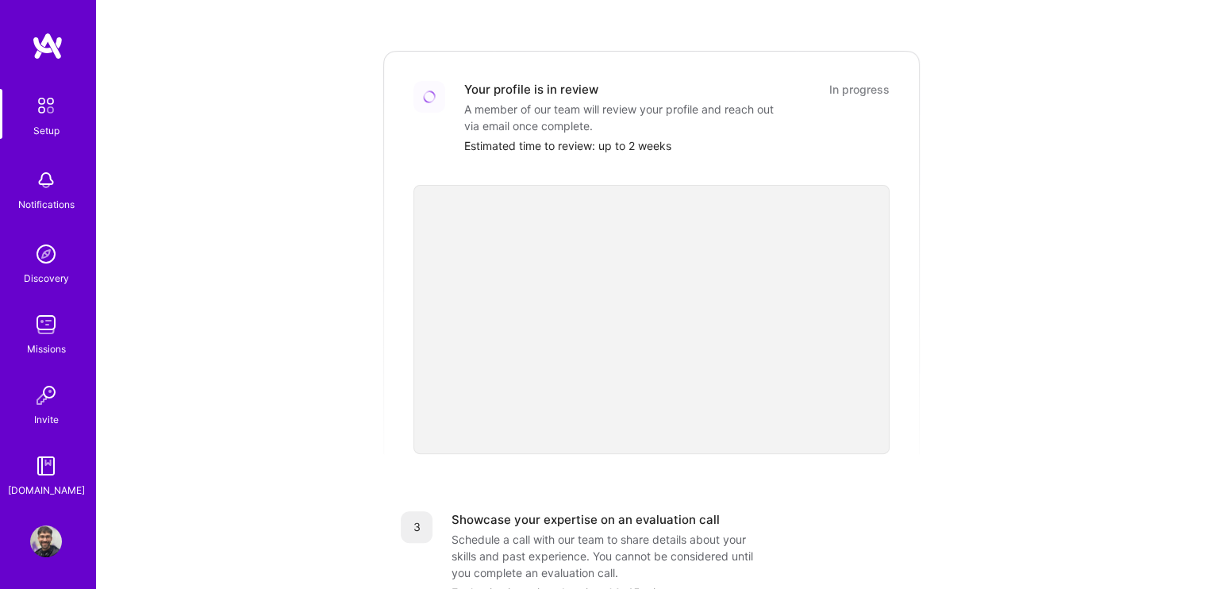
scroll to position [565, 0]
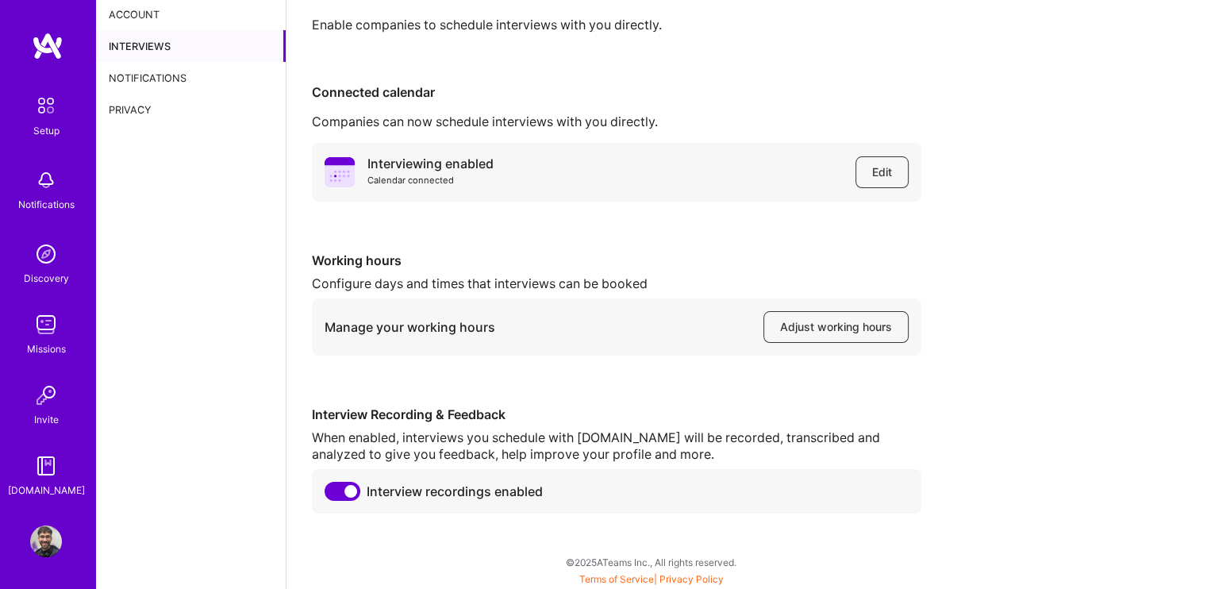
scroll to position [44, 0]
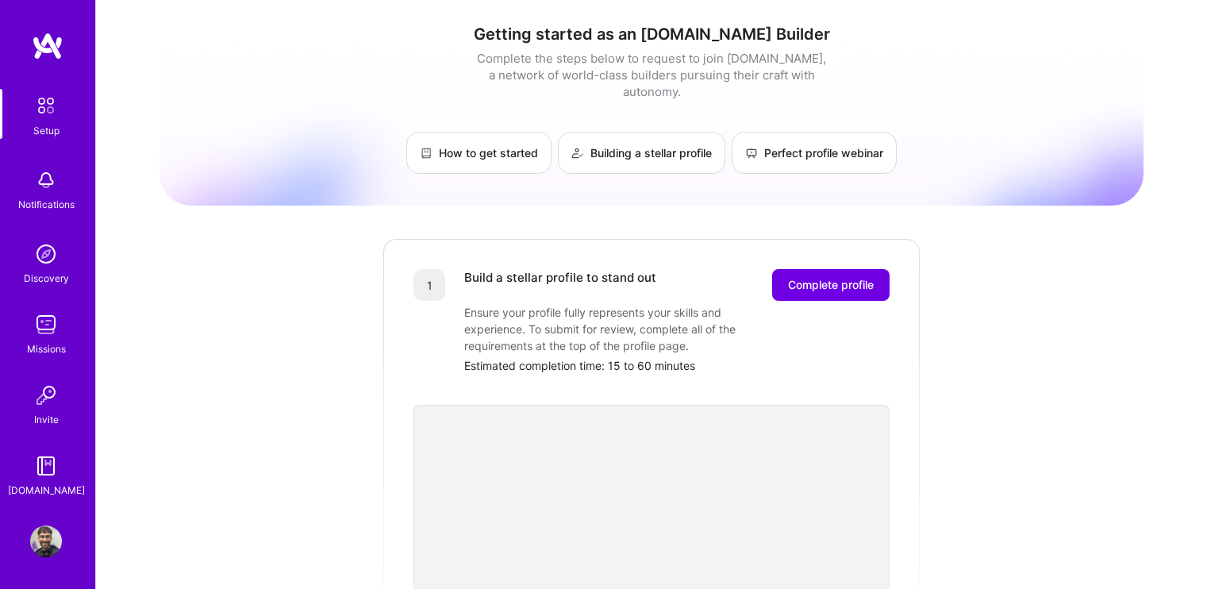
scroll to position [333, 0]
